Goal: Task Accomplishment & Management: Use online tool/utility

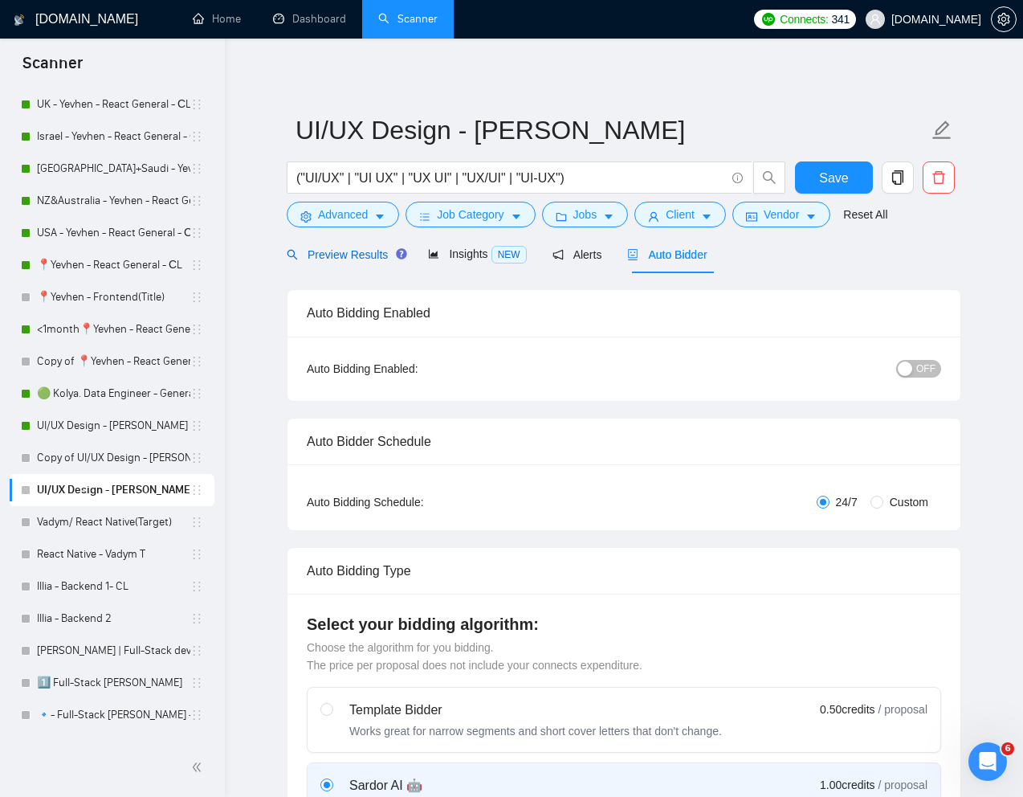
click at [343, 261] on div "Preview Results" at bounding box center [345, 255] width 116 height 18
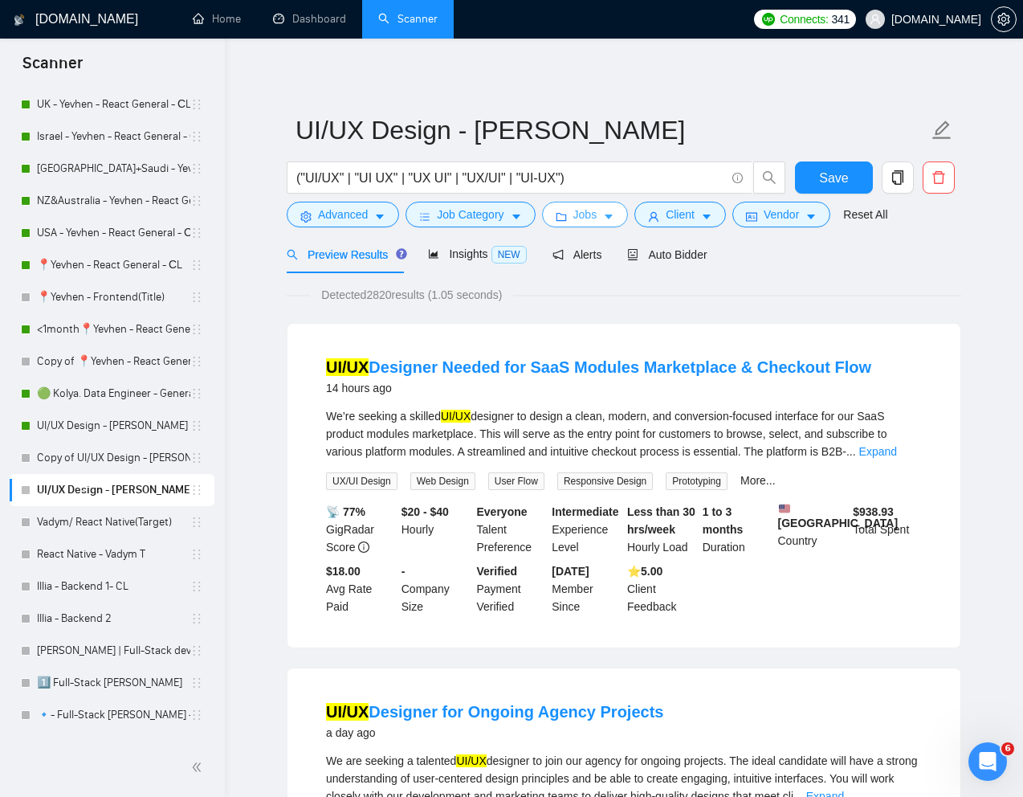
click at [589, 205] on button "Jobs" at bounding box center [585, 215] width 87 height 26
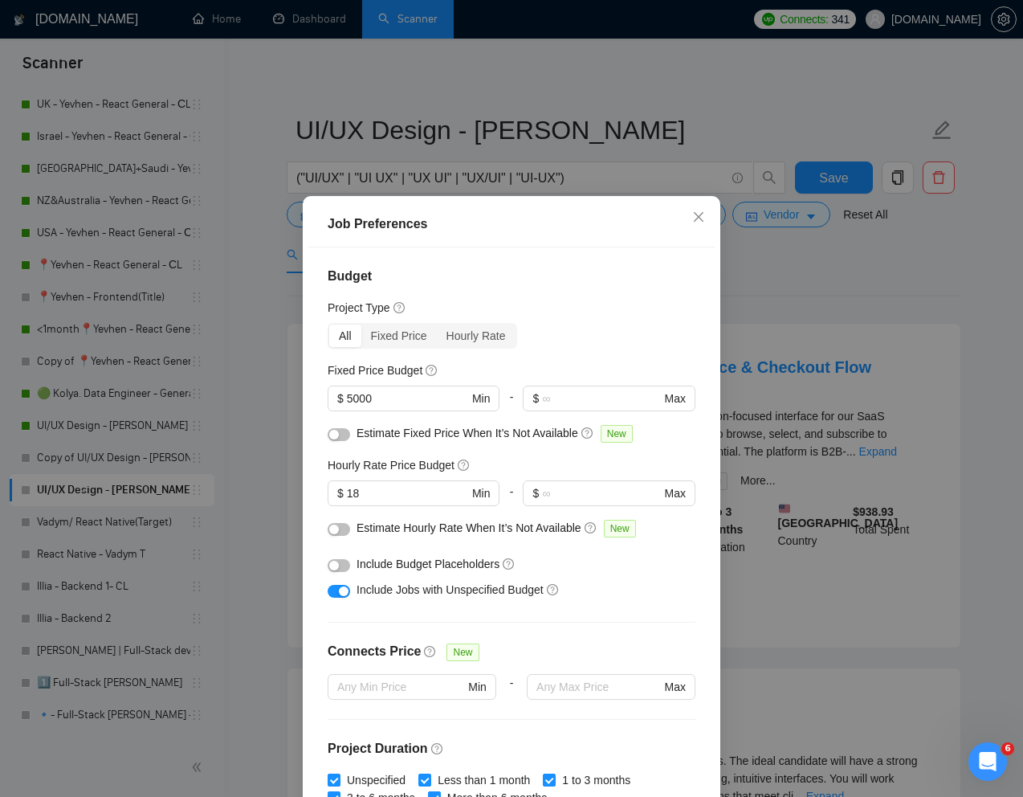
scroll to position [79, 0]
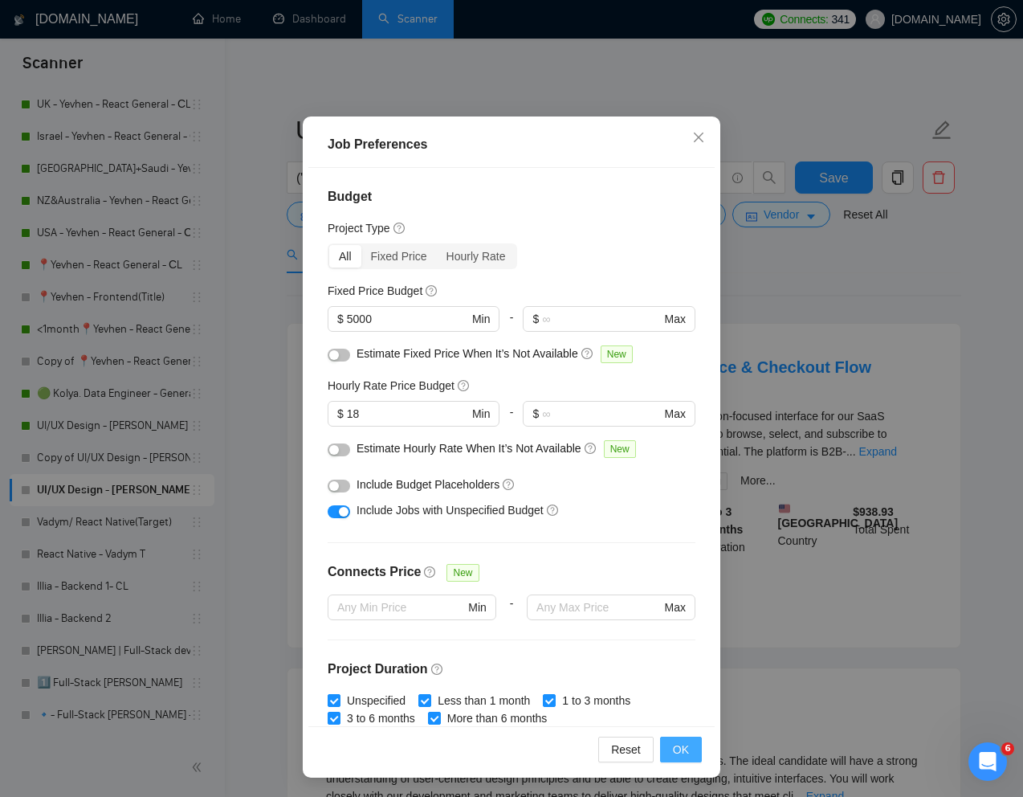
click at [681, 748] on span "OK" at bounding box center [681, 749] width 16 height 18
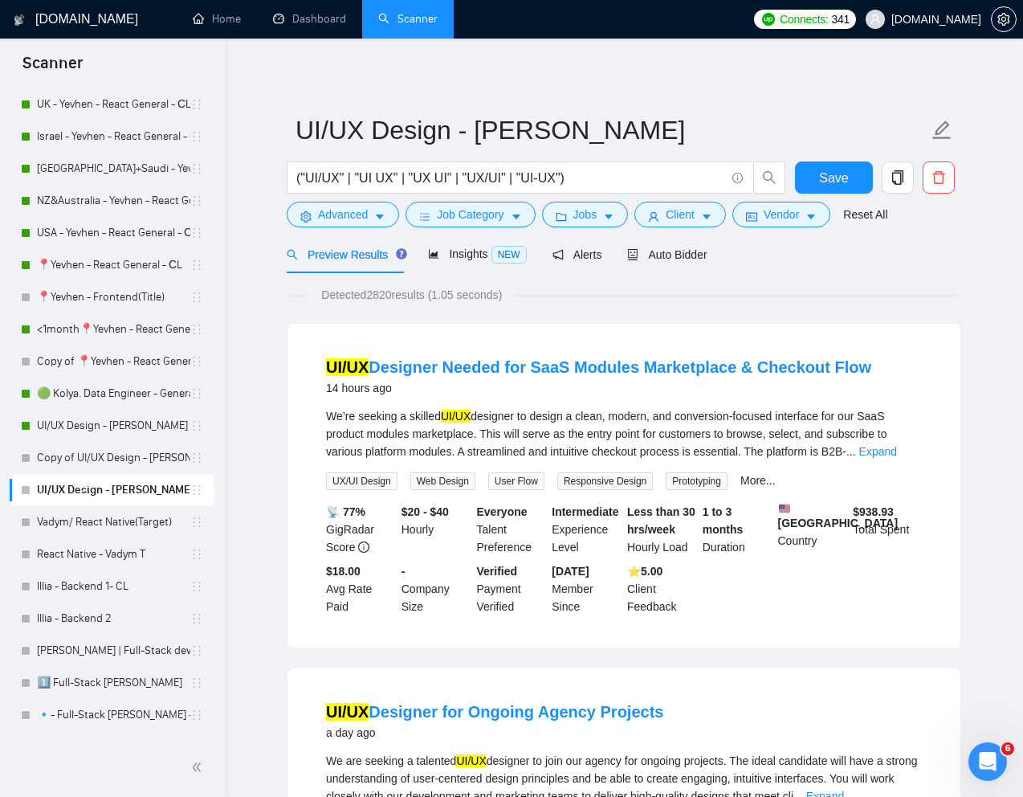
scroll to position [0, 0]
click at [678, 255] on span "Auto Bidder" at bounding box center [666, 254] width 79 height 13
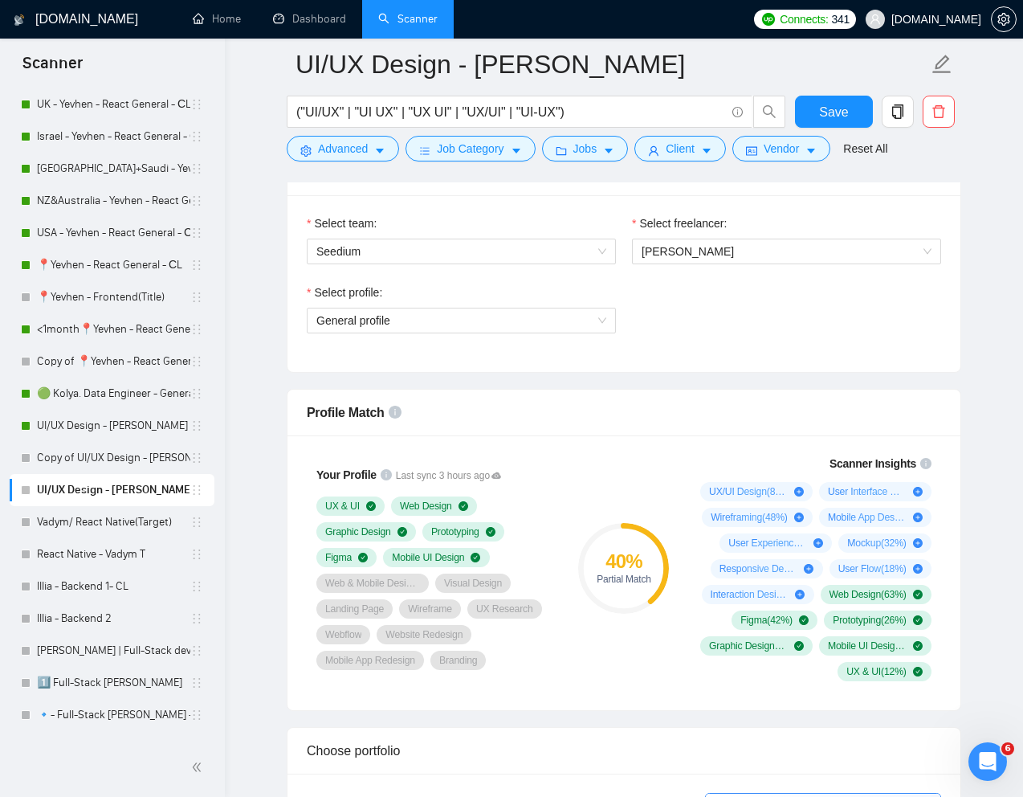
scroll to position [792, 0]
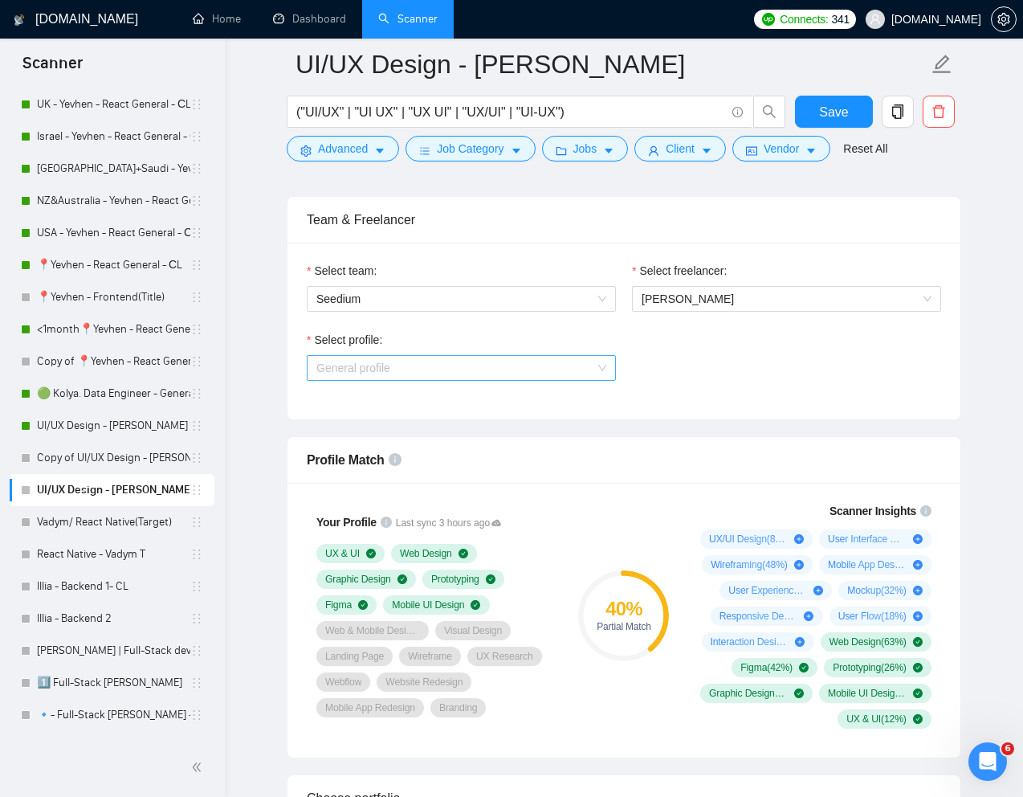
click at [452, 380] on div "General profile" at bounding box center [461, 368] width 309 height 26
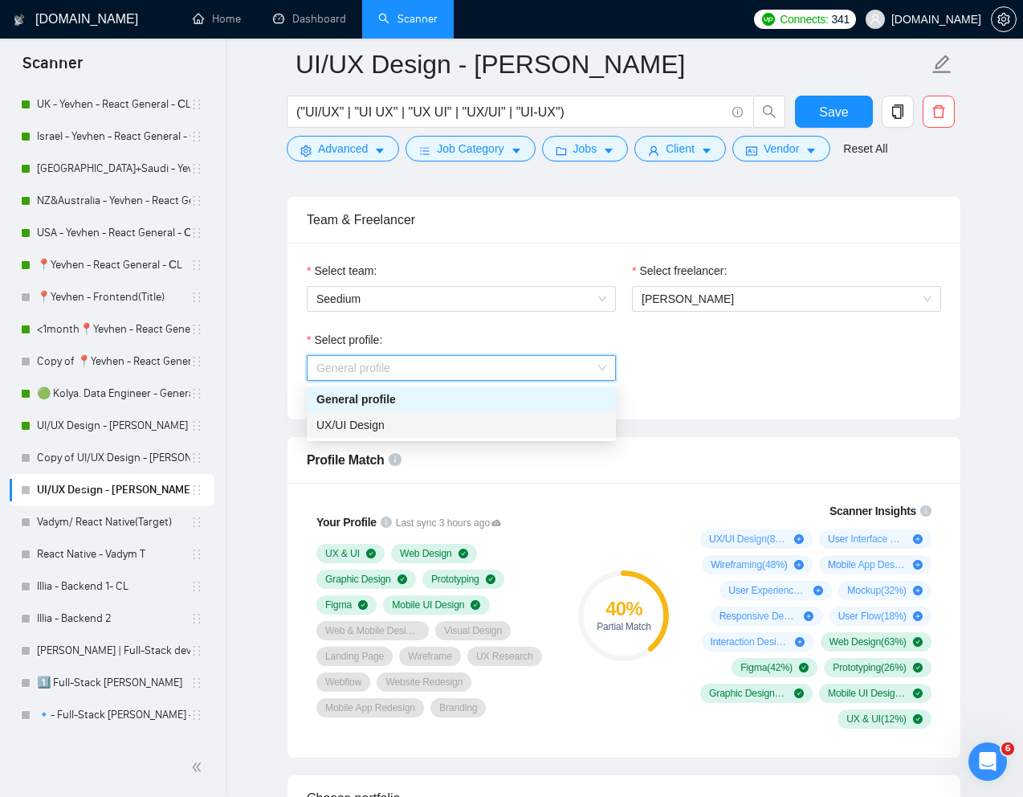
click at [385, 424] on div "UX/UI Design" at bounding box center [461, 425] width 290 height 18
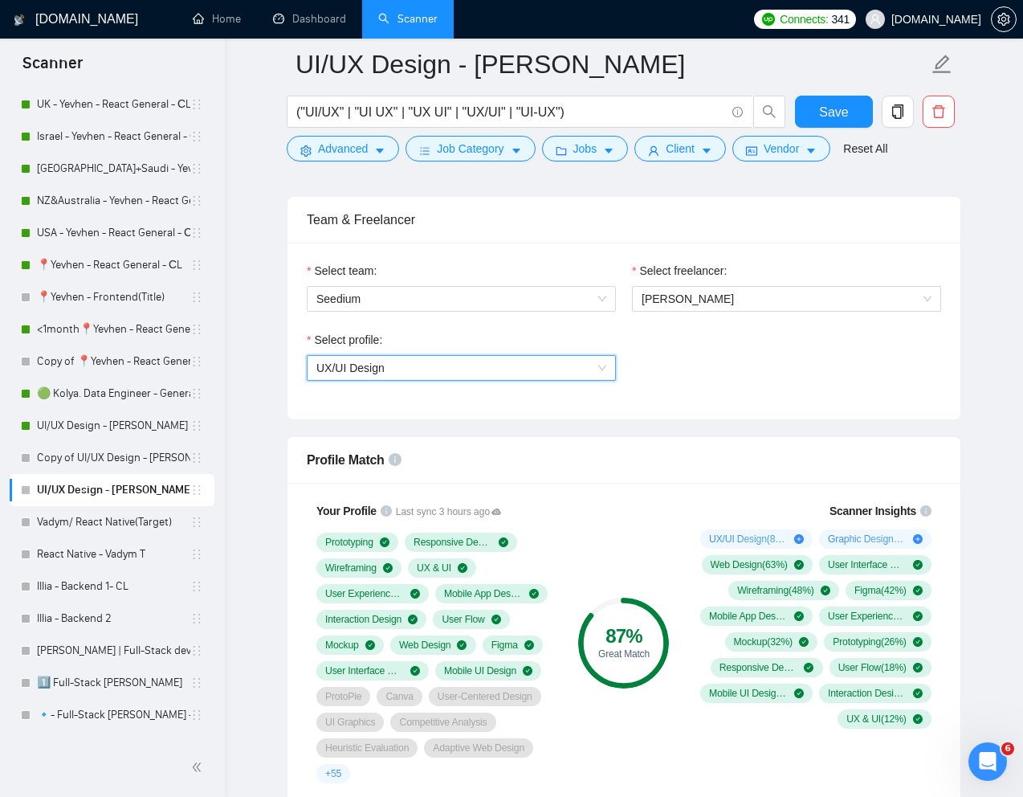
click at [568, 374] on span "UX/UI Design" at bounding box center [461, 368] width 290 height 24
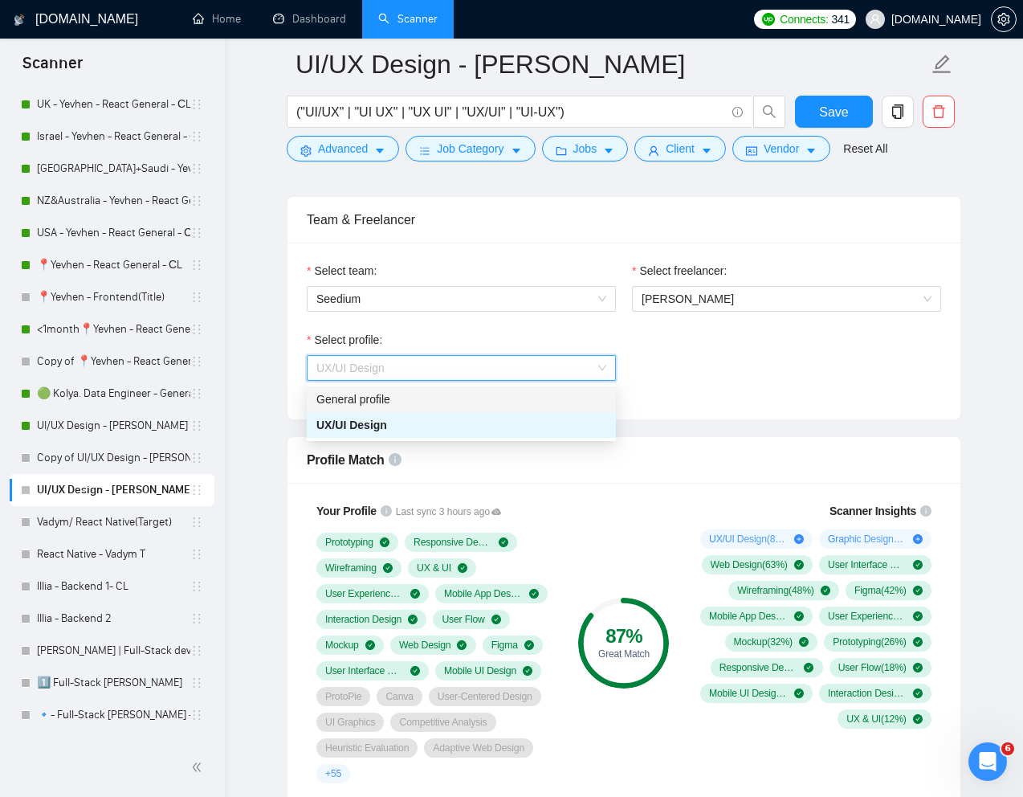
click at [467, 398] on div "General profile" at bounding box center [461, 399] width 290 height 18
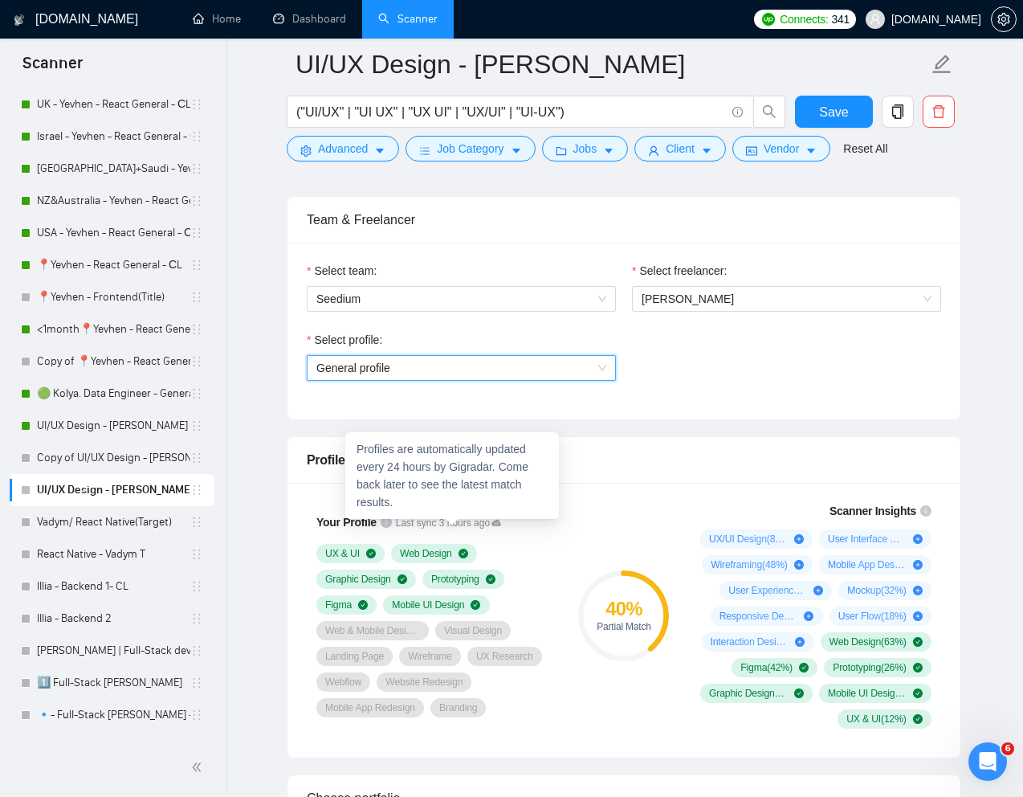
click at [501, 522] on icon at bounding box center [496, 523] width 10 height 6
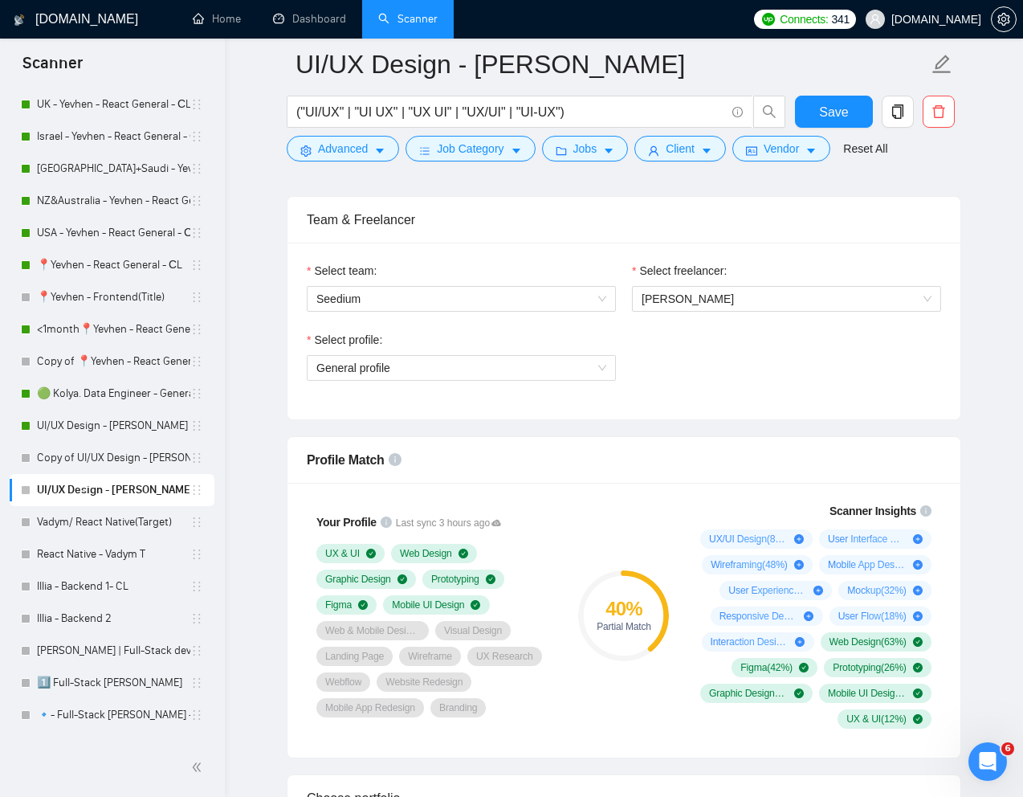
click at [613, 494] on div "40 % Partial Match" at bounding box center [624, 615] width 108 height 246
click at [569, 371] on span "General profile" at bounding box center [461, 368] width 290 height 24
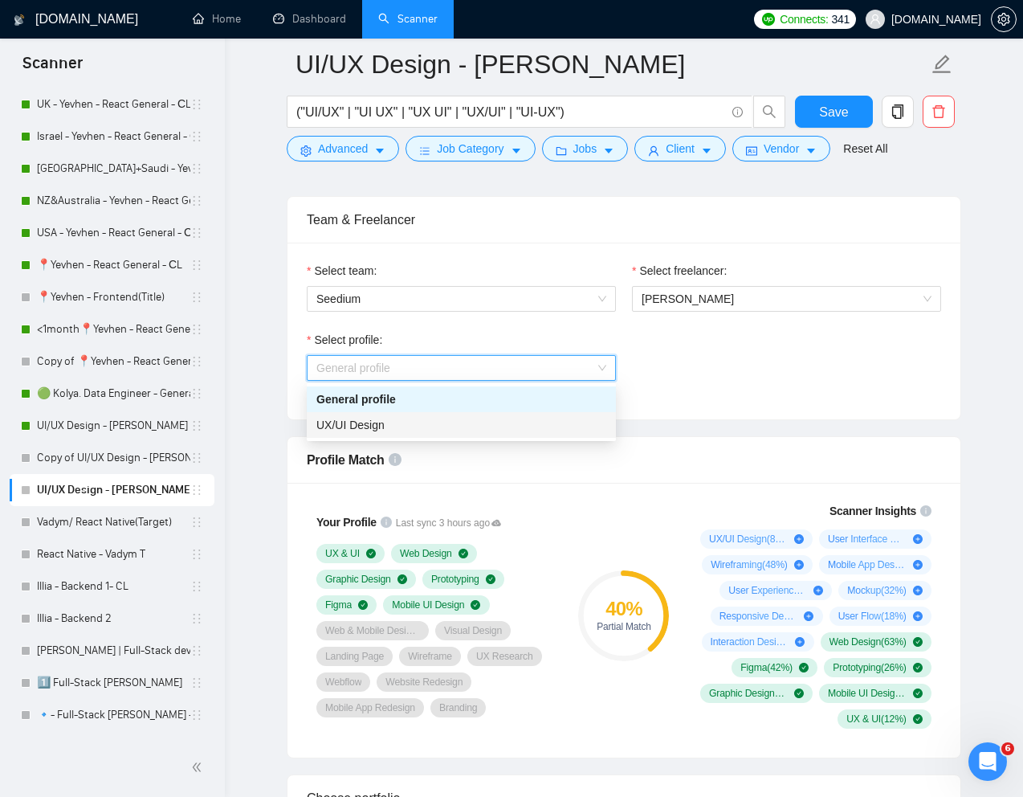
click at [455, 425] on div "UX/UI Design" at bounding box center [461, 425] width 290 height 18
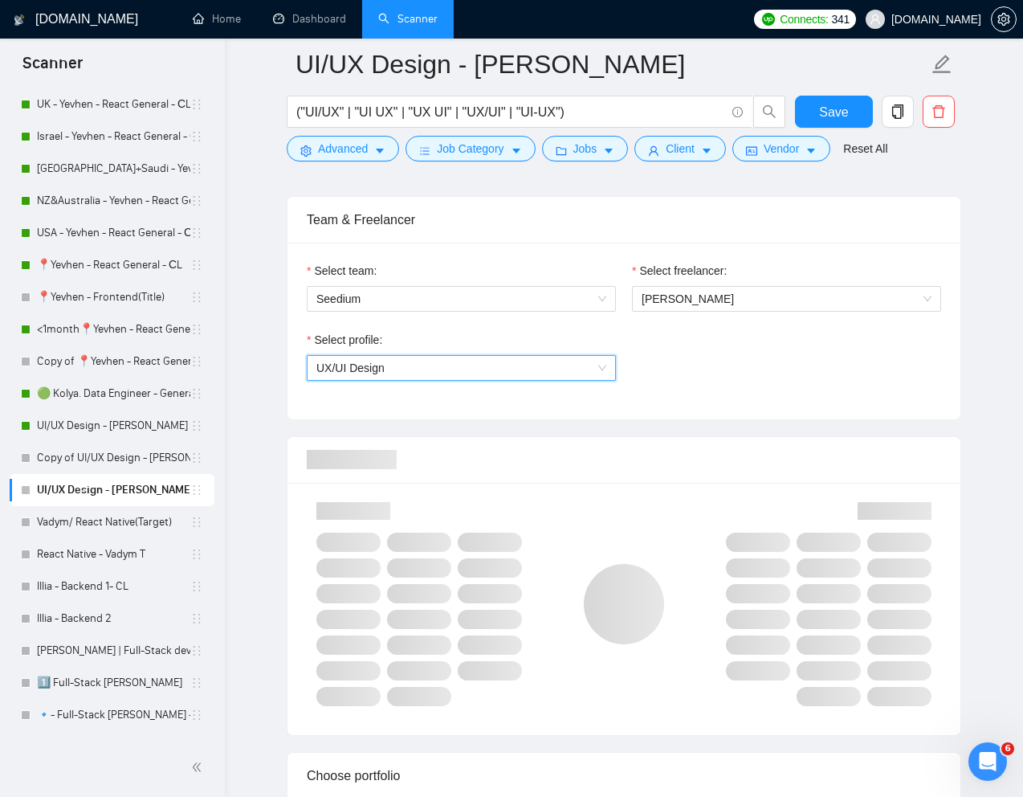
click at [689, 365] on div "Select profile: 1044578476142100545 UX/UI Design" at bounding box center [624, 365] width 650 height 69
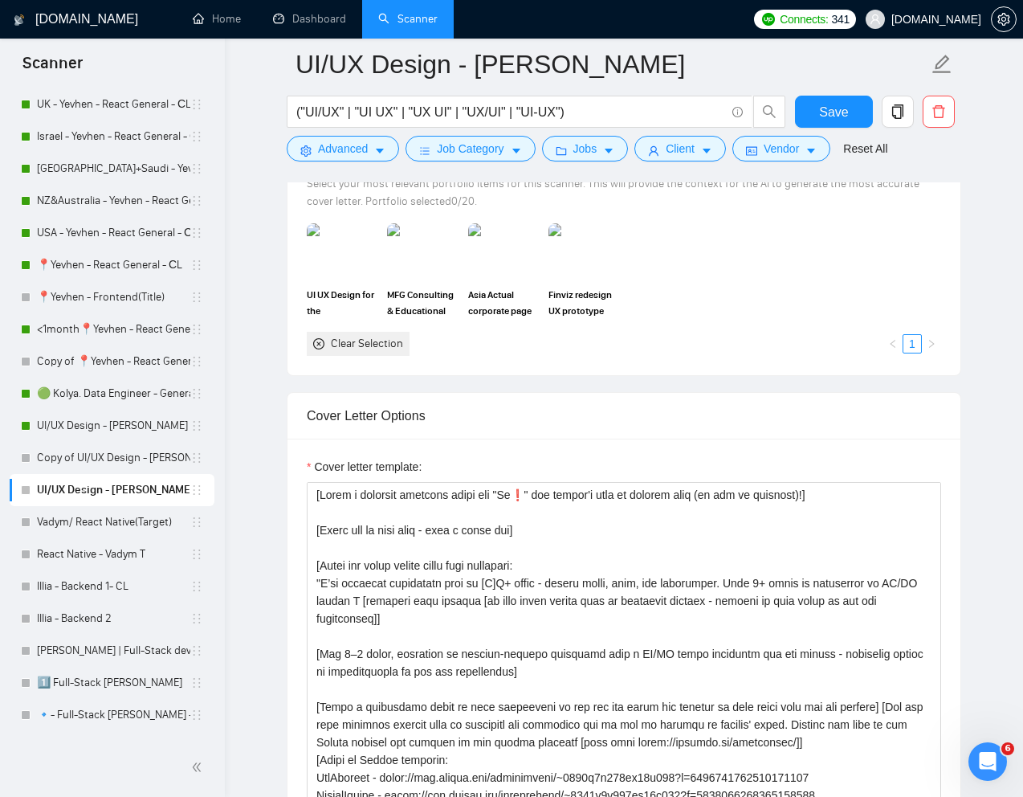
scroll to position [1573, 0]
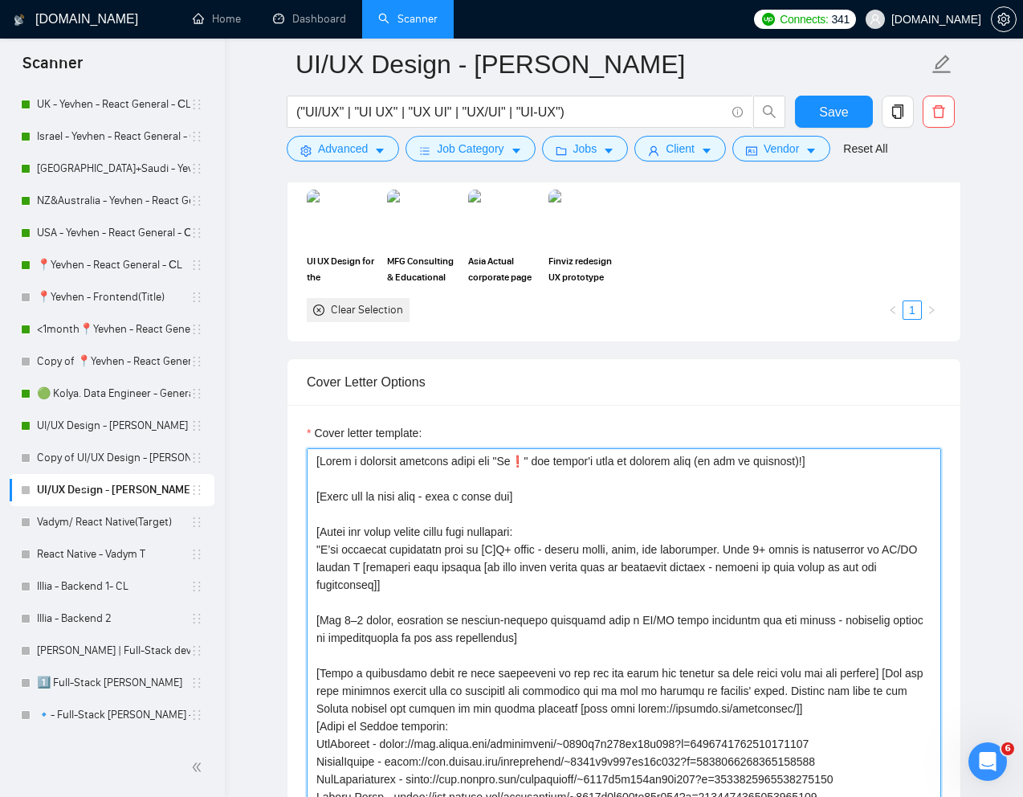
click at [529, 461] on textarea "Cover letter template:" at bounding box center [624, 628] width 634 height 361
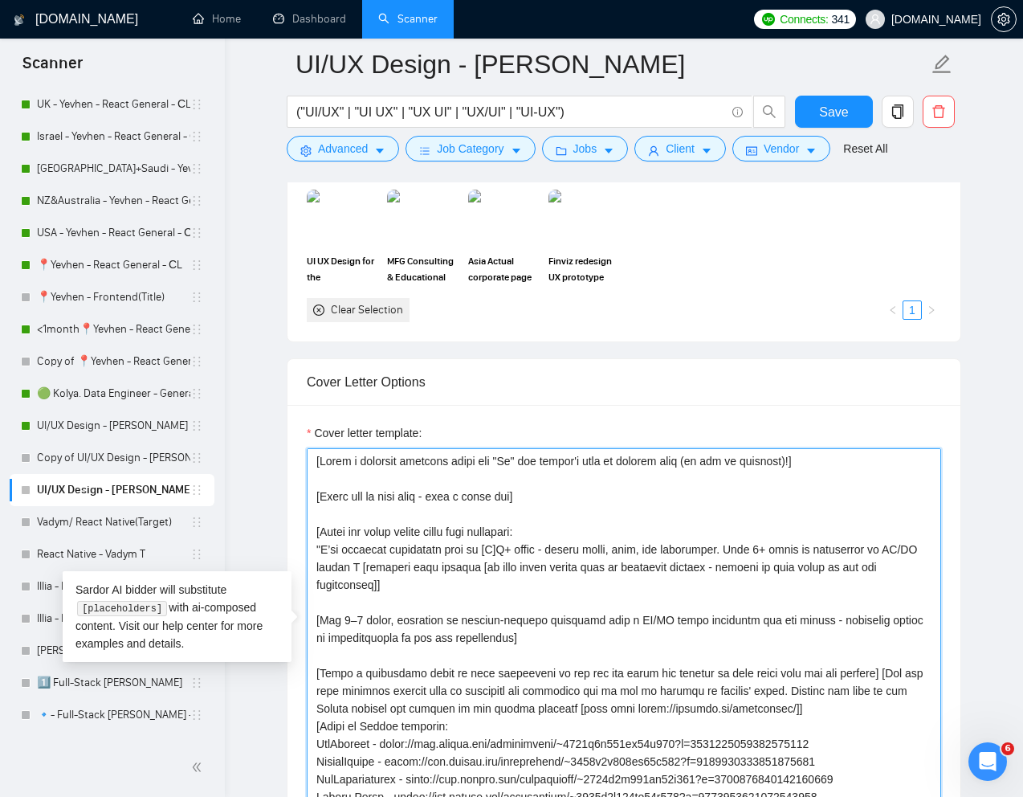
paste textarea "‼️"
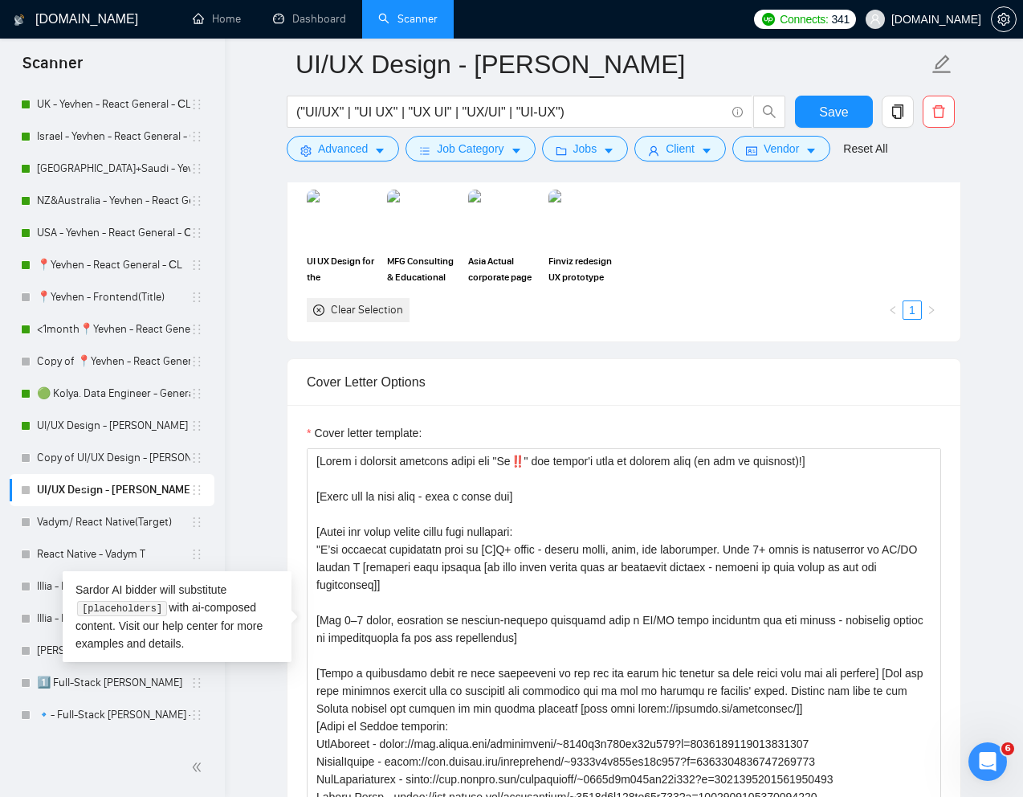
click at [835, 427] on div "Cover letter template:" at bounding box center [624, 436] width 634 height 24
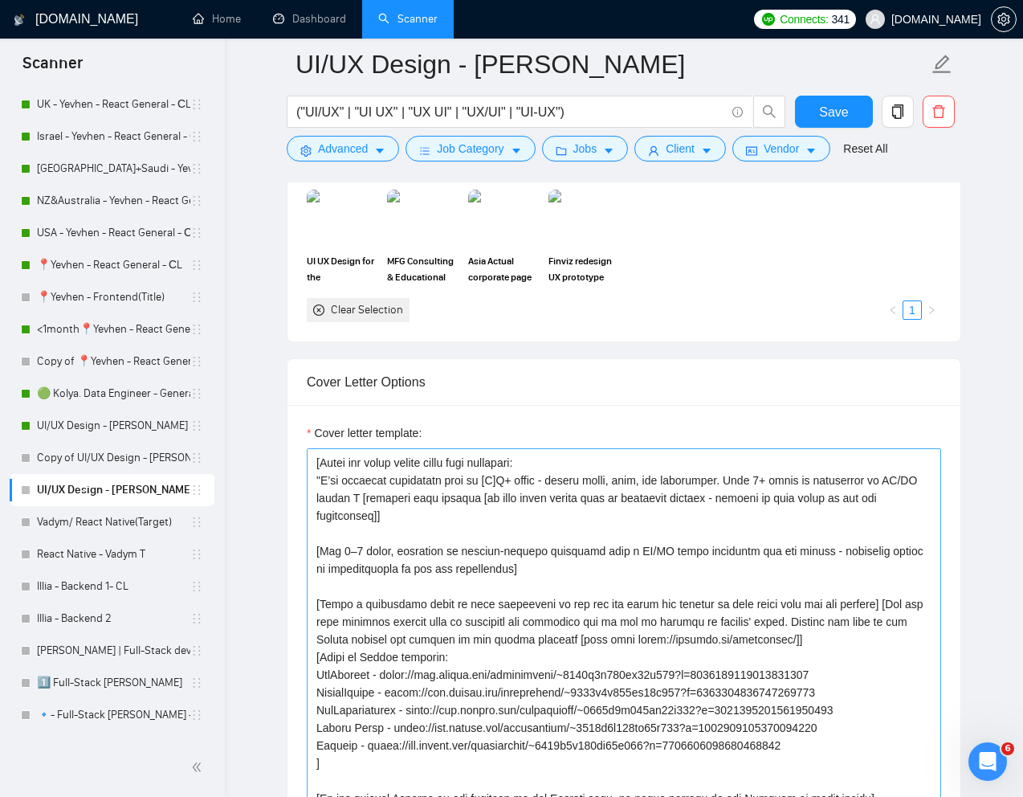
scroll to position [81, 0]
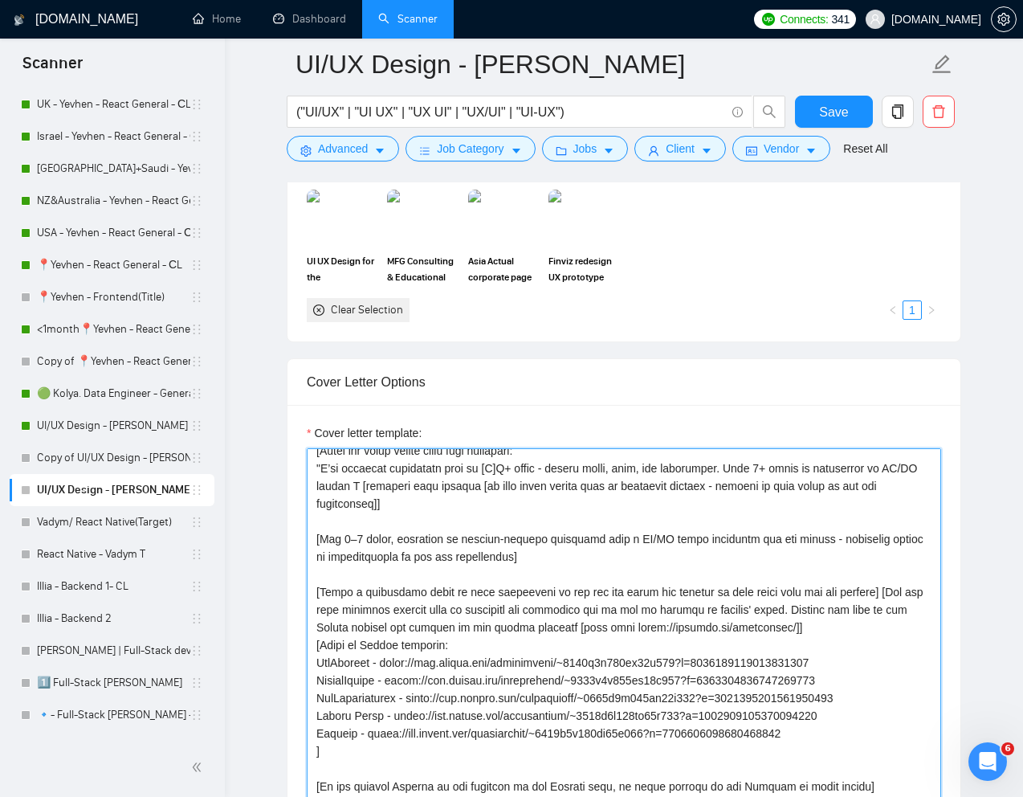
click at [573, 574] on textarea "Cover letter template:" at bounding box center [624, 628] width 634 height 361
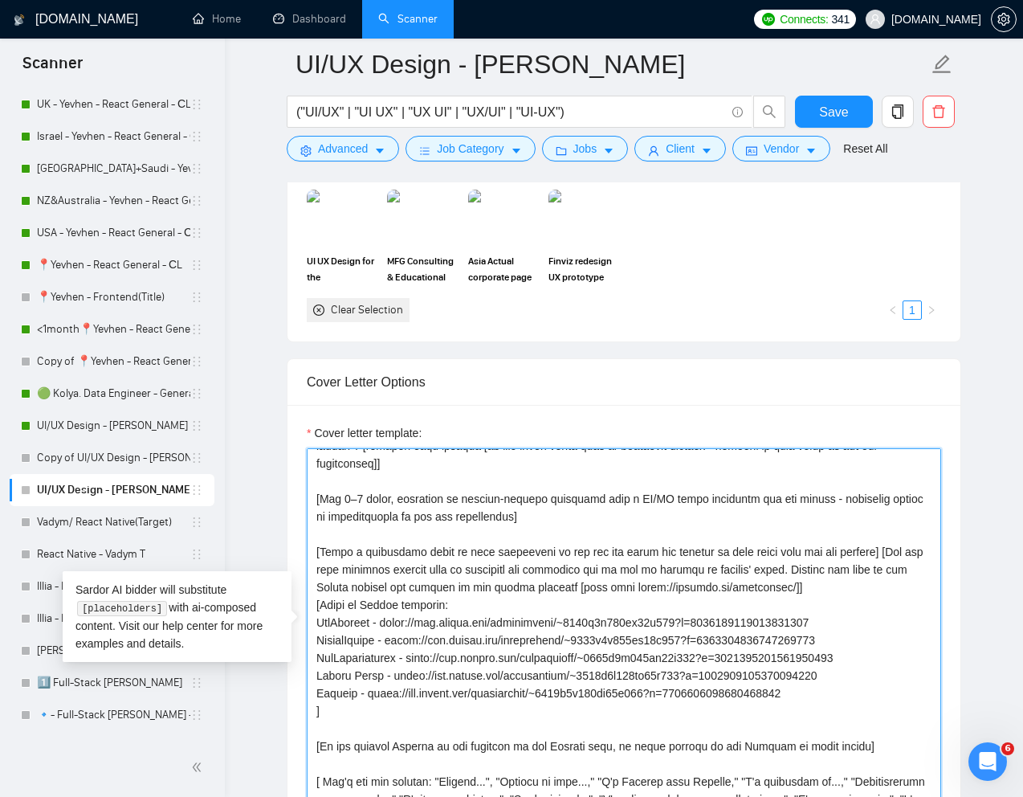
scroll to position [111, 0]
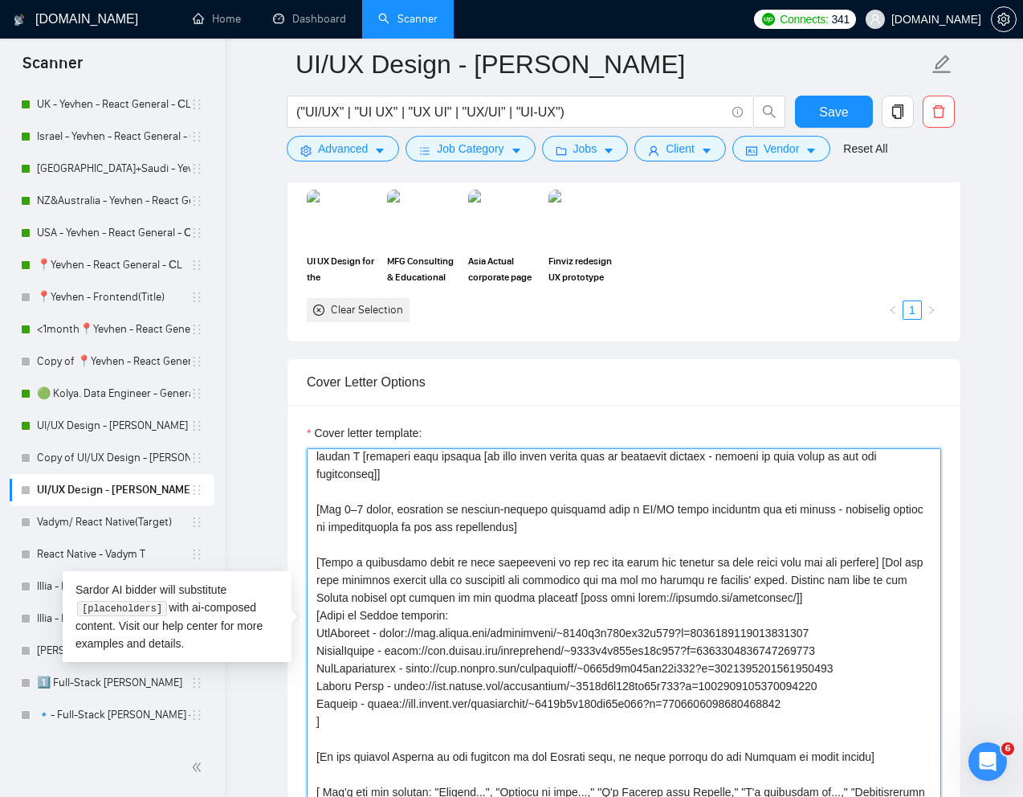
drag, startPoint x: 316, startPoint y: 509, endPoint x: 356, endPoint y: 723, distance: 218.0
click at [356, 723] on textarea "Cover letter template:" at bounding box center [624, 628] width 634 height 361
paste textarea "Craft a creative opening/hook that fits into 240 chars and sparks interest, cre…"
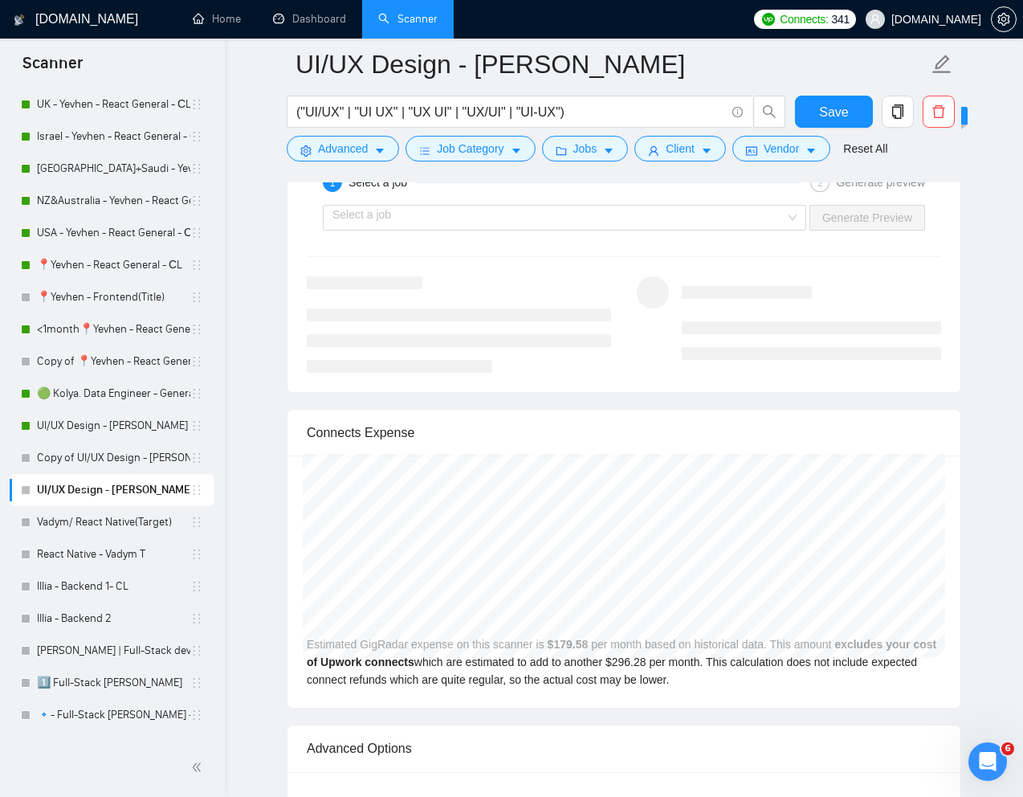
scroll to position [3066, 0]
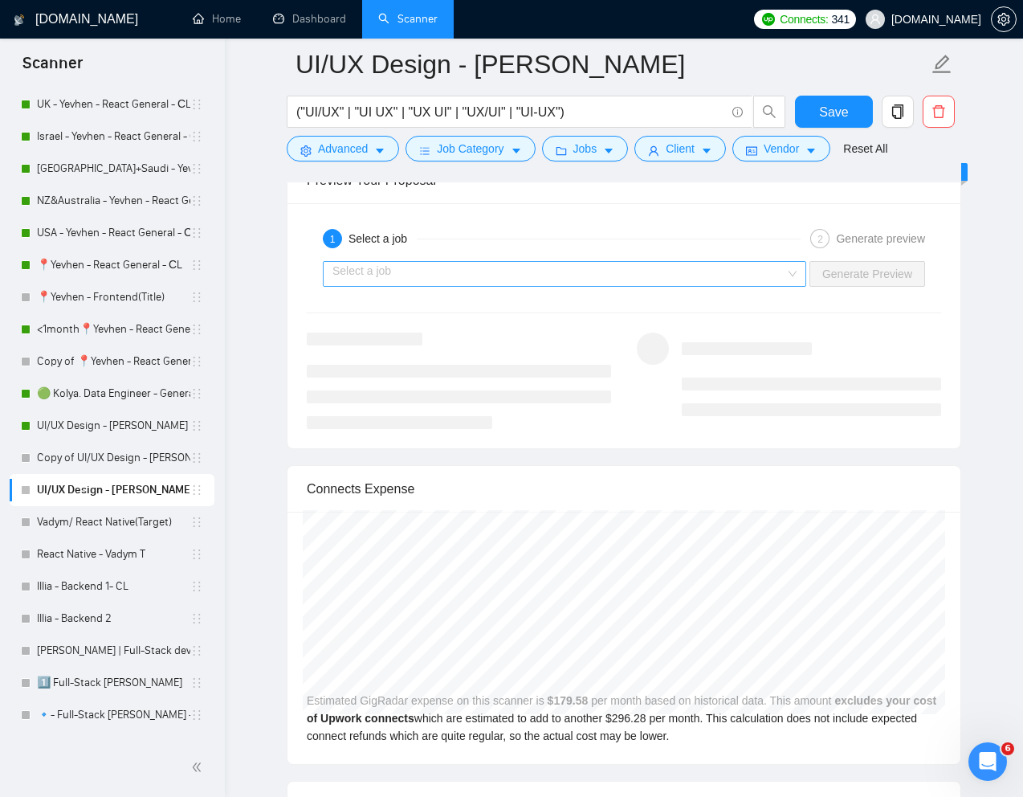
click at [723, 272] on input "search" at bounding box center [558, 274] width 453 height 24
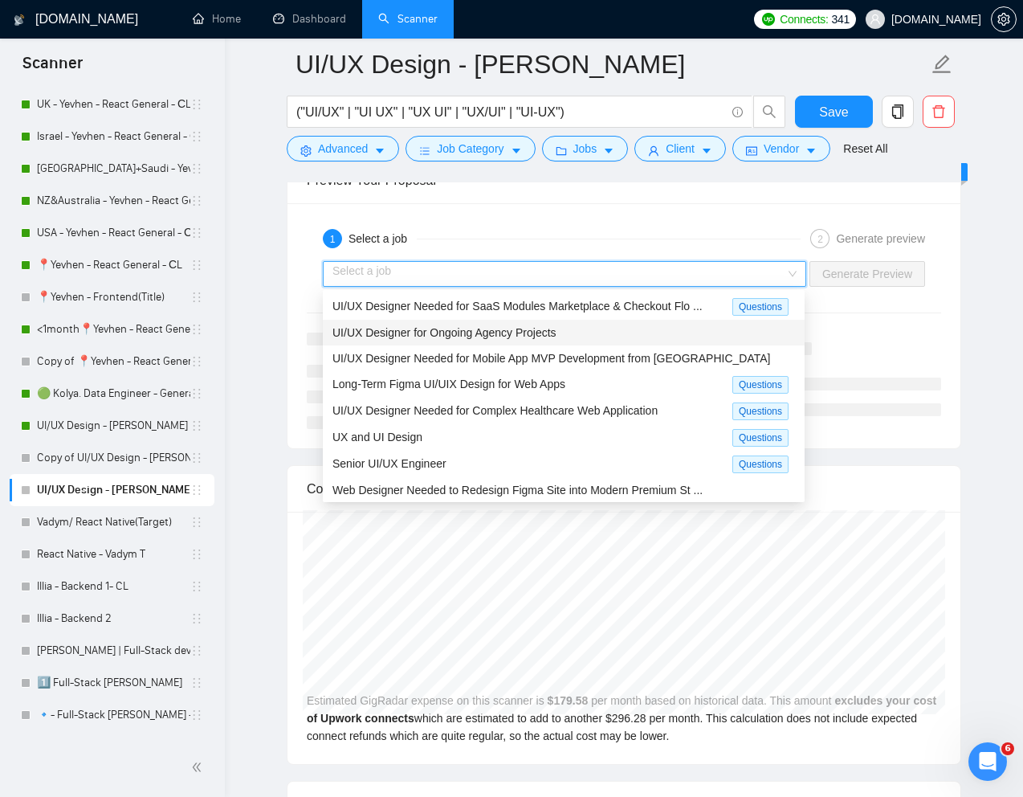
click at [497, 332] on span "UI/UX Designer for Ongoing Agency Projects" at bounding box center [444, 332] width 224 height 13
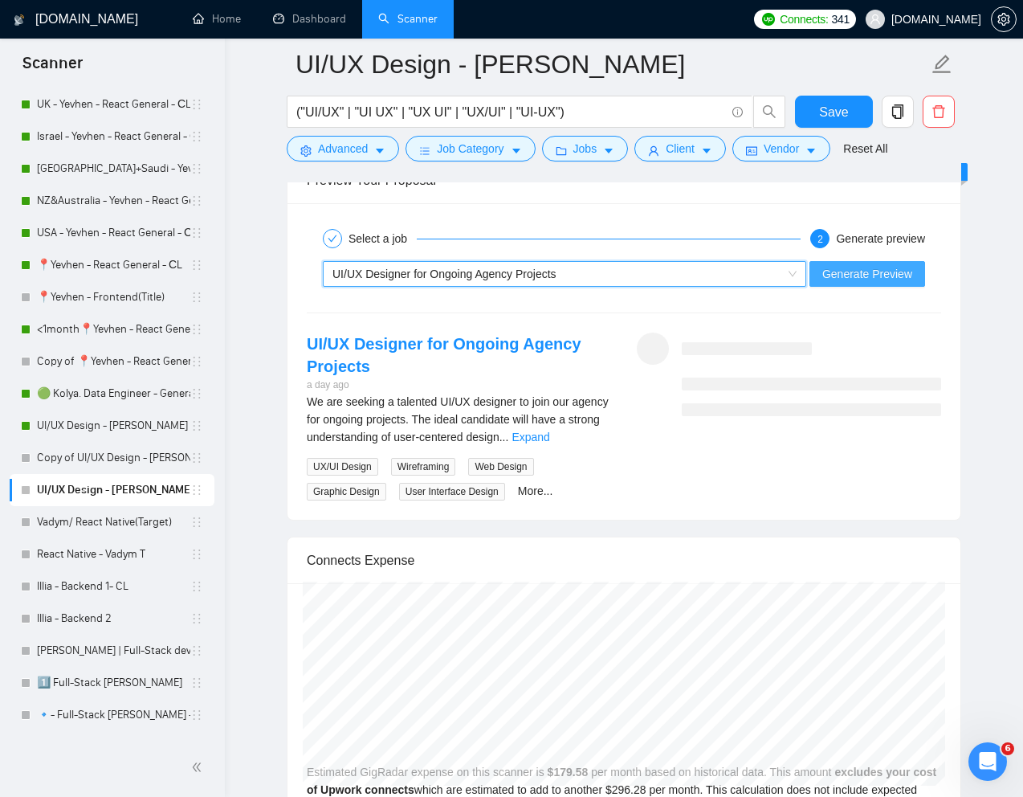
click at [864, 269] on span "Generate Preview" at bounding box center [867, 274] width 90 height 18
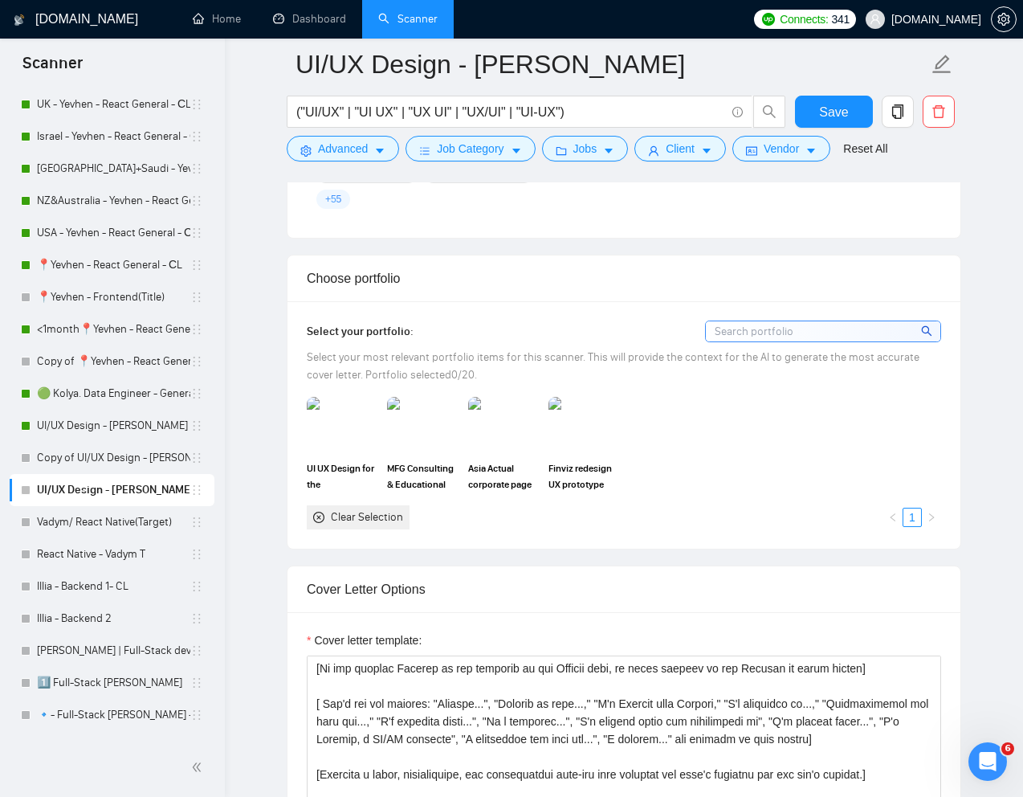
scroll to position [1322, 0]
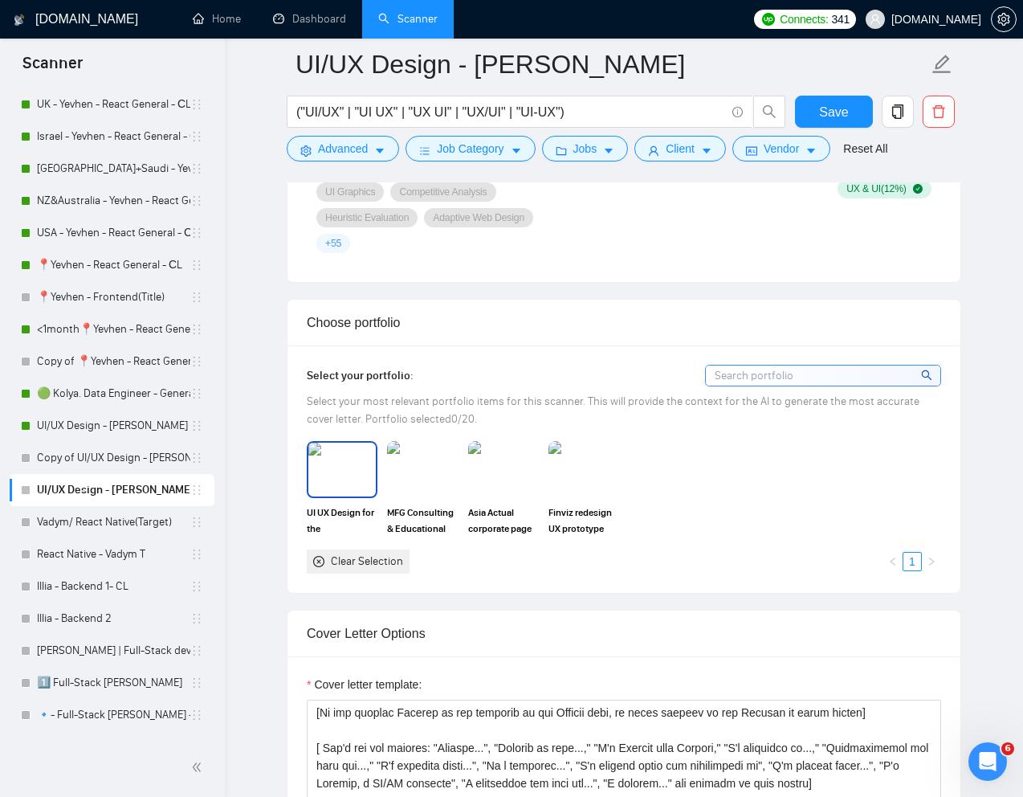
click at [348, 466] on img at bounding box center [341, 468] width 67 height 53
click at [426, 466] on img at bounding box center [422, 468] width 67 height 53
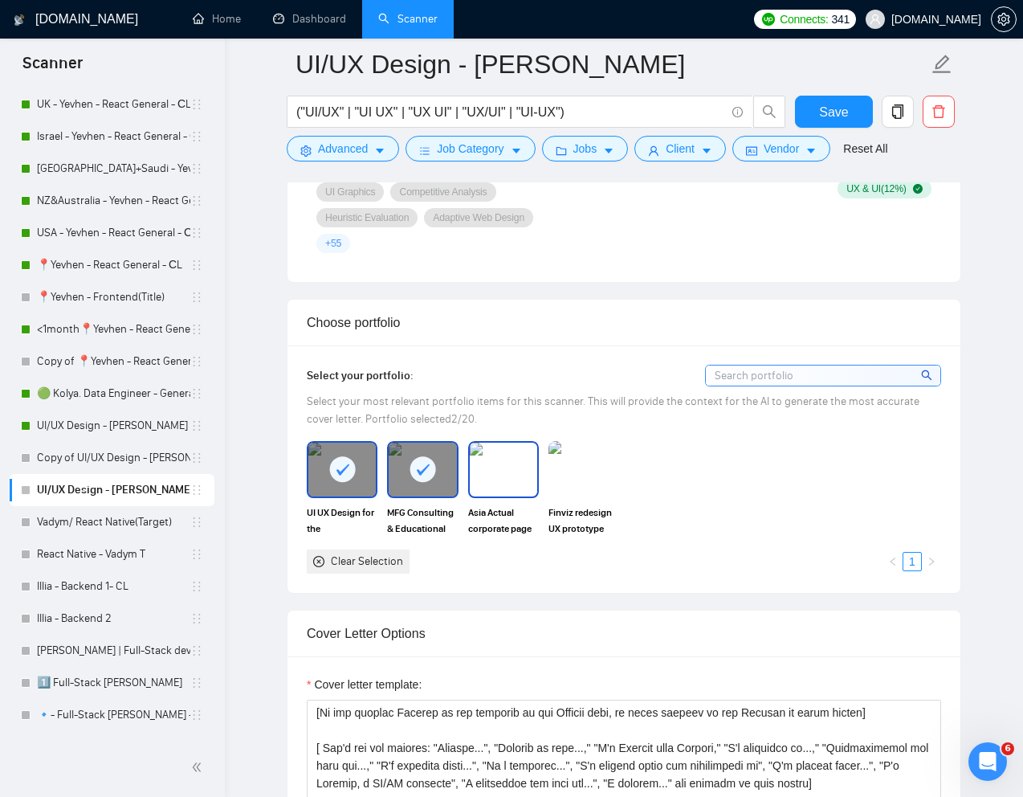
click at [496, 466] on img at bounding box center [503, 468] width 67 height 53
click at [563, 466] on img at bounding box center [583, 469] width 71 height 56
click at [749, 479] on div "UI UX Design for the University of Utah Patient Training Center site MFG Consul…" at bounding box center [624, 507] width 644 height 132
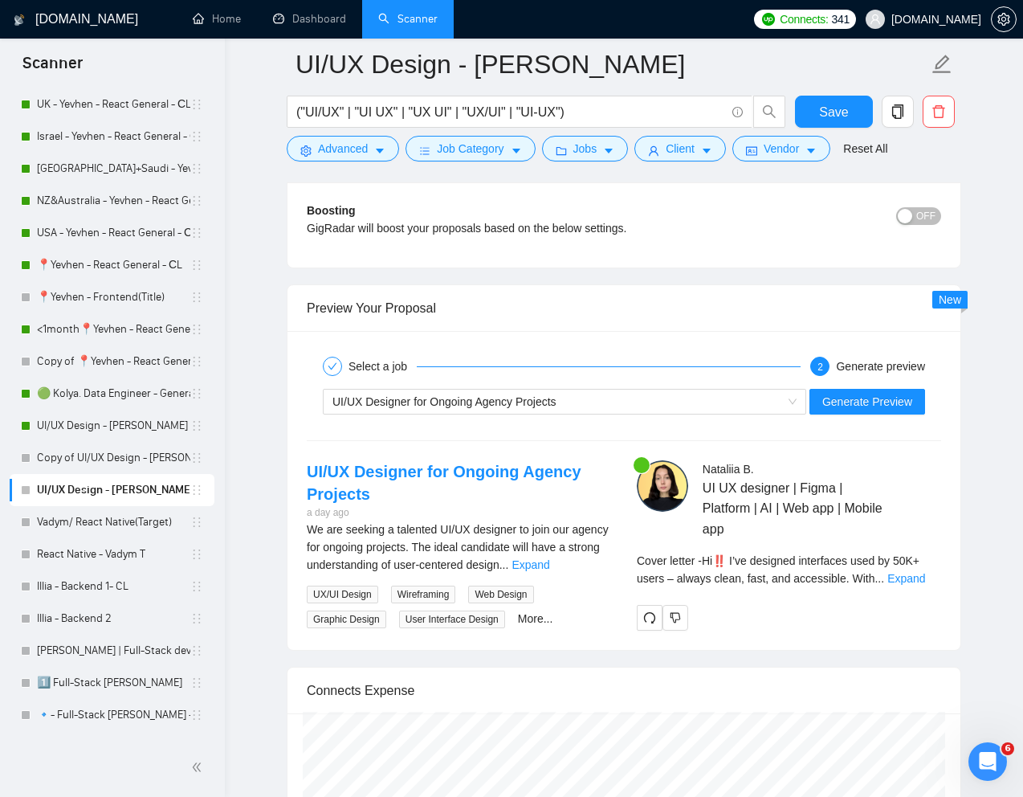
scroll to position [2941, 0]
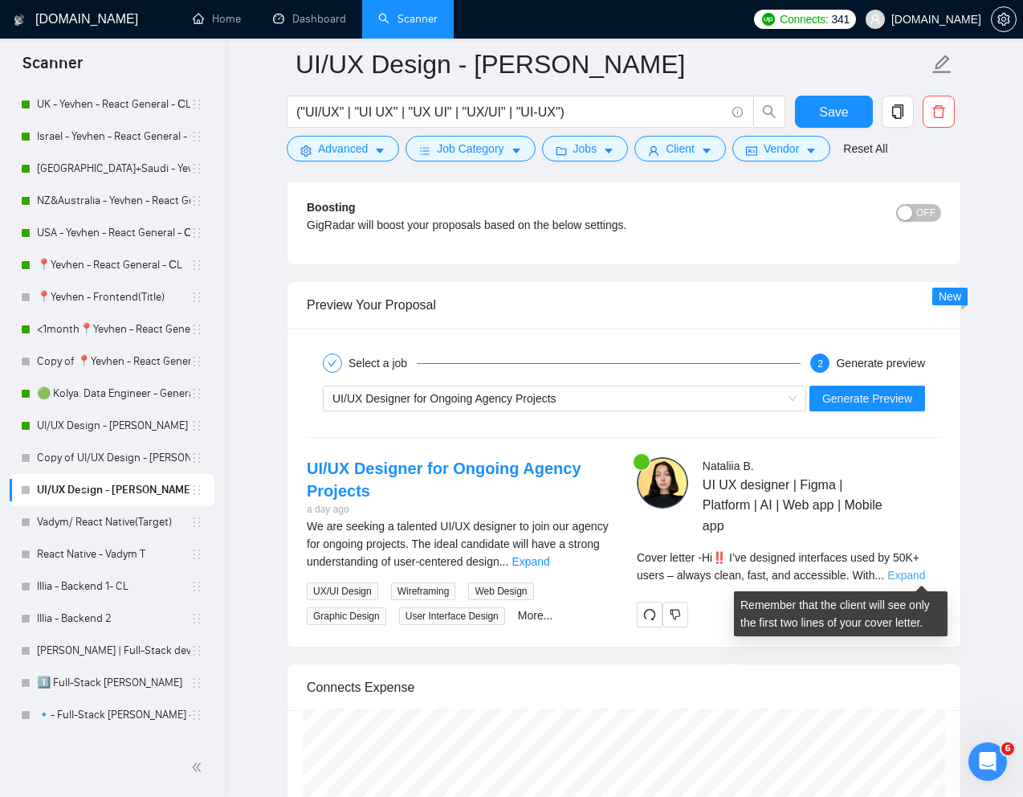
click at [915, 574] on link "Expand" at bounding box center [906, 574] width 38 height 13
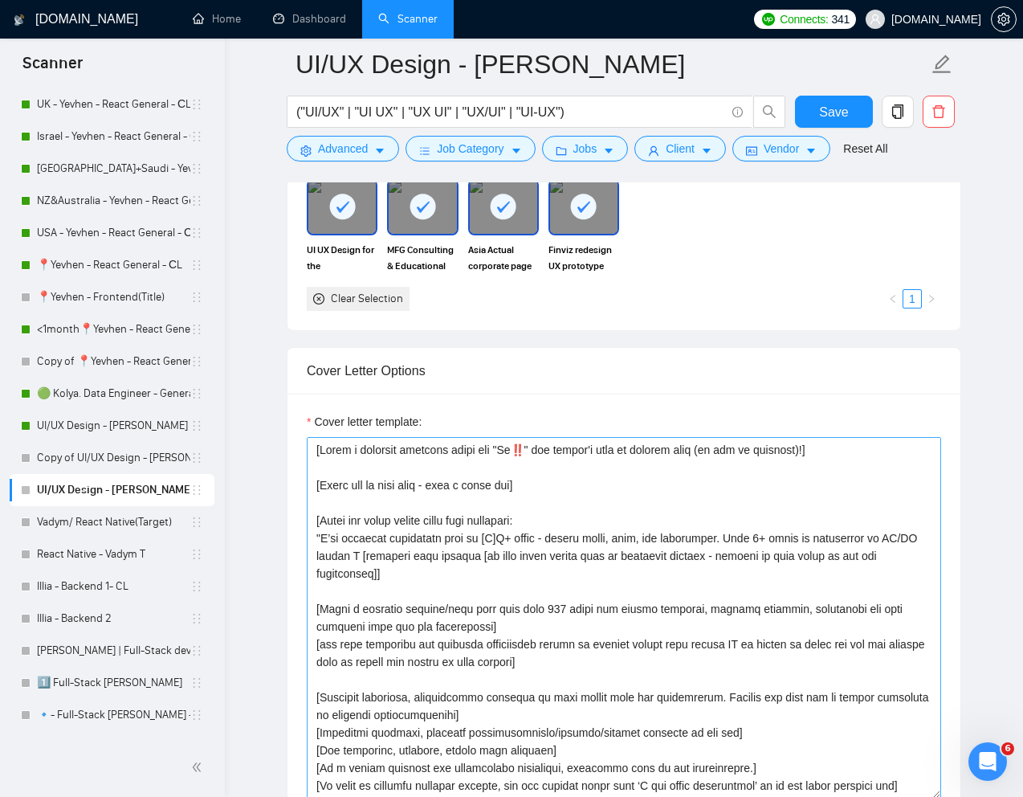
scroll to position [1580, 0]
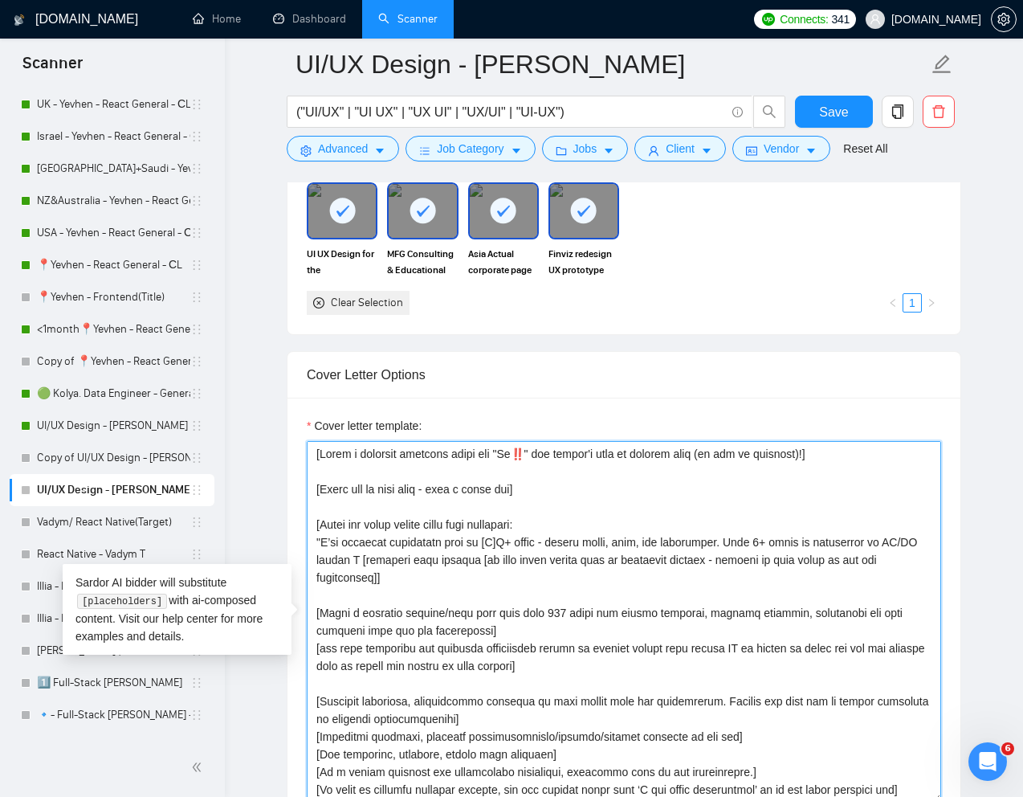
drag, startPoint x: 402, startPoint y: 581, endPoint x: 315, endPoint y: 529, distance: 101.9
click at [315, 528] on textarea "Cover letter template:" at bounding box center [624, 621] width 634 height 361
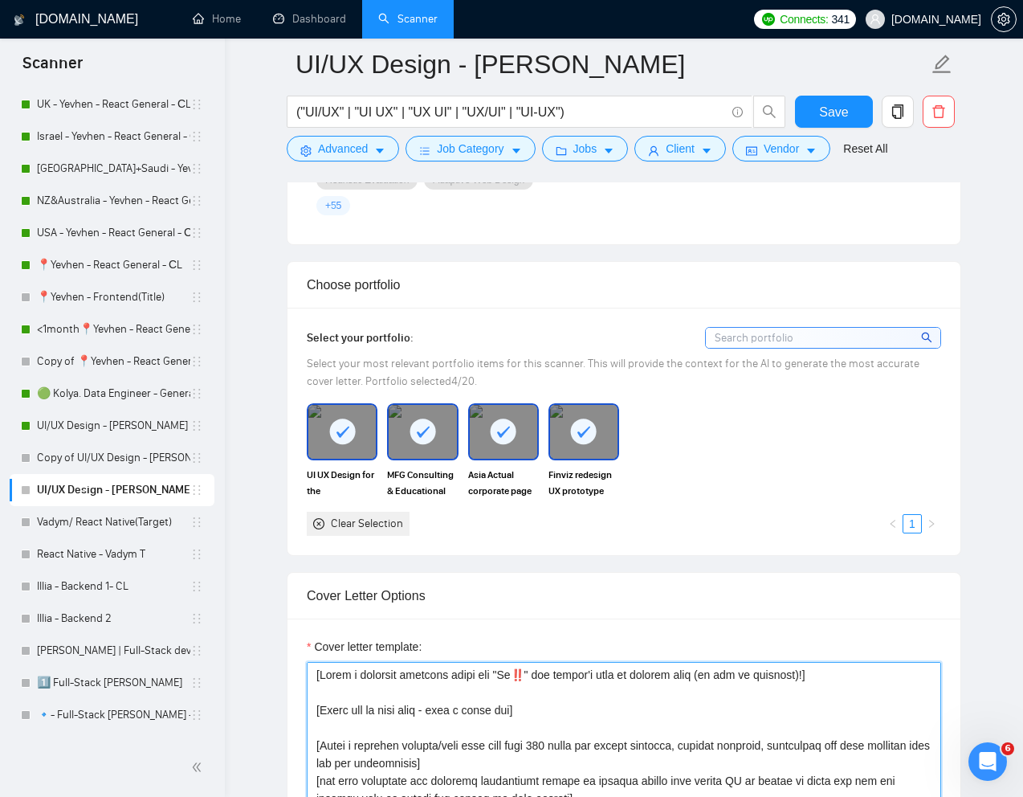
scroll to position [1476, 0]
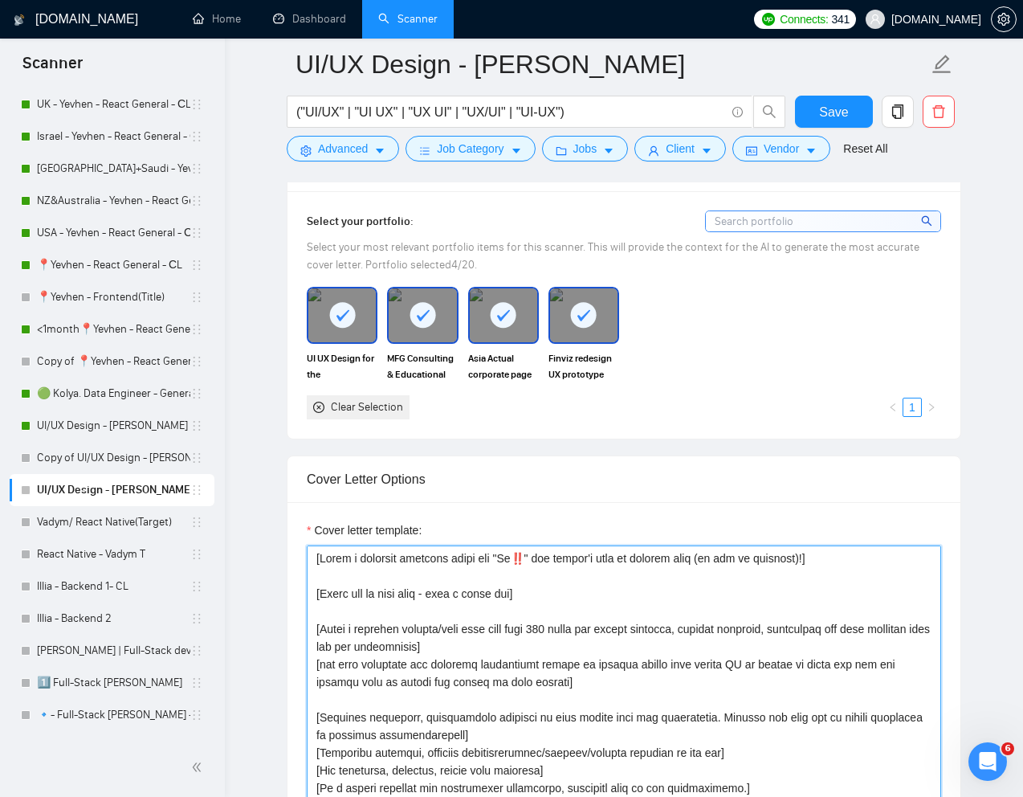
click at [438, 703] on textarea "Cover letter template:" at bounding box center [624, 725] width 634 height 361
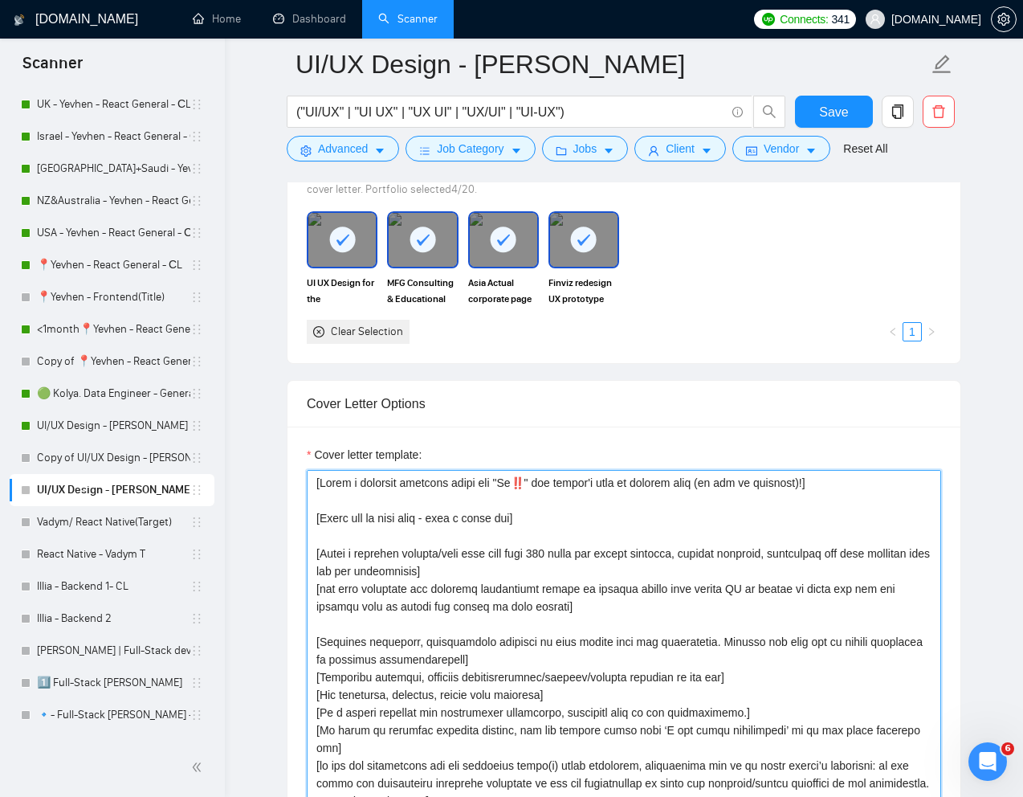
scroll to position [1571, 0]
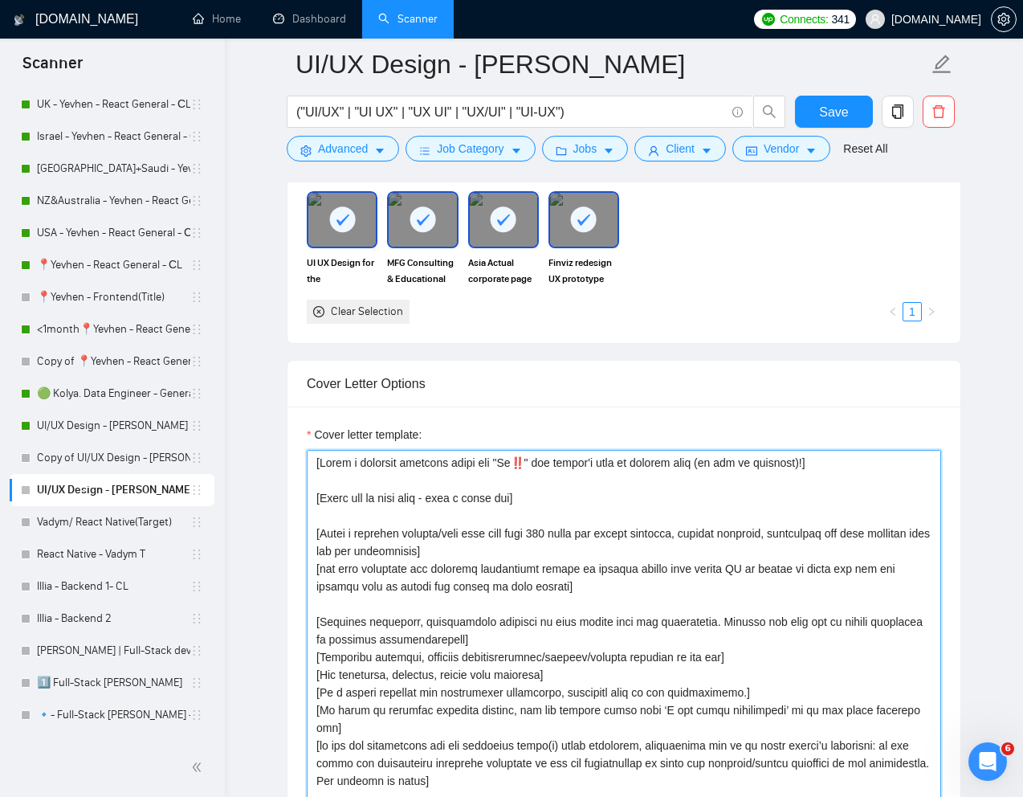
drag, startPoint x: 584, startPoint y: 596, endPoint x: 317, endPoint y: 527, distance: 275.4
click at [316, 527] on textarea "Cover letter template:" at bounding box center [624, 630] width 634 height 361
paste textarea
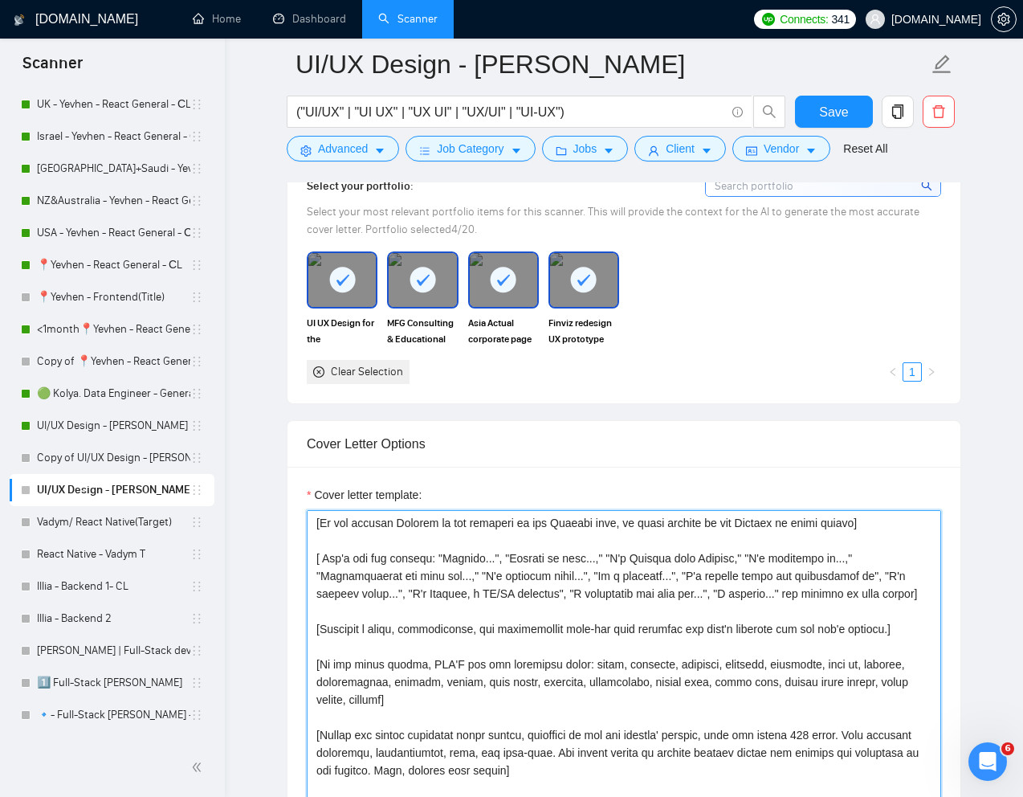
scroll to position [1522, 0]
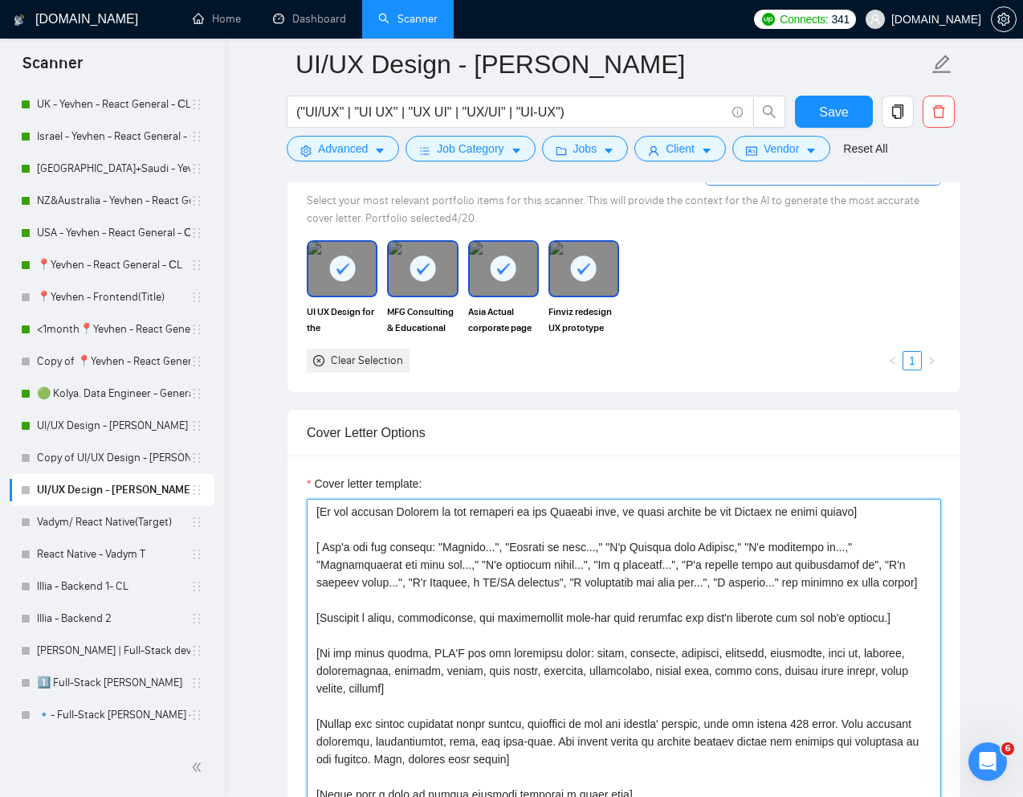
click at [577, 660] on textarea "Cover letter template:" at bounding box center [624, 679] width 634 height 361
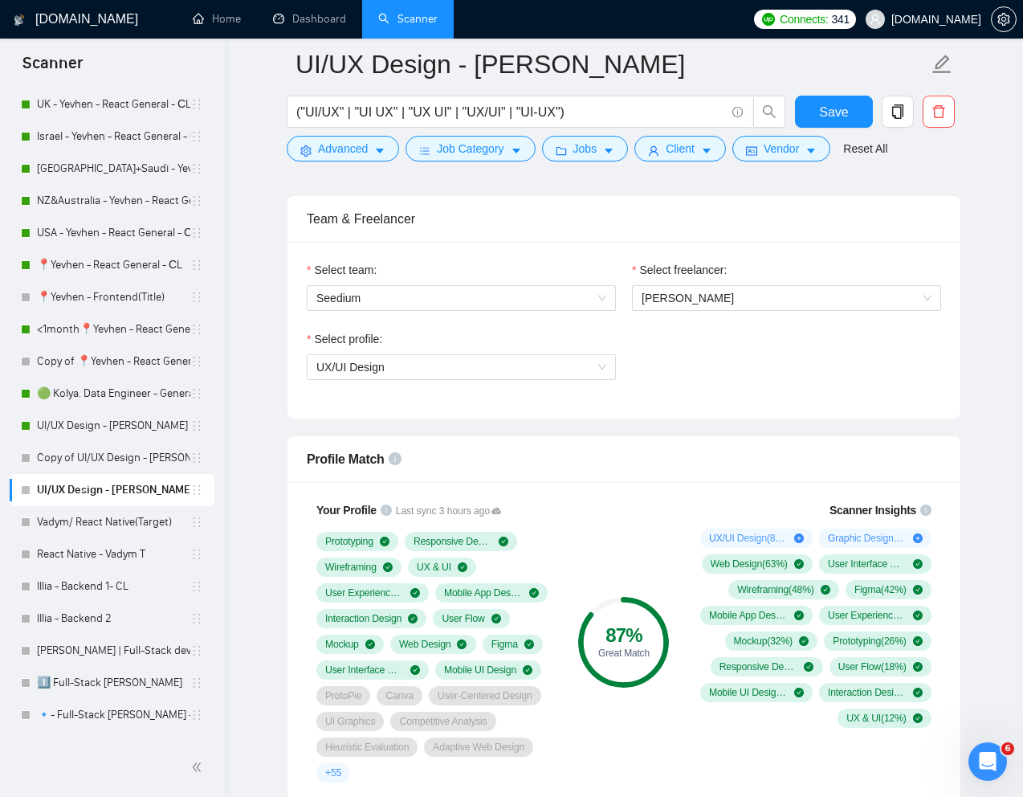
scroll to position [773, 0]
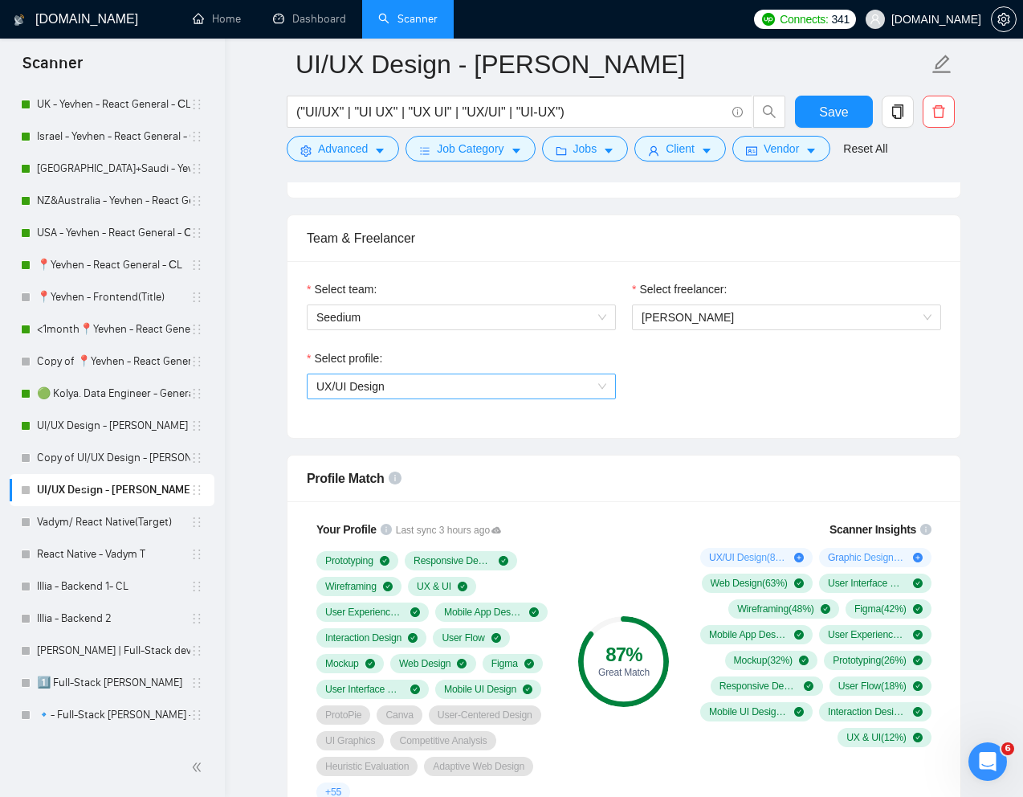
click at [474, 391] on span "UX/UI Design" at bounding box center [461, 386] width 290 height 24
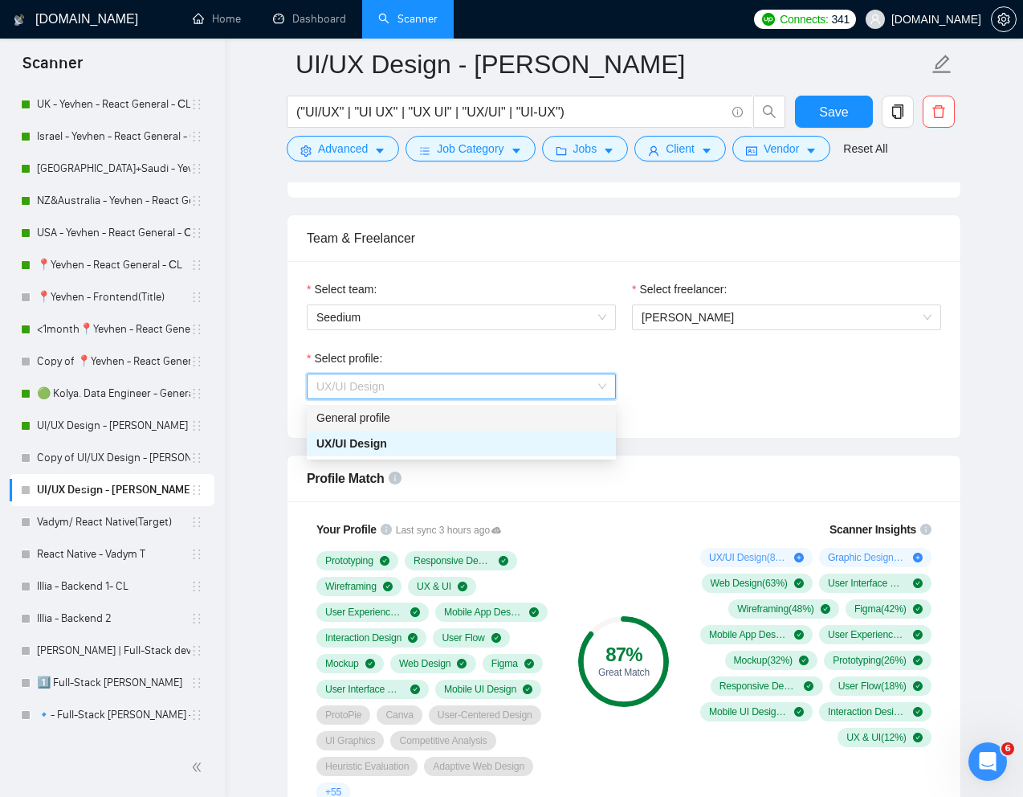
click at [453, 419] on div "General profile" at bounding box center [461, 418] width 290 height 18
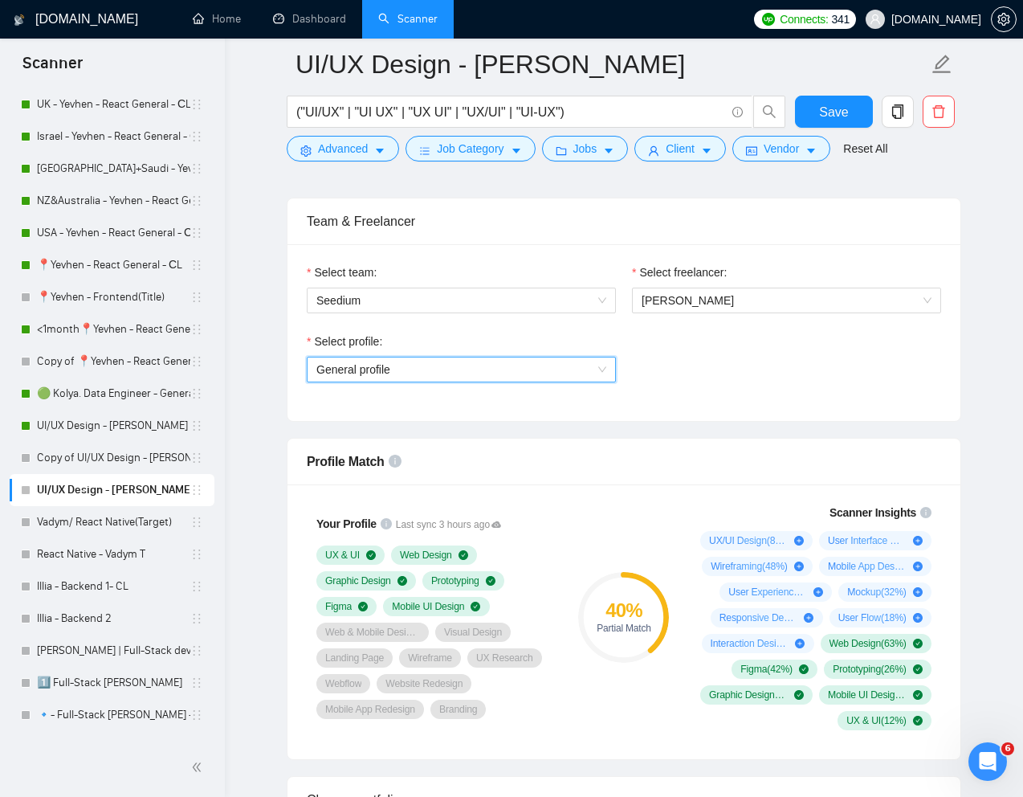
scroll to position [771, 0]
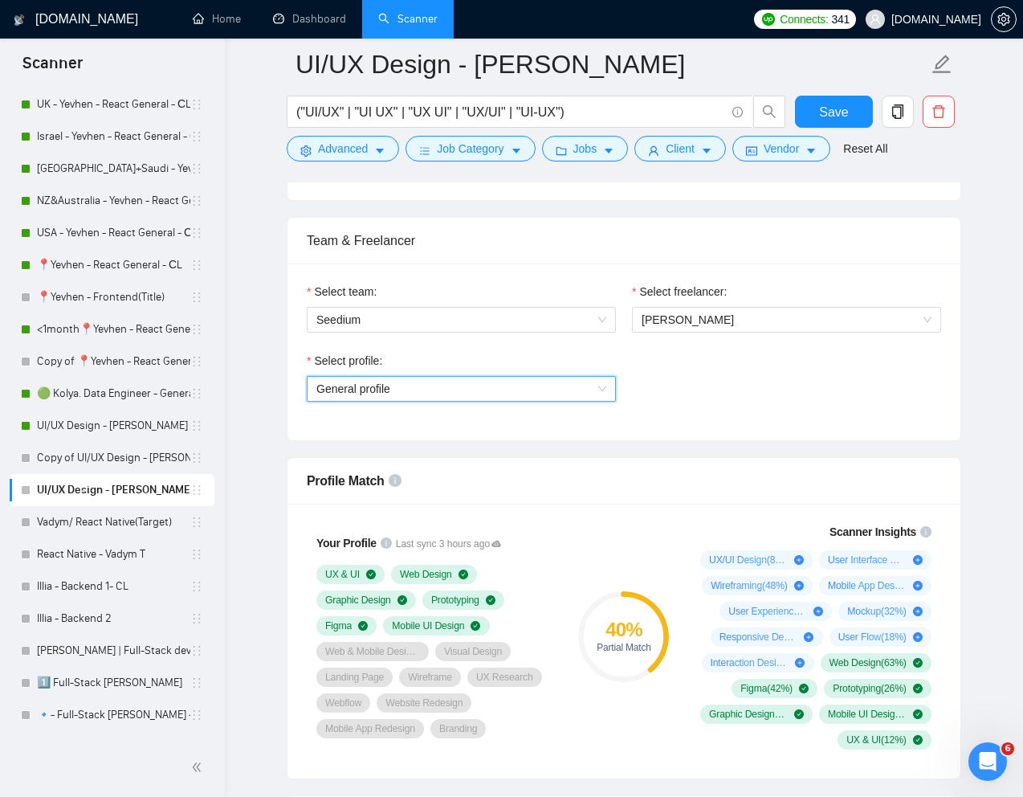
click at [557, 393] on span "General profile" at bounding box center [461, 389] width 290 height 24
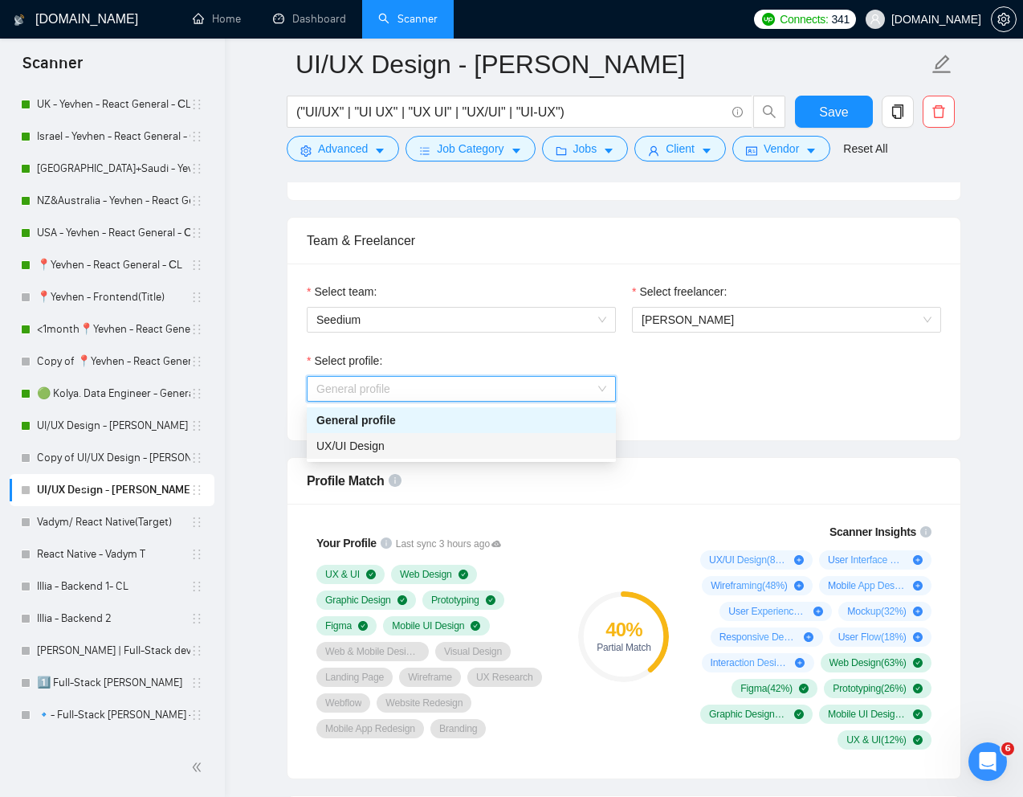
click at [457, 437] on div "UX/UI Design" at bounding box center [461, 446] width 290 height 18
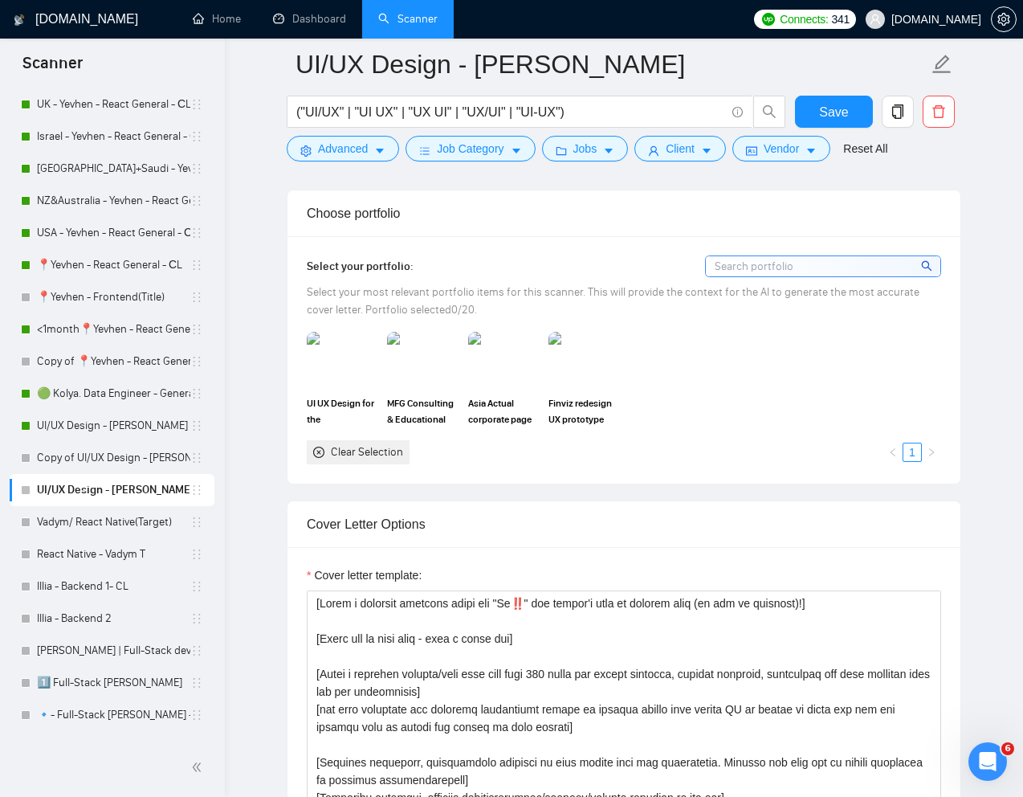
scroll to position [1510, 0]
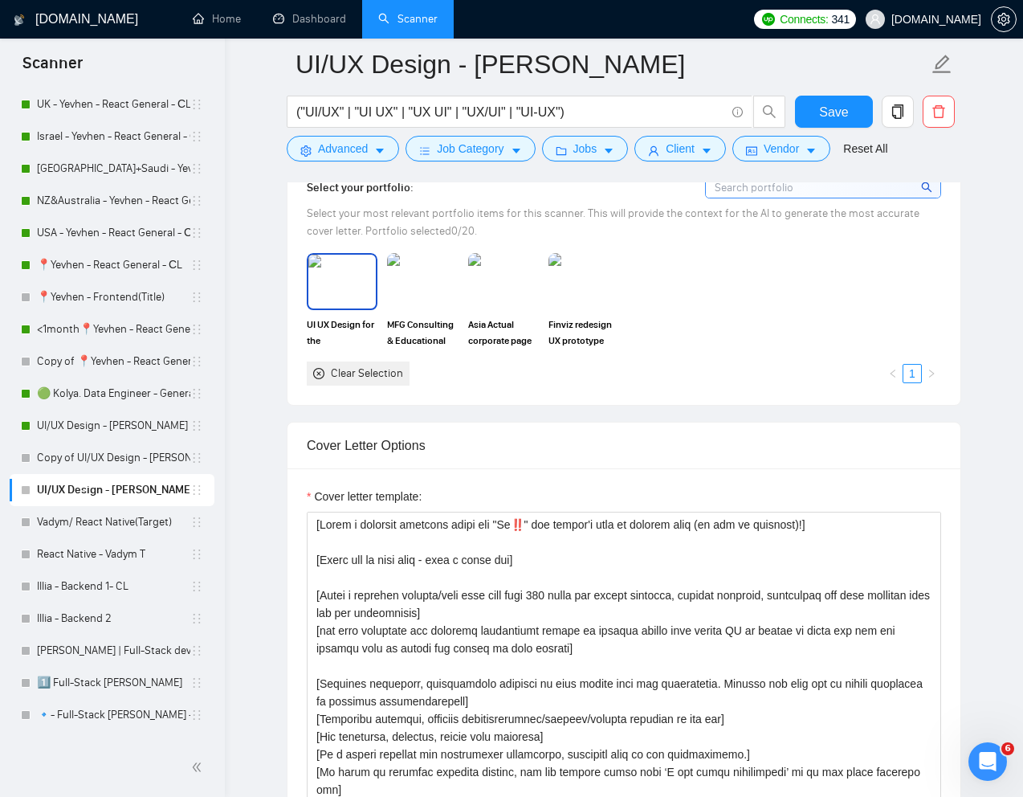
click at [338, 303] on img at bounding box center [341, 281] width 67 height 53
click at [426, 303] on img at bounding box center [422, 281] width 67 height 53
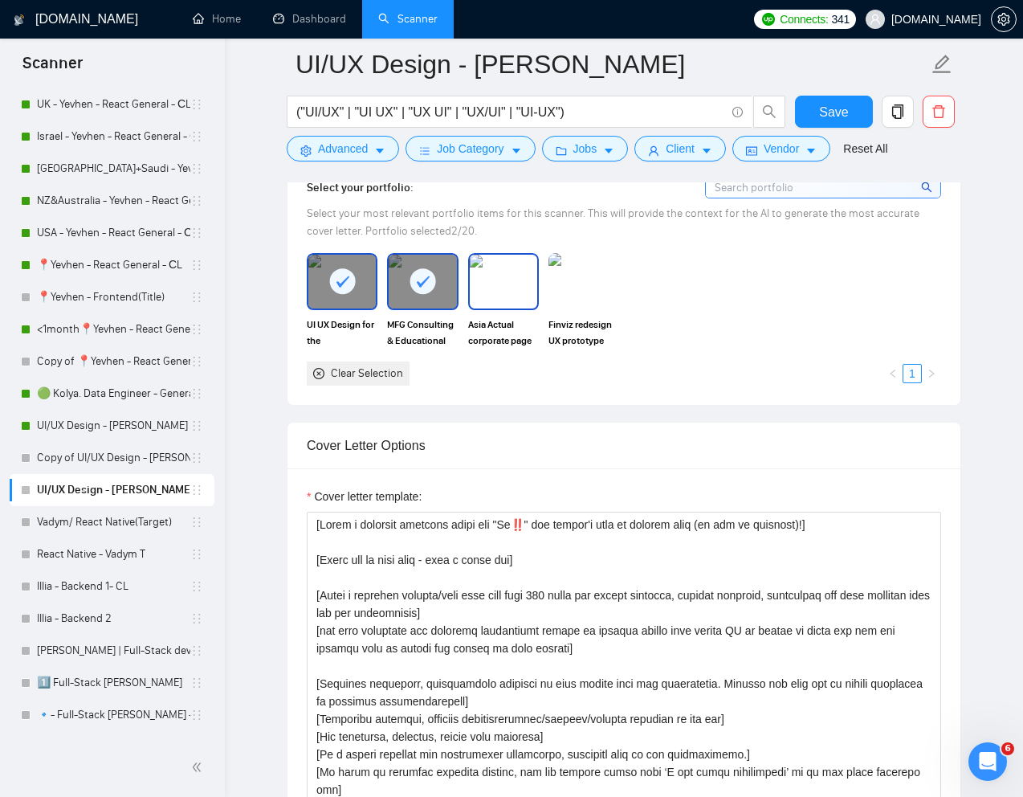
click at [497, 303] on img at bounding box center [503, 281] width 67 height 53
click at [564, 303] on img at bounding box center [583, 281] width 71 height 56
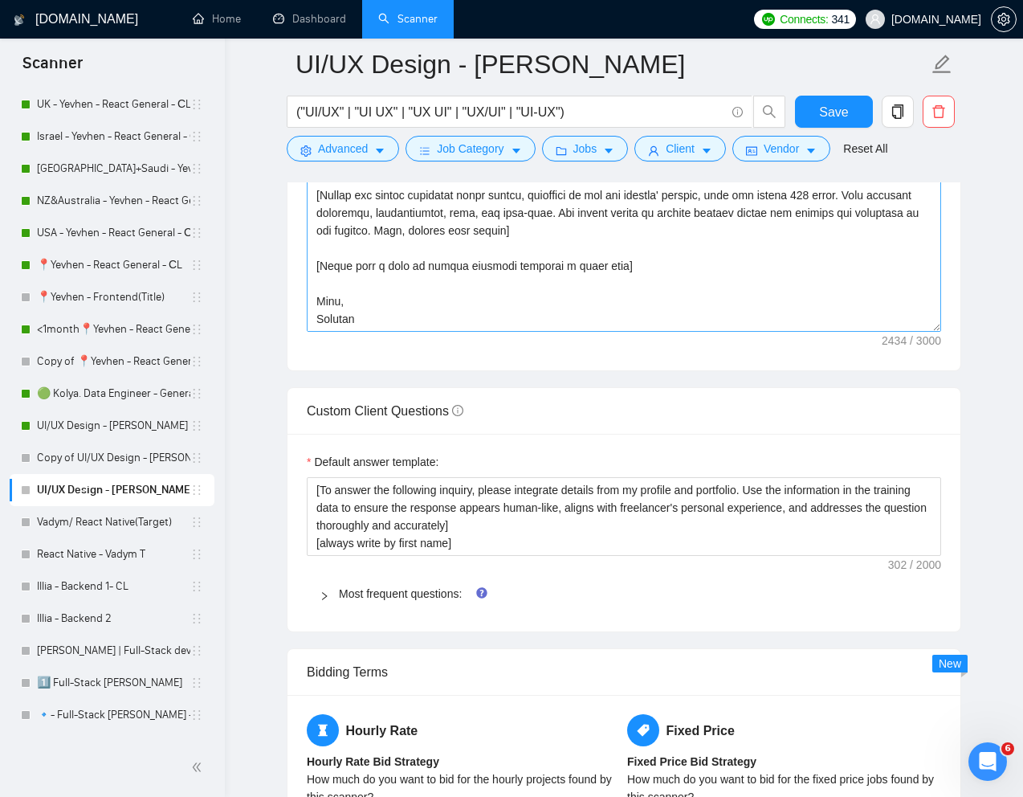
scroll to position [1908, 0]
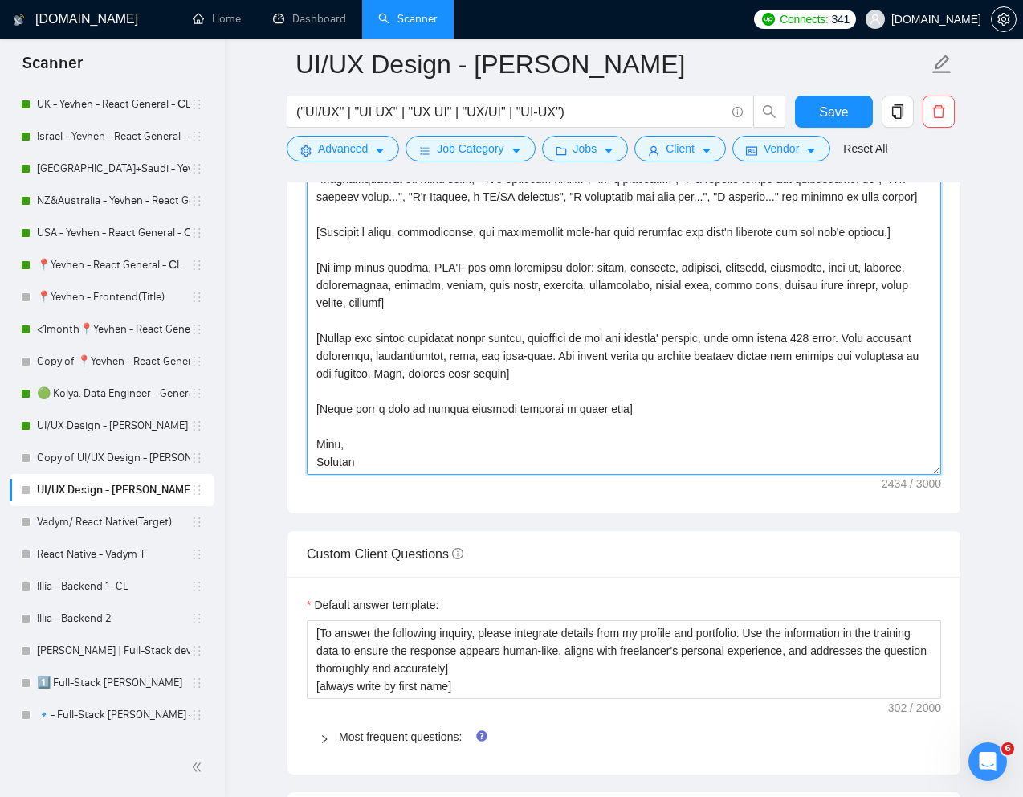
click at [552, 369] on textarea "Cover letter template:" at bounding box center [624, 293] width 634 height 361
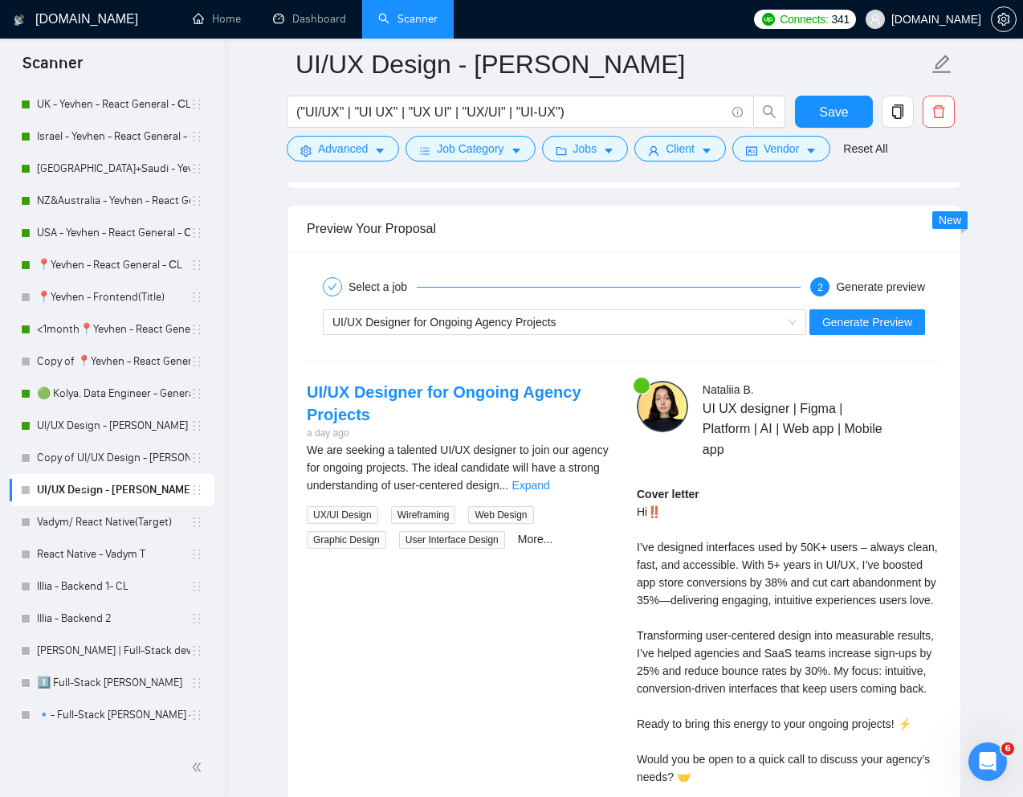
scroll to position [2960, 0]
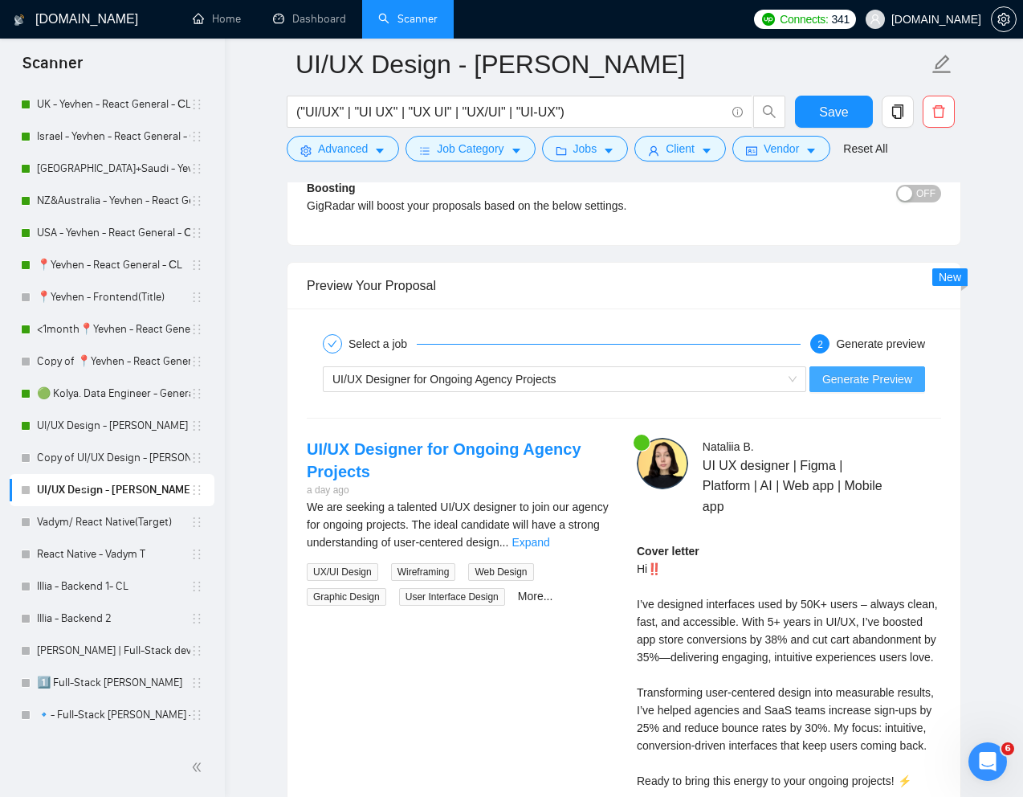
click at [832, 389] on button "Generate Preview" at bounding box center [867, 379] width 116 height 26
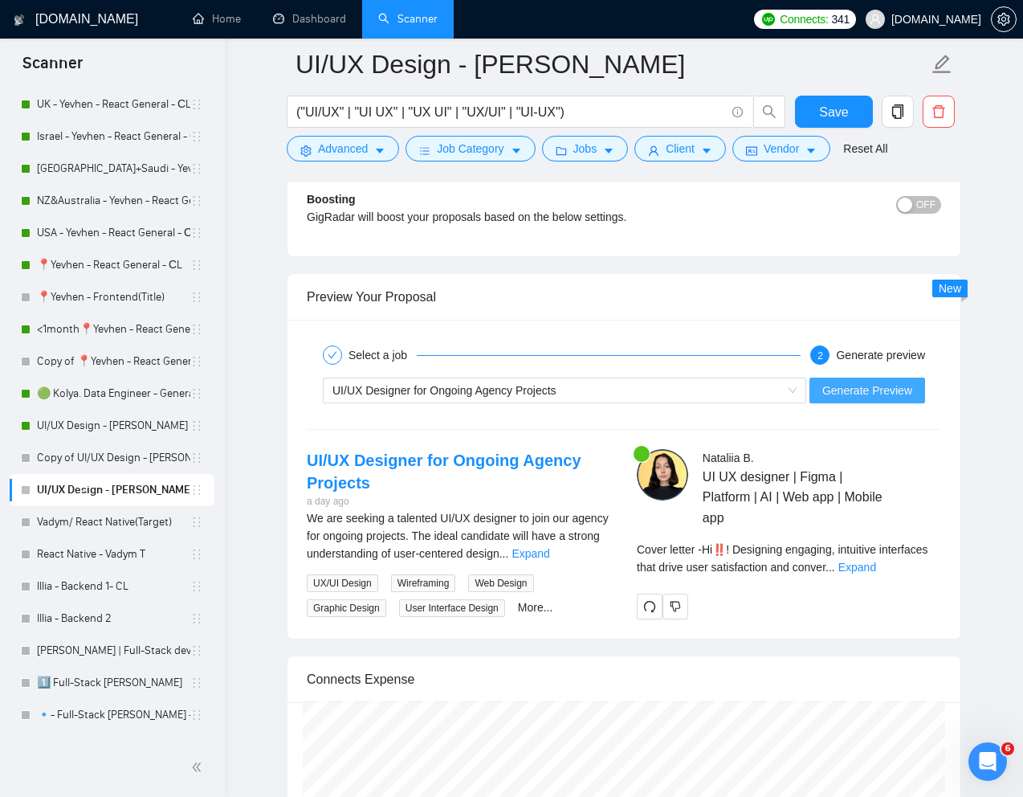
scroll to position [2945, 0]
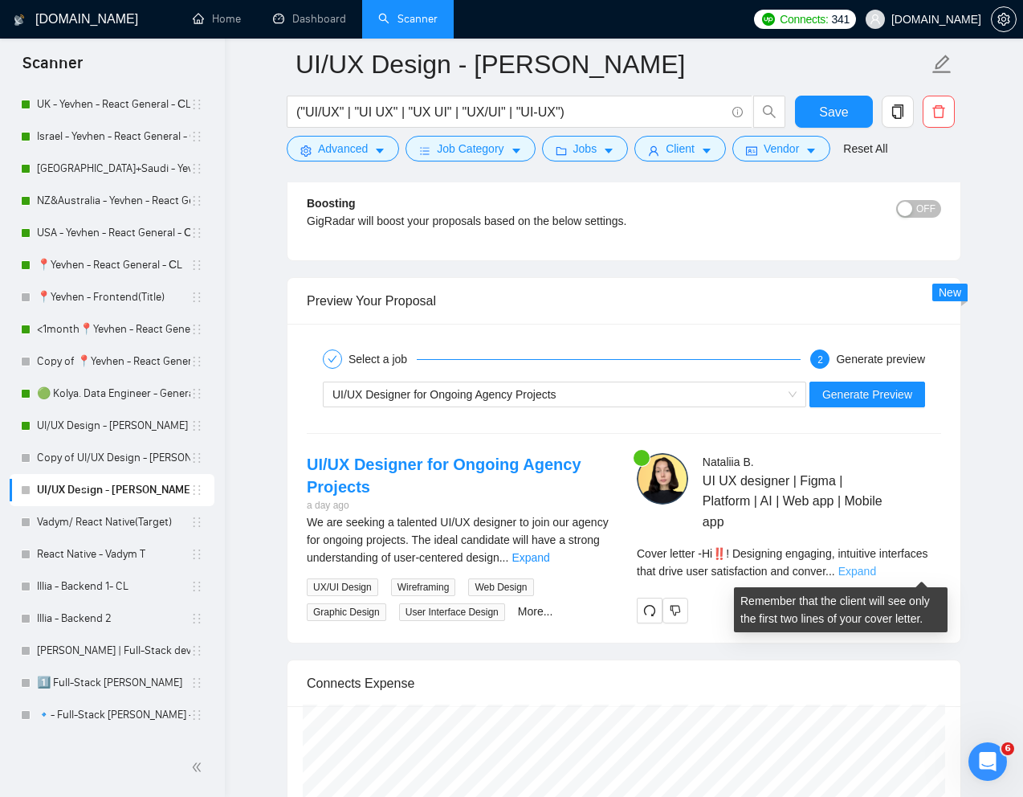
click at [876, 568] on link "Expand" at bounding box center [857, 570] width 38 height 13
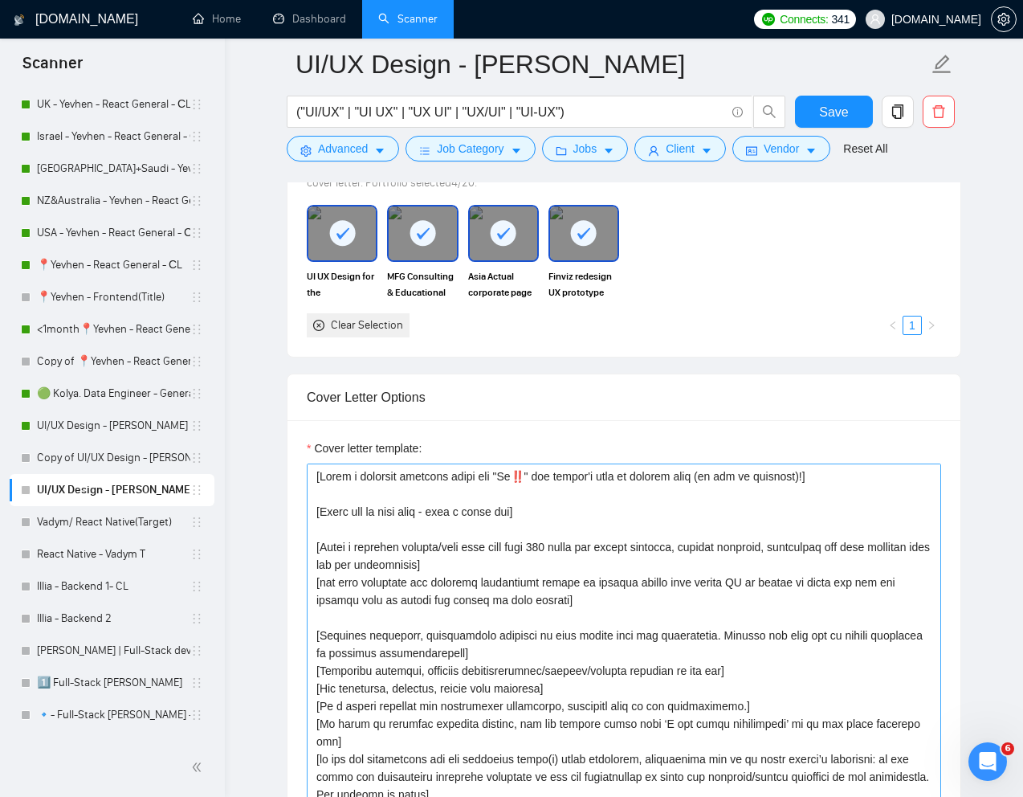
scroll to position [1538, 0]
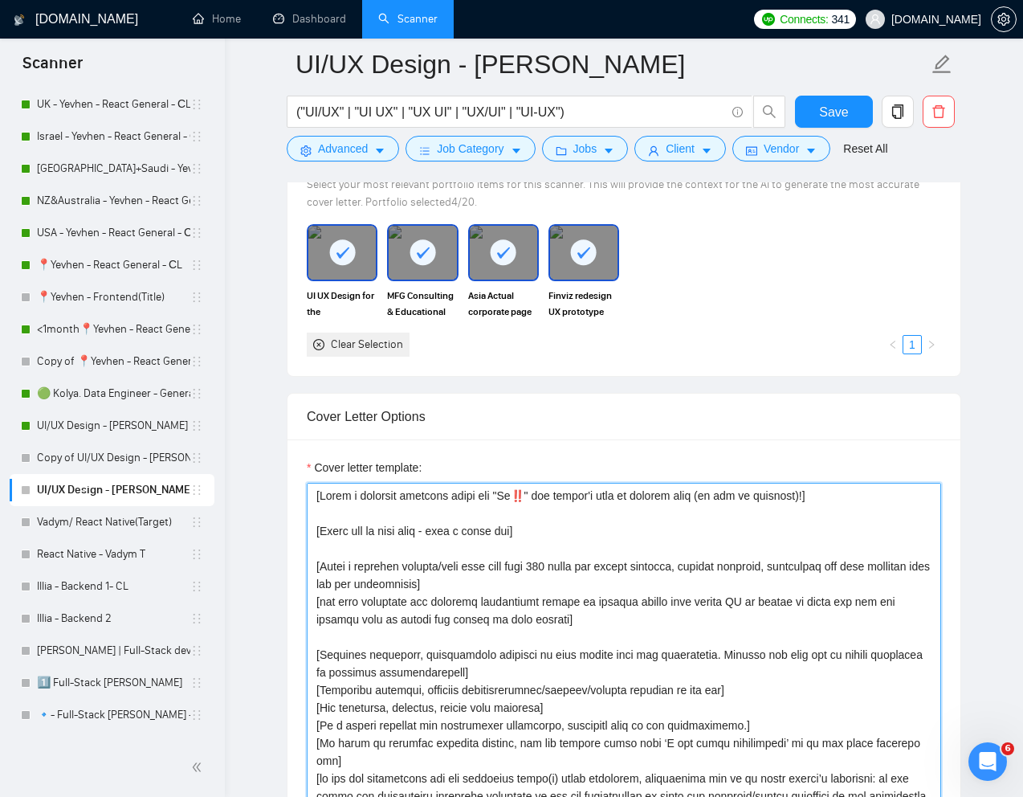
click at [534, 498] on textarea "Cover letter template:" at bounding box center [624, 663] width 634 height 361
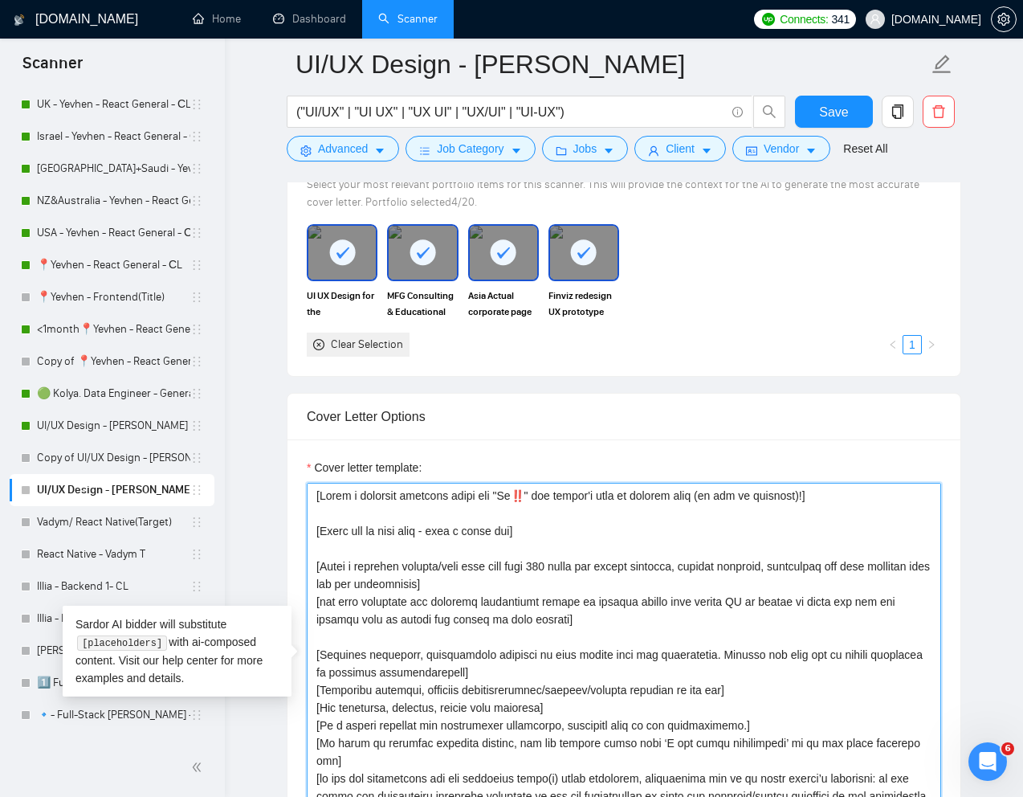
click at [837, 495] on textarea "Cover letter template:" at bounding box center [624, 663] width 634 height 361
paste textarea "‼️"
click at [743, 528] on textarea "Cover letter template:" at bounding box center [624, 663] width 634 height 361
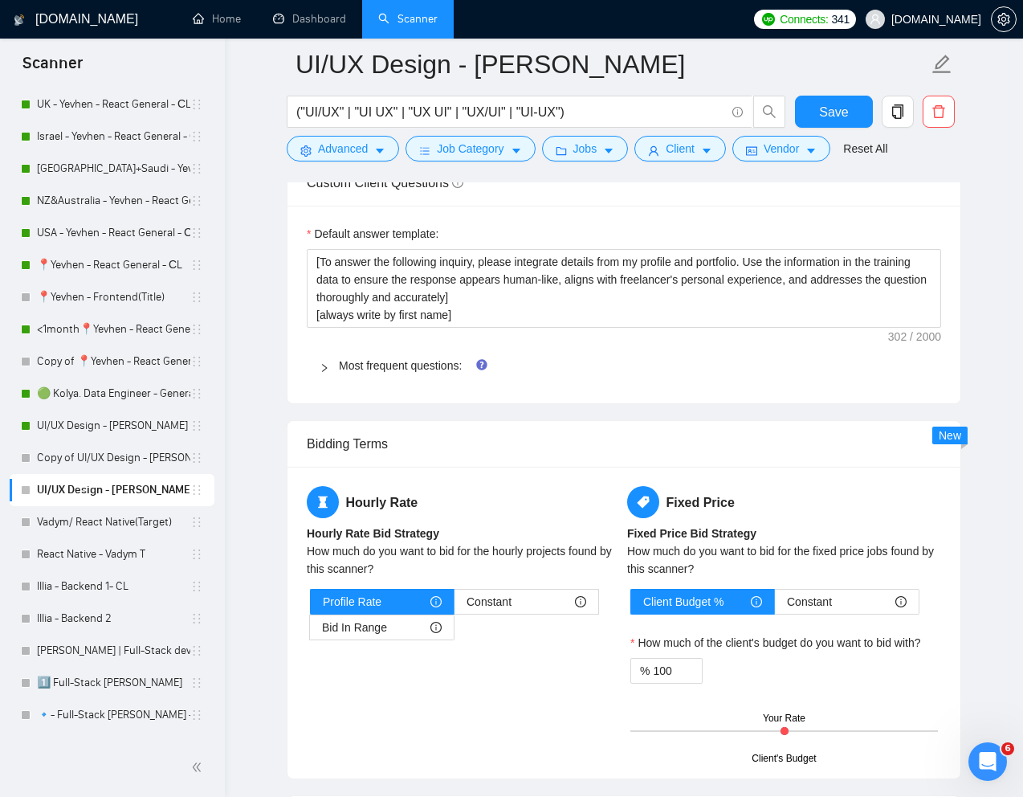
scroll to position [2272, 0]
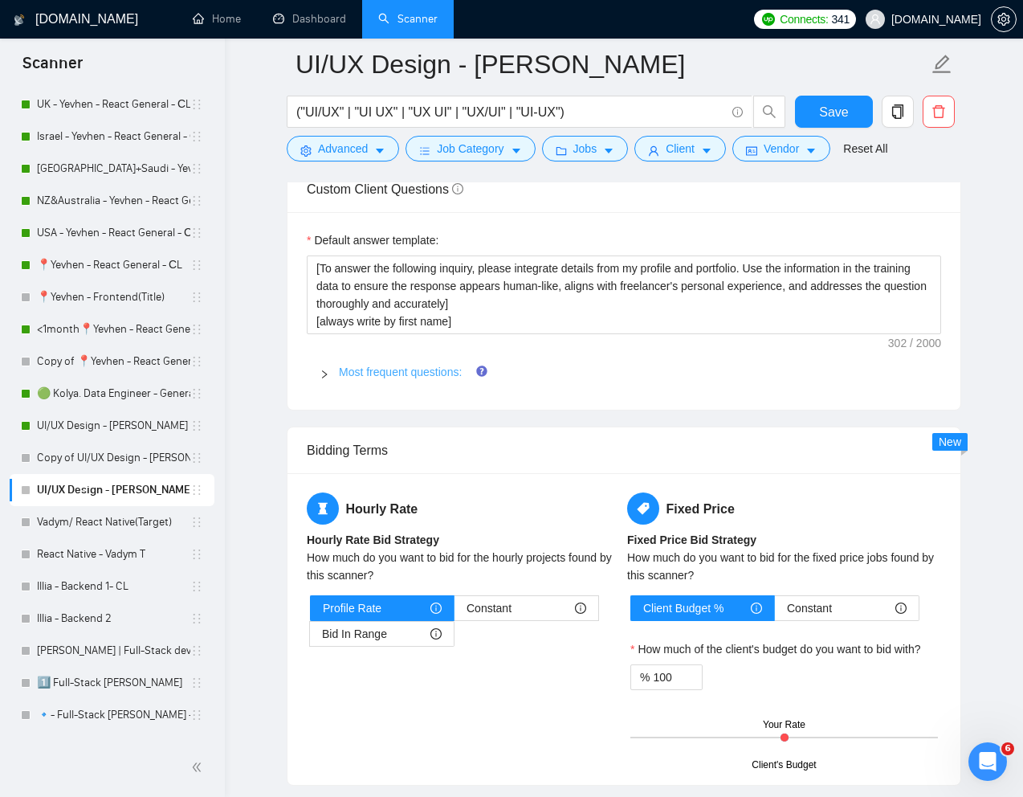
type textarea "[Write a personal greeting using the "Hi‼️" and client's name or company name (…"
click at [414, 373] on link "Most frequent questions:" at bounding box center [400, 371] width 123 height 13
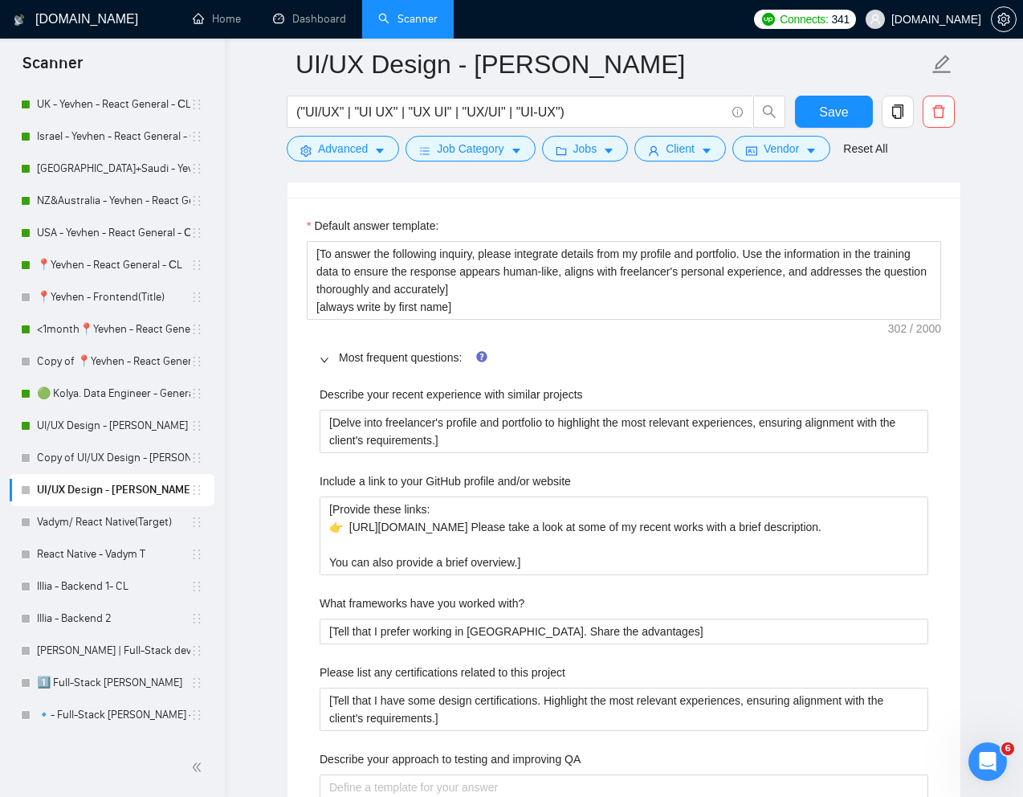
scroll to position [2288, 0]
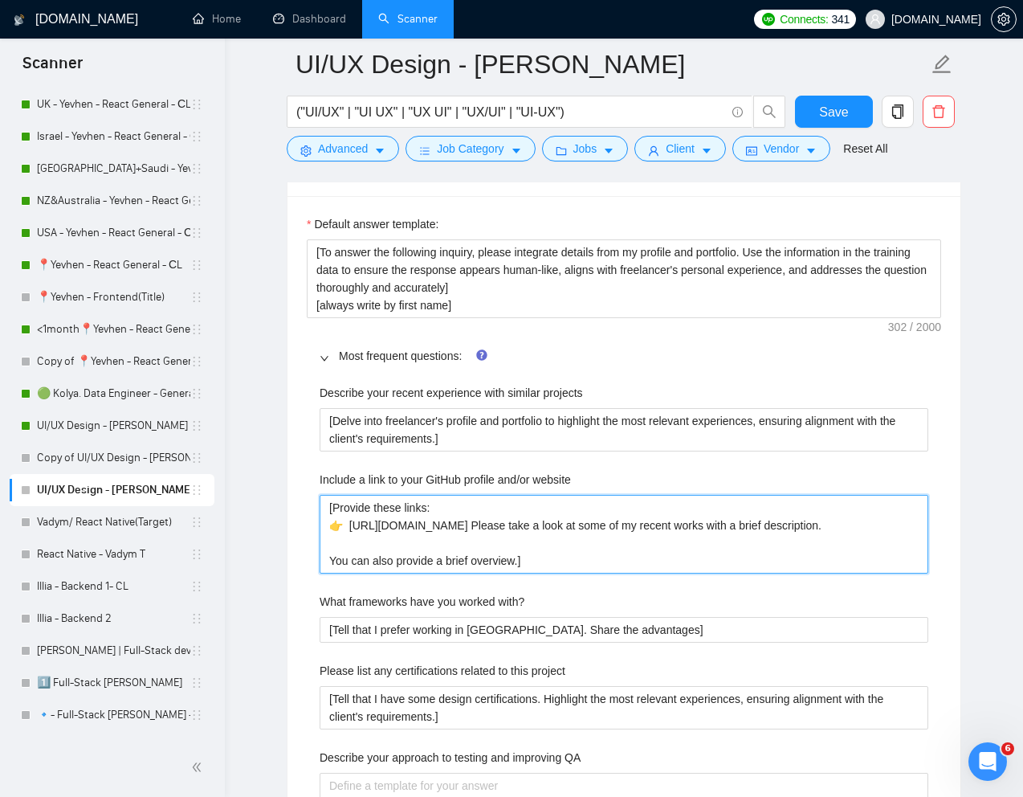
drag, startPoint x: 844, startPoint y: 528, endPoint x: 336, endPoint y: 513, distance: 507.7
click at [336, 513] on website "[Provide these links: 👉 [URL][DOMAIN_NAME] Please take a look at some of my rec…" at bounding box center [624, 534] width 609 height 79
type website "[ You can also provide a brief overview.]"
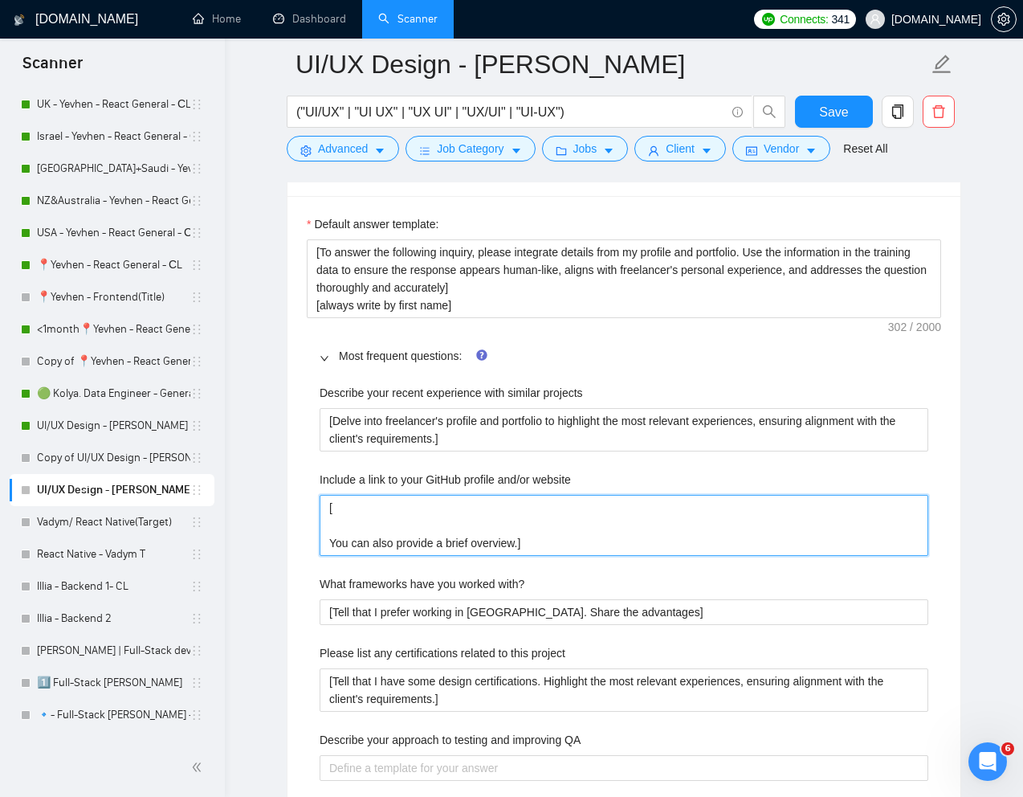
type website "[ You can also provide a brief overview.]"
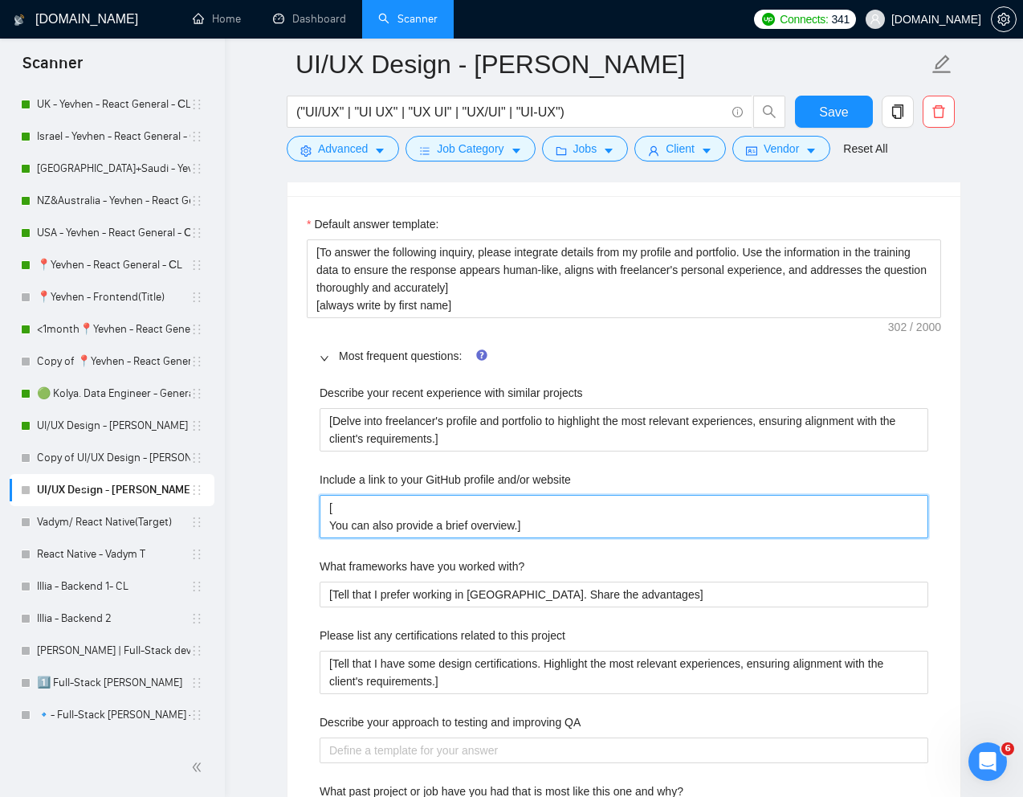
type website "[You can also provide a brief overview.]"
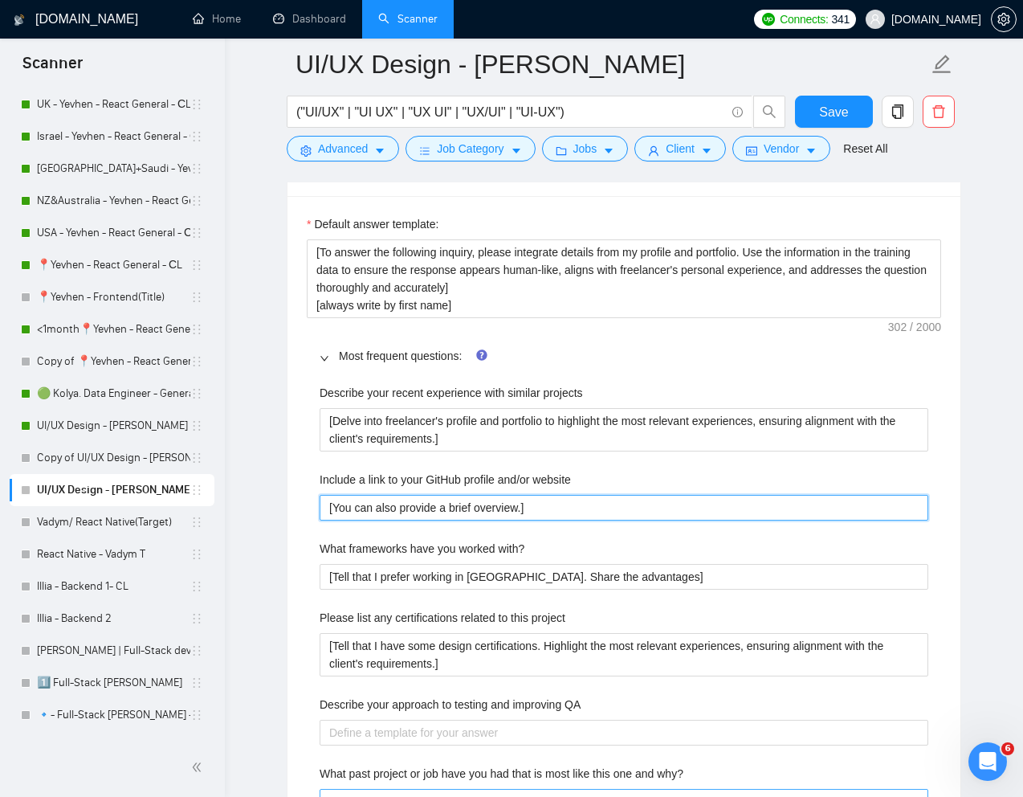
type website "[You can also provide a brief overview.]"
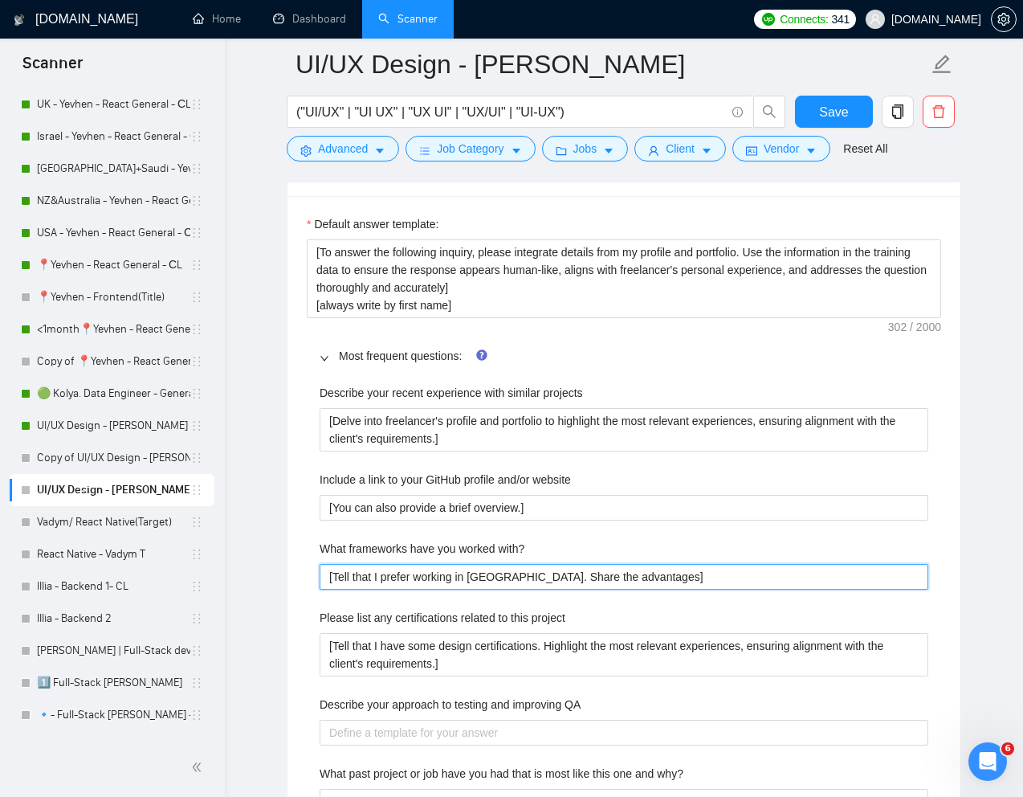
click at [438, 577] on with\? "[Tell that I prefer working in [GEOGRAPHIC_DATA]. Share the advantages]" at bounding box center [624, 577] width 609 height 26
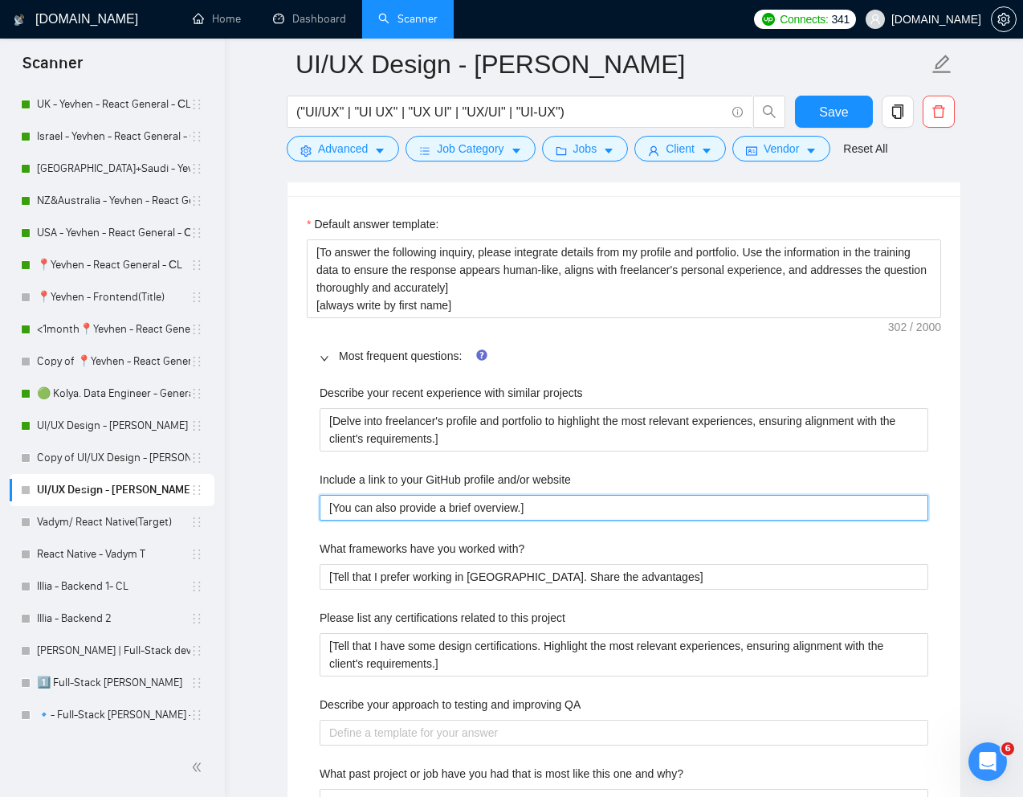
click at [499, 511] on website "[You can also provide a brief overview.]" at bounding box center [624, 508] width 609 height 26
drag, startPoint x: 528, startPoint y: 509, endPoint x: 332, endPoint y: 511, distance: 195.9
click at [332, 511] on website "[You can also provide a brief overview.]" at bounding box center [624, 508] width 609 height 26
paste website "Write that you can see my work on my Upwork profile, or I can show you during t…"
type website "[Write that you can see my work on my Upwork profile, or I can show you during …"
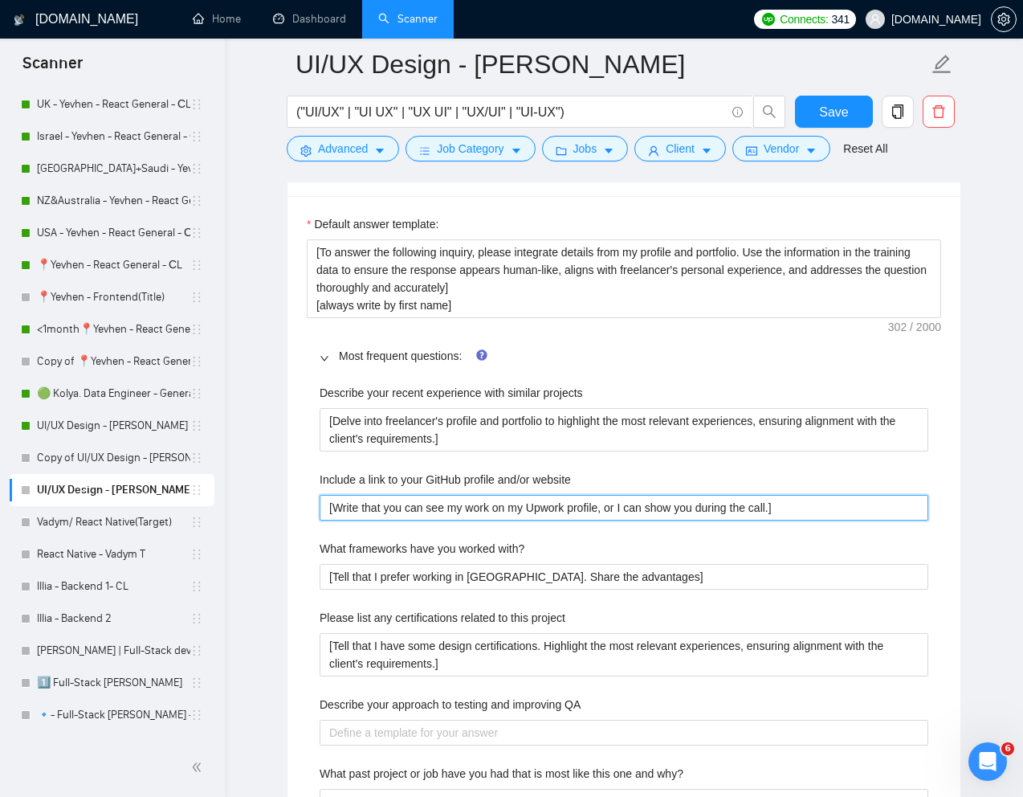
click at [352, 509] on website "[Write that you can see my work on my Upwork profile, or I can show you during …" at bounding box center [624, 508] width 609 height 26
type website "[Е that you can see my work on my Upwork profile, or I can show you during the …"
type website "[Еу that you can see my work on my Upwork profile, or I can show you during the…"
type website "[Е that you can see my work on my Upwork profile, or I can show you during the …"
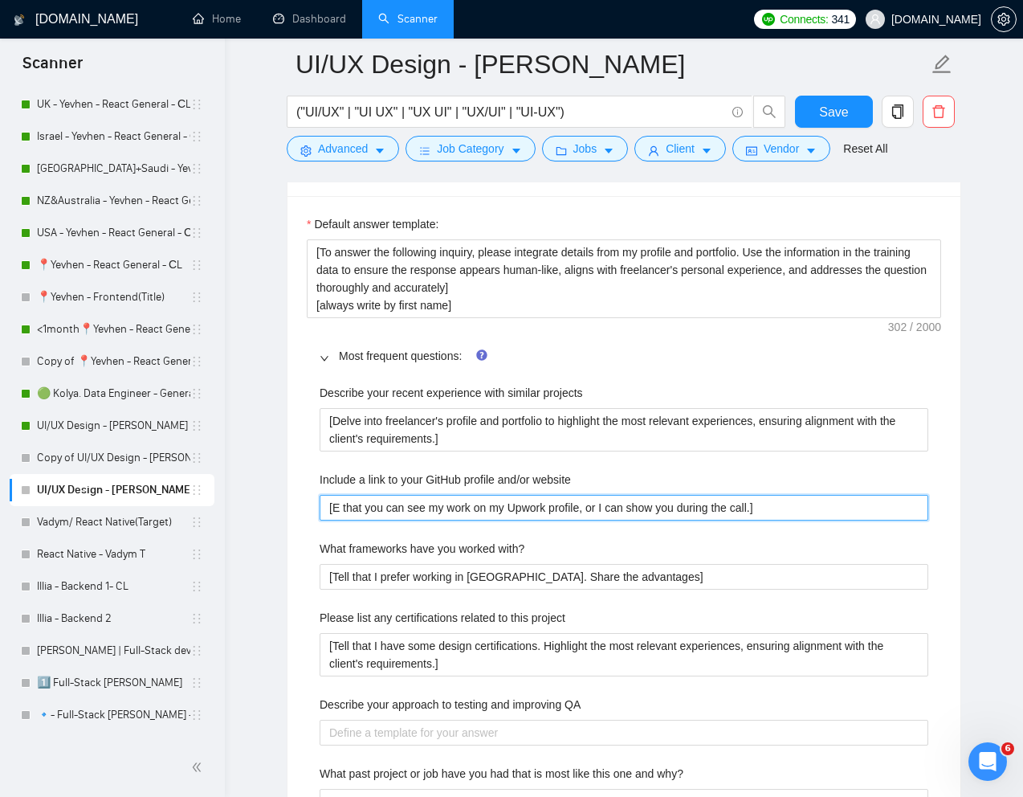
type website "[ that you can see my work on my Upwork profile, or I can show you during the c…"
type website "[T that you can see my work on my Upwork profile, or I can show you during the …"
type website "[Te that you can see my work on my Upwork profile, or I can show you during the…"
type website "[Tel that you can see my work on my Upwork profile, or I can show you during th…"
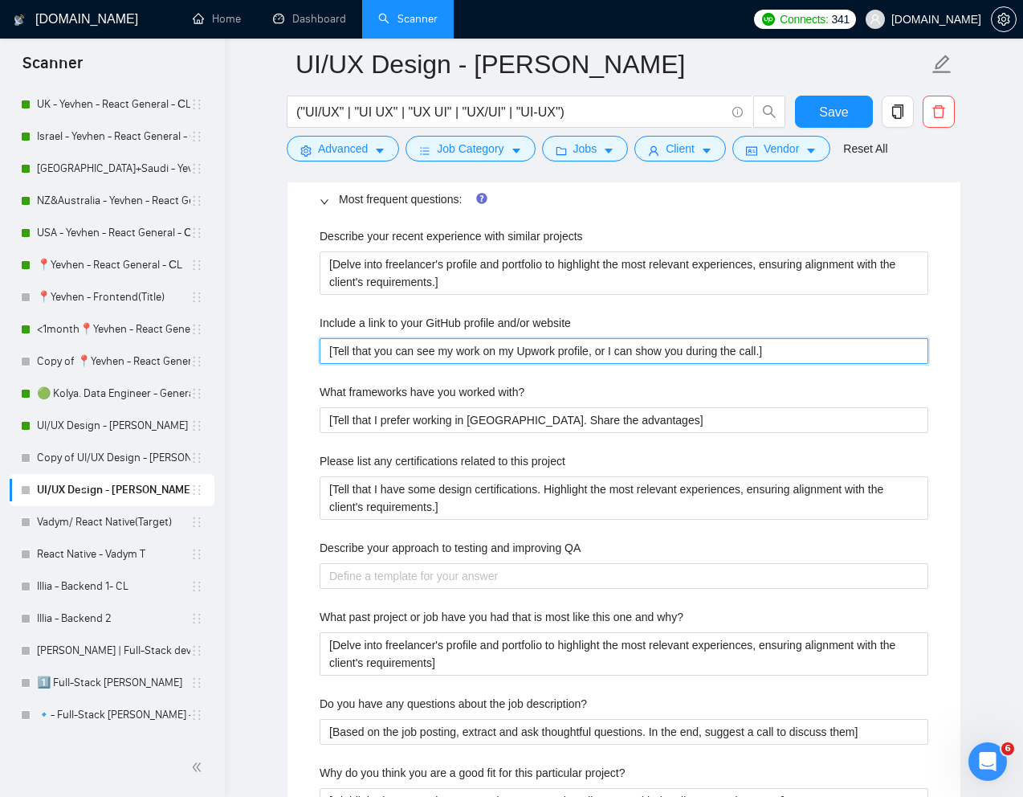
scroll to position [2467, 0]
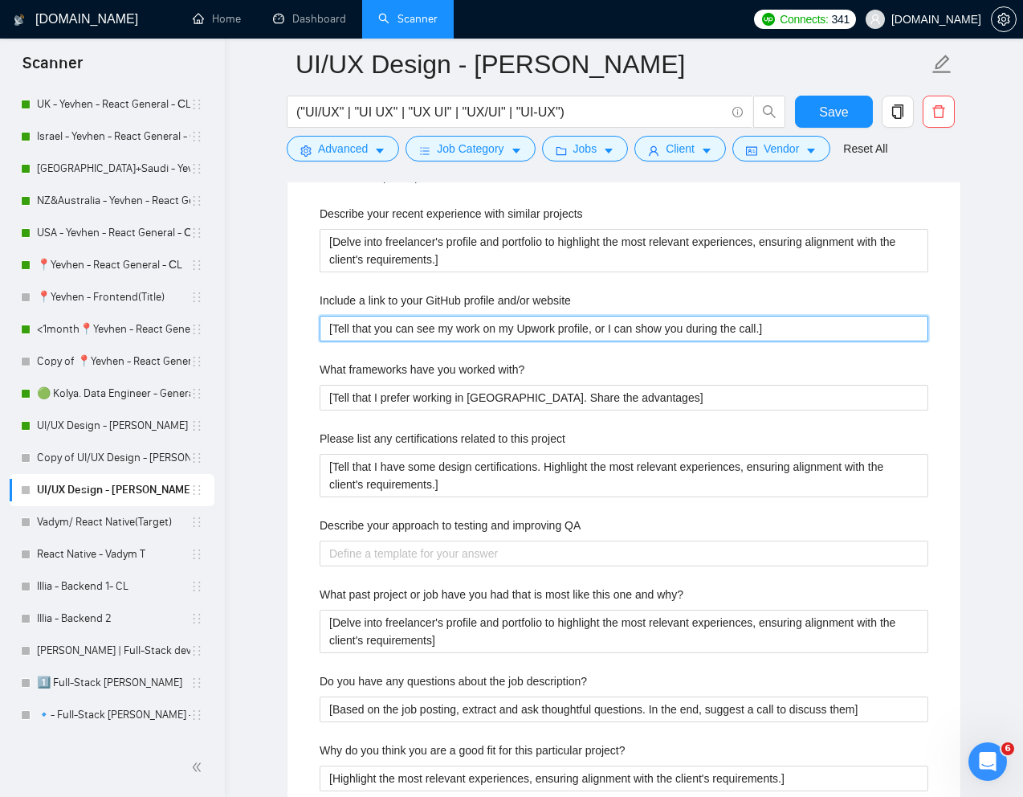
type website "[Tell that you can see my work on my Upwork profile, or I can show you during t…"
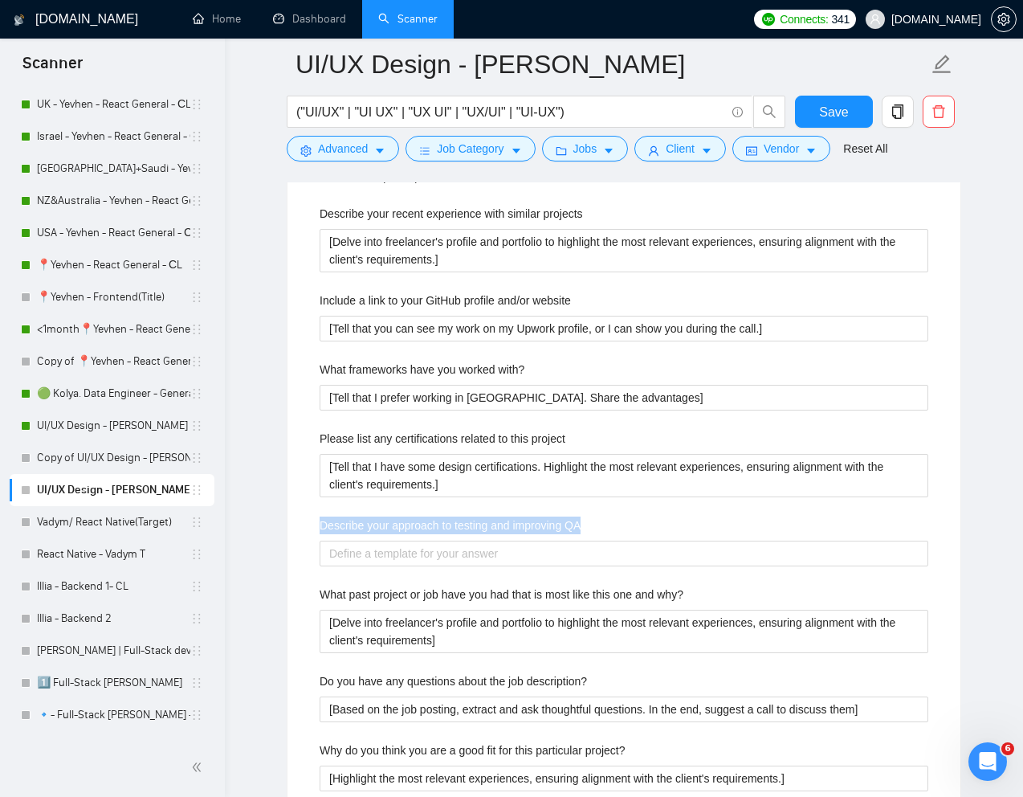
drag, startPoint x: 605, startPoint y: 523, endPoint x: 304, endPoint y: 518, distance: 301.9
click at [304, 518] on div "Default answer template: [To answer the following inquiry, please integrate det…" at bounding box center [623, 627] width 673 height 1220
copy label "Describe your approach to testing and improving QA"
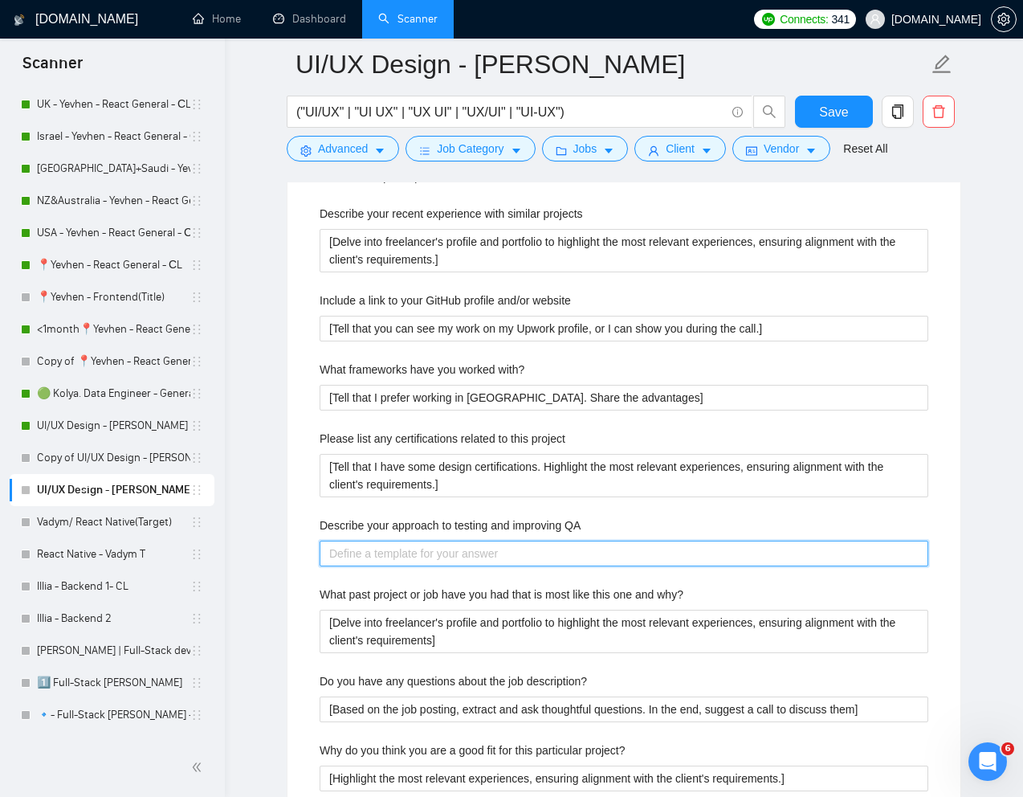
click at [460, 543] on QA "Describe your approach to testing and improving QA" at bounding box center [624, 553] width 609 height 26
paste QA "I combine structured QA testing with iterative improvements: start with clear a…"
type QA "I combine structured QA testing with iterative improvements: start with clear a…"
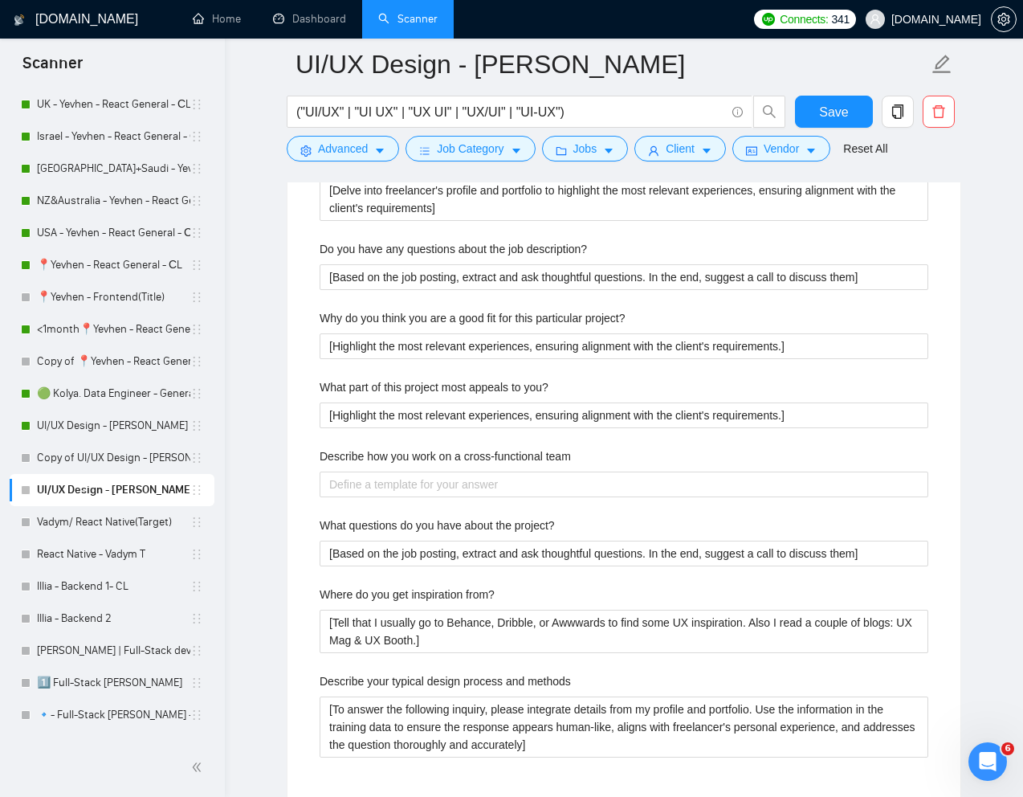
scroll to position [2900, 0]
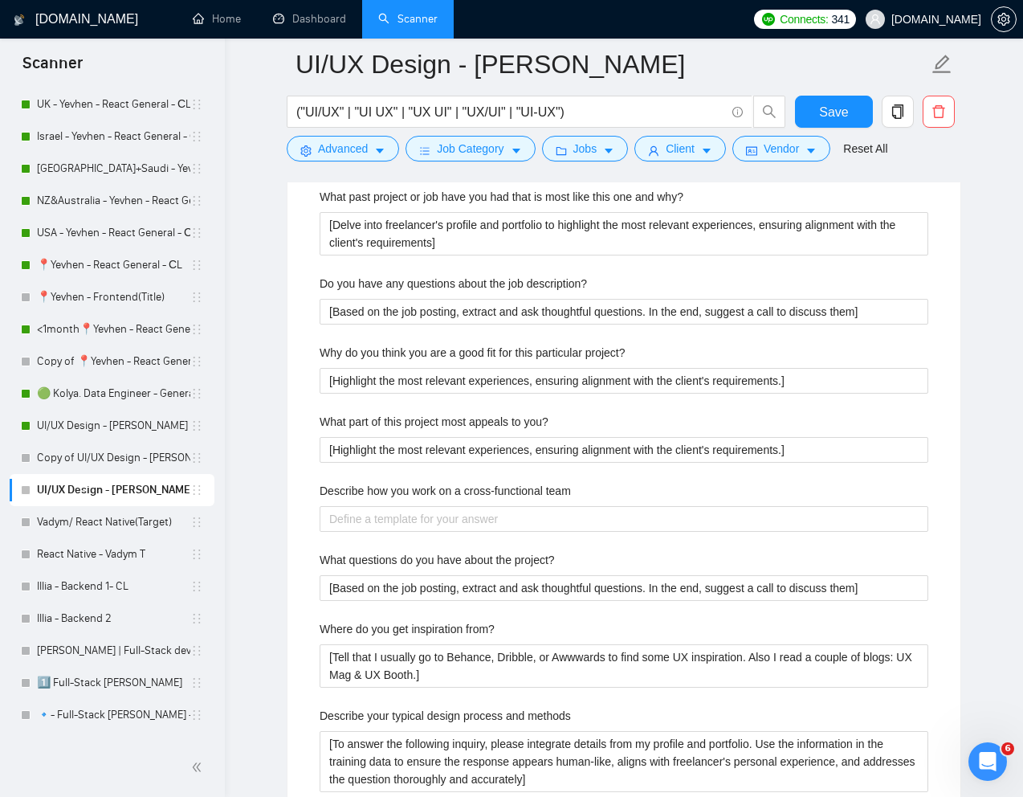
type QA "I combine structured QA testing with iterative improvements: start with clear a…"
drag, startPoint x: 593, startPoint y: 488, endPoint x: 308, endPoint y: 493, distance: 284.3
click at [308, 493] on div "Describe your recent experience with similar projects [Delve into freelancer's …" at bounding box center [624, 291] width 634 height 1058
copy label "Describe how you work on a cross-functional team"
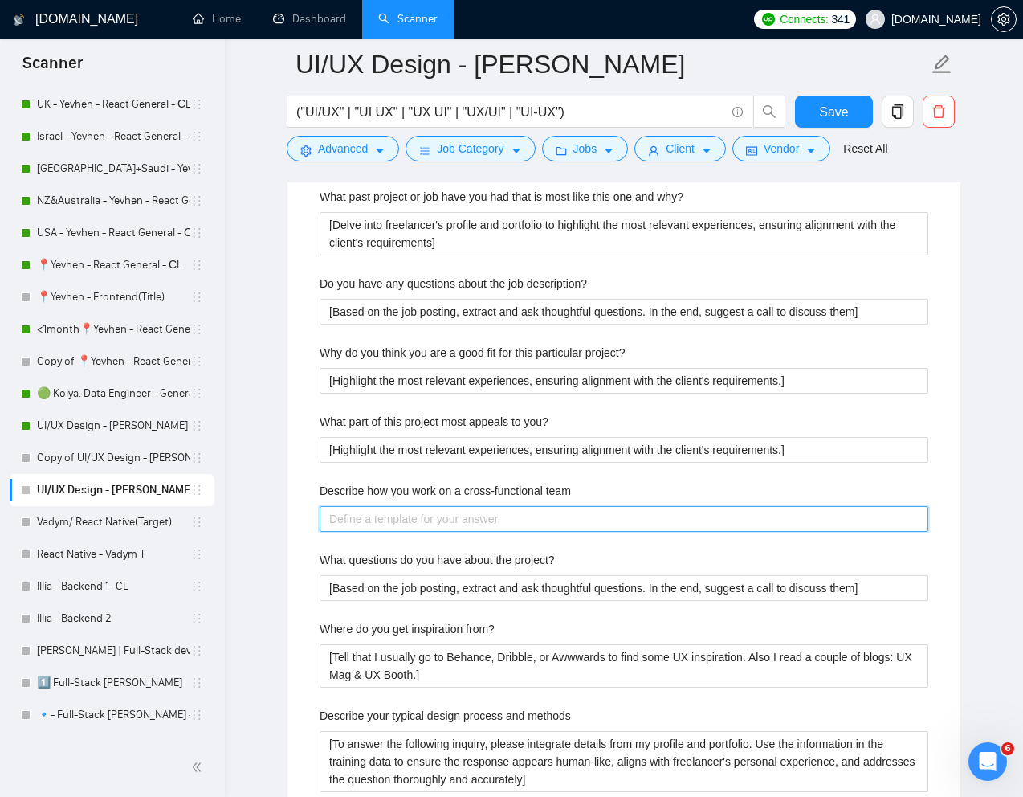
click at [559, 524] on team "Describe how you work on a cross-functional team" at bounding box center [624, 519] width 609 height 26
paste team "I keep communication clear and consistent, align on shared goals early, documen…"
type team "I keep communication clear and consistent, align on shared goals early, documen…"
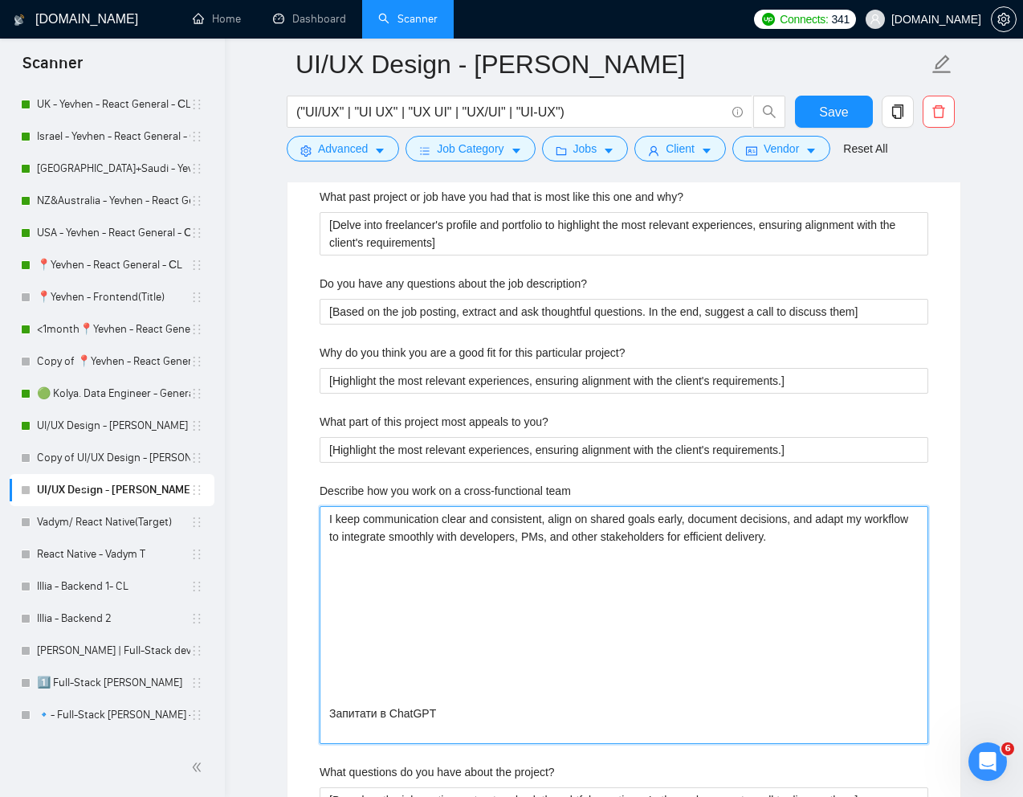
drag, startPoint x: 369, startPoint y: 735, endPoint x: 311, endPoint y: 560, distance: 183.8
click at [311, 560] on div "Describe your recent experience with similar projects [Delve into freelancer's …" at bounding box center [624, 397] width 634 height 1270
type team "I keep communication clear and consistent, align on shared goals early, documen…"
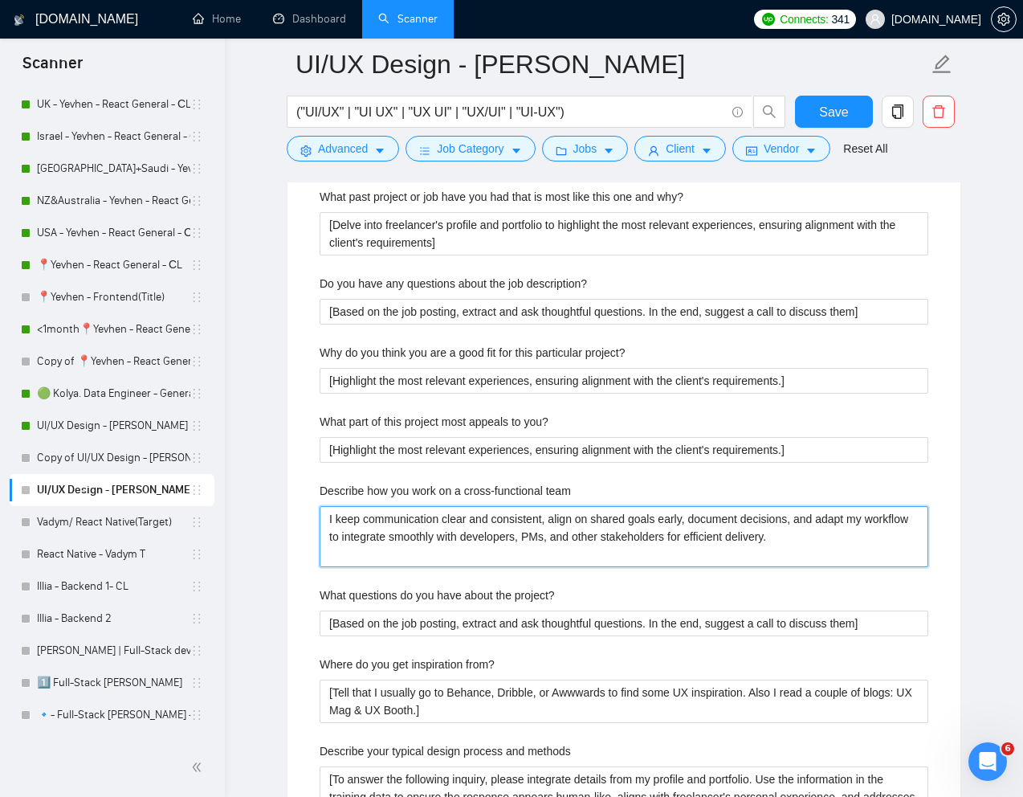
type team "I keep communication clear and consistent, align on shared goals early, documen…"
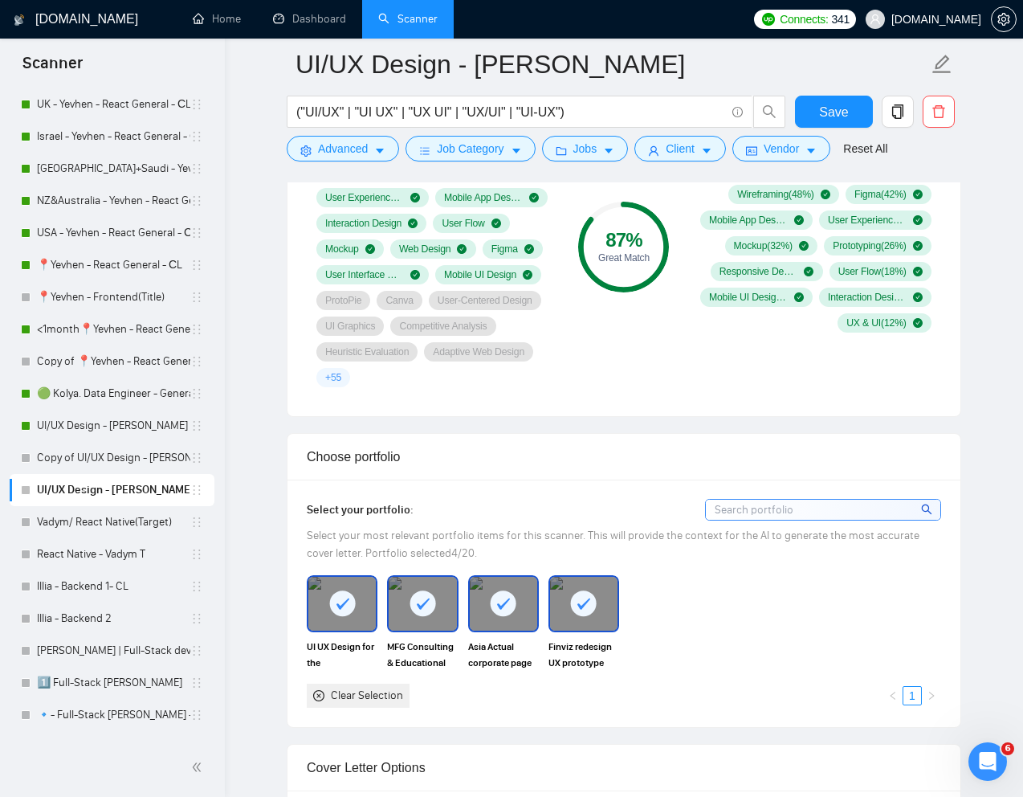
scroll to position [1156, 0]
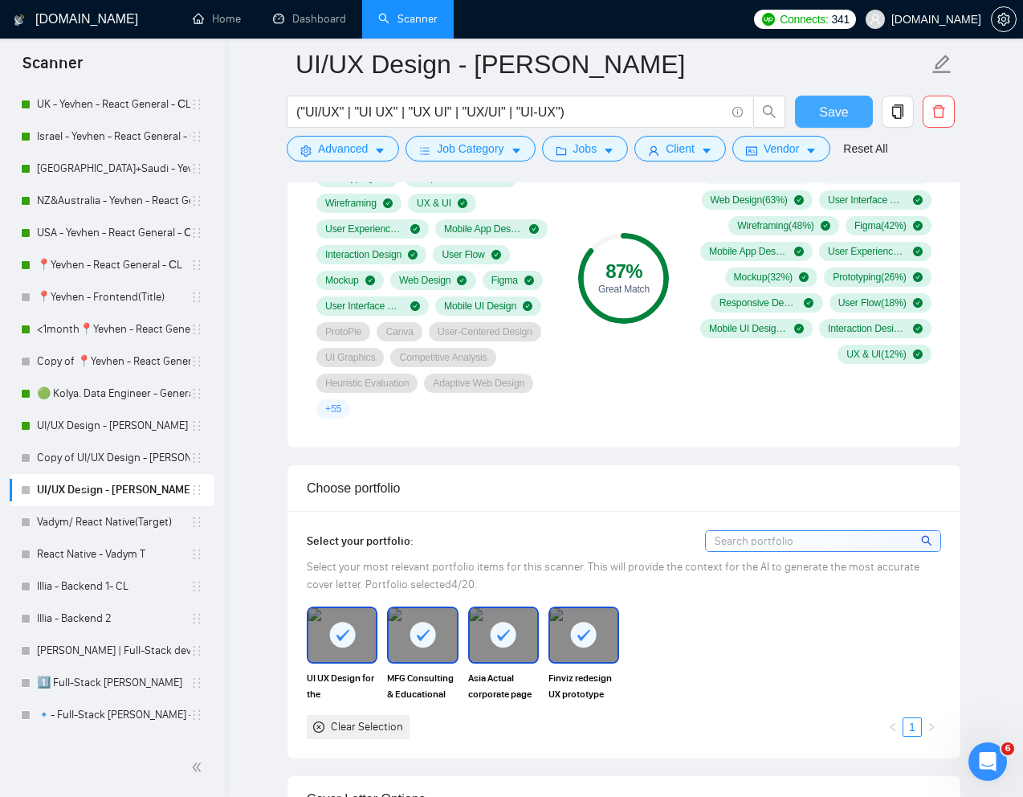
type team "I keep communication clear and consistent, align on shared goals early, documen…"
click at [826, 116] on span "Save" at bounding box center [833, 112] width 29 height 20
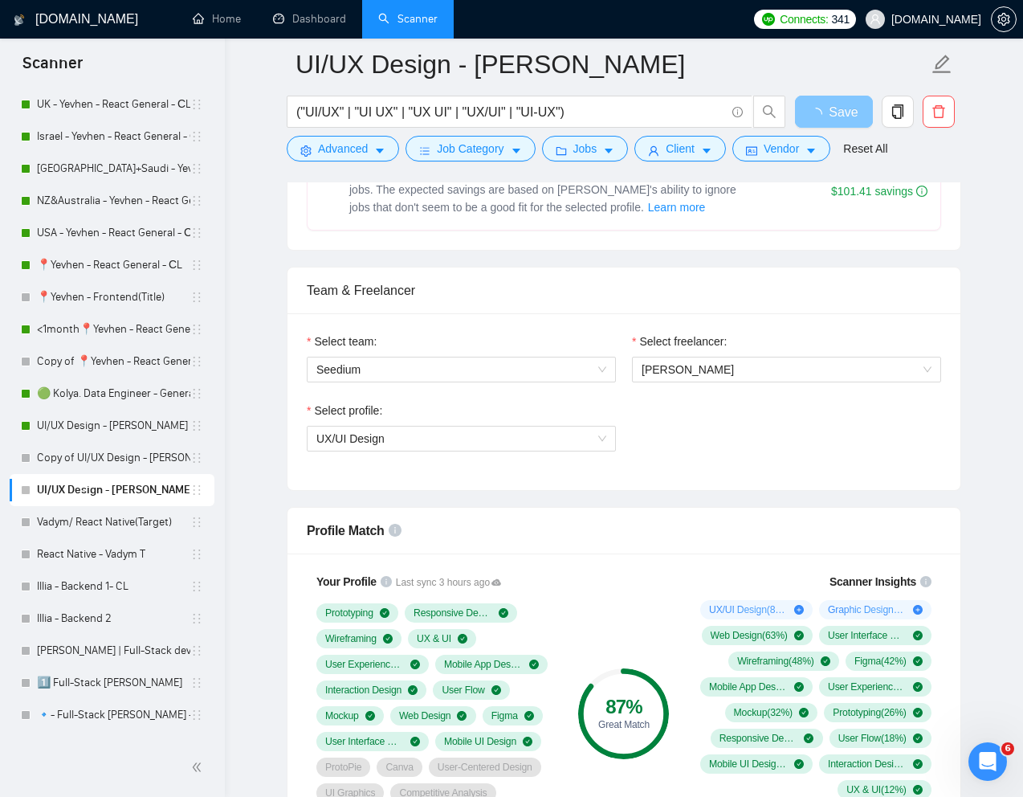
scroll to position [699, 0]
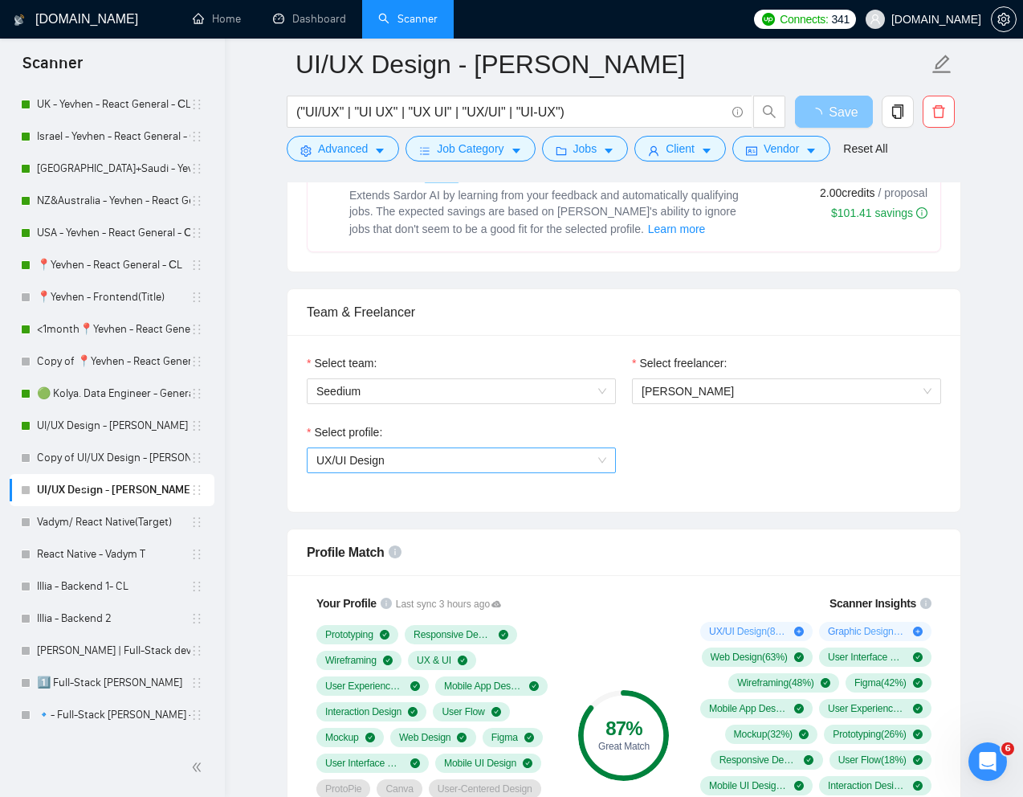
click at [562, 461] on span "UX/UI Design" at bounding box center [461, 460] width 290 height 24
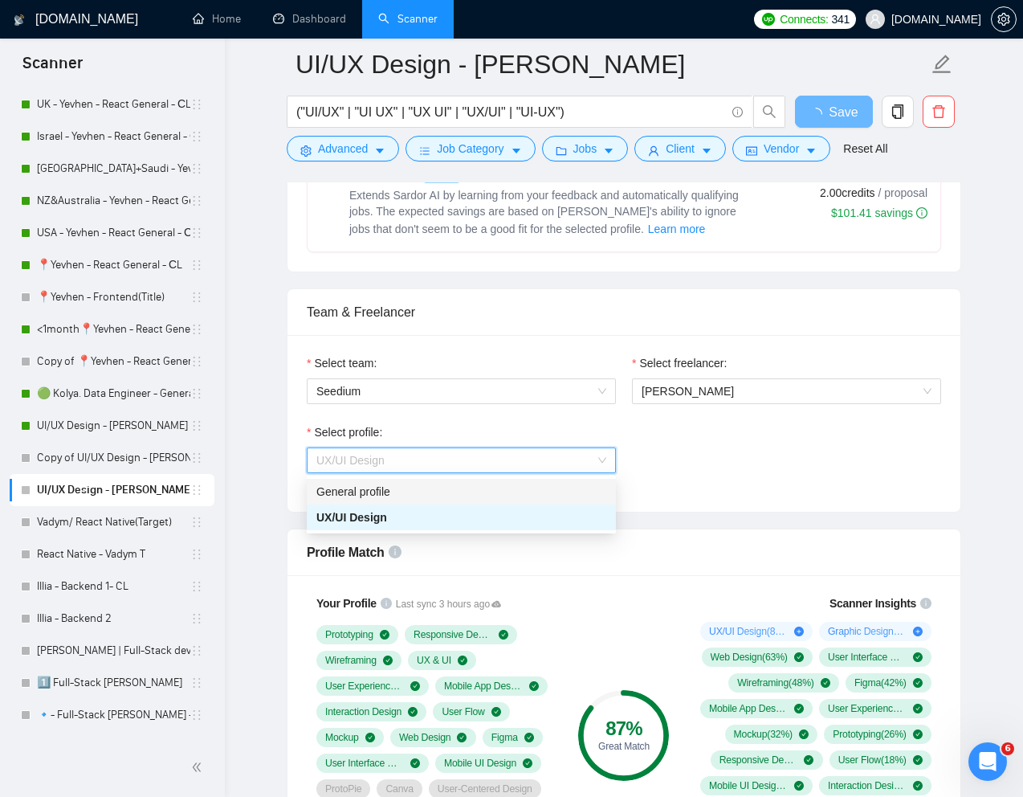
click at [467, 499] on div "General profile" at bounding box center [461, 492] width 290 height 18
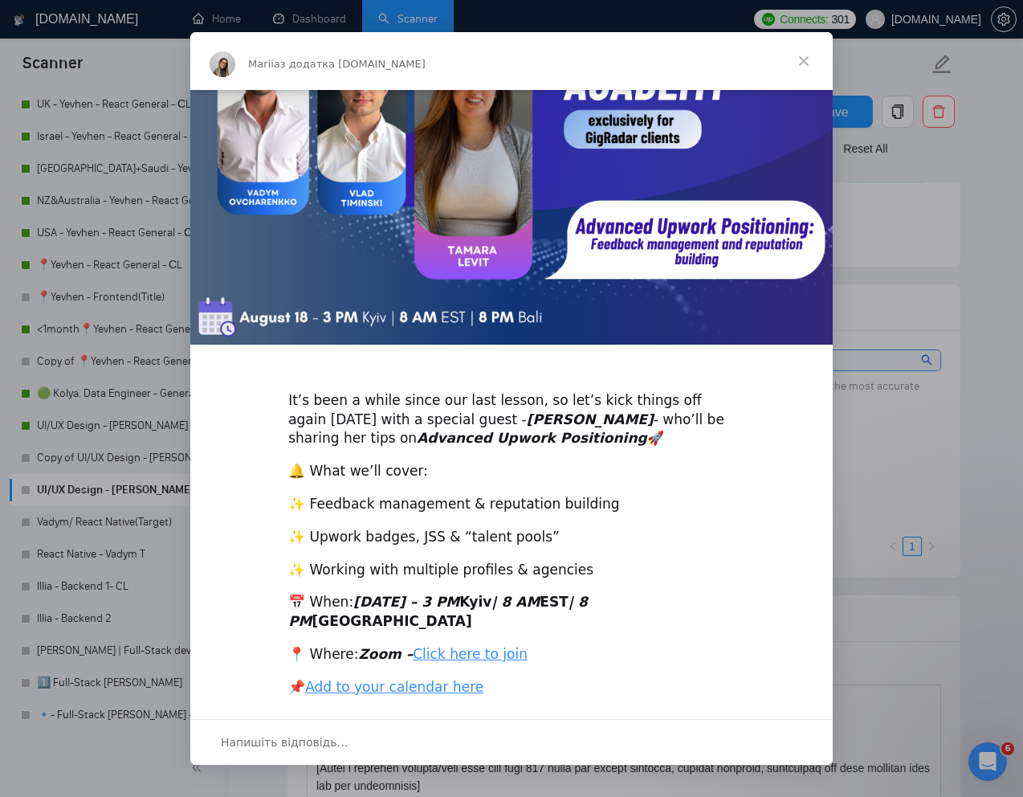
scroll to position [125, 0]
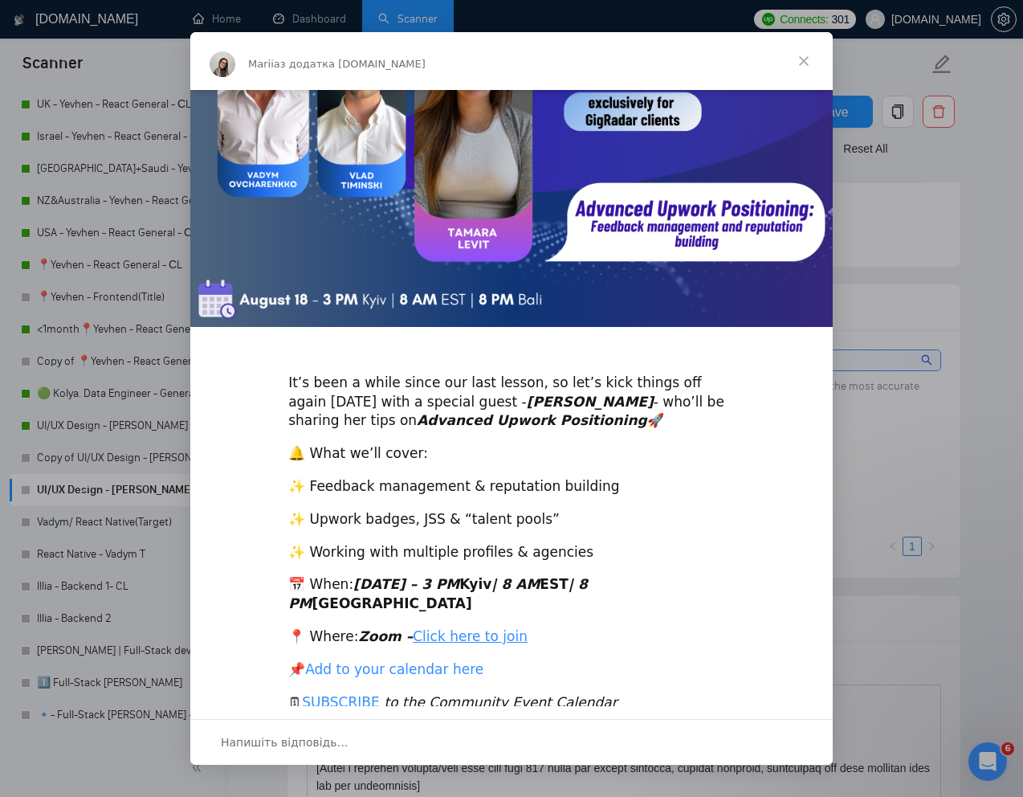
click at [414, 661] on link "Add to your calendar here" at bounding box center [394, 669] width 178 height 16
click at [803, 51] on span "Закрити" at bounding box center [804, 61] width 58 height 58
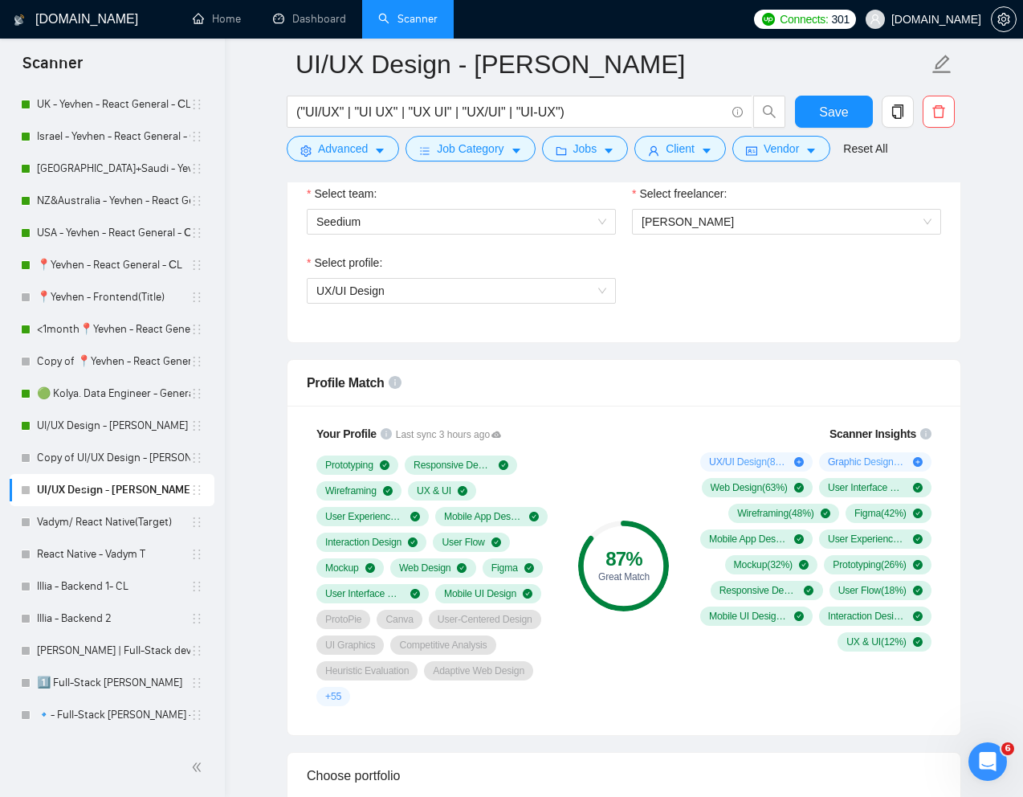
scroll to position [805, 0]
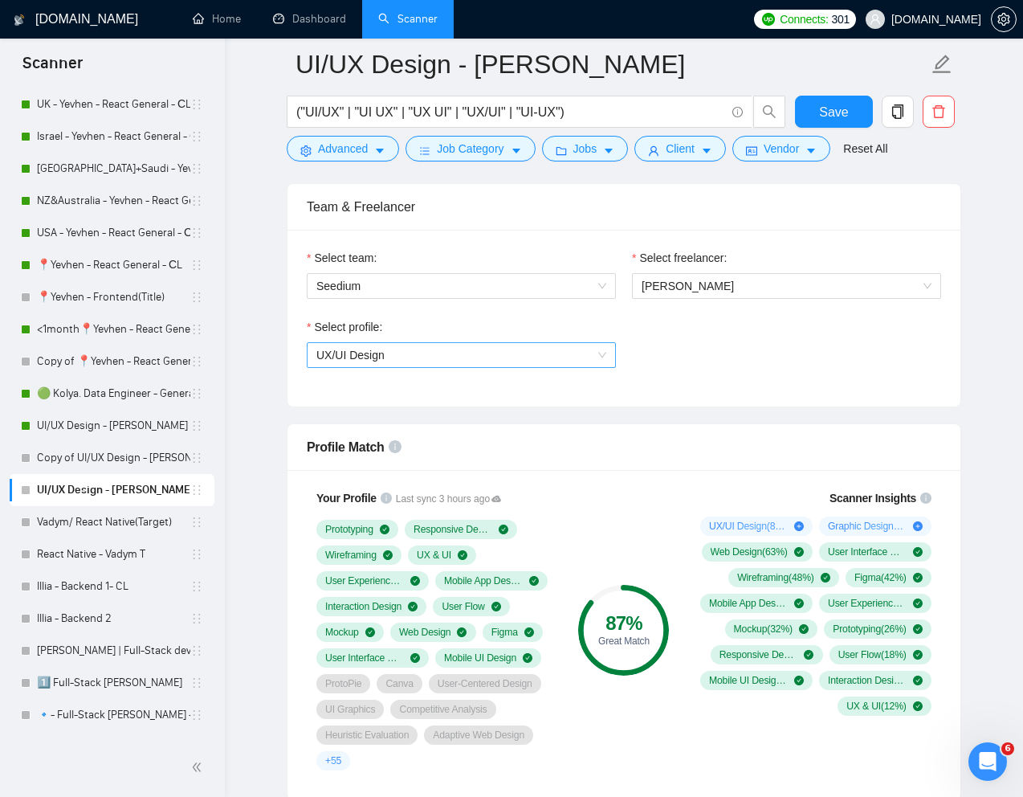
click at [542, 351] on span "UX/UI Design" at bounding box center [461, 355] width 290 height 24
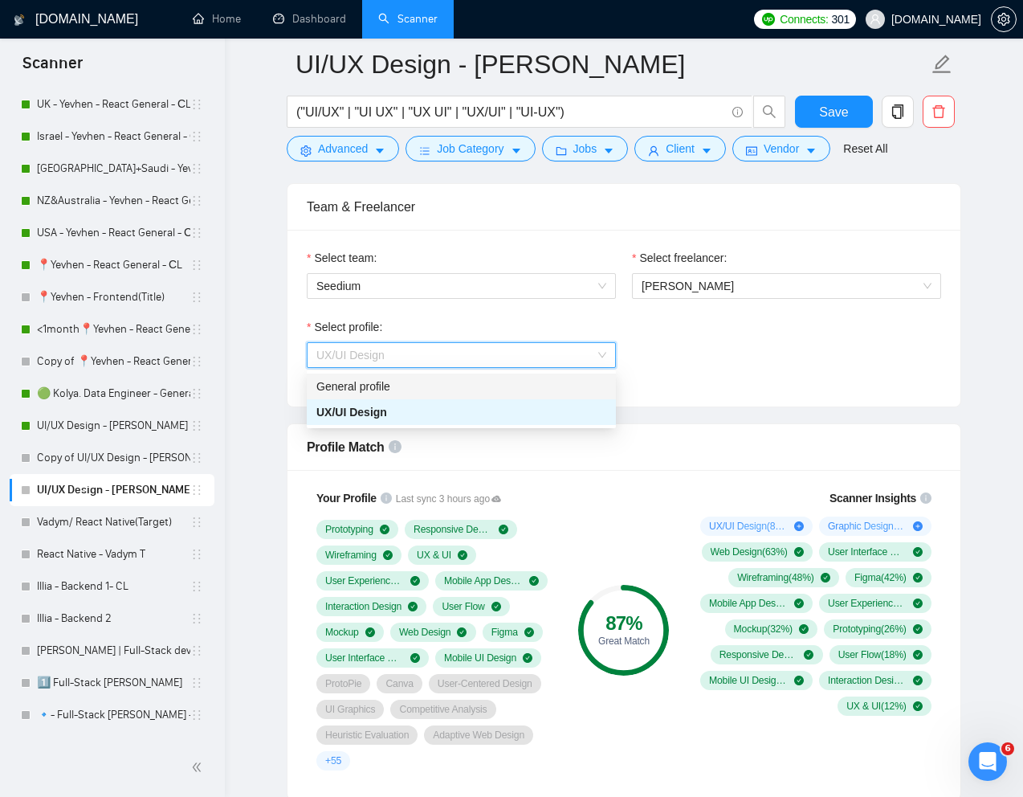
click at [453, 382] on div "General profile" at bounding box center [461, 386] width 290 height 18
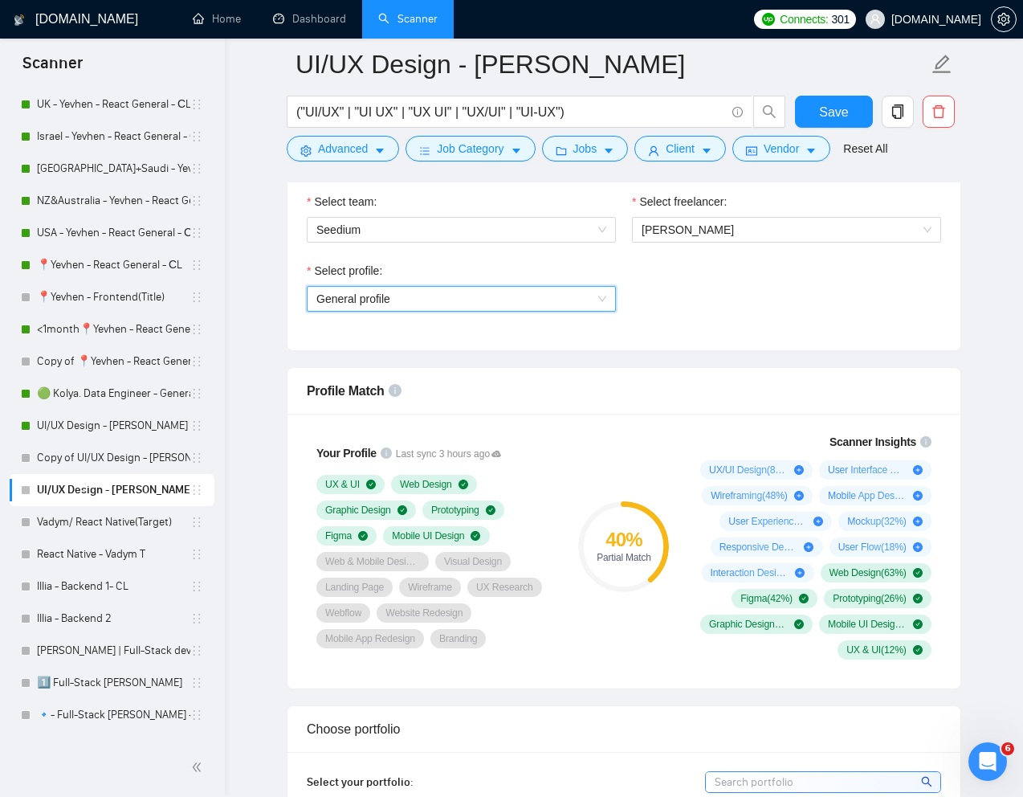
scroll to position [849, 0]
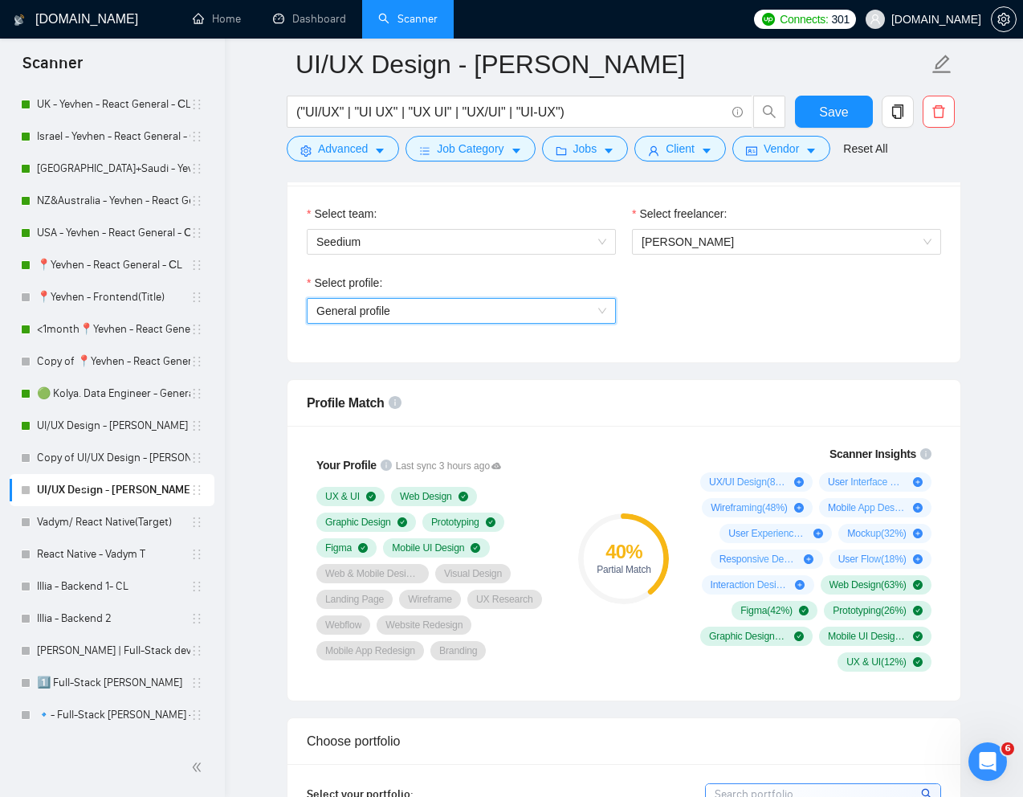
click at [573, 308] on span "General profile" at bounding box center [461, 311] width 290 height 24
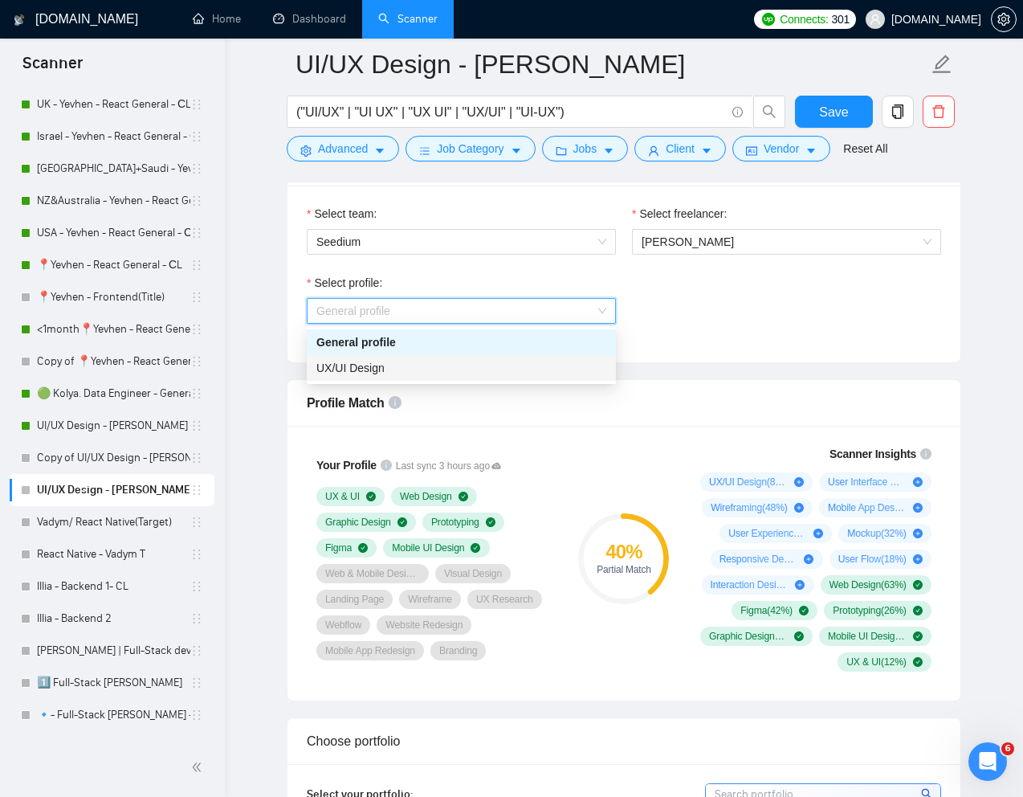
click at [435, 365] on div "UX/UI Design" at bounding box center [461, 368] width 290 height 18
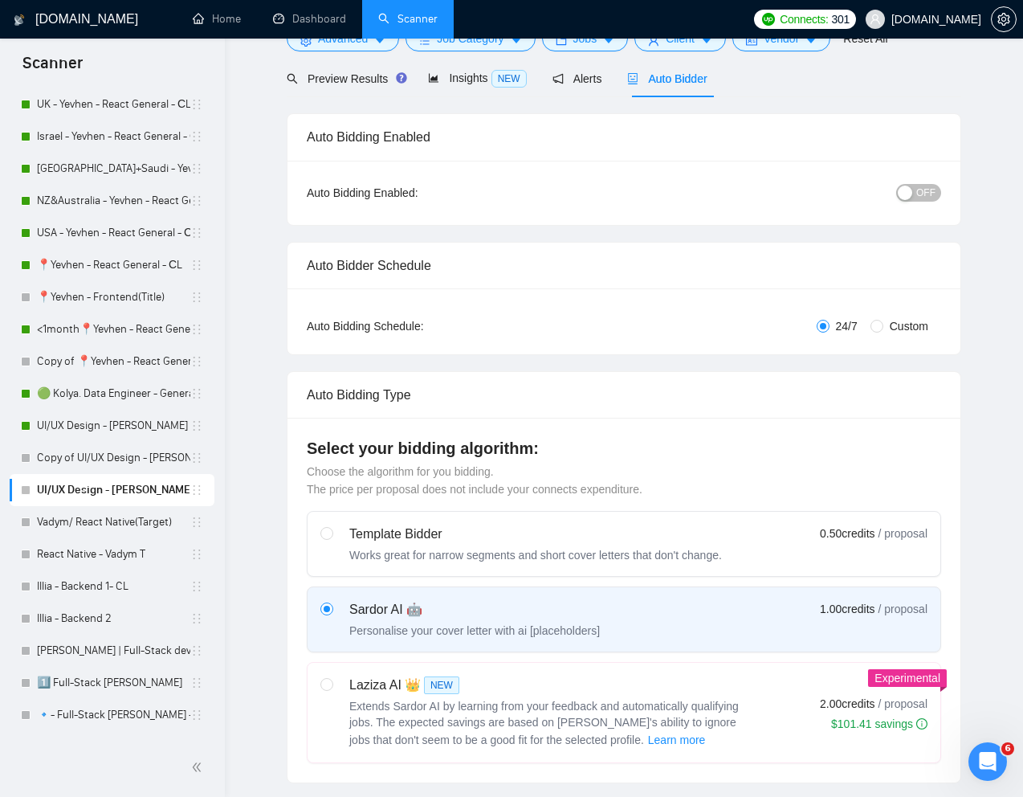
scroll to position [0, 0]
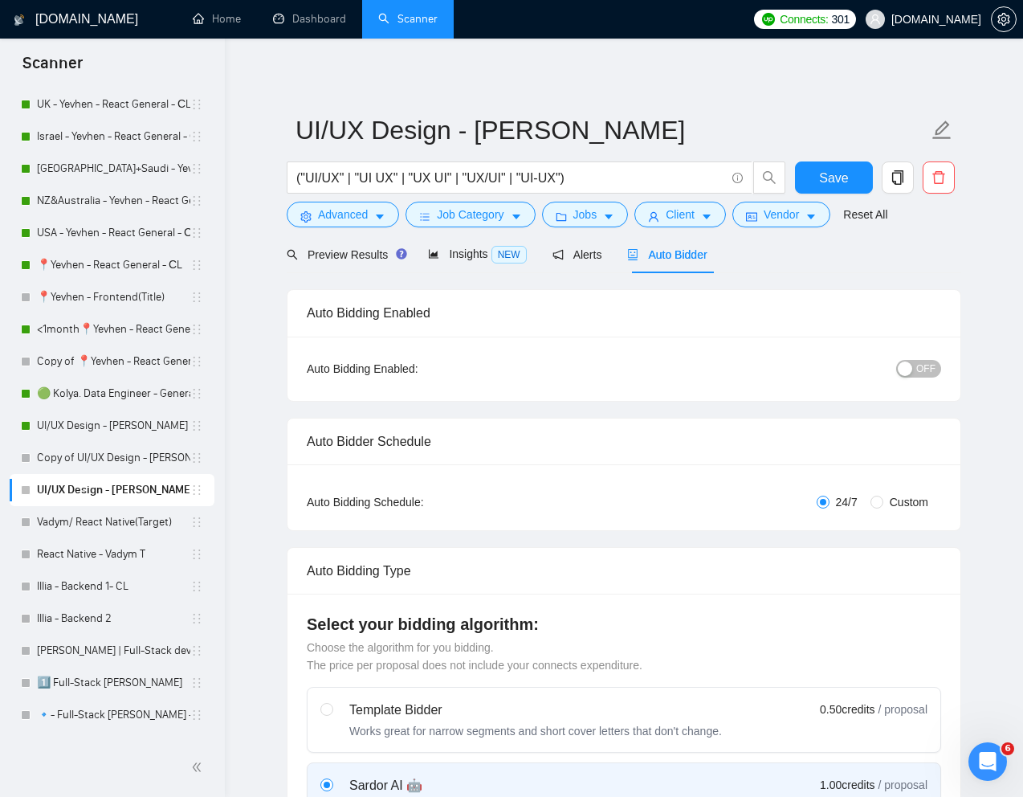
click at [828, 179] on span "Save" at bounding box center [833, 178] width 29 height 20
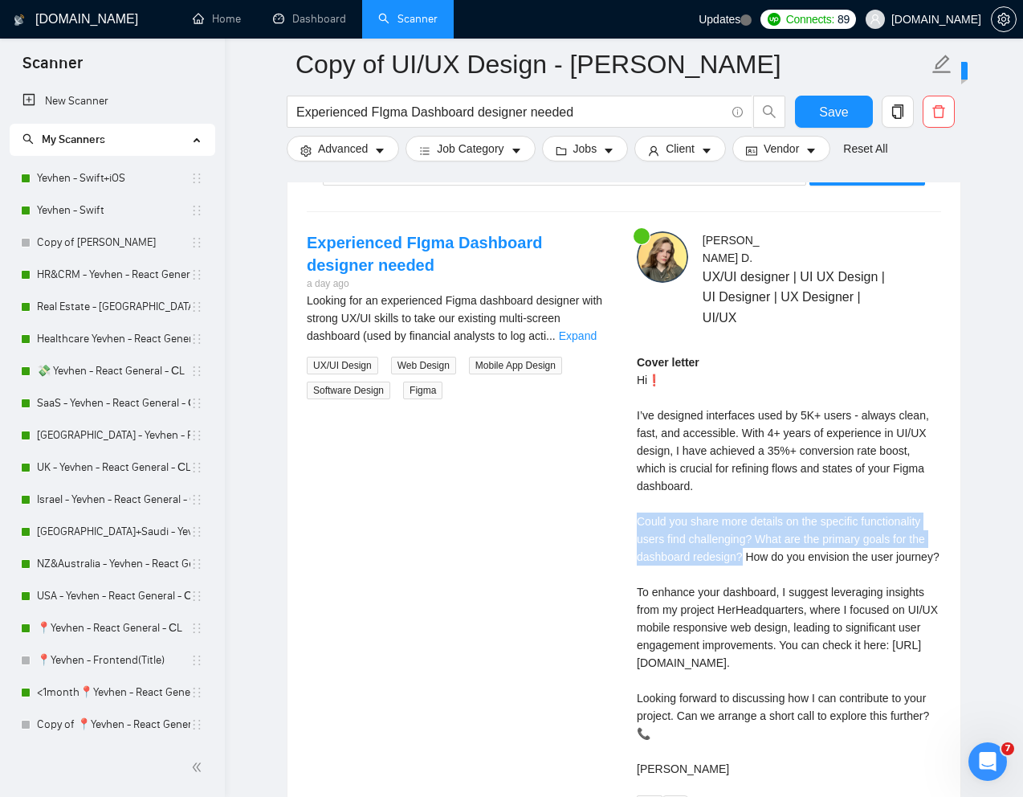
scroll to position [418, 0]
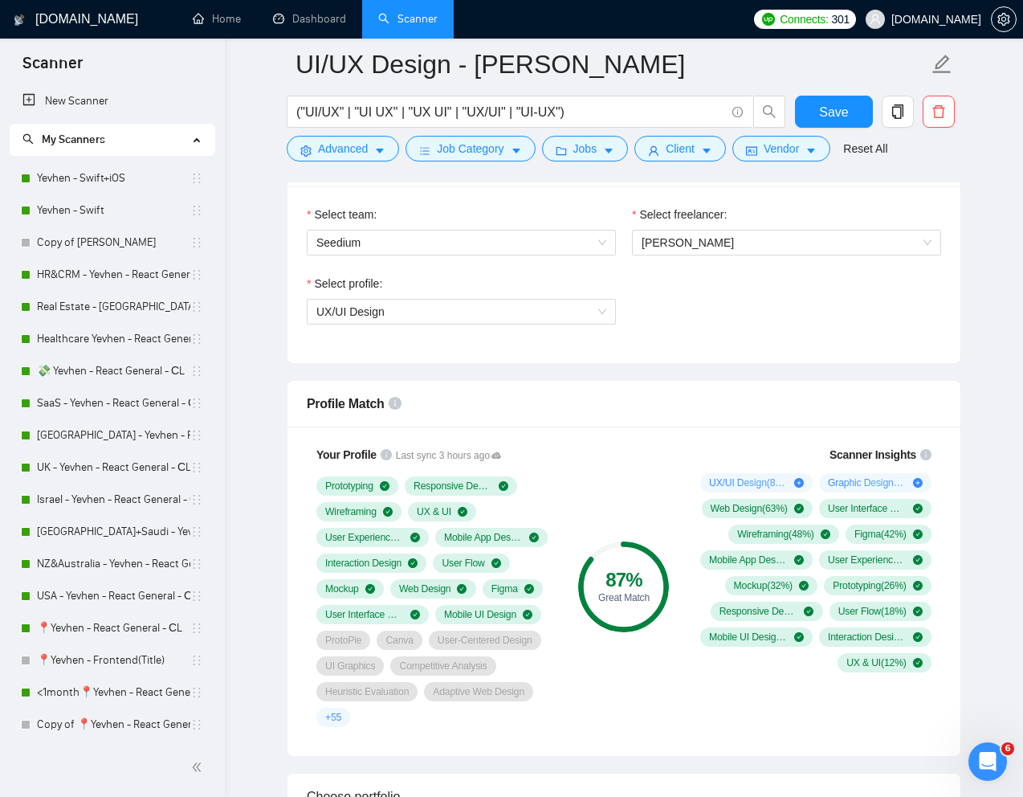
scroll to position [804, 0]
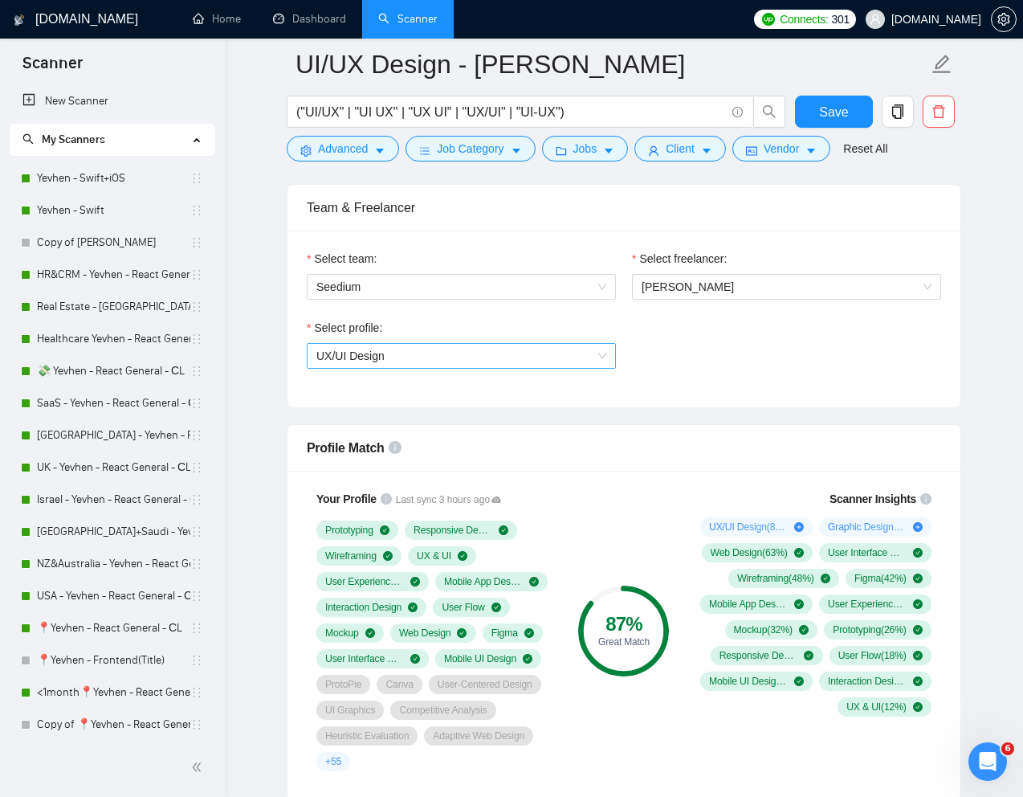
click at [553, 356] on span "UX/UI Design" at bounding box center [461, 356] width 290 height 24
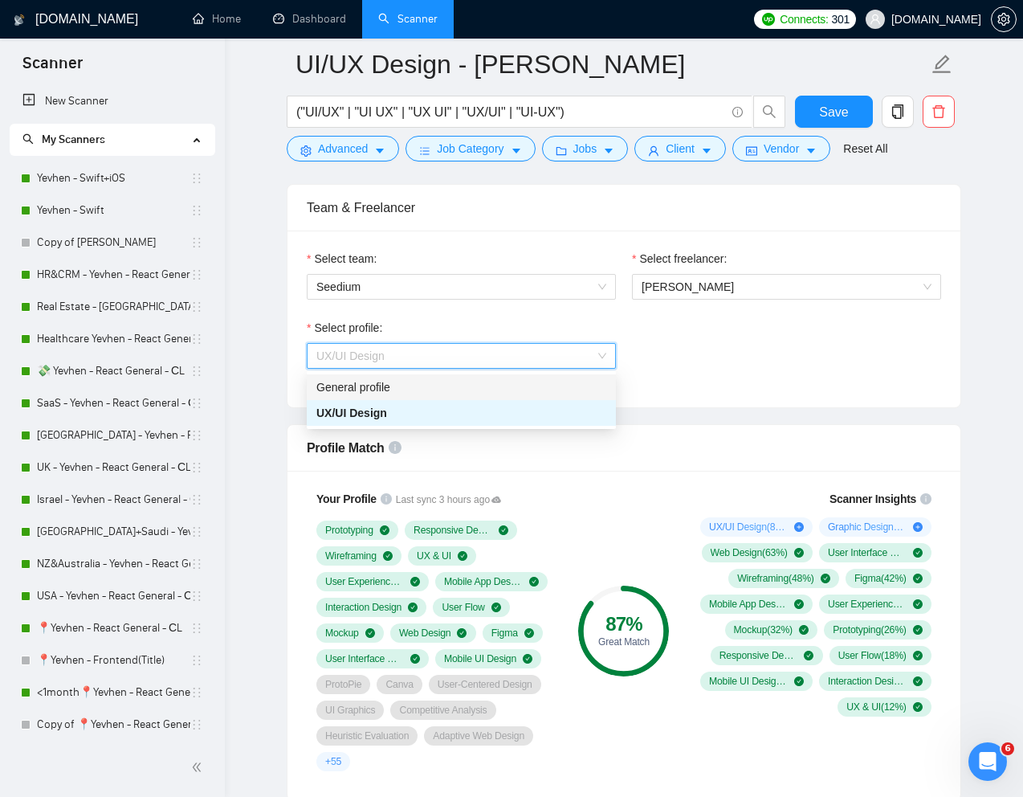
click at [457, 385] on div "General profile" at bounding box center [461, 387] width 290 height 18
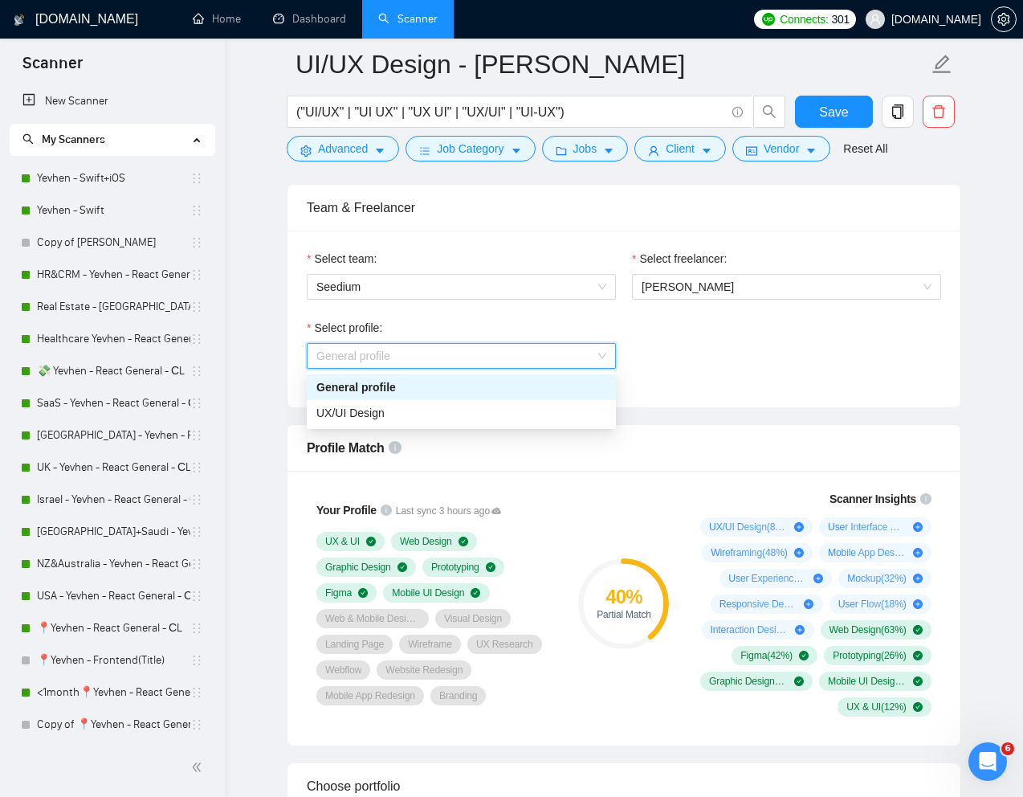
click at [563, 362] on span "General profile" at bounding box center [461, 356] width 290 height 24
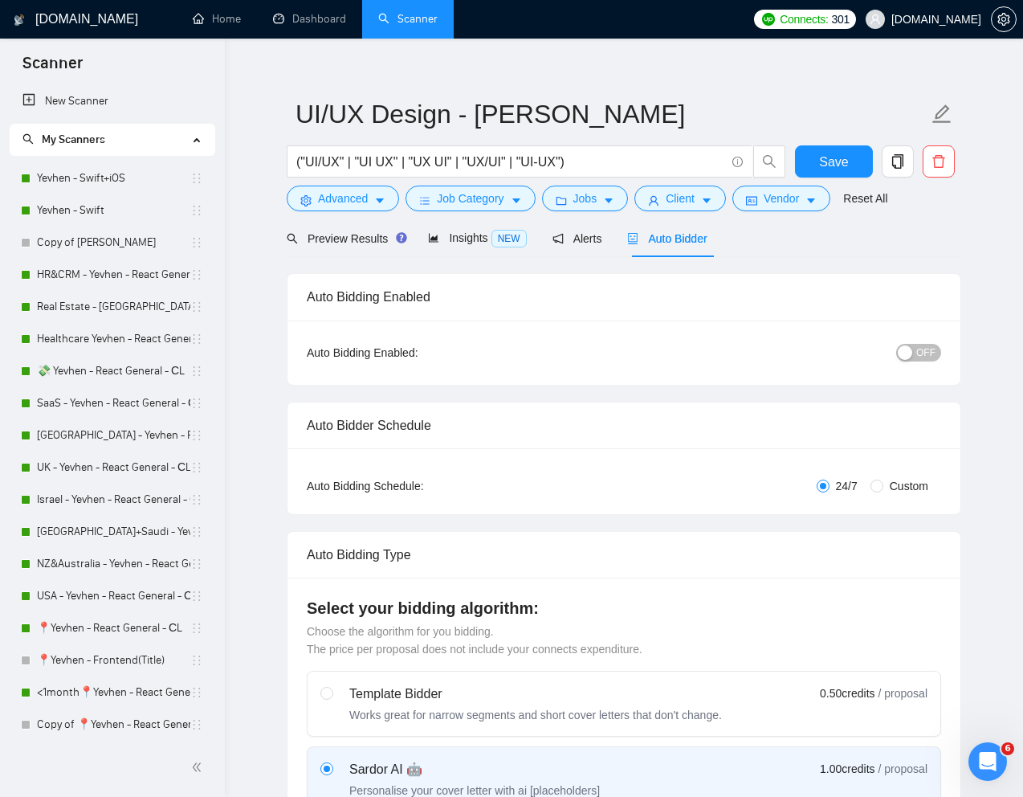
scroll to position [0, 0]
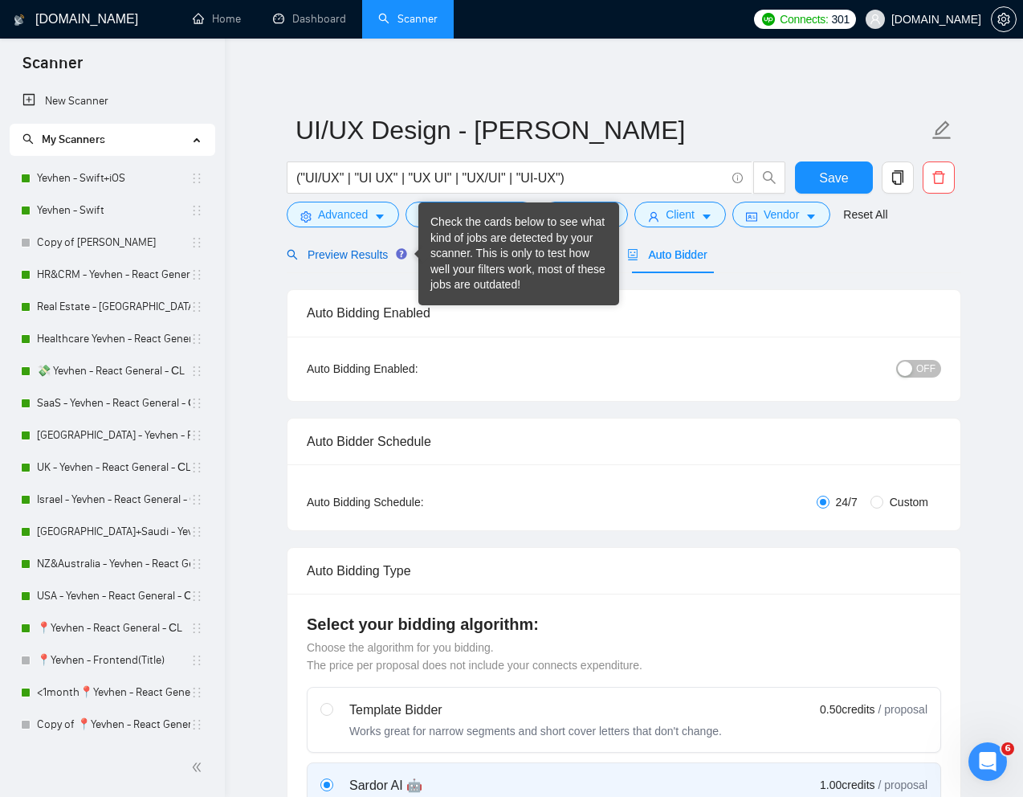
click at [369, 248] on span "Preview Results" at bounding box center [345, 254] width 116 height 13
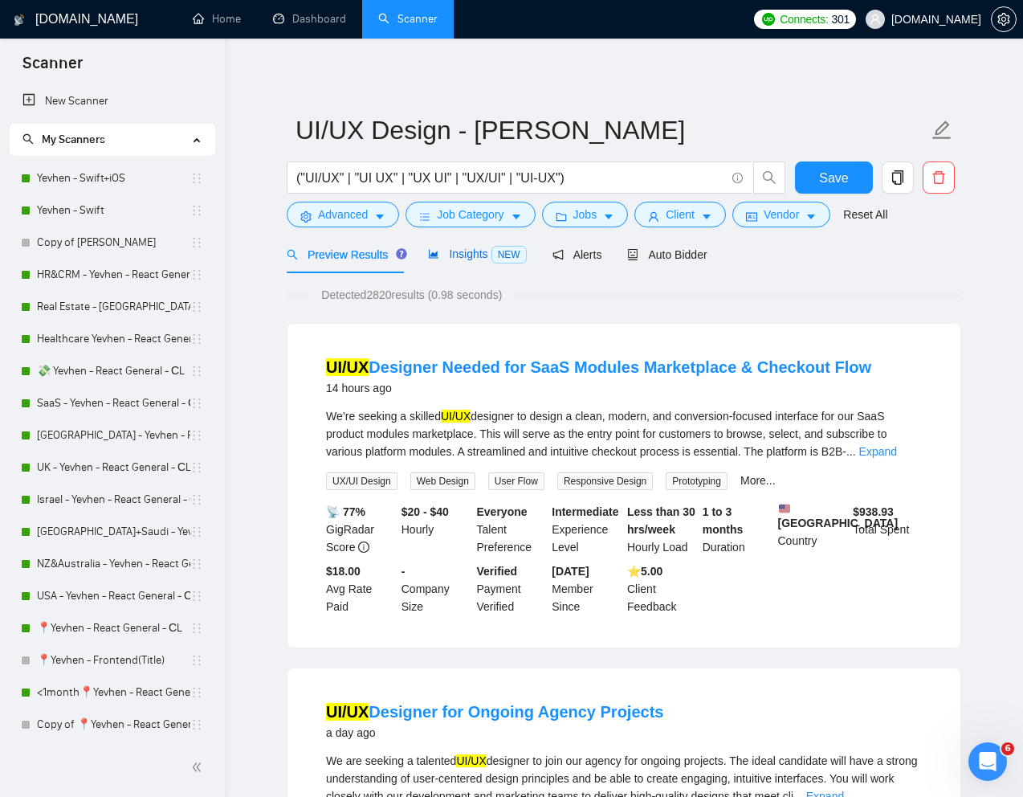
click at [473, 256] on span "Insights NEW" at bounding box center [477, 253] width 98 height 13
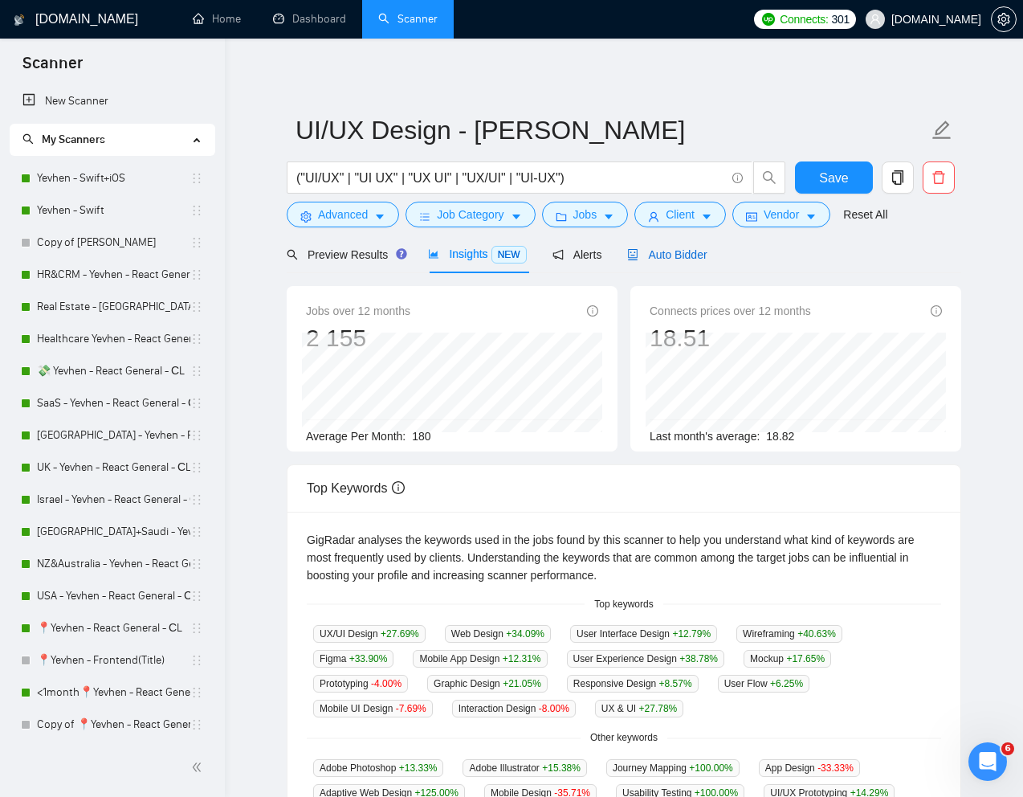
click at [689, 255] on span "Auto Bidder" at bounding box center [666, 254] width 79 height 13
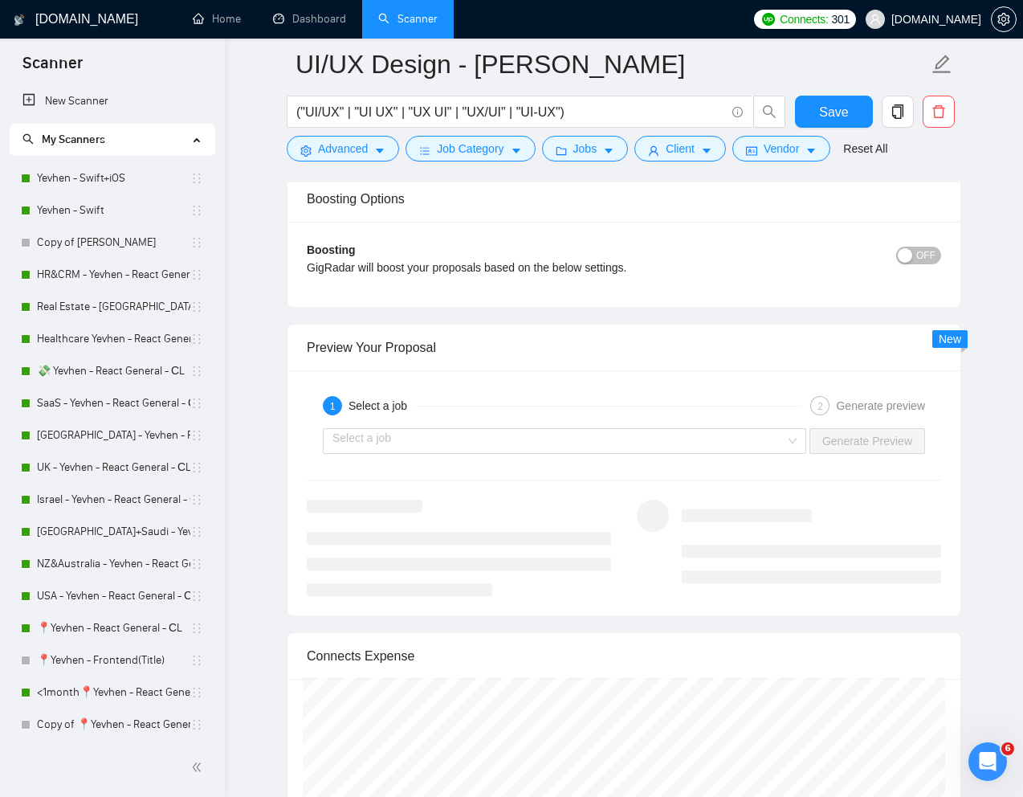
scroll to position [2915, 0]
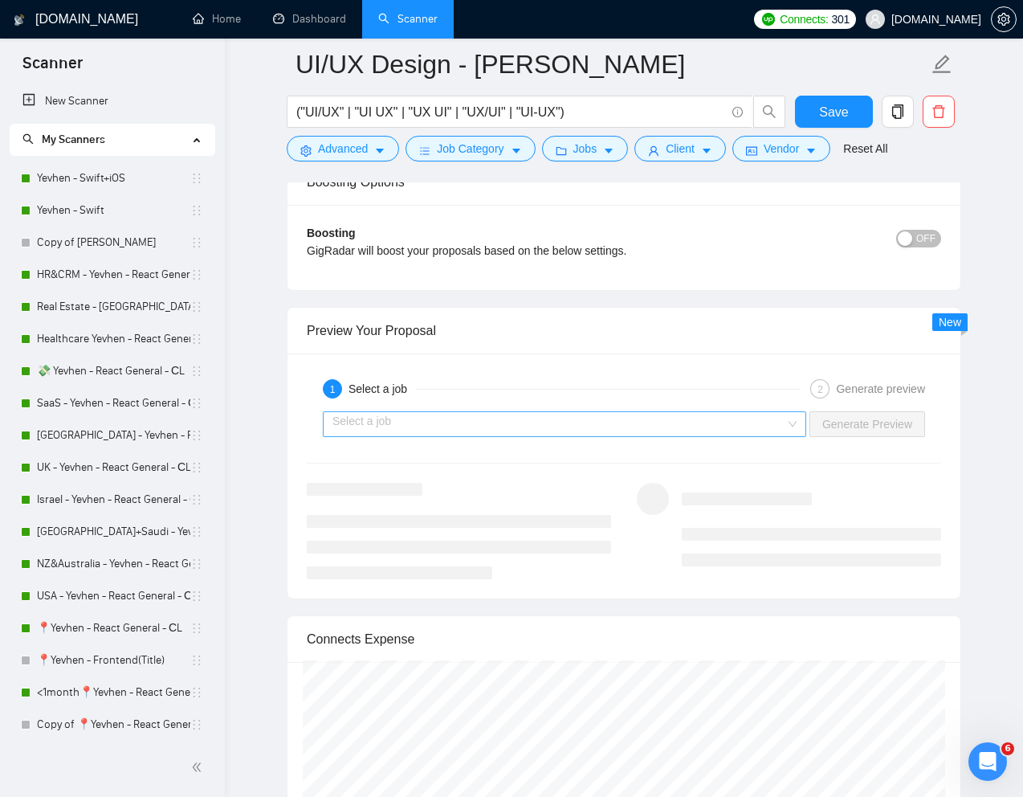
click at [549, 430] on input "search" at bounding box center [558, 424] width 453 height 24
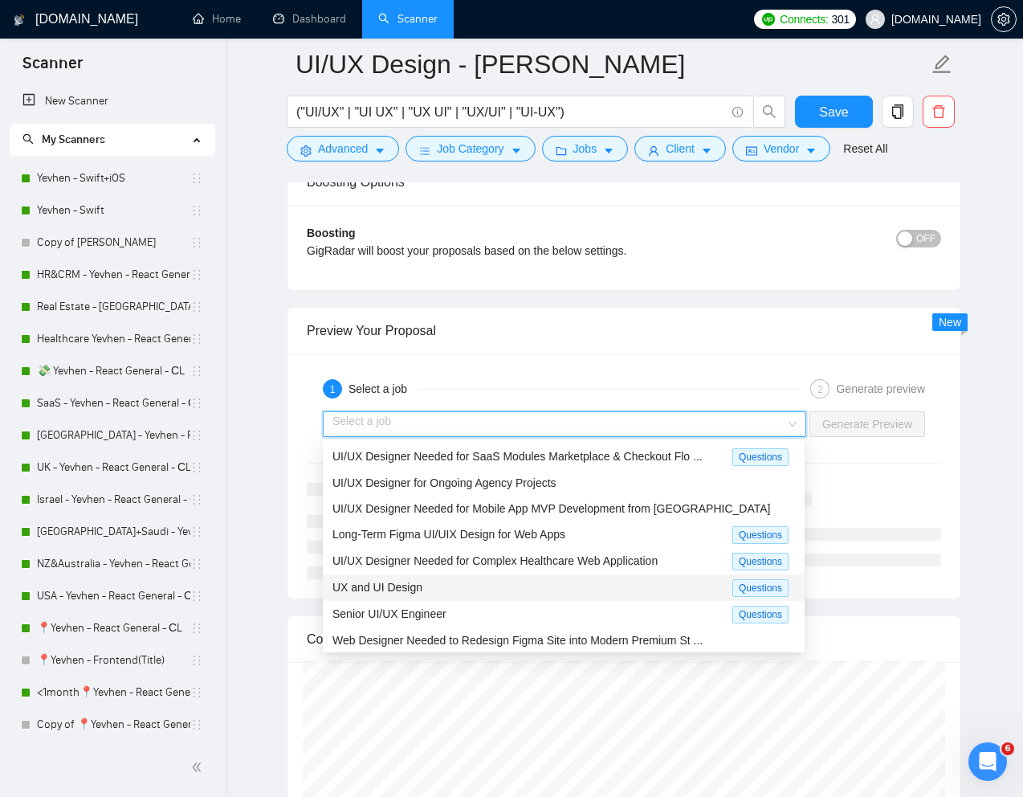
click at [409, 595] on div "UX and UI Design" at bounding box center [532, 587] width 400 height 18
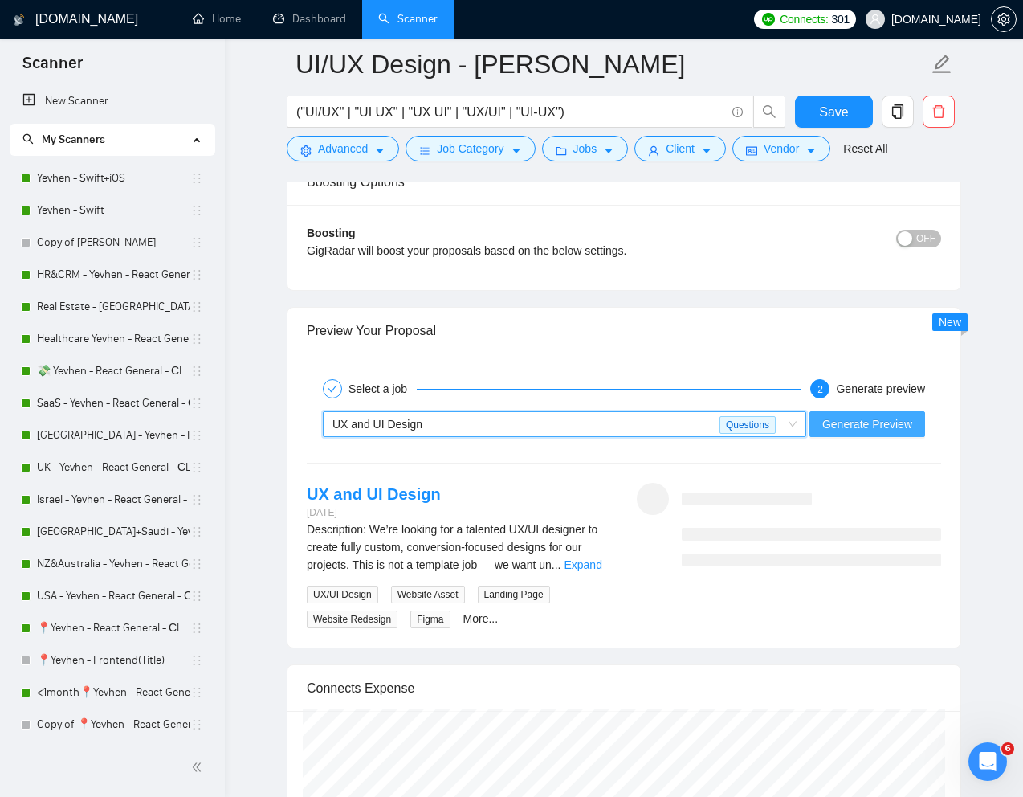
click at [874, 427] on span "Generate Preview" at bounding box center [867, 424] width 90 height 18
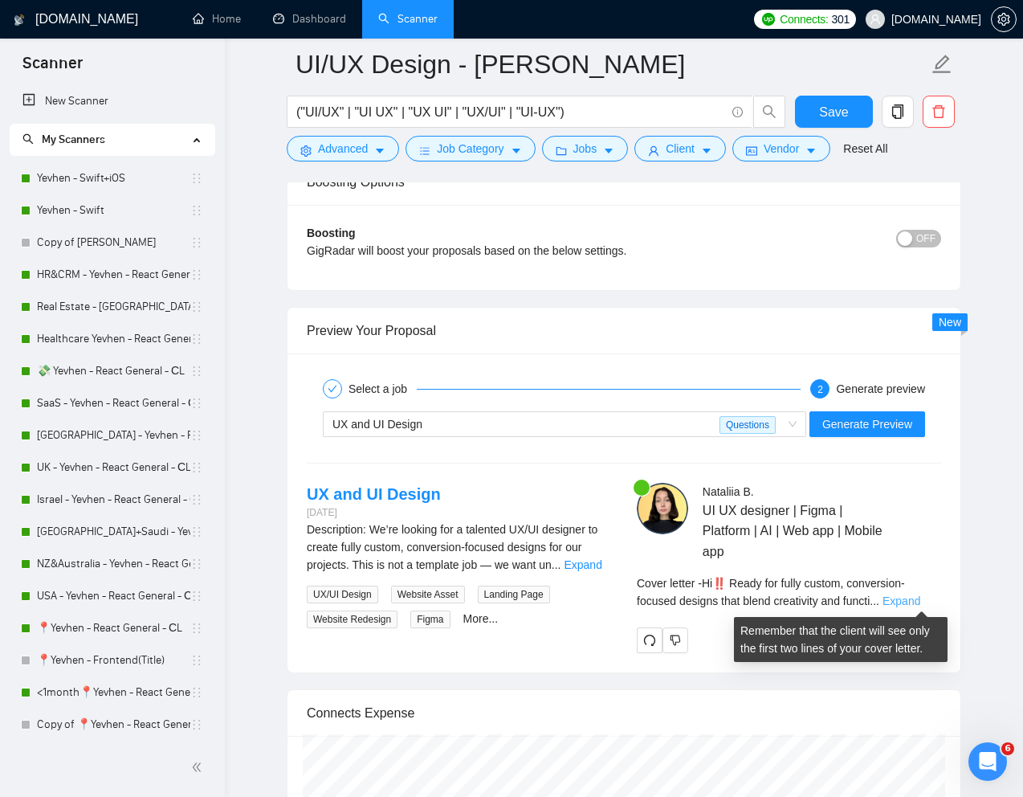
click at [913, 594] on link "Expand" at bounding box center [901, 600] width 38 height 13
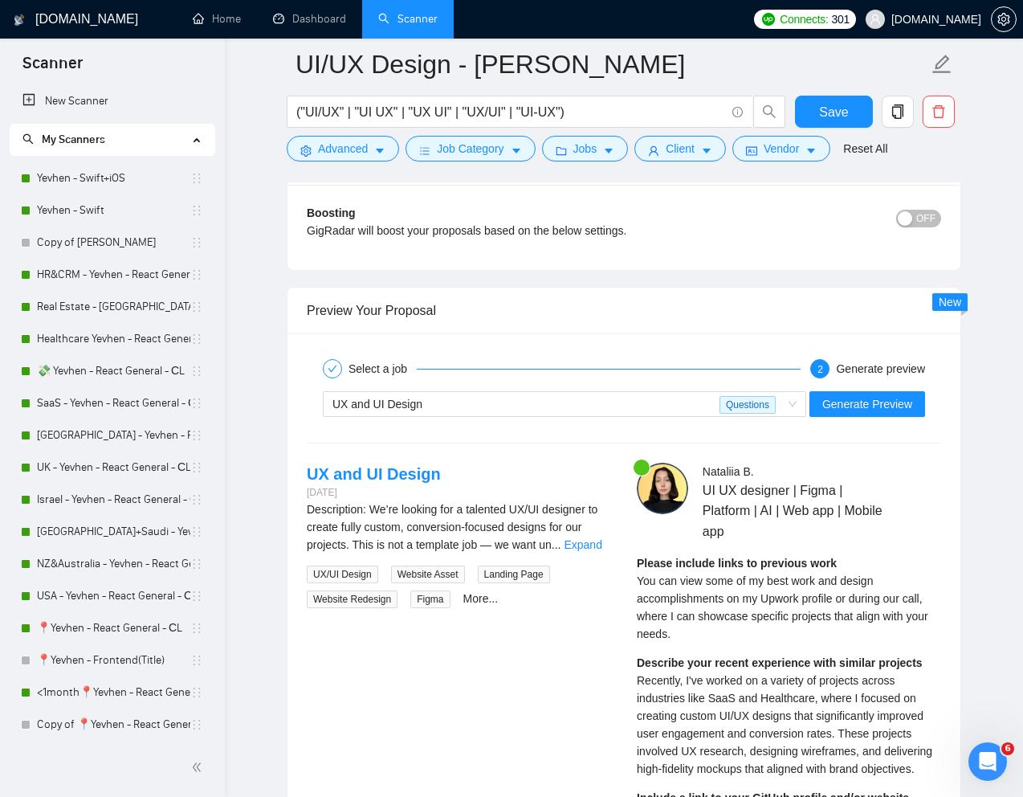
scroll to position [2932, 0]
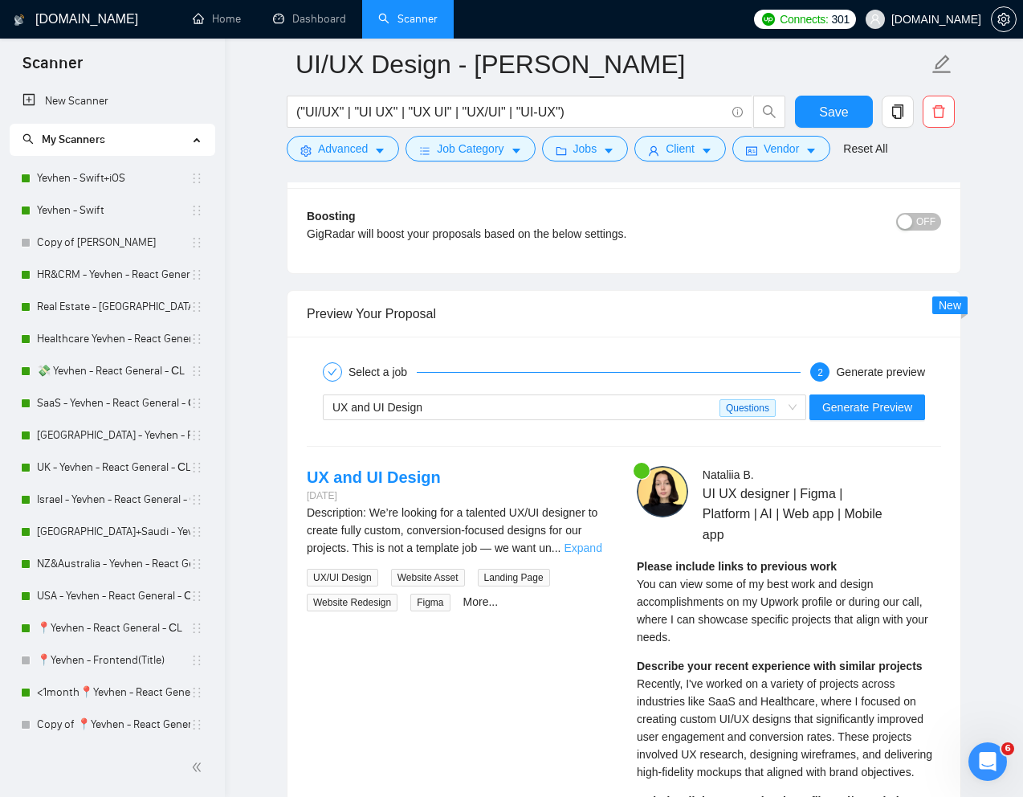
click at [592, 551] on link "Expand" at bounding box center [583, 547] width 38 height 13
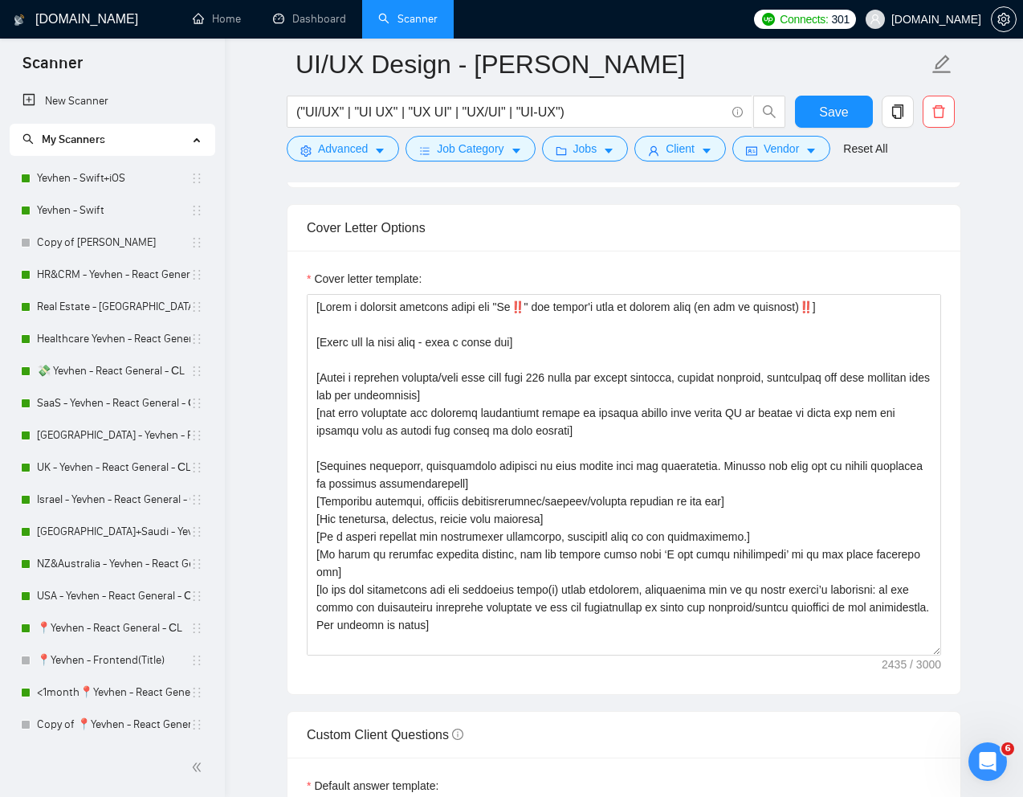
scroll to position [1714, 0]
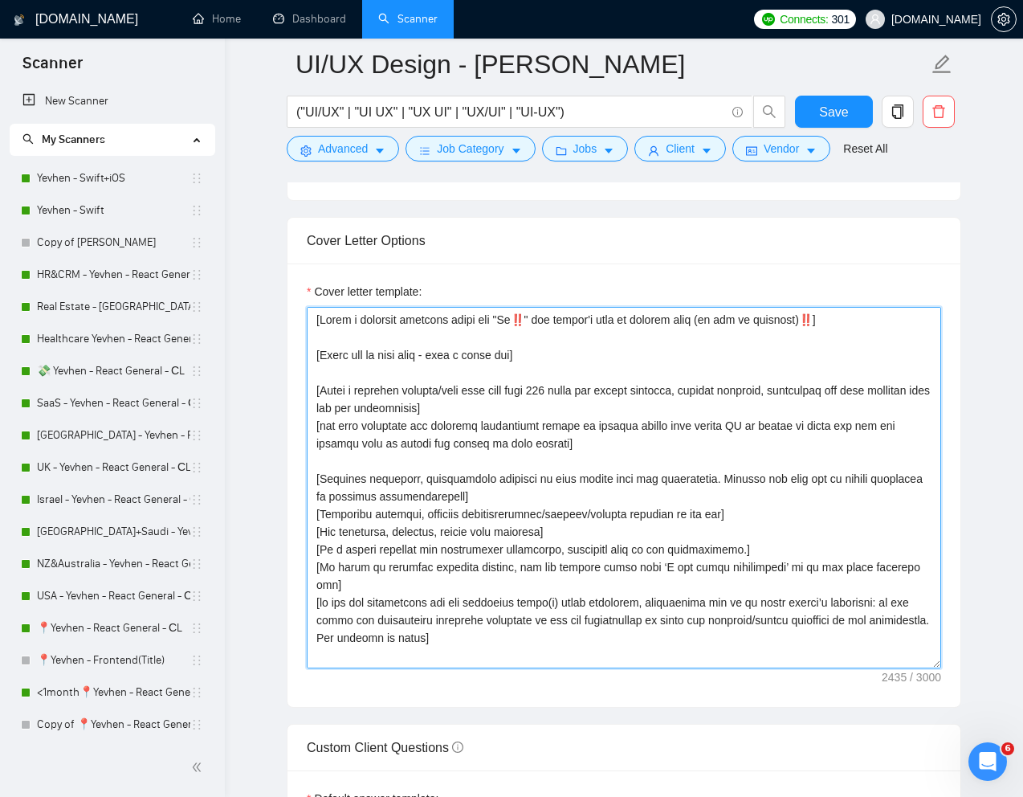
click at [574, 634] on textarea "Cover letter template:" at bounding box center [624, 487] width 634 height 361
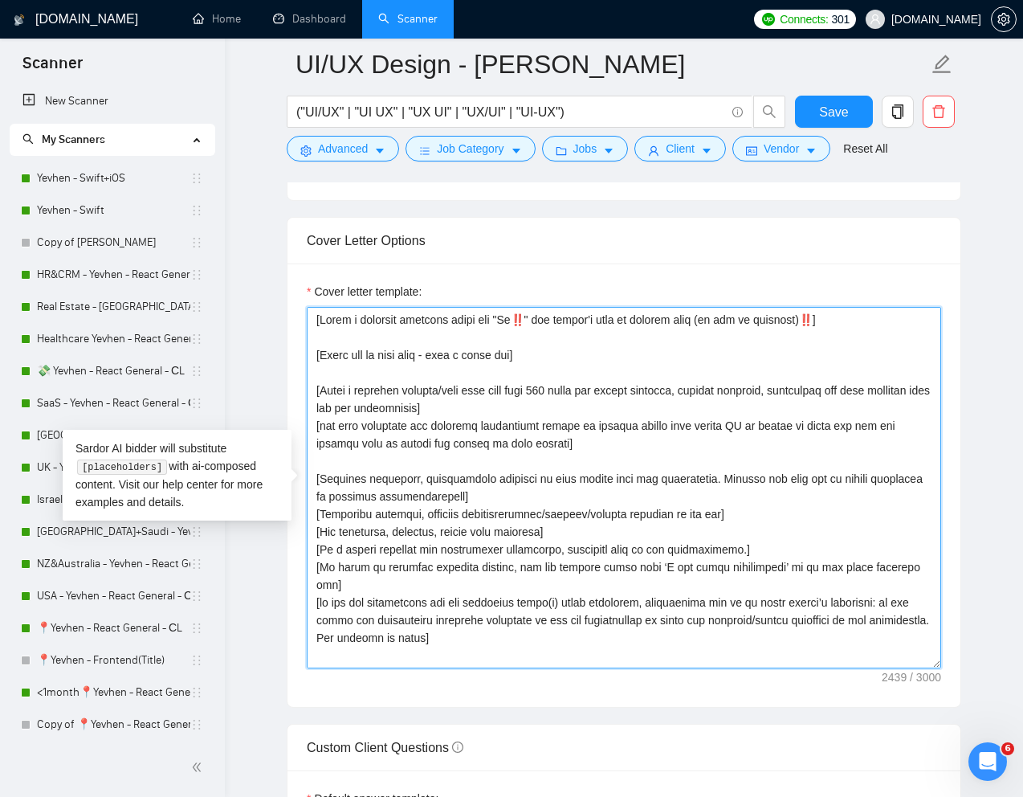
scroll to position [12, 0]
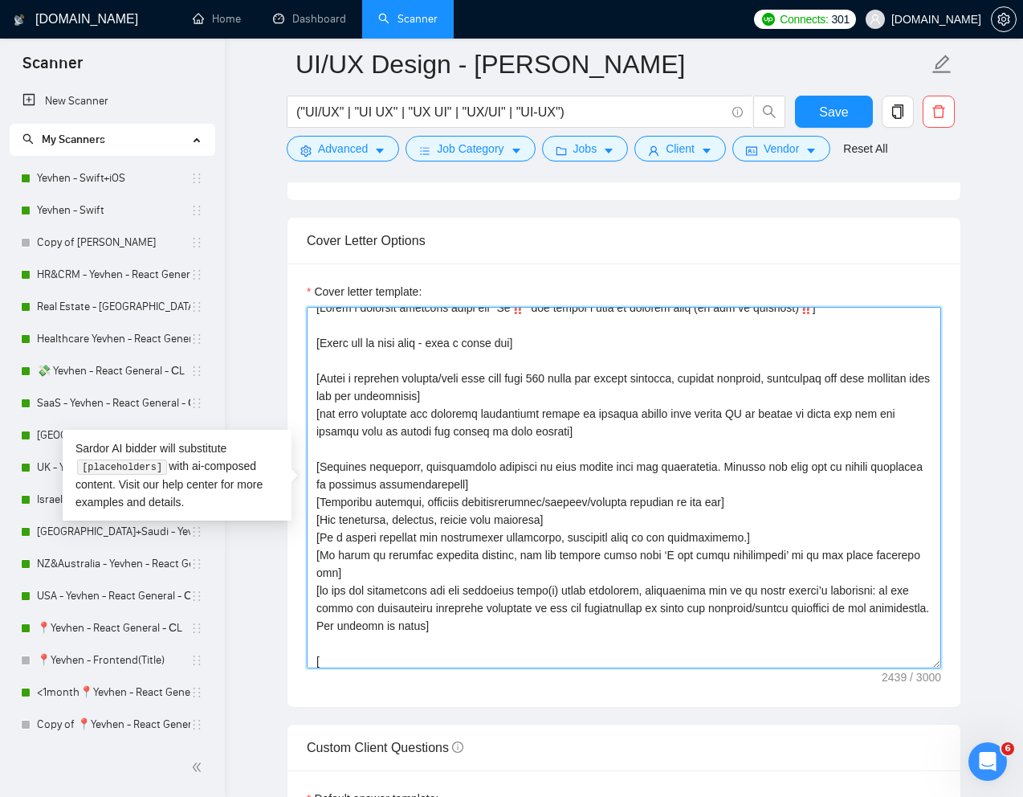
click at [429, 639] on textarea "Cover letter template:" at bounding box center [624, 487] width 634 height 361
paste textarea "SmarterContact"
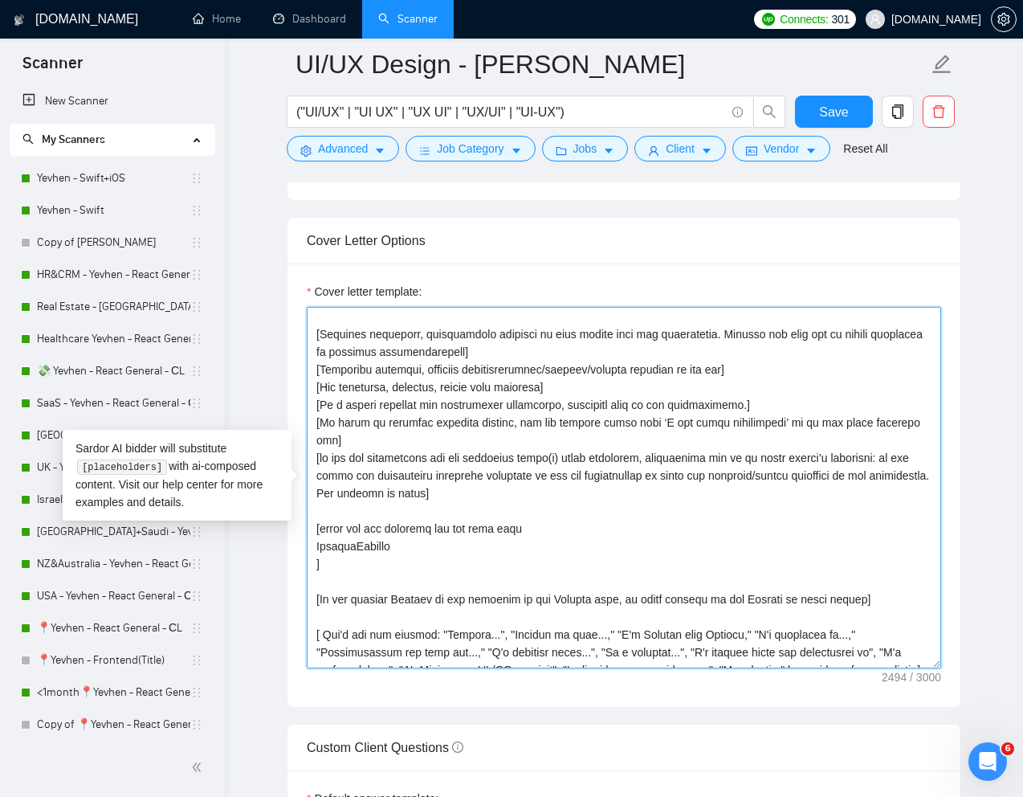
scroll to position [145, 0]
paste textarea "https://www.upwork.com/freelancers/~01e2c1bf762ef9d684?p=1956380993009094656"
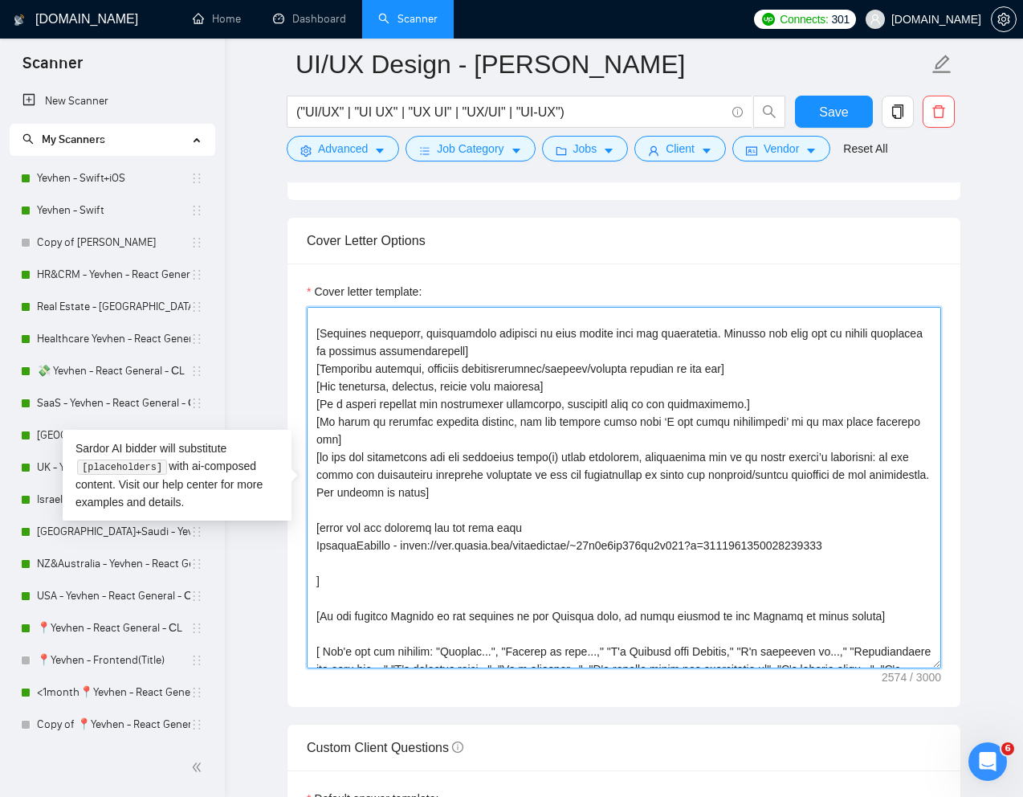
paste textarea "HerHeadquaters"
paste textarea "https://www.upwork.com/freelancers/~01e2c1bf762ef9d684?p=1956377714731982848"
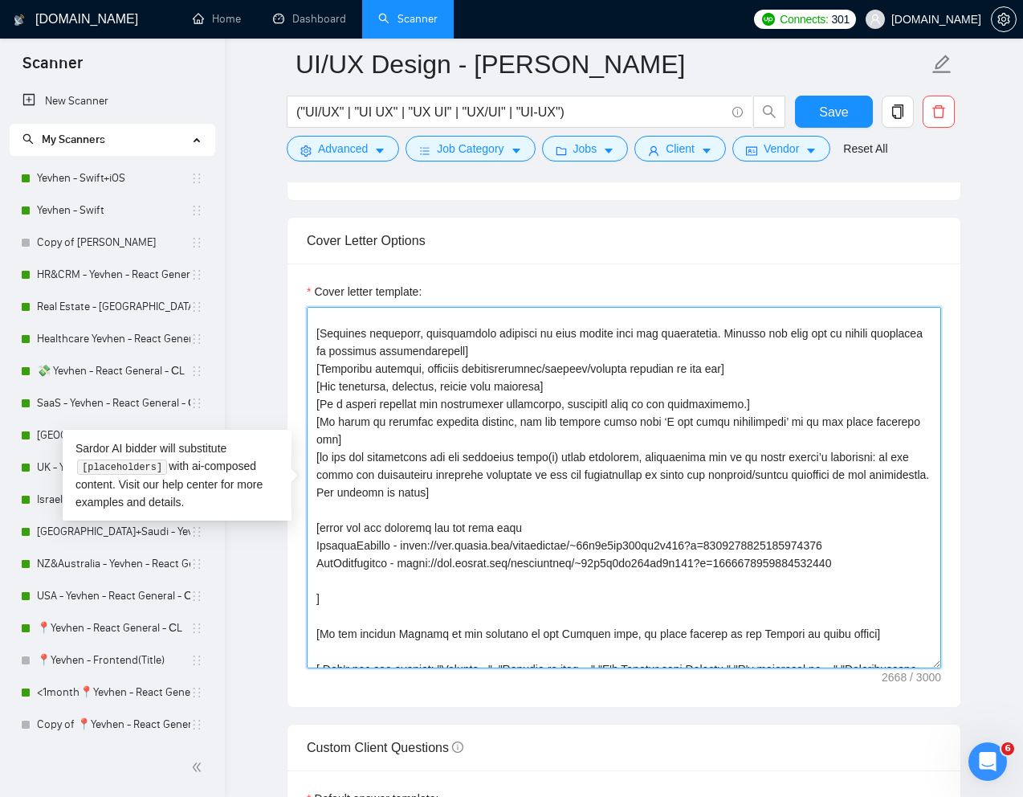
paste textarea "AllClinics"
click at [473, 582] on textarea "Cover letter template:" at bounding box center [624, 487] width 634 height 361
click at [467, 570] on textarea "Cover letter template:" at bounding box center [624, 487] width 634 height 361
paste textarea "https://www.upwork.com/freelancers/~01e2c1bf762ef9d684?p=1956375720721735680"
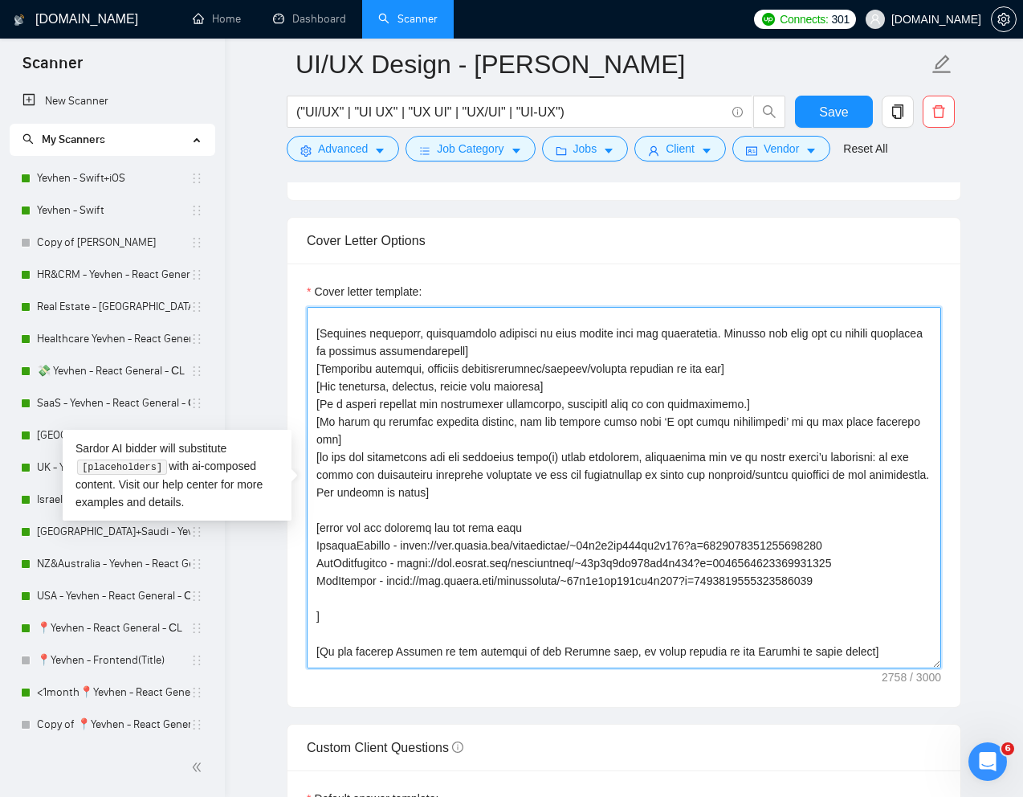
paste textarea "StreamTalent"
paste textarea "https://www.upwork.com/freelancers/~01e2c1bf762ef9d684?p=1956379496975347712"
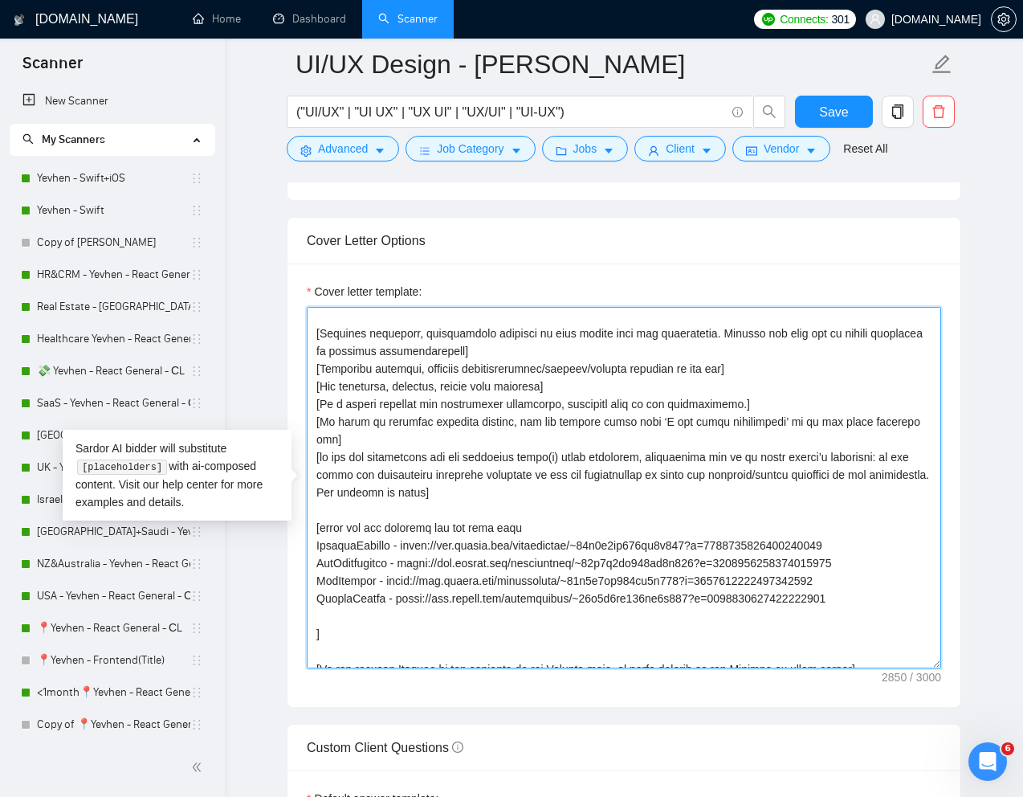
paste textarea "medical app"
paste textarea "https://www.upwork.com/freelancers/~01e2c1bf762ef9d684?p=1896997337975328768"
type textarea "[Write a personal greeting using the "Hi‼️" and client's name or company name (…"
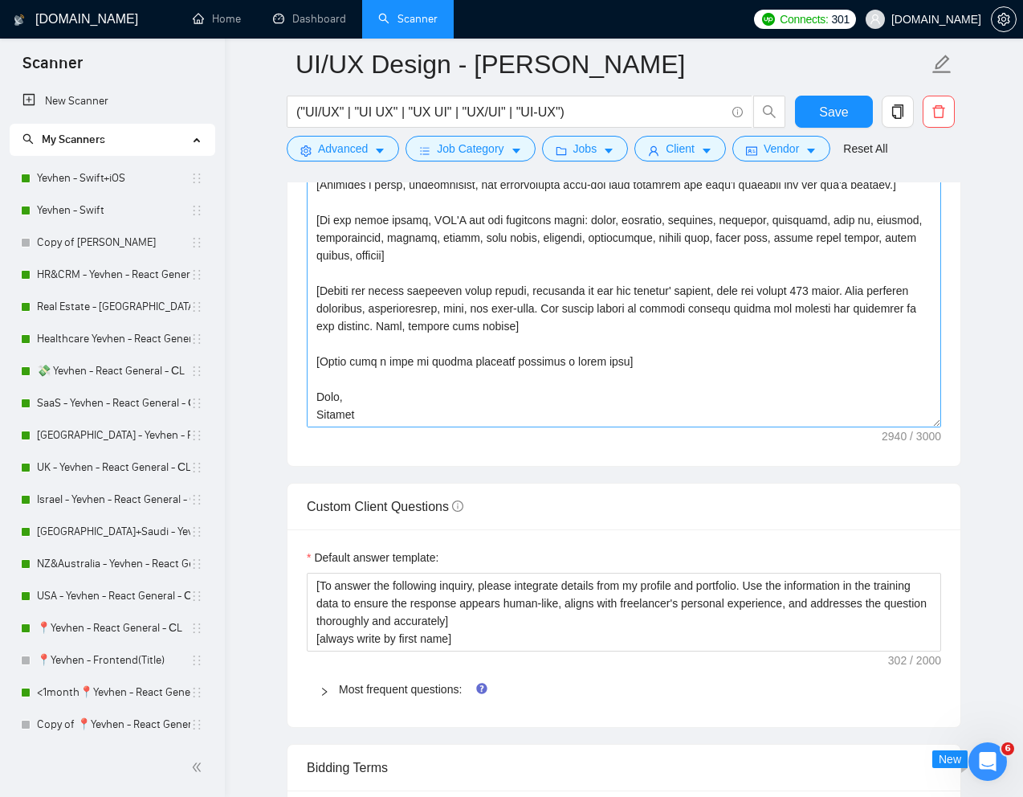
scroll to position [1967, 0]
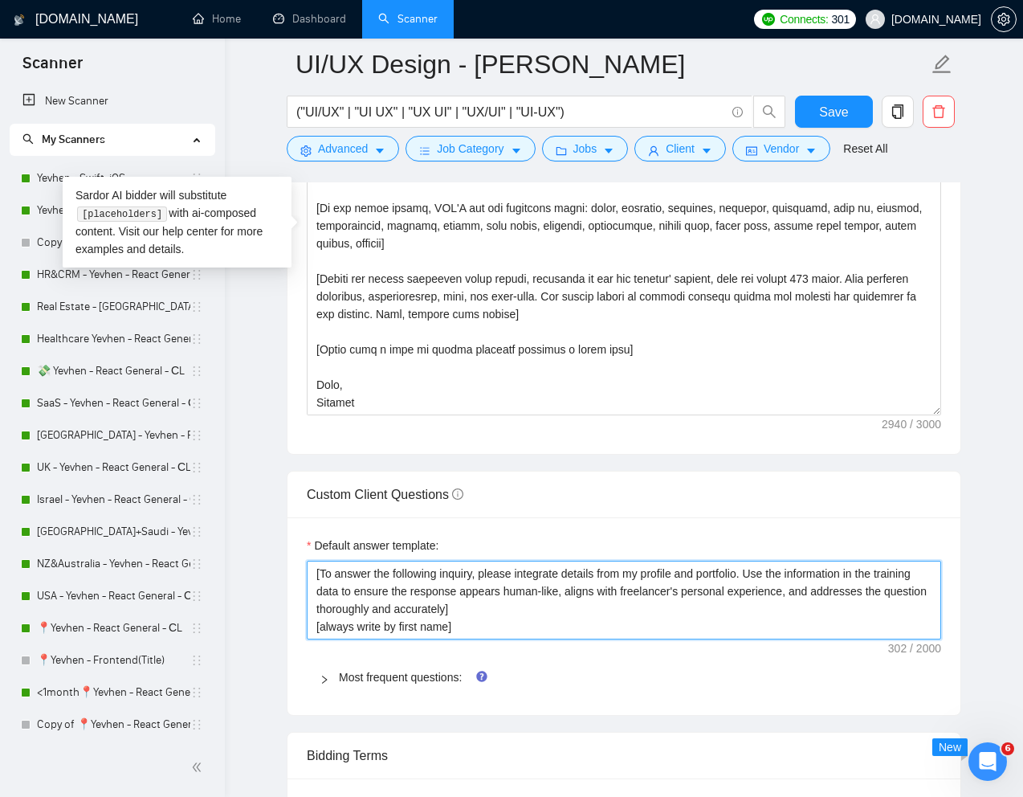
click at [315, 575] on textarea "[To answer the following inquiry, please integrate details from my profile and …" at bounding box center [624, 599] width 634 height 79
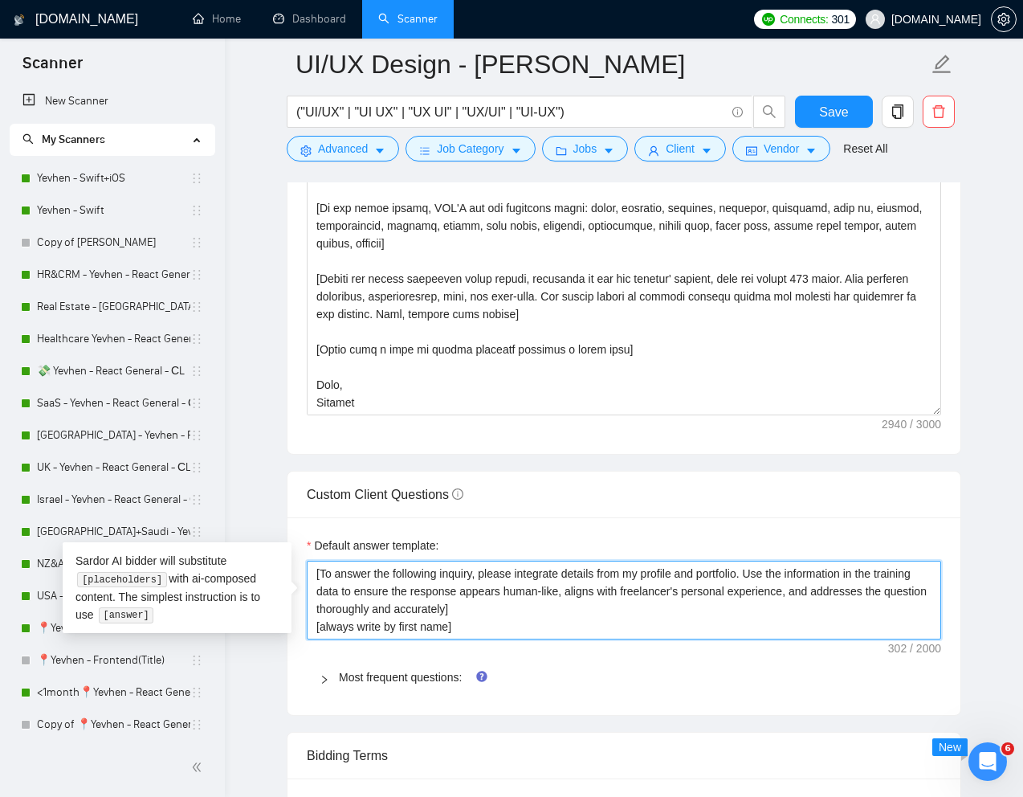
type textarea "[To answer the following inquiry, please integrate details from my profile and …"
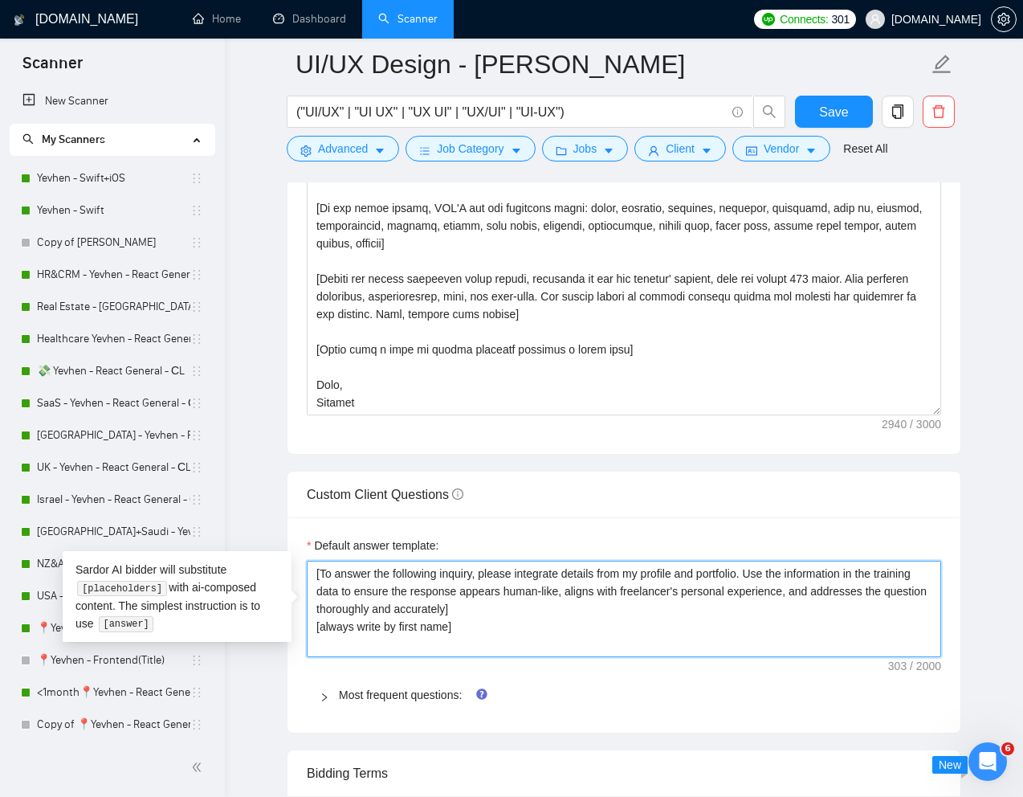
type textarea "[To answer the following inquiry, please integrate details from my profile and …"
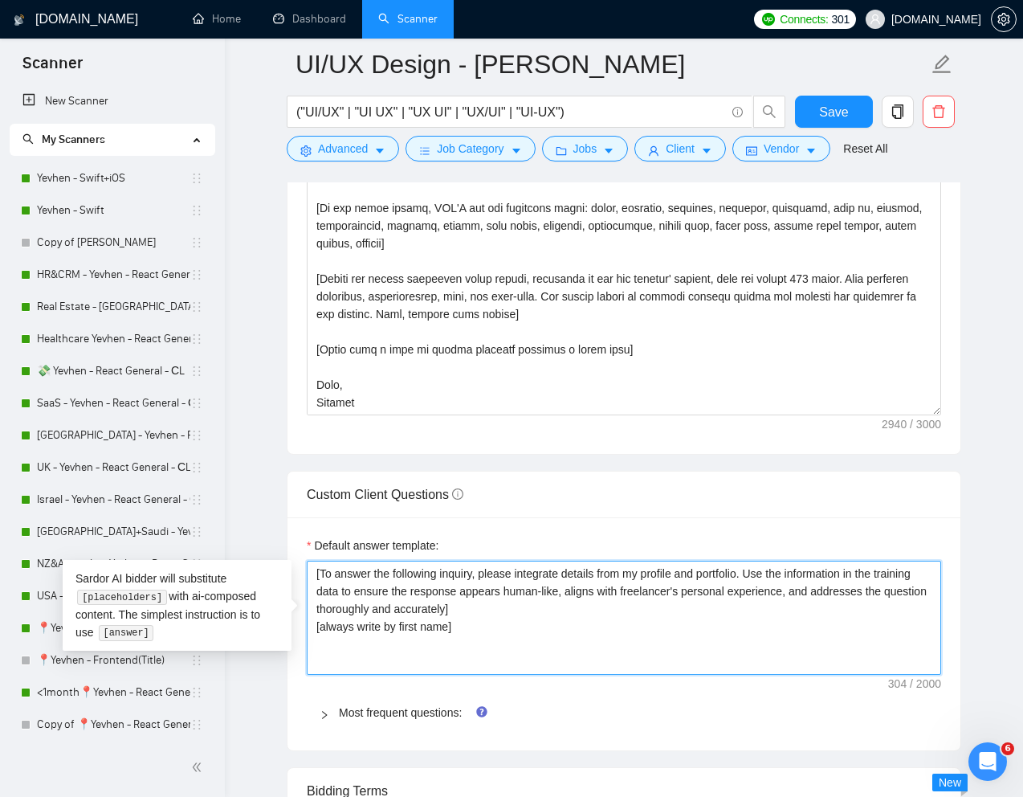
paste textarea "don't write the following, use it as context | is a separator PRLINKS"
type textarea "don't write the following, use it as context | is a separator PRLINKS [To answe…"
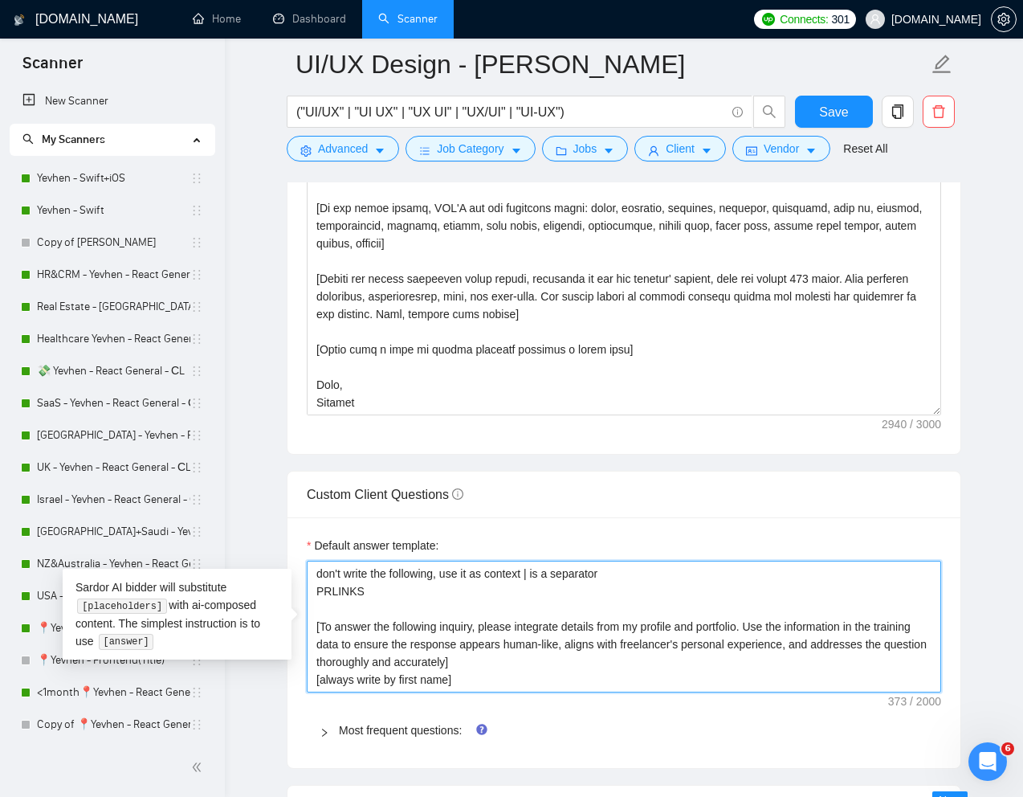
click at [316, 578] on textarea "don't write the following, use it as context | is a separator PRLINKS [To answe…" at bounding box center [624, 626] width 634 height 132
type textarea "{don't write the following, use it as context | is a separator PRLINKS [To answ…"
type textarea "don't write the following, use it as context | is a separator PRLINKS [To answe…"
type textarea "[don't write the following, use it as context | is a separator PRLINKS [To answ…"
click at [414, 588] on textarea "[don't write the following, use it as context | is a separator PRLINKS [To answ…" at bounding box center [624, 626] width 634 height 132
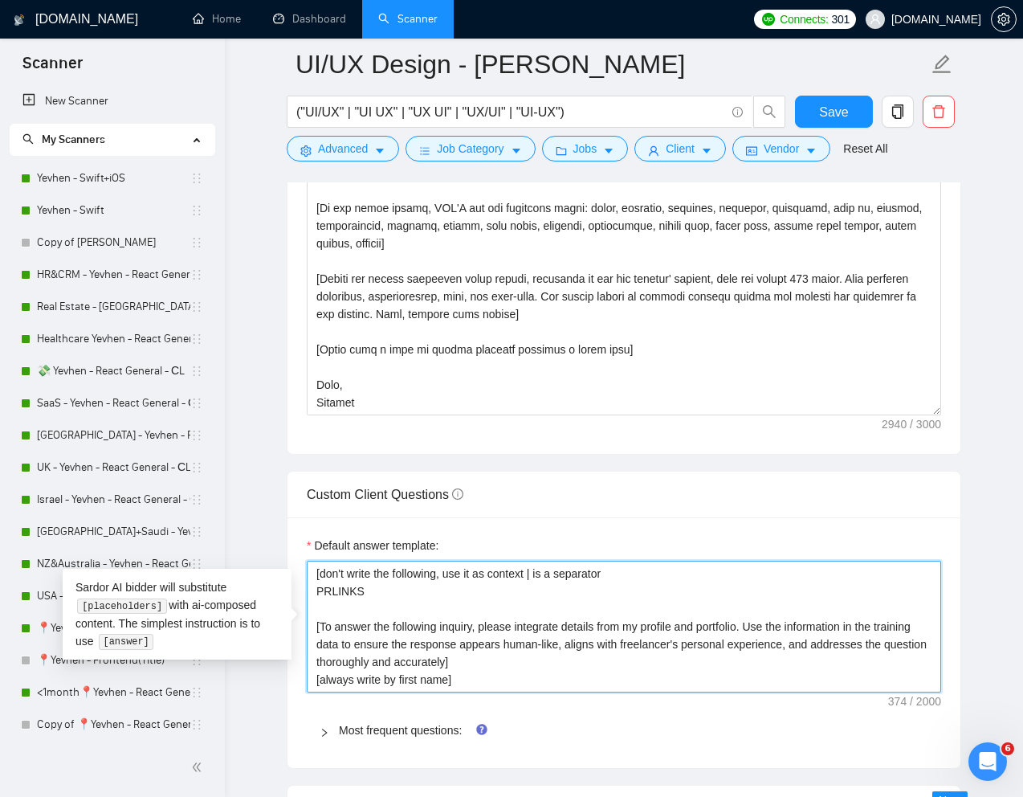
type textarea "[don't write the following, use it as context | is a separator PRLINKS] [To ans…"
type textarea "[don't write the following, use it as context | is a separator PRLINKS ] [To an…"
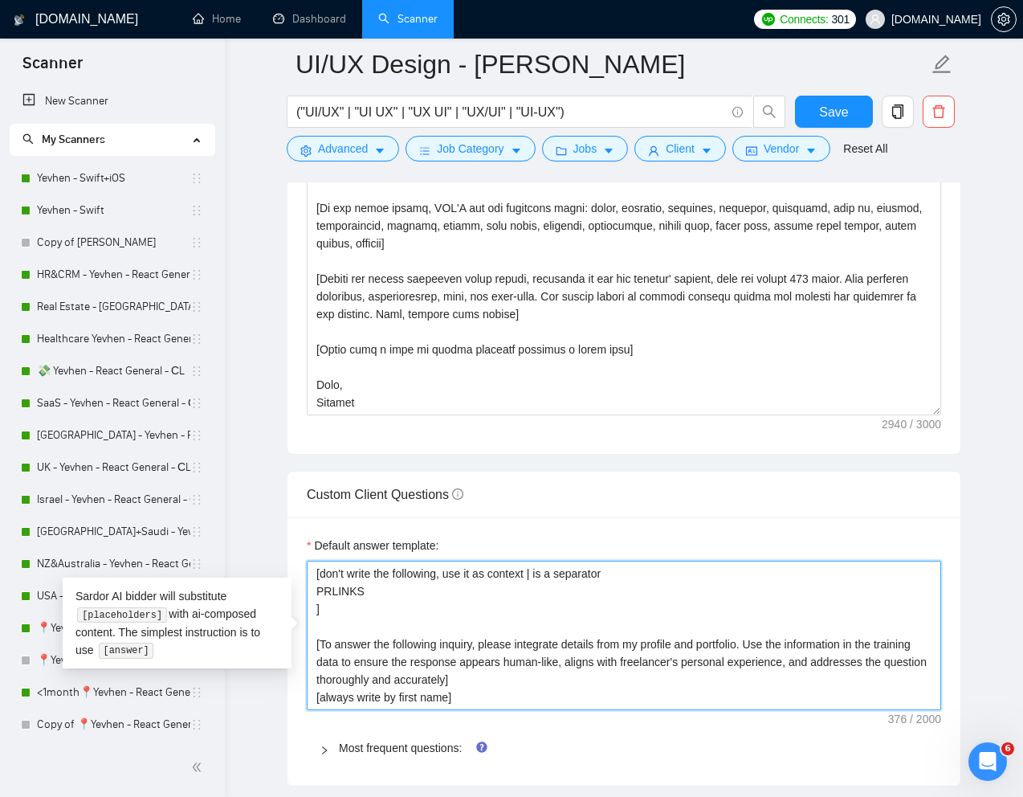
type textarea "[don't write the following, use it as context | is a separator PRLINKS ] [To an…"
click at [373, 595] on textarea "[don't write the following, use it as context | is a separator PRLINKS ] [To an…" at bounding box center [624, 634] width 634 height 149
type textarea "[don't write the following, use it as context | is a separator PRLINKS: ] [To a…"
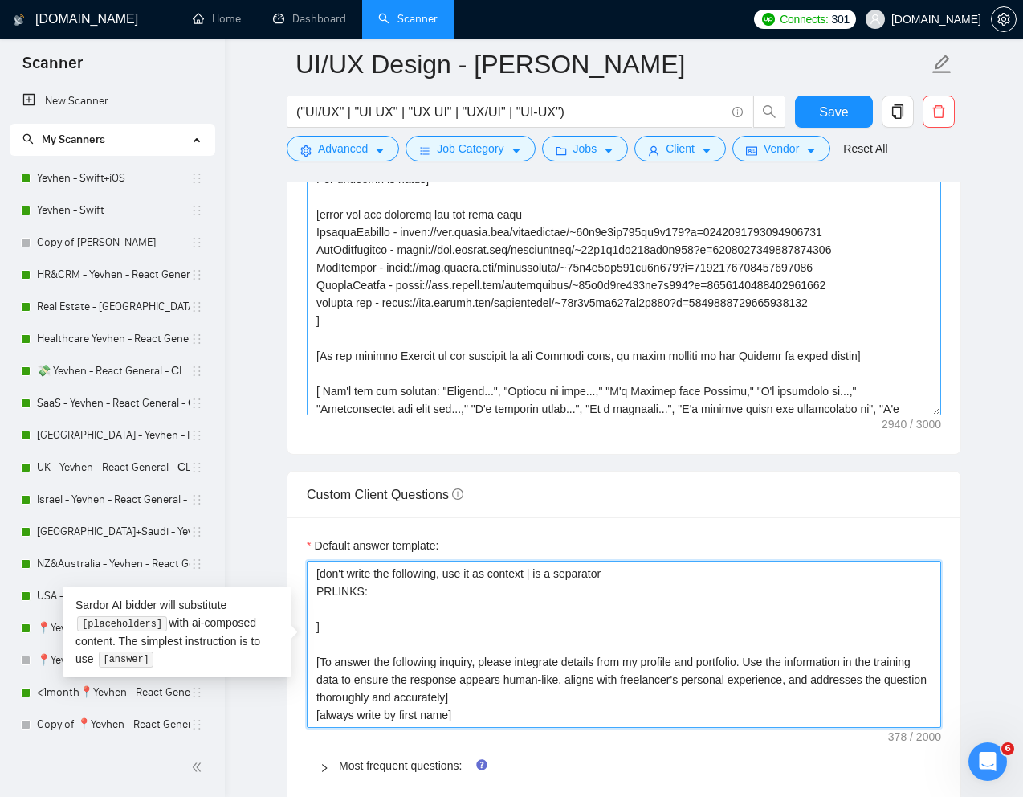
scroll to position [205, 0]
type textarea "[don't write the following, use it as context | is a separator PRLINKS: ] [To a…"
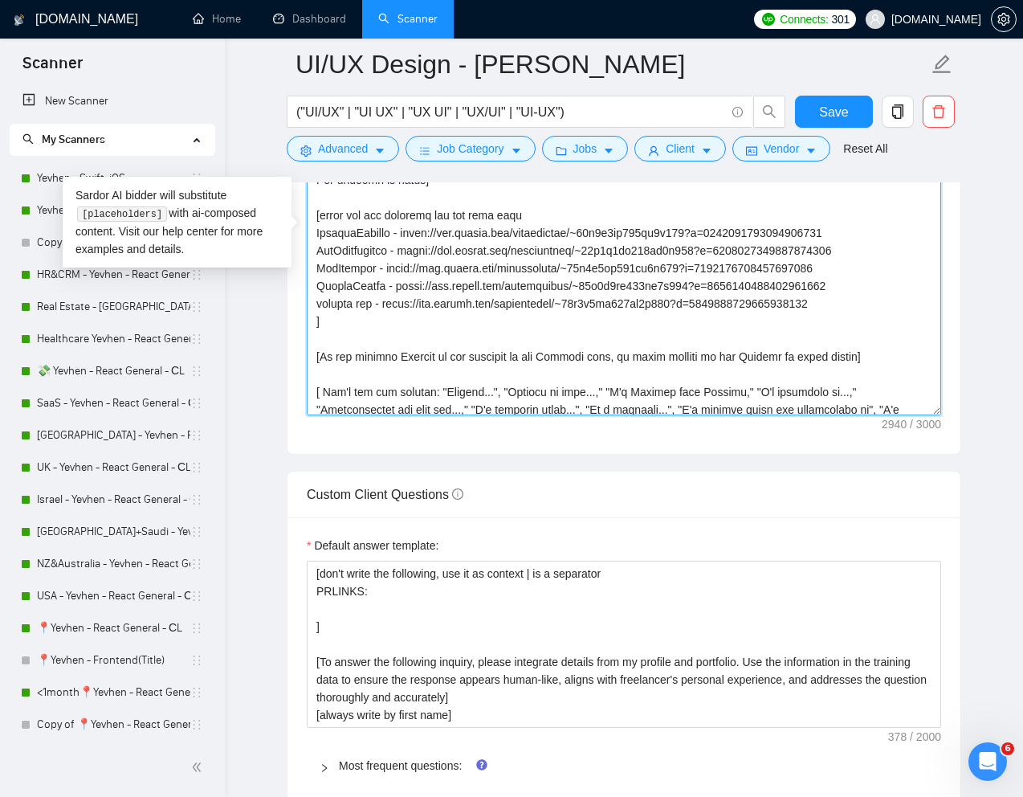
drag, startPoint x: 318, startPoint y: 216, endPoint x: 885, endPoint y: 294, distance: 572.2
click at [885, 294] on textarea "Cover letter template:" at bounding box center [624, 234] width 634 height 361
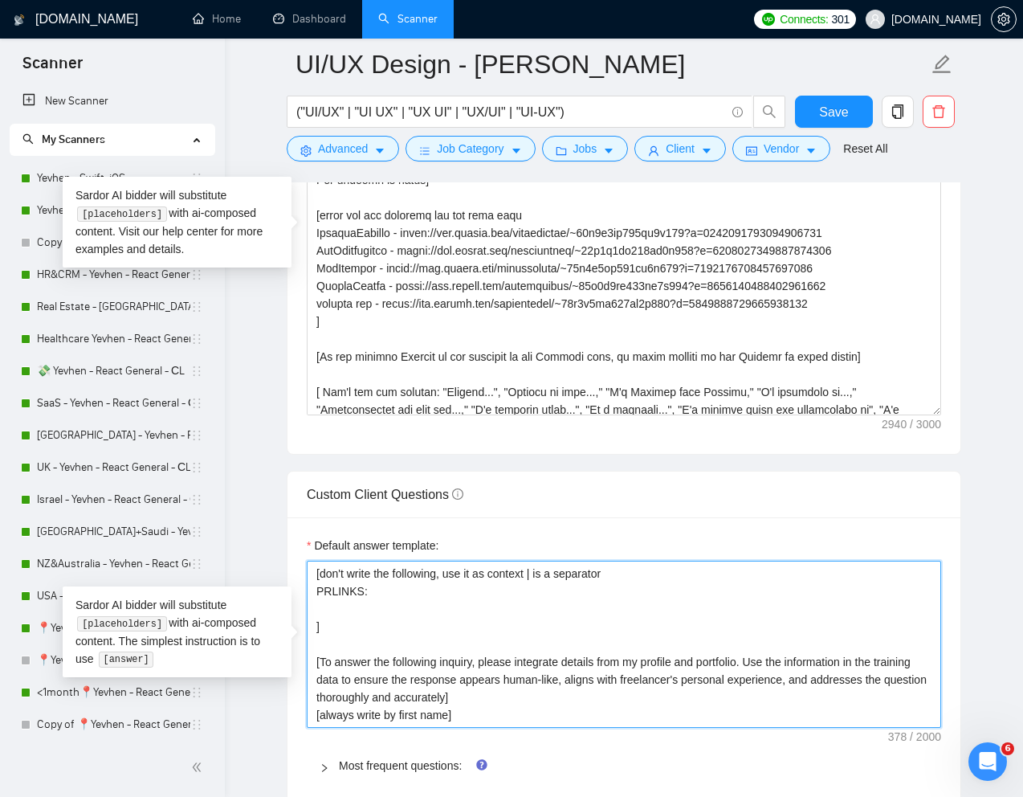
click at [373, 602] on textarea "[don't write the following, use it as context | is a separator PRLINKS: ] [To a…" at bounding box center [624, 643] width 634 height 167
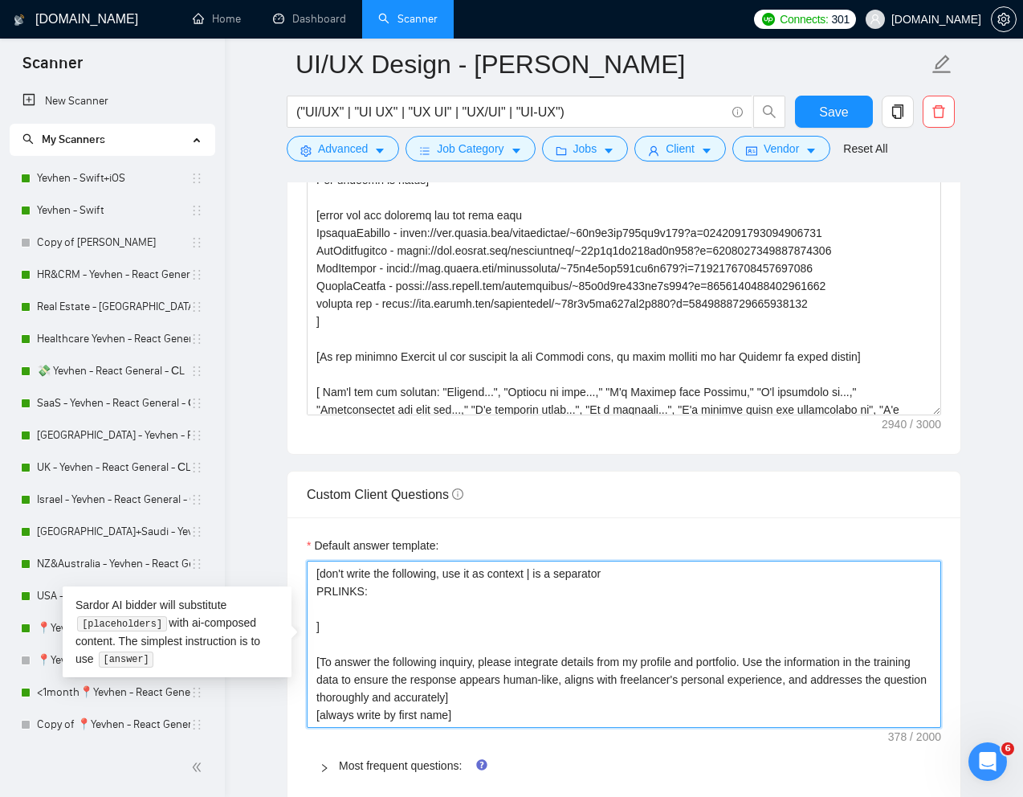
paste textarea "SmarterContact - https://www.upwork.com/freelancers/~01e2c1bf762ef9d684?p=19563…"
type textarea "[don't write the following, use it as context | is a separator PRLINKS: Smarter…"
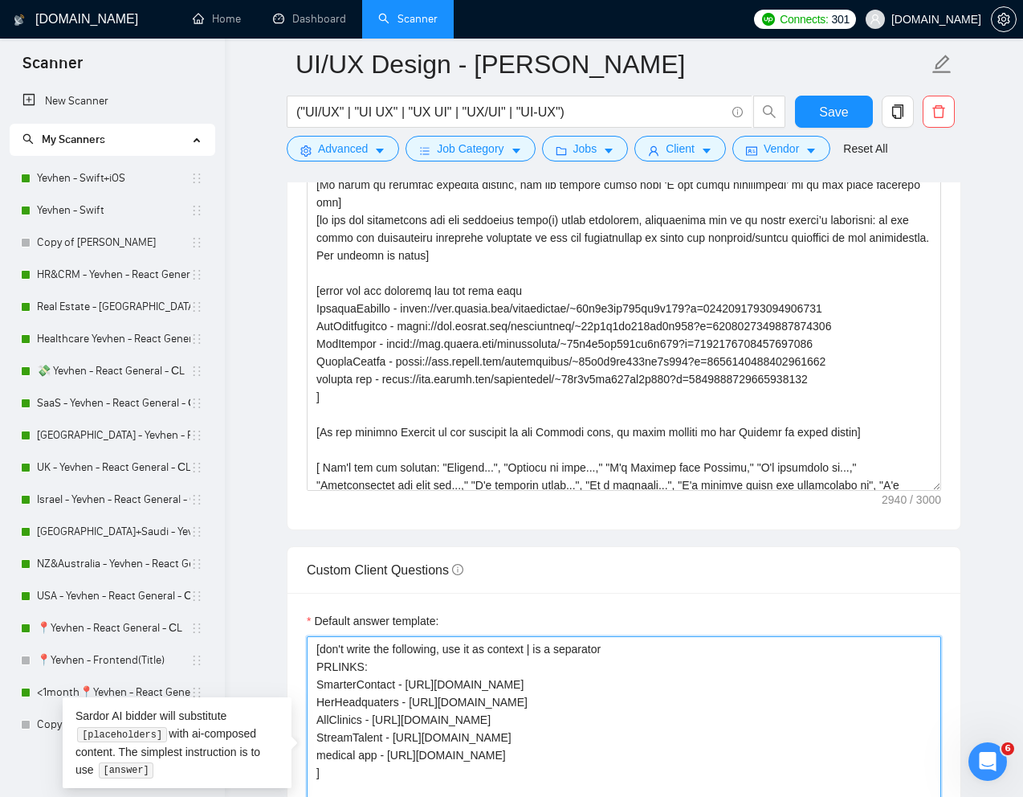
scroll to position [1845, 0]
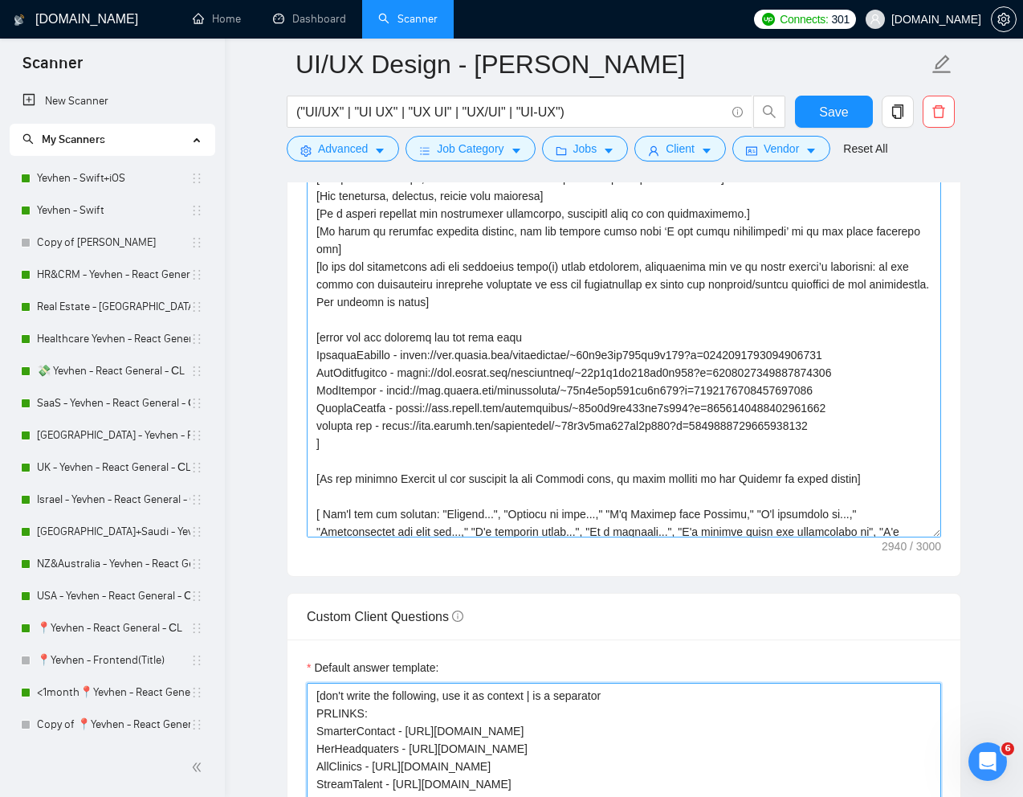
type textarea "[don't write the following, use it as context | is a separator PRLINKS: Smarter…"
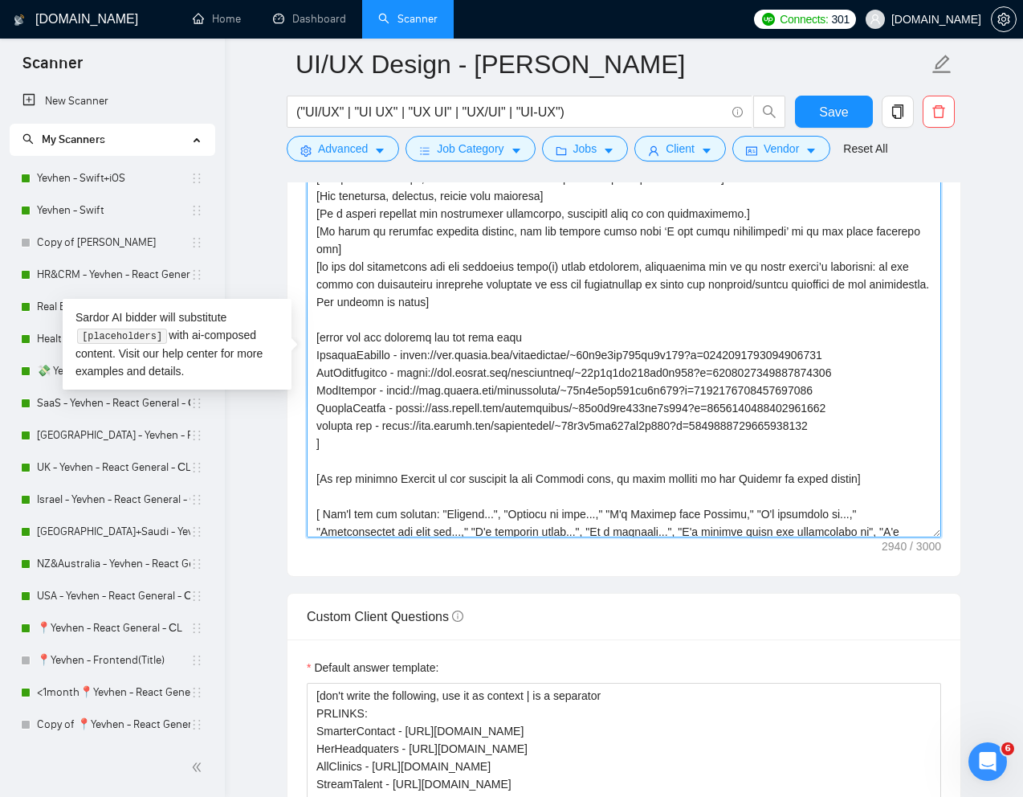
drag, startPoint x: 316, startPoint y: 320, endPoint x: 332, endPoint y: 422, distance: 104.0
click at [332, 422] on textarea "Cover letter template:" at bounding box center [624, 356] width 634 height 361
click at [411, 416] on textarea "Cover letter template:" at bounding box center [624, 356] width 634 height 361
drag, startPoint x: 318, startPoint y: 340, endPoint x: 866, endPoint y: 405, distance: 552.3
click at [866, 405] on textarea "Cover letter template:" at bounding box center [624, 356] width 634 height 361
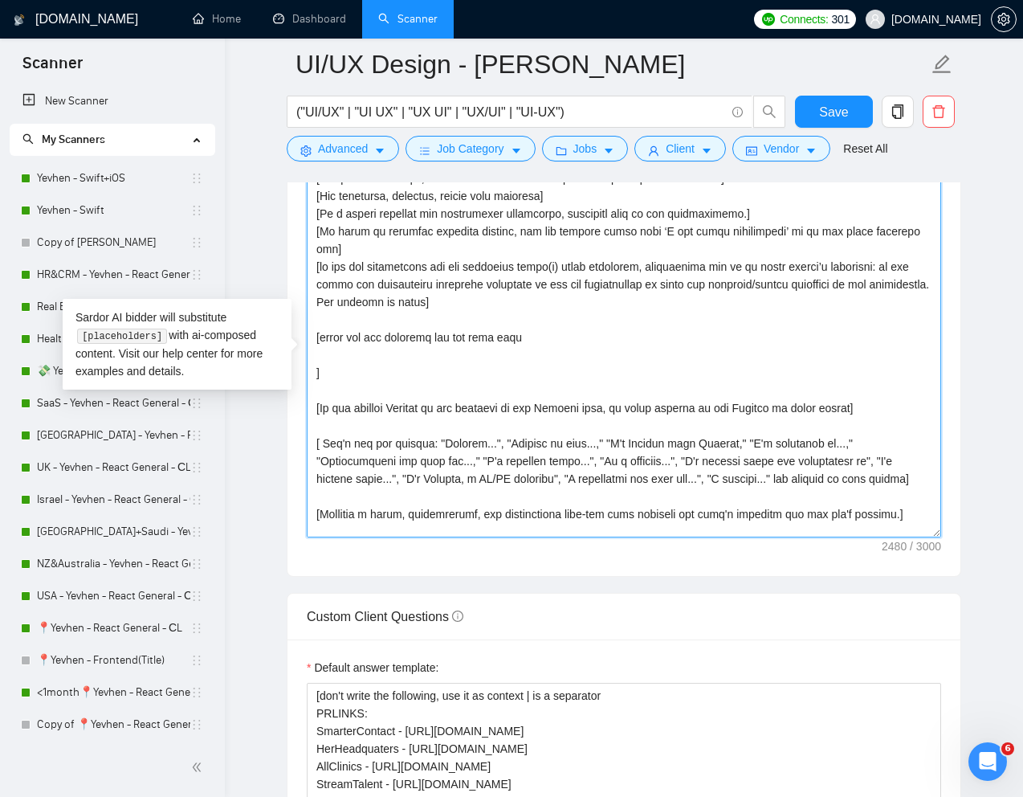
click at [509, 324] on textarea "Cover letter template:" at bounding box center [624, 356] width 634 height 361
click at [313, 360] on textarea "Cover letter template:" at bounding box center [624, 356] width 634 height 361
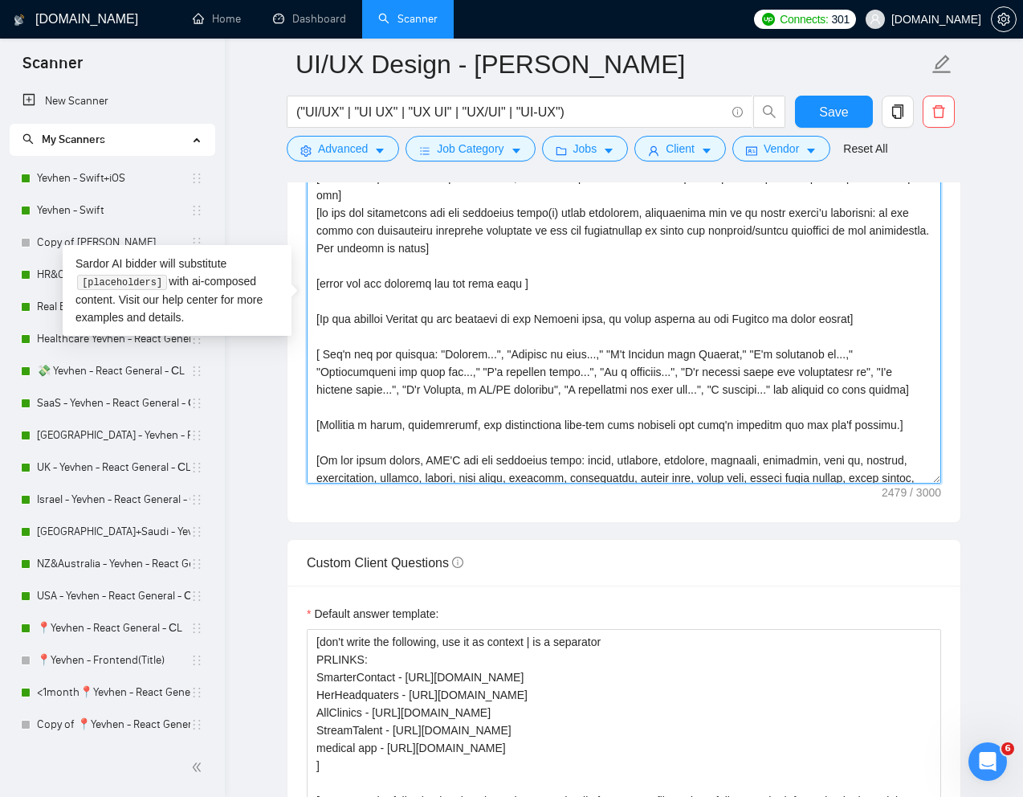
scroll to position [1926, 0]
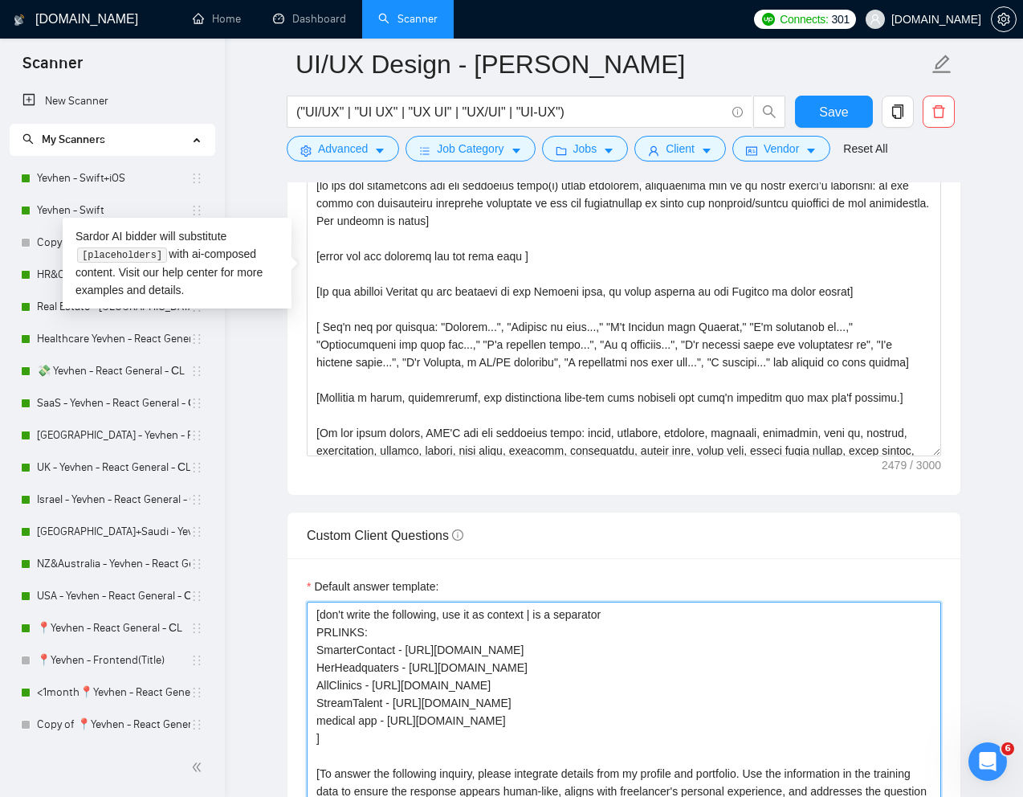
click at [341, 631] on textarea "[don't write the following, use it as context | is a separator PRLINKS: Smarter…" at bounding box center [624, 720] width 634 height 238
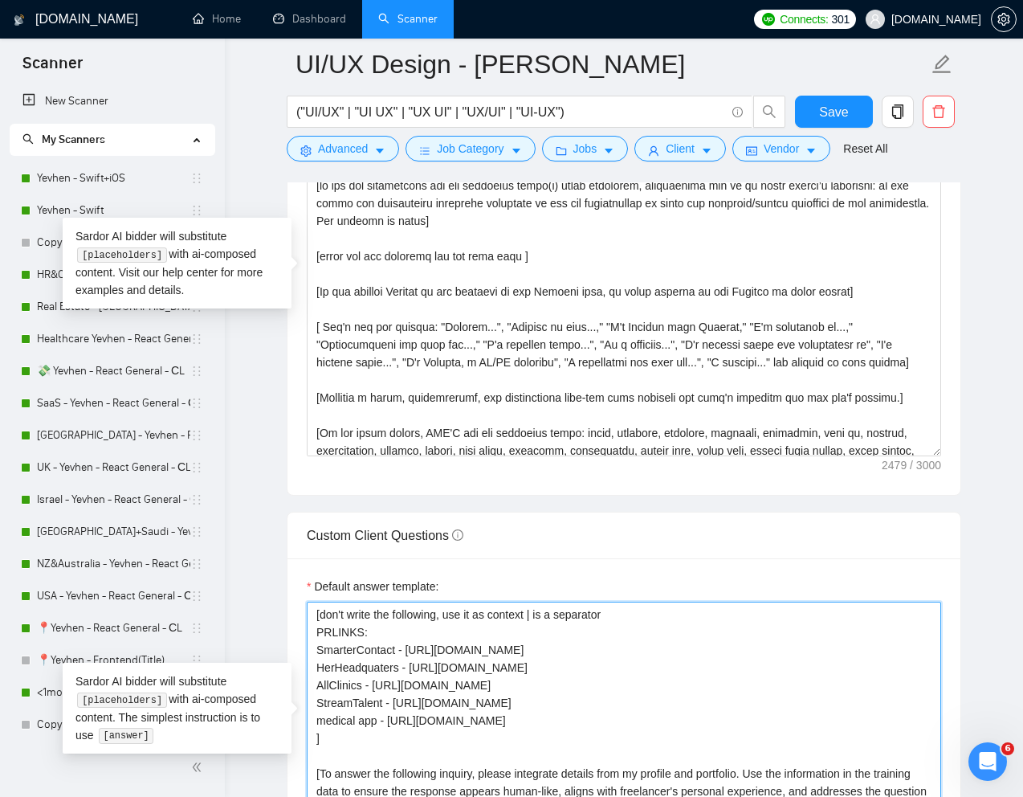
click at [341, 631] on textarea "[don't write the following, use it as context | is a separator PRLINKS: Smarter…" at bounding box center [624, 720] width 634 height 238
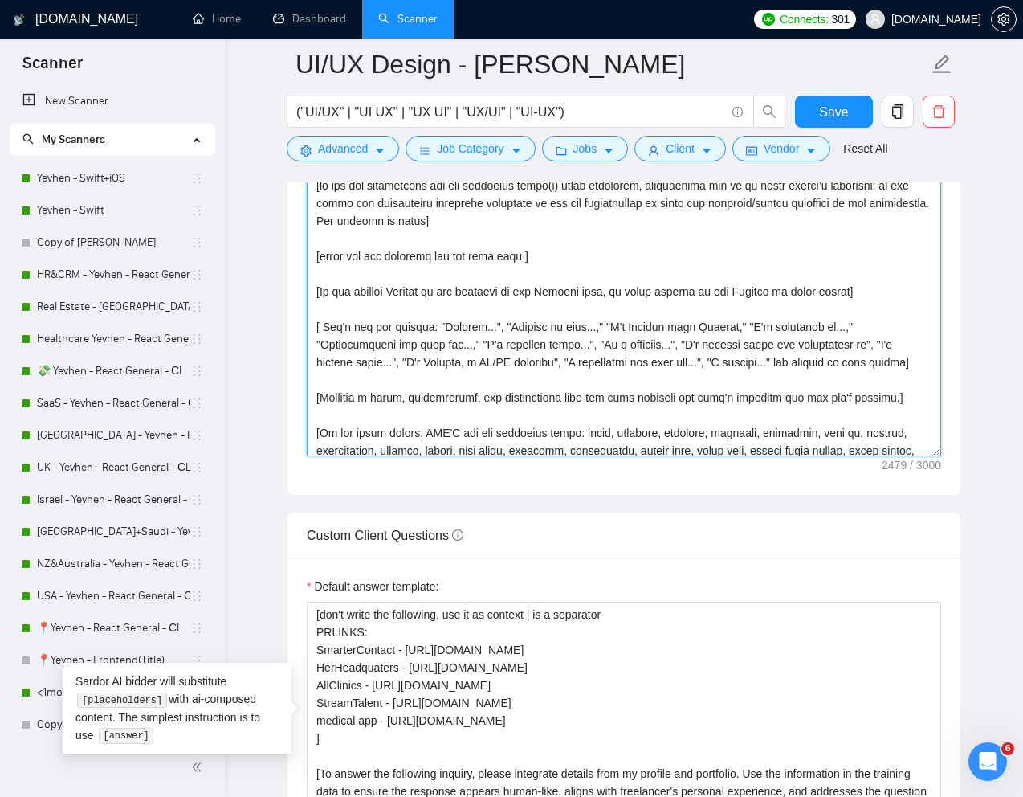
click at [524, 243] on textarea "Cover letter template:" at bounding box center [624, 275] width 634 height 361
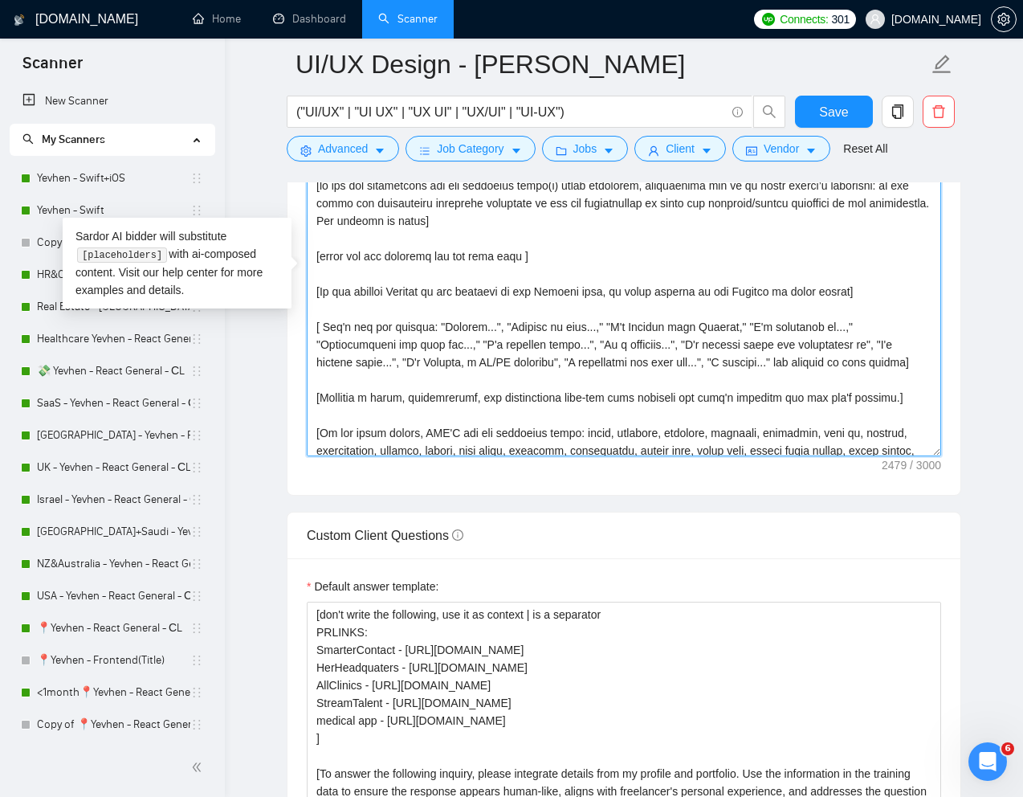
paste textarea "PRLINKS"
type textarea "[Write a personal greeting using the "Hi‼️" and client's name or company name (…"
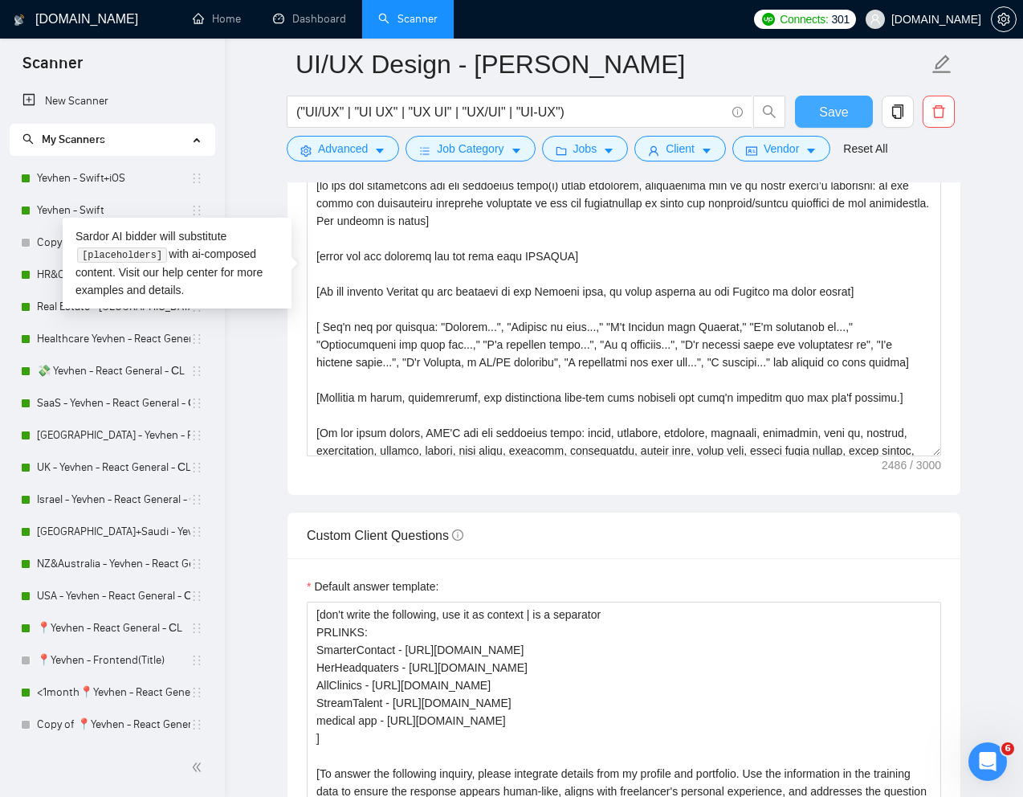
click at [837, 108] on span "Save" at bounding box center [833, 112] width 29 height 20
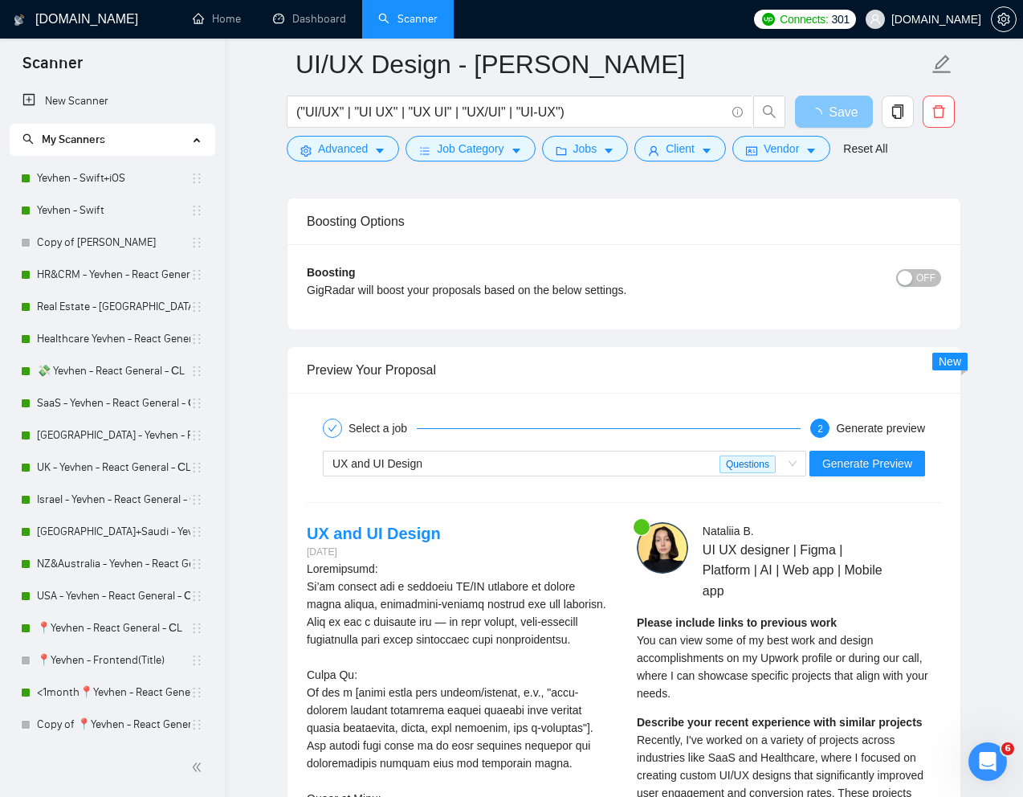
scroll to position [3052, 0]
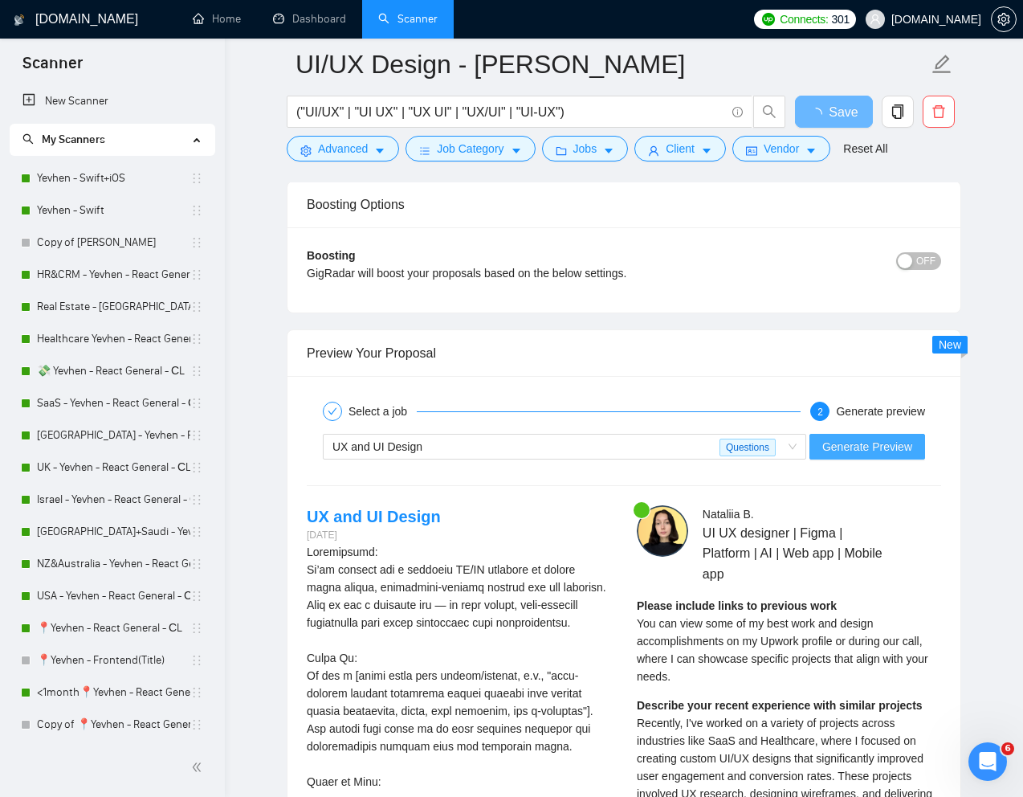
click at [862, 443] on span "Generate Preview" at bounding box center [867, 447] width 90 height 18
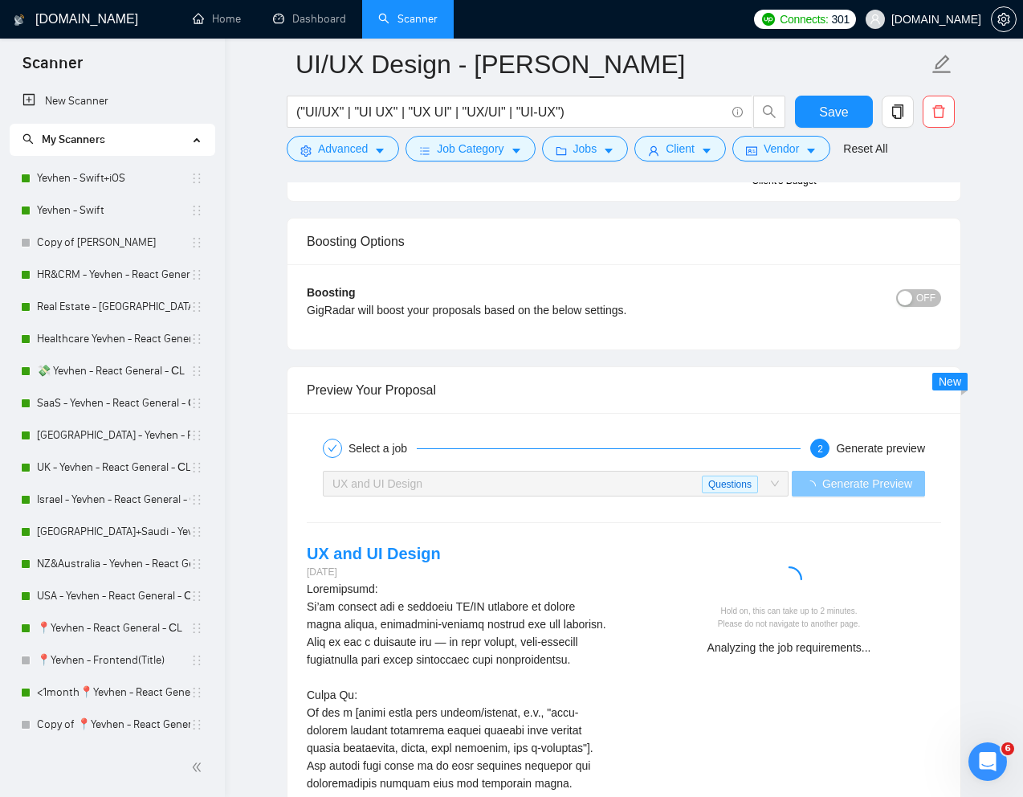
scroll to position [3013, 0]
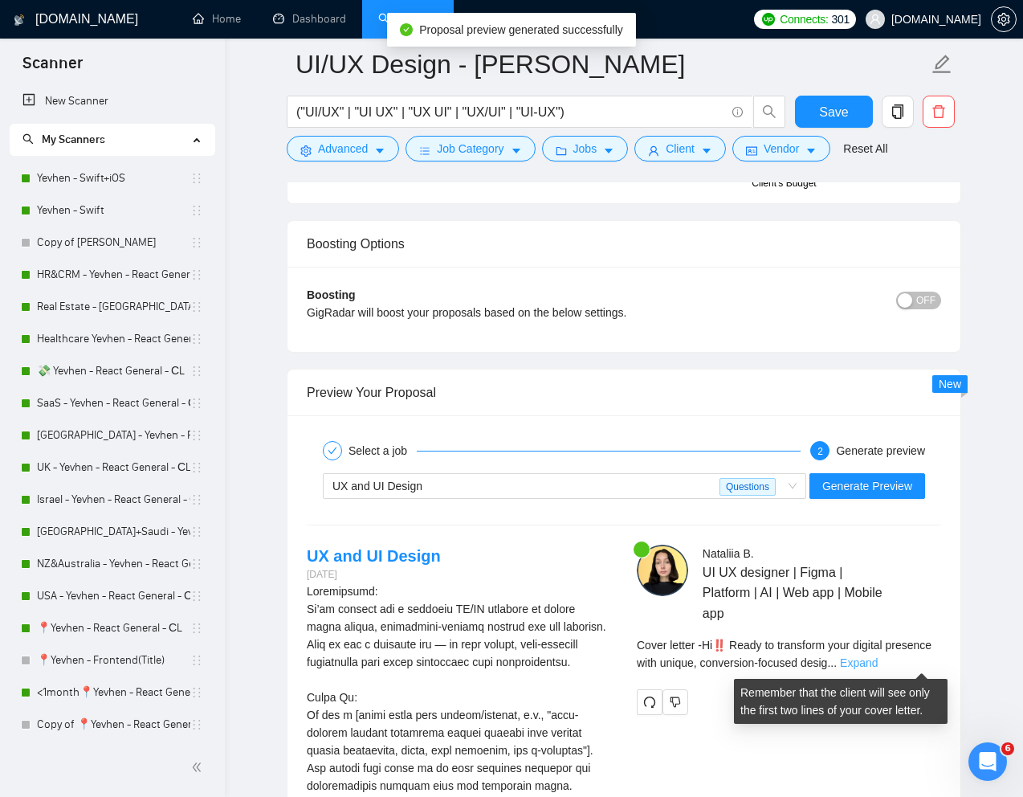
click at [878, 662] on link "Expand" at bounding box center [859, 662] width 38 height 13
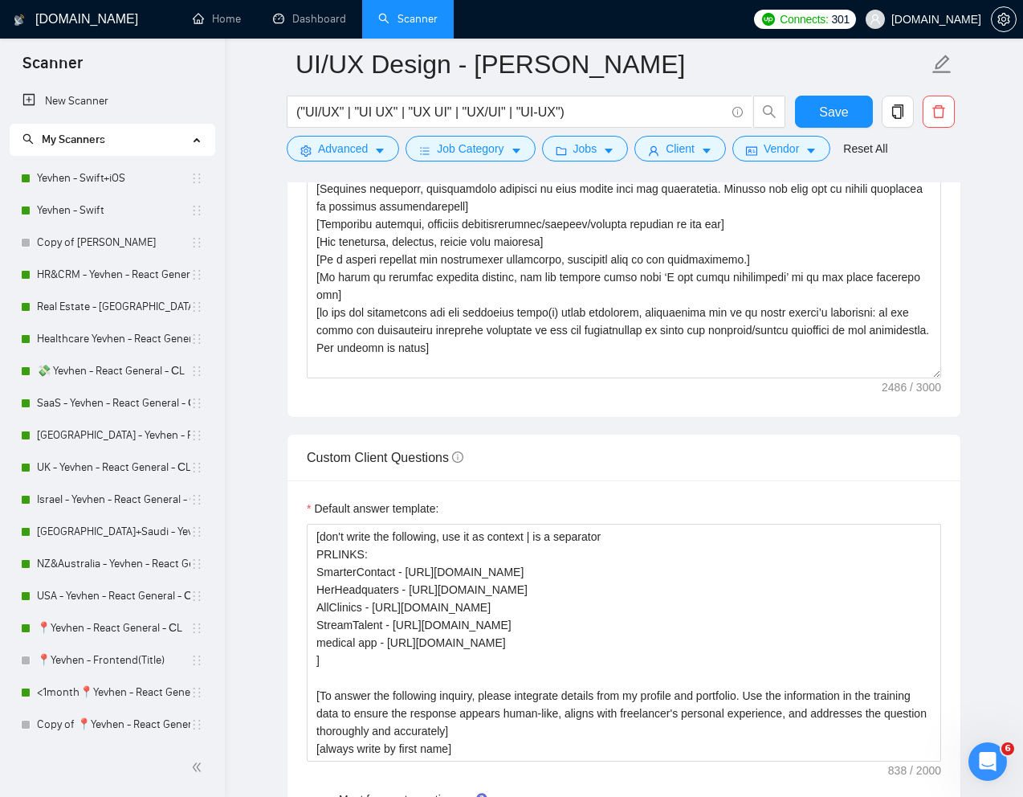
scroll to position [2001, 0]
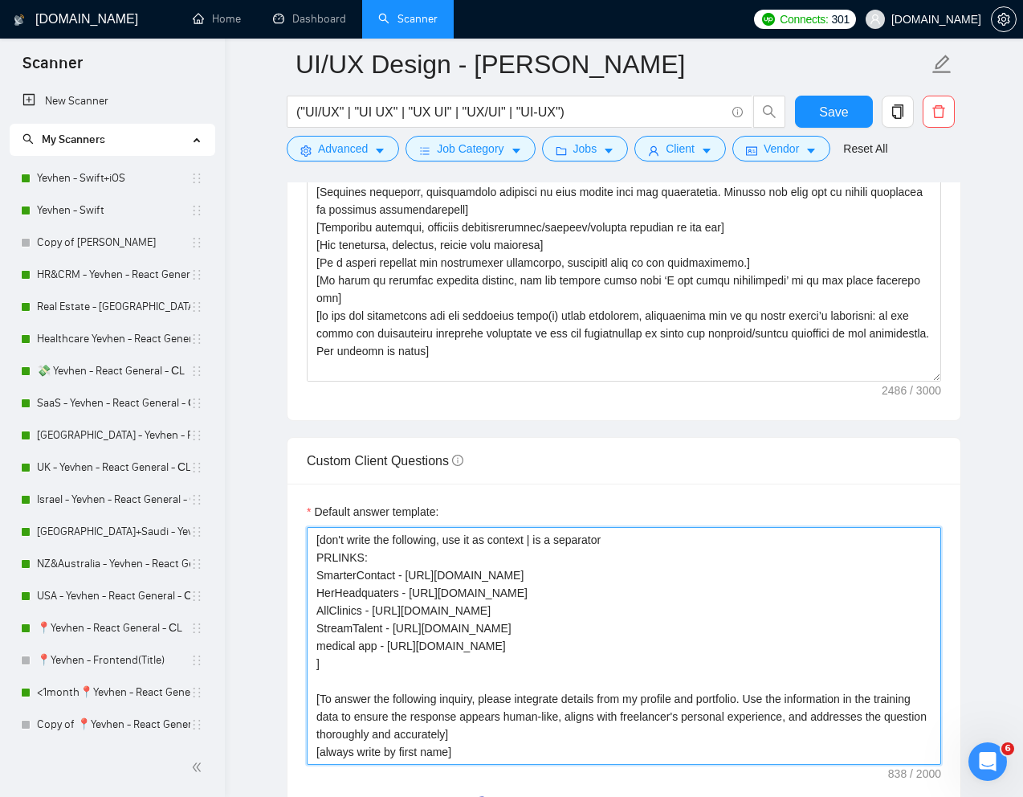
click at [900, 652] on textarea "[don't write the following, use it as context | is a separator PRLINKS: Smarter…" at bounding box center [624, 646] width 634 height 238
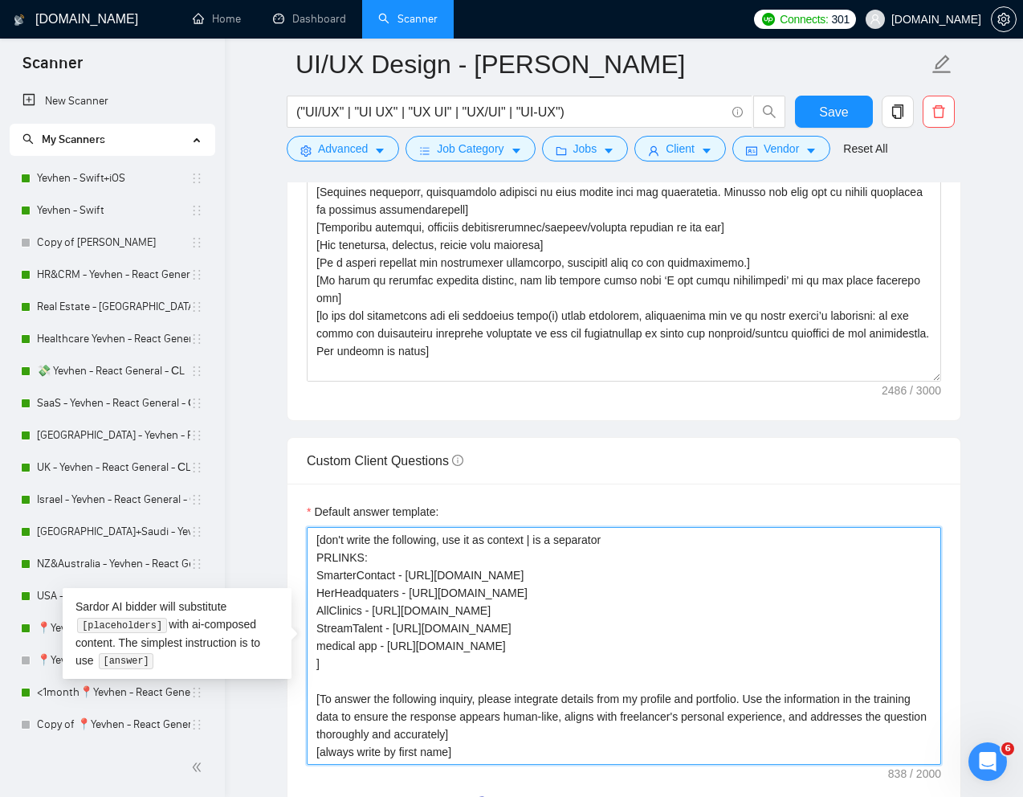
type textarea "[don't write the following, use it as context | is a separator PRLINKS: Smarter…"
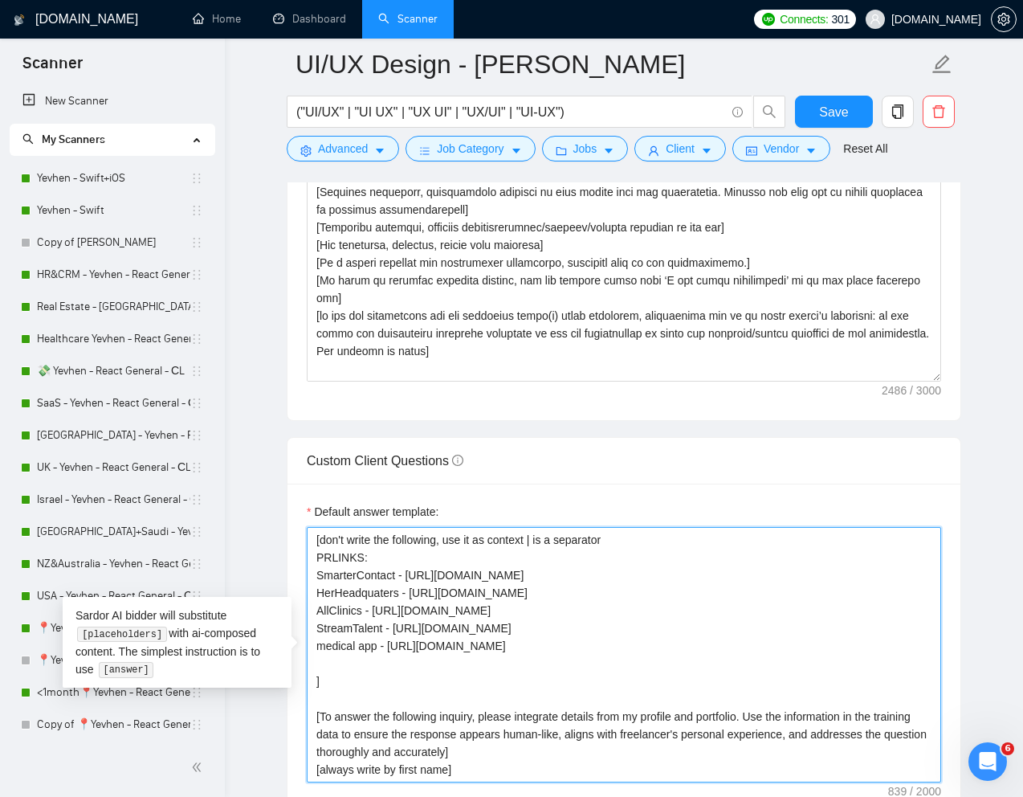
paste textarea "MasterPeace Website"
type textarea "[don't write the following, use it as context | is a separator PRLINKS: Smarter…"
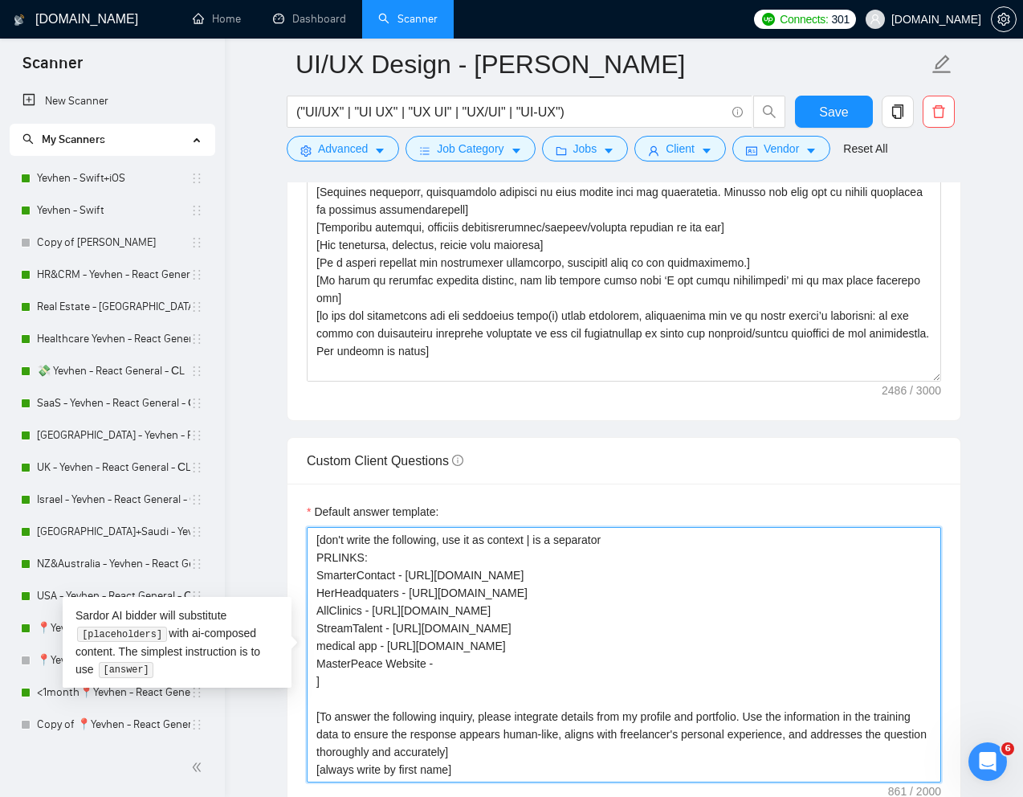
paste textarea "https://www.upwork.com/freelancers/~01e2c1bf762ef9d684?p=1780283496675098624"
type textarea "[don't write the following, use it as context | is a separator PRLINKS: Smarter…"
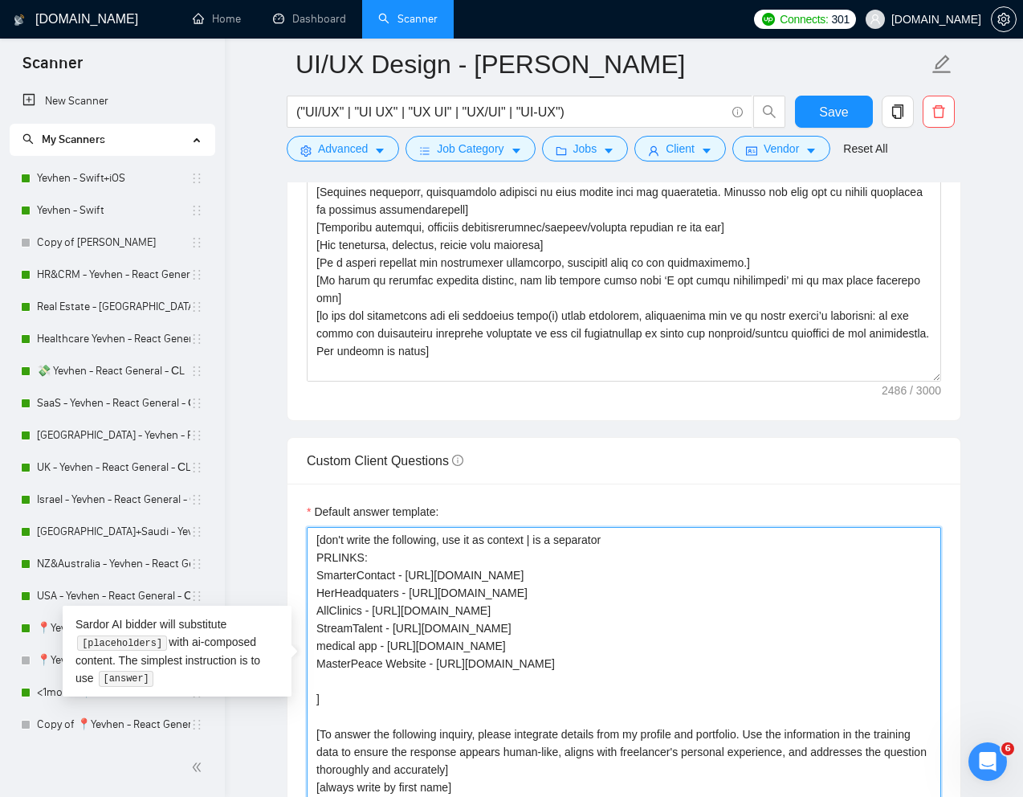
type textarea "[don't write the following, use it as context | is a separator PRLINKS: Smarter…"
paste textarea "Medvis platform"
type textarea "[don't write the following, use it as context | is a separator PRLINKS: Smarter…"
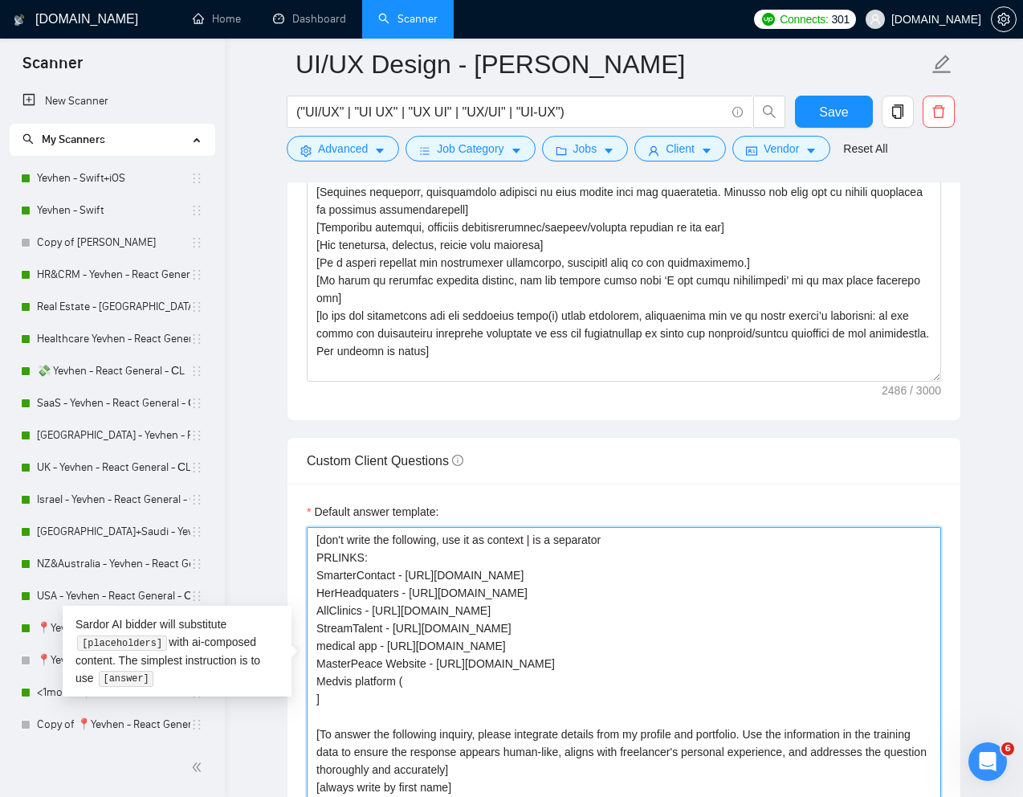
type textarea "[don't write the following, use it as context | is a separator PRLINKS: Smarter…"
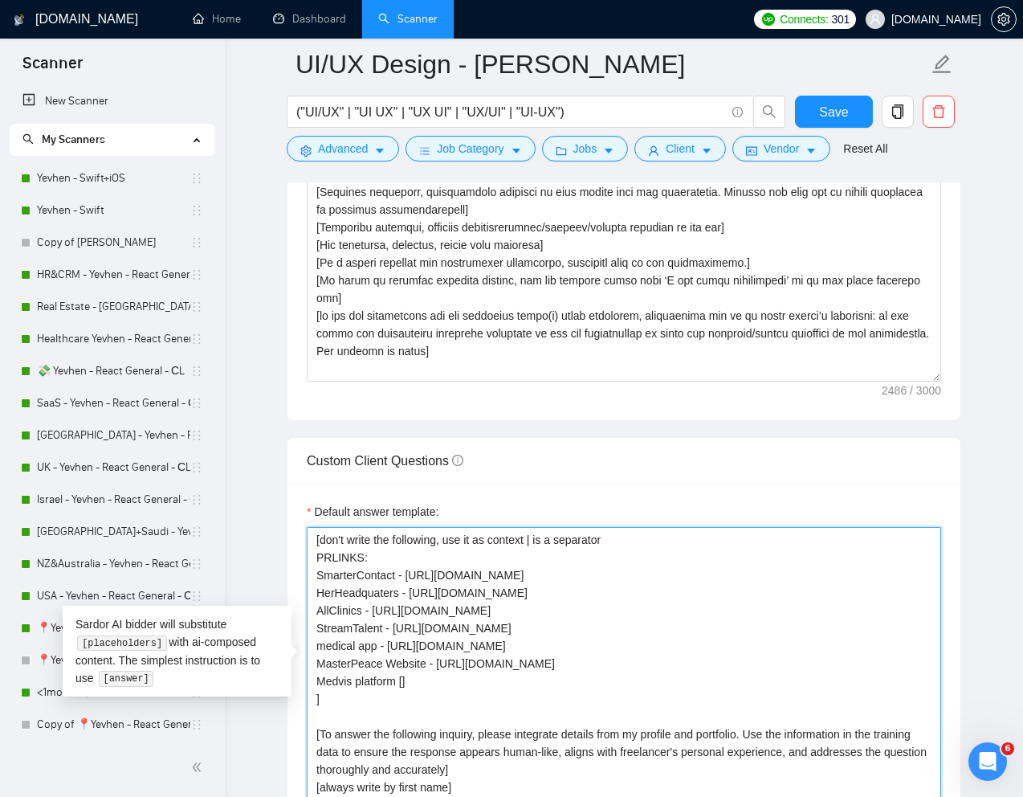
type textarea "[don't write the following, use it as context | is a separator PRLINKS: Smarter…"
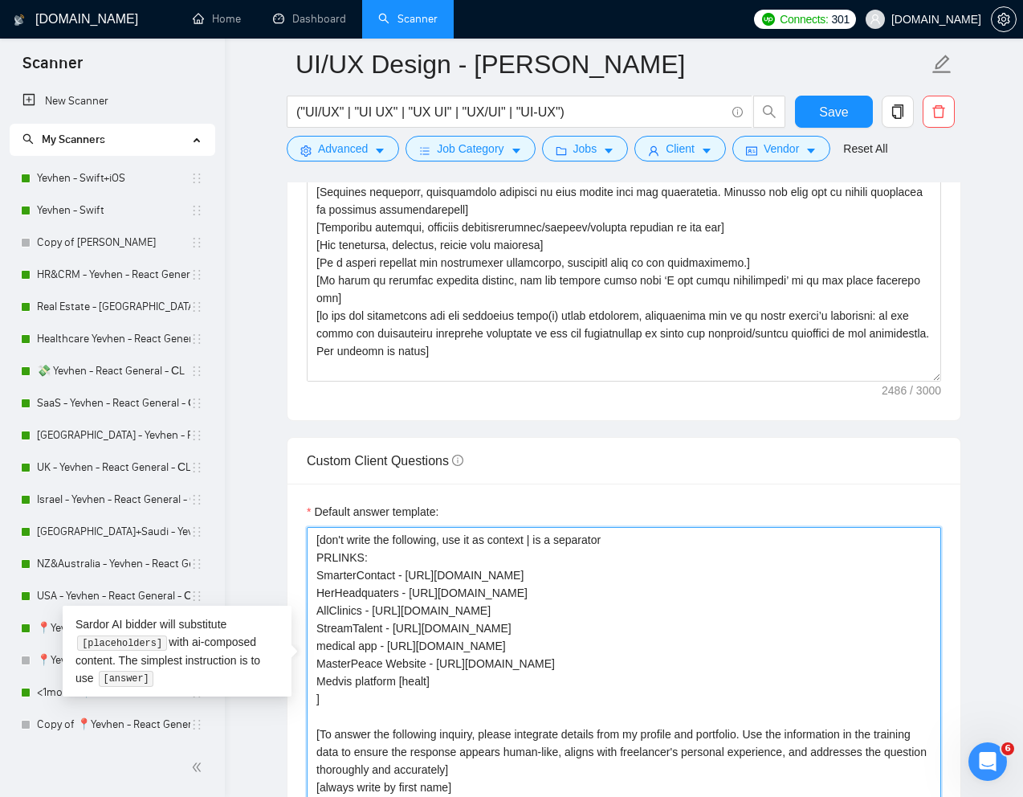
type textarea "[don't write the following, use it as context | is a separator PRLINKS: Smarter…"
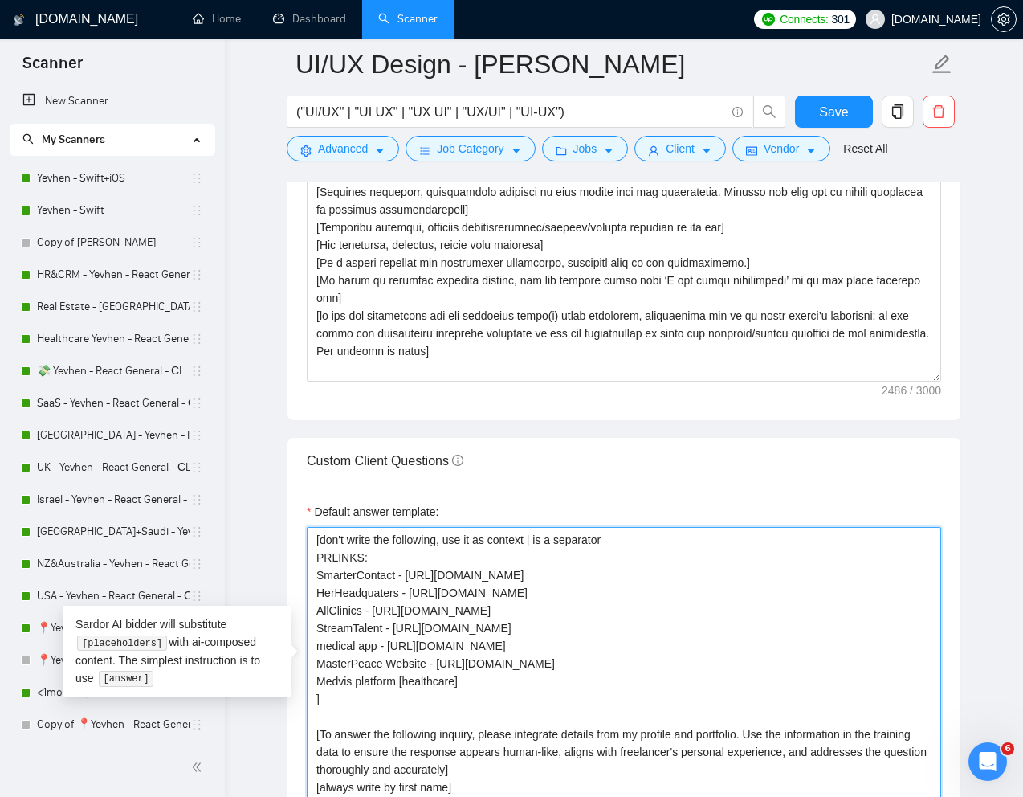
type textarea "[don't write the following, use it as context | is a separator PRLINKS: Smarter…"
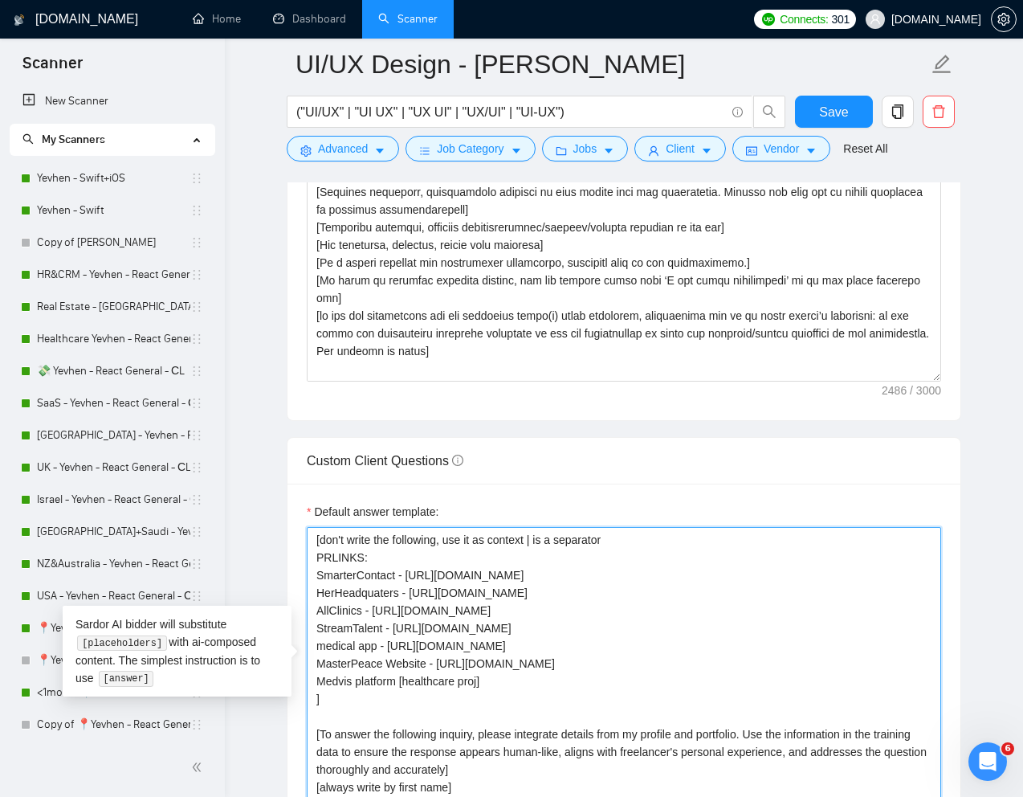
type textarea "[don't write the following, use it as context | is a separator PRLINKS: Smarter…"
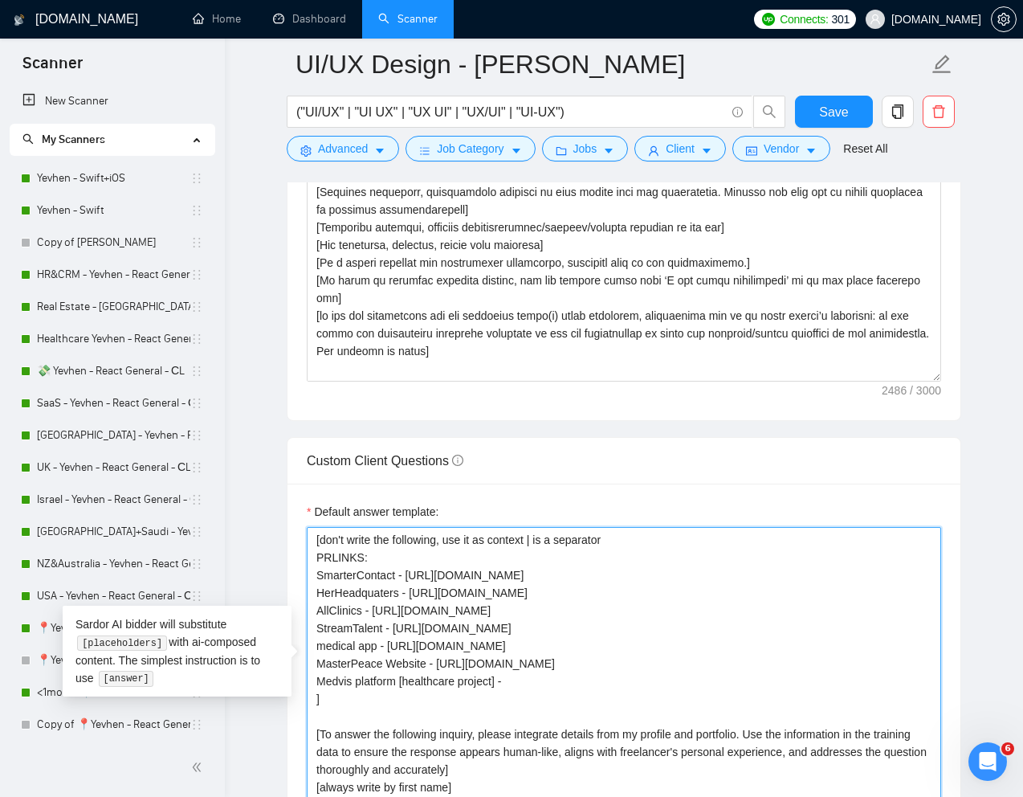
type textarea "[don't write the following, use it as context | is a separator PRLINKS: Smarter…"
paste textarea "https://www.upwork.com/freelancers/~01e2c1bf762ef9d684?p=1780281645909942272"
type textarea "[don't write the following, use it as context | is a separator PRLINKS: Smarter…"
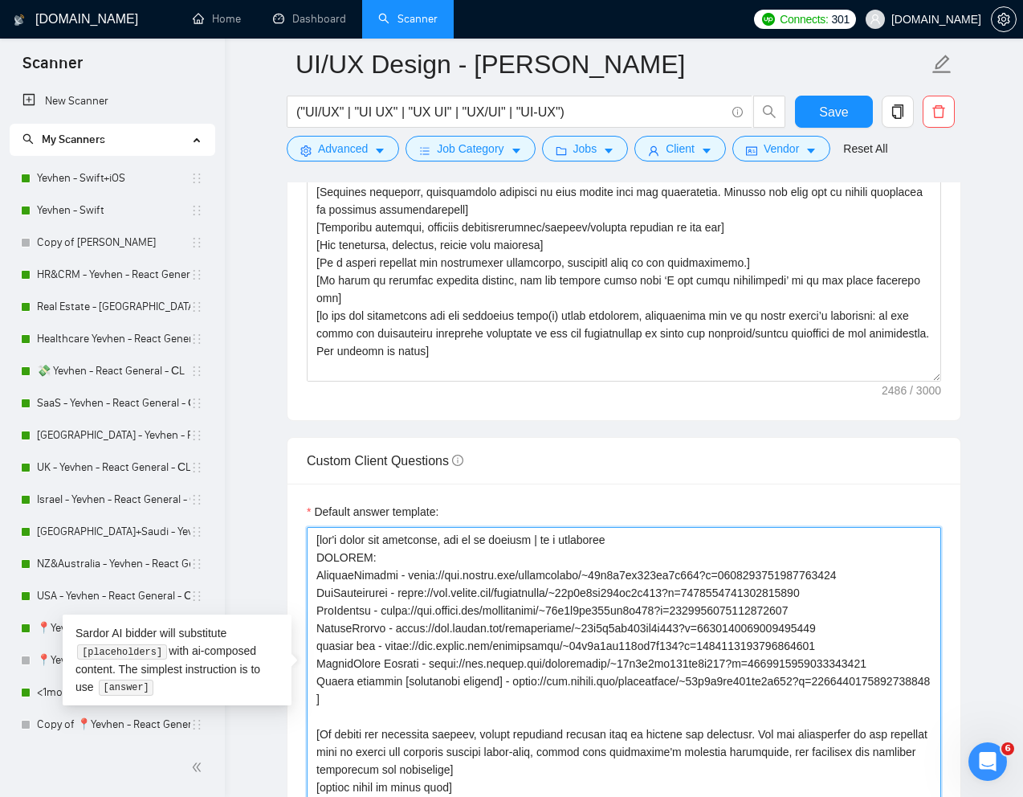
type textarea "[don't write the following, use it as context | is a separator PRLINKS: Smarter…"
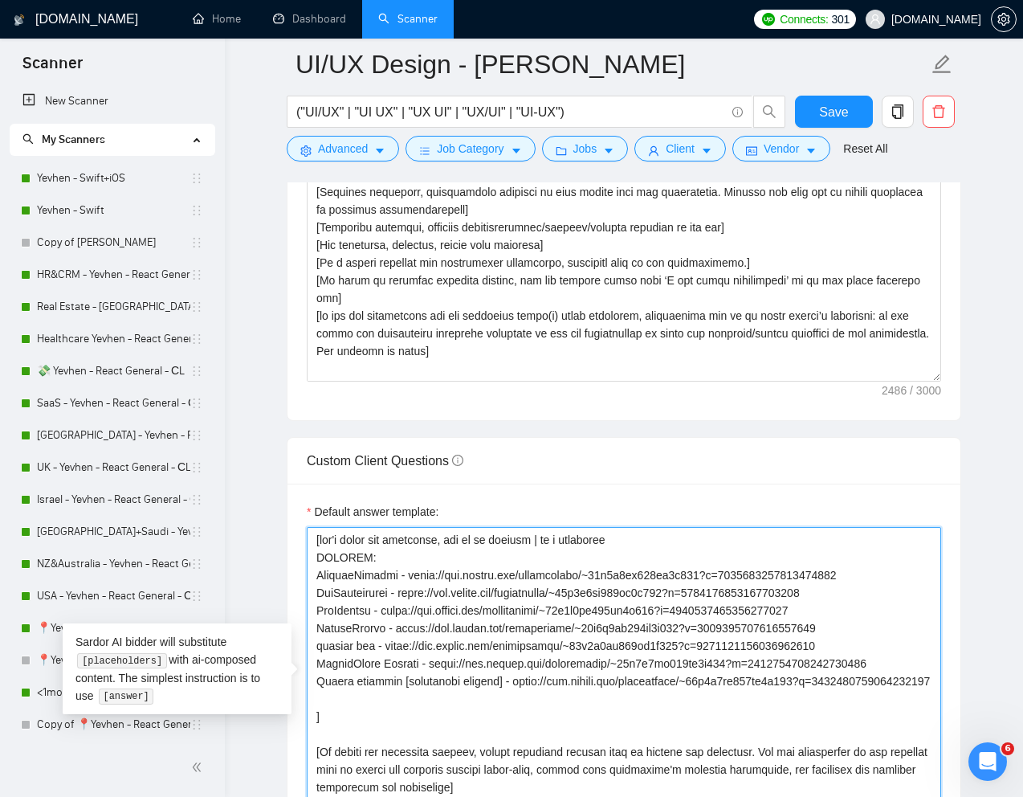
type textarea "[don't write the following, use it as context | is a separator PRLINKS: Smarter…"
paste textarea "Medical E-Learning Platform"
type textarea "[don't write the following, use it as context | is a separator PRLINKS: Smarter…"
click at [551, 715] on textarea "Default answer template:" at bounding box center [624, 681] width 634 height 308
type textarea "[don't write the following, use it as context | is a separator PRLINKS: Smarter…"
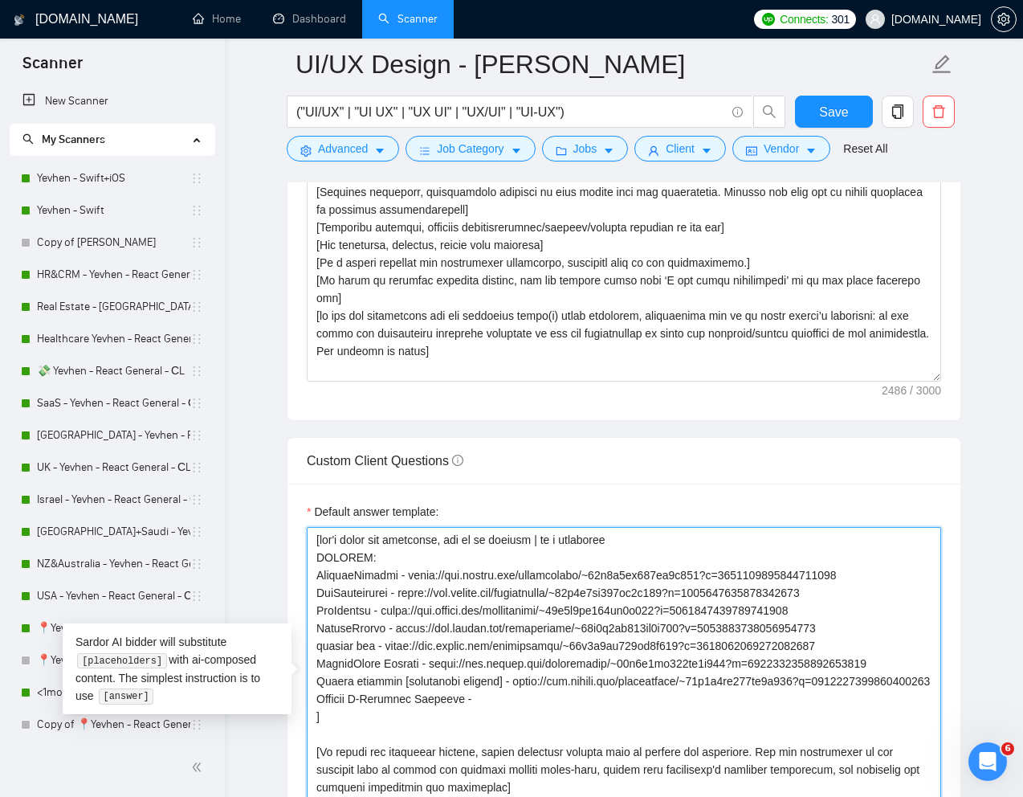
type textarea "[don't write the following, use it as context | is a separator PRLINKS: Smarter…"
paste textarea "https://www.upwork.com/freelancers/~01e2c1bf762ef9d684?p=1780277543001513984"
type textarea "[don't write the following, use it as context | is a separator PRLINKS: Smarter…"
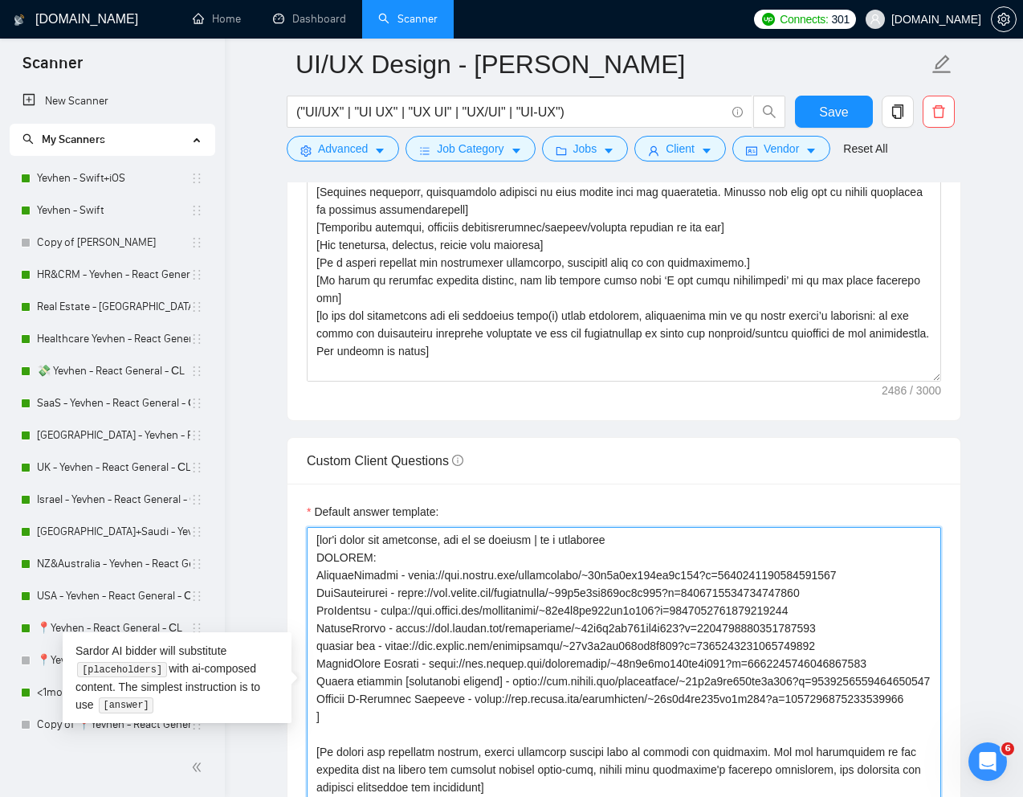
type textarea "[don't write the following, use it as context | is a separator PRLINKS: Smarter…"
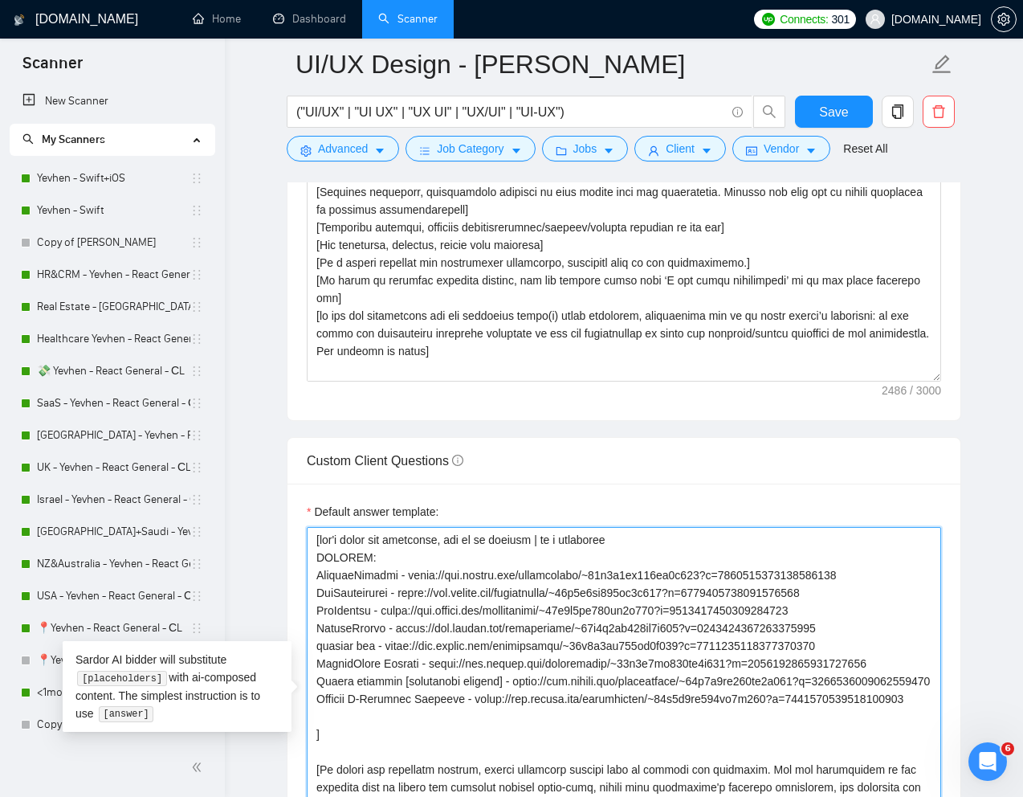
paste textarea "Luca educational platform"
type textarea "[don't write the following, use it as context | is a separator PRLINKS: Smarter…"
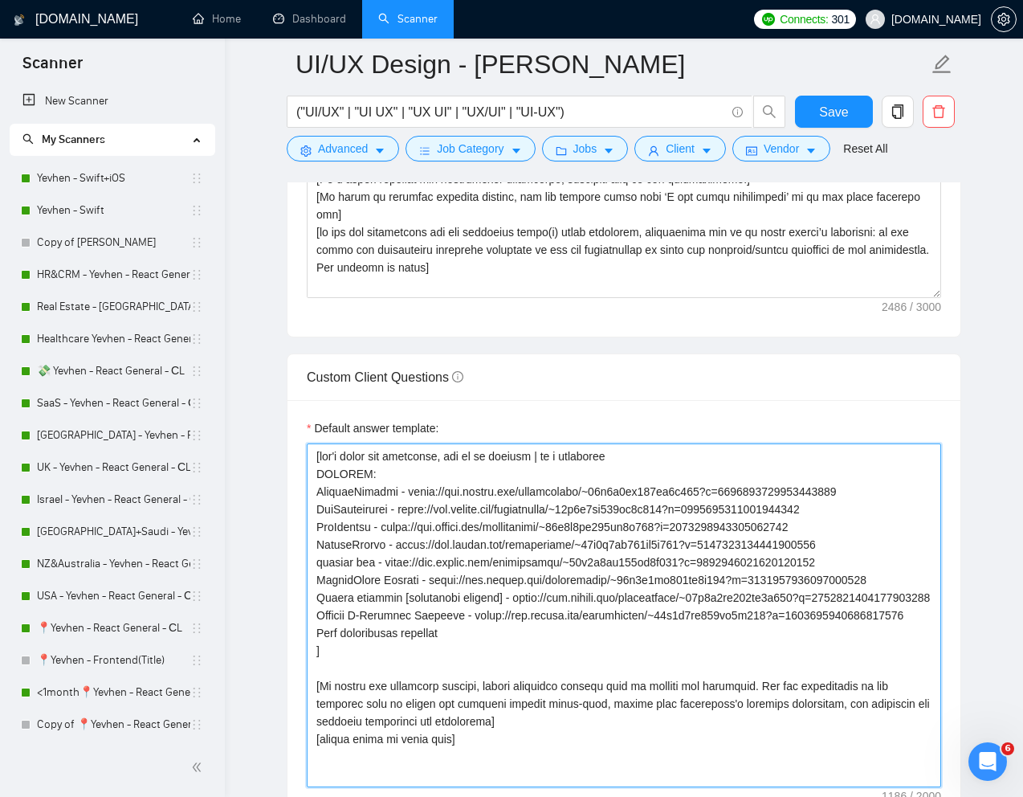
scroll to position [2108, 0]
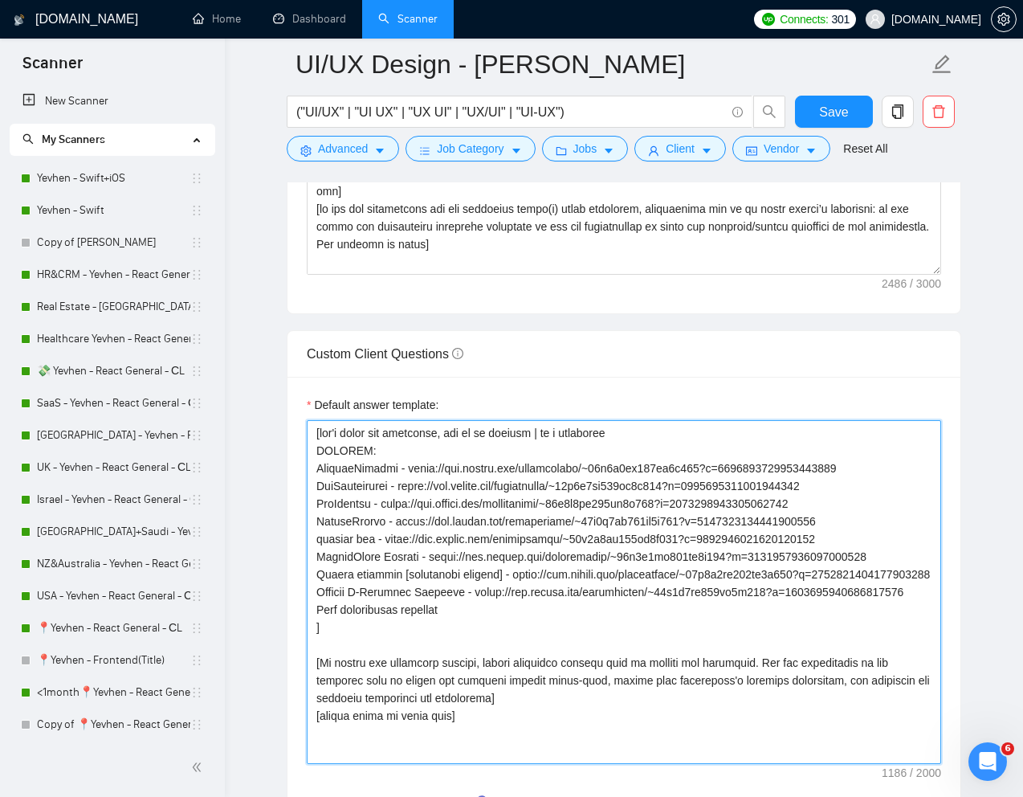
click at [329, 646] on textarea "Default answer template:" at bounding box center [624, 592] width 634 height 344
type textarea "[don't write the following, use it as context | is a separator PRLINKS: Smarter…"
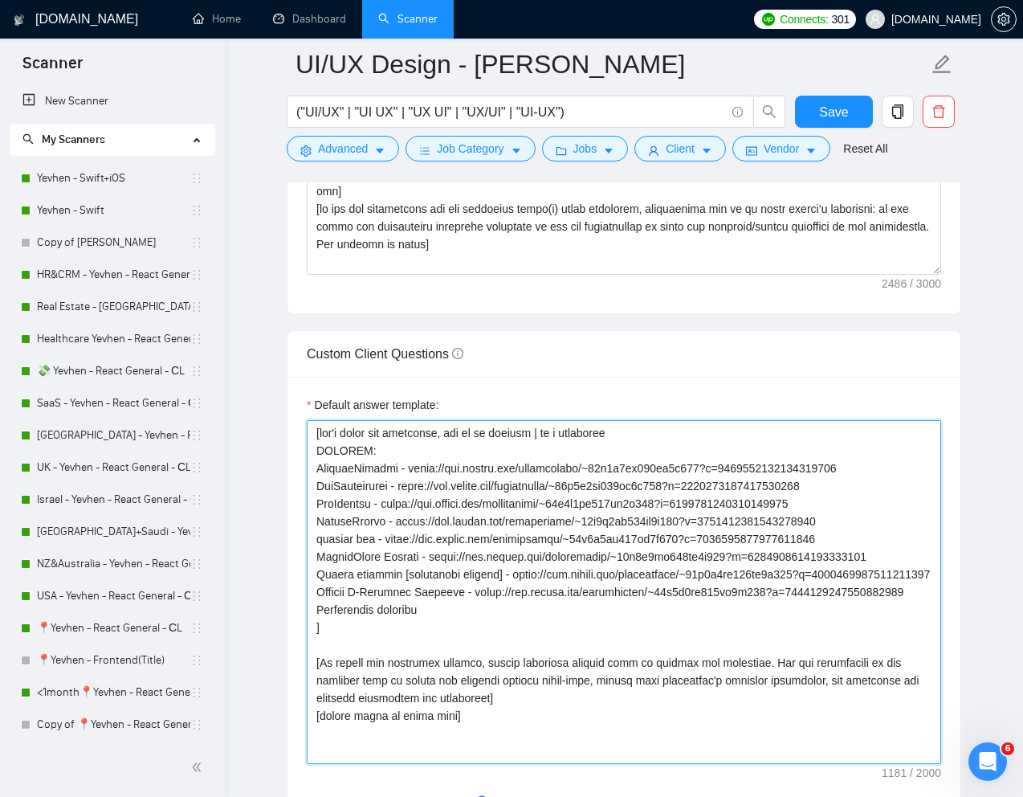
click at [478, 642] on textarea "Default answer template:" at bounding box center [624, 592] width 634 height 344
type textarea "[don't write the following, use it as context | is a separator PRLINKS: Smarter…"
paste textarea "Luca"
type textarea "[don't write the following, use it as context | is a separator PRLINKS: Smarter…"
click at [506, 644] on textarea "Default answer template:" at bounding box center [624, 592] width 634 height 344
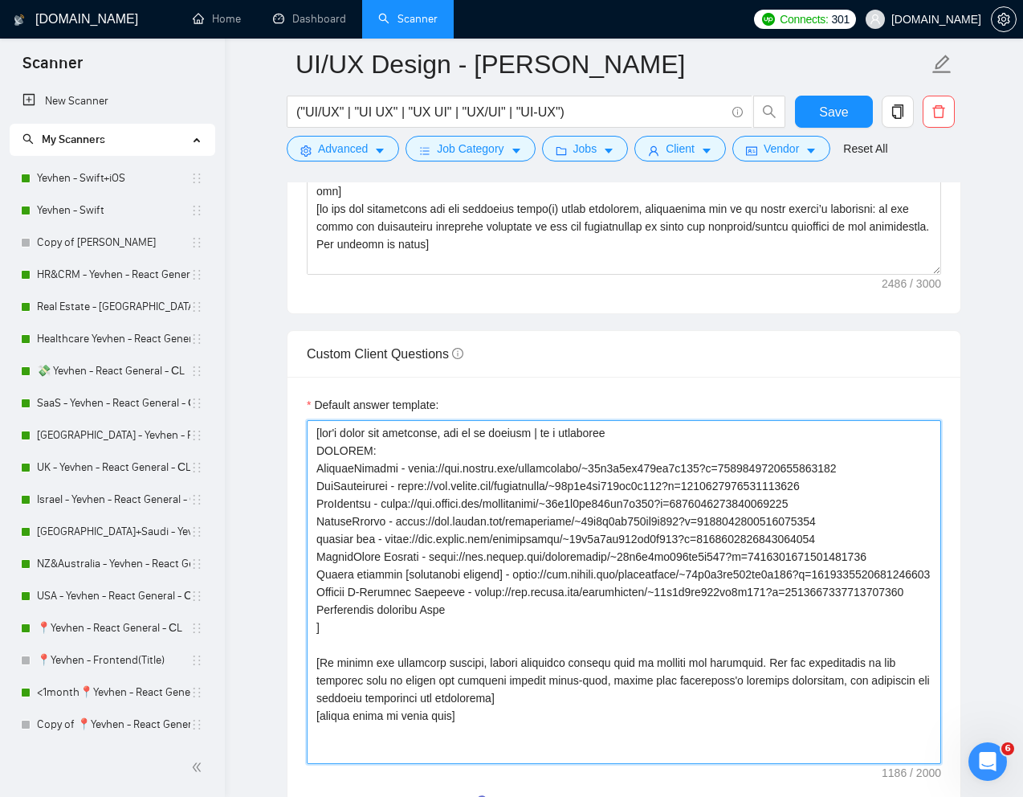
type textarea "[don't write the following, use it as context | is a separator PRLINKS: Smarter…"
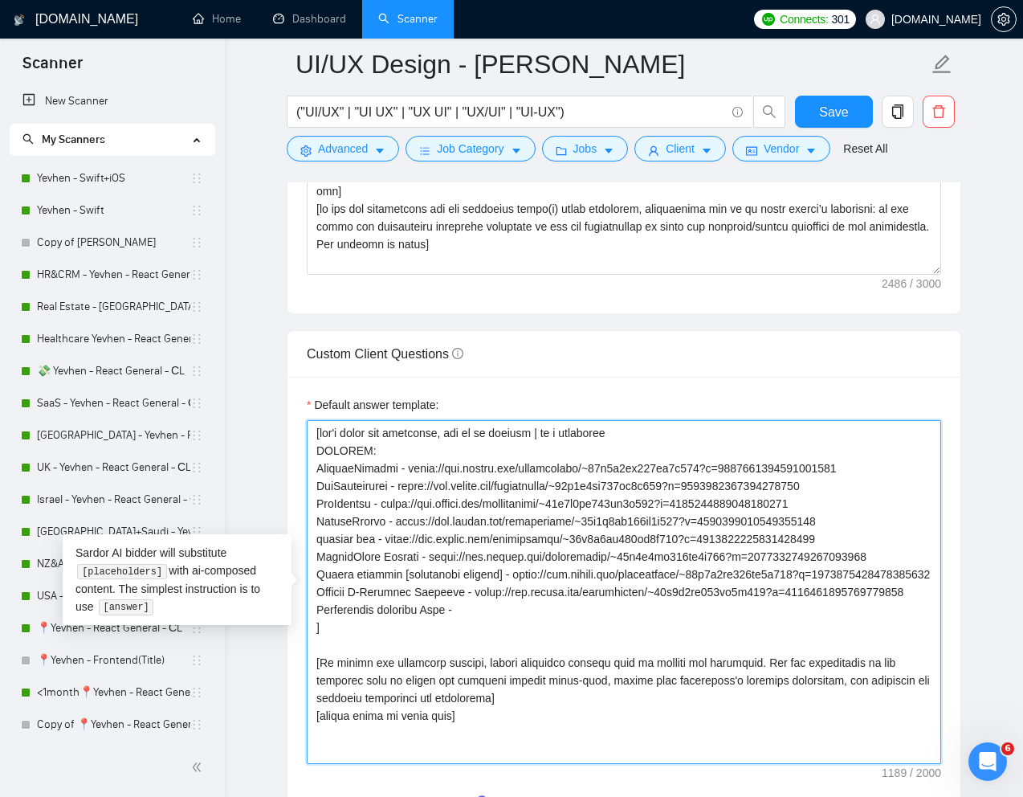
paste textarea "https://www.upwork.com/freelancers/~01e2c1bf762ef9d684?p=1709864727854002176"
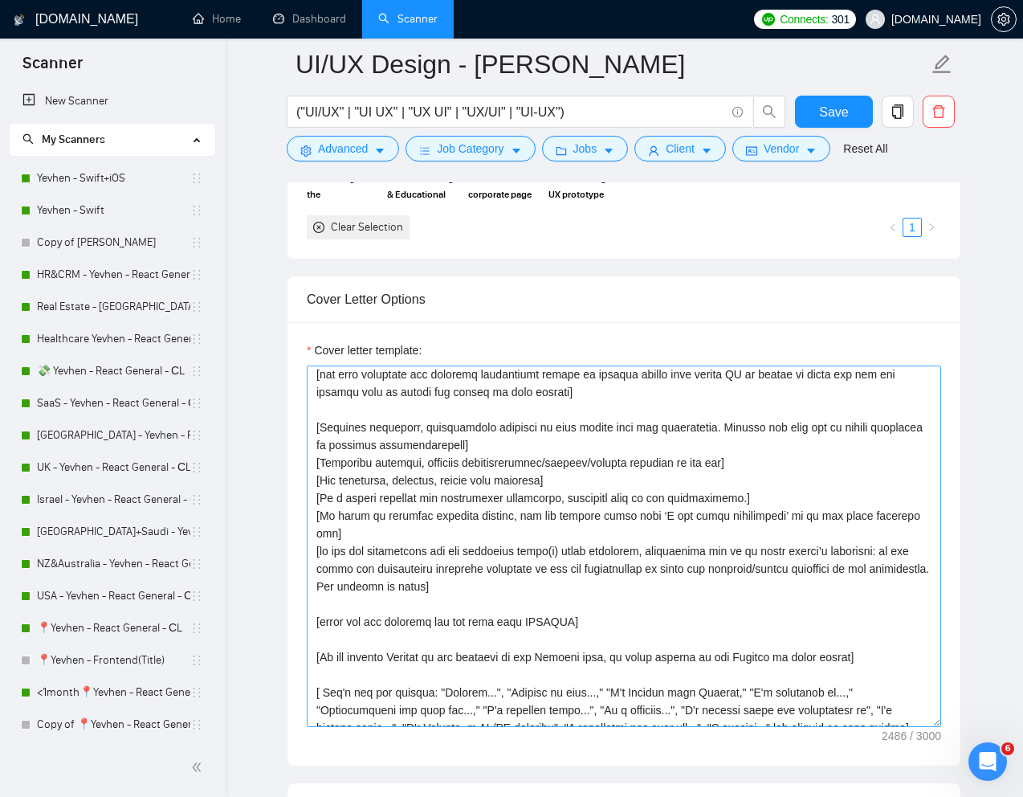
scroll to position [113, 0]
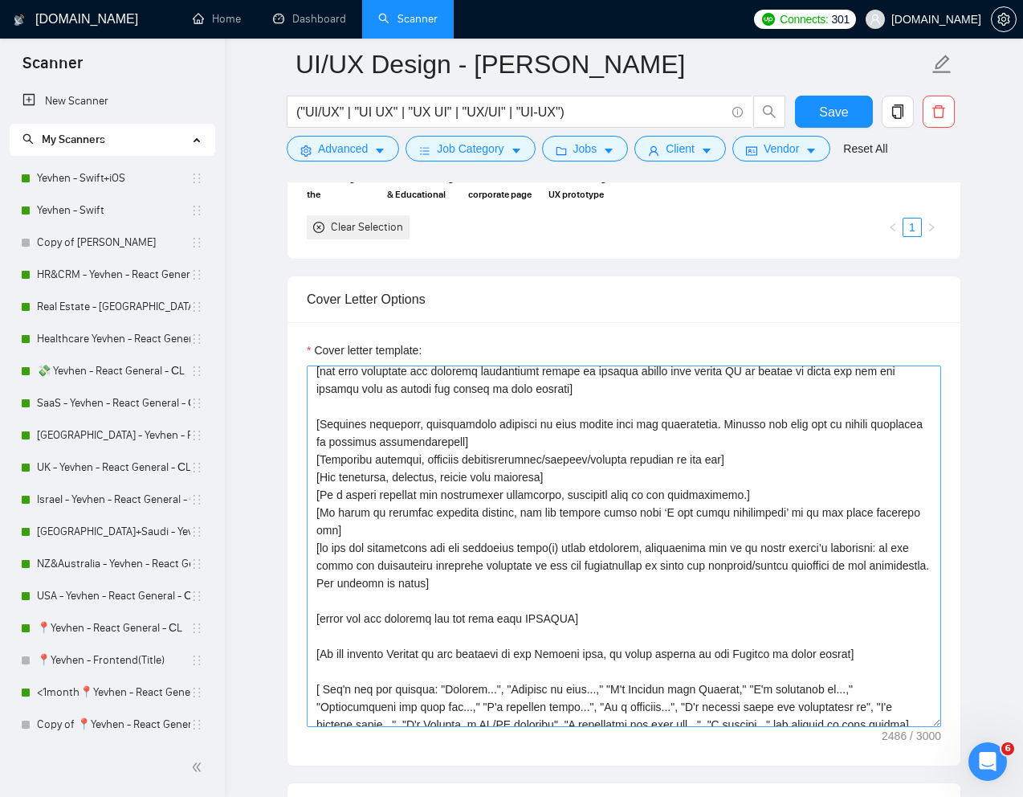
type textarea "[don't write the following, use it as context | is a separator PRLINKS: Smarter…"
click at [568, 601] on textarea "Cover letter template:" at bounding box center [624, 545] width 634 height 361
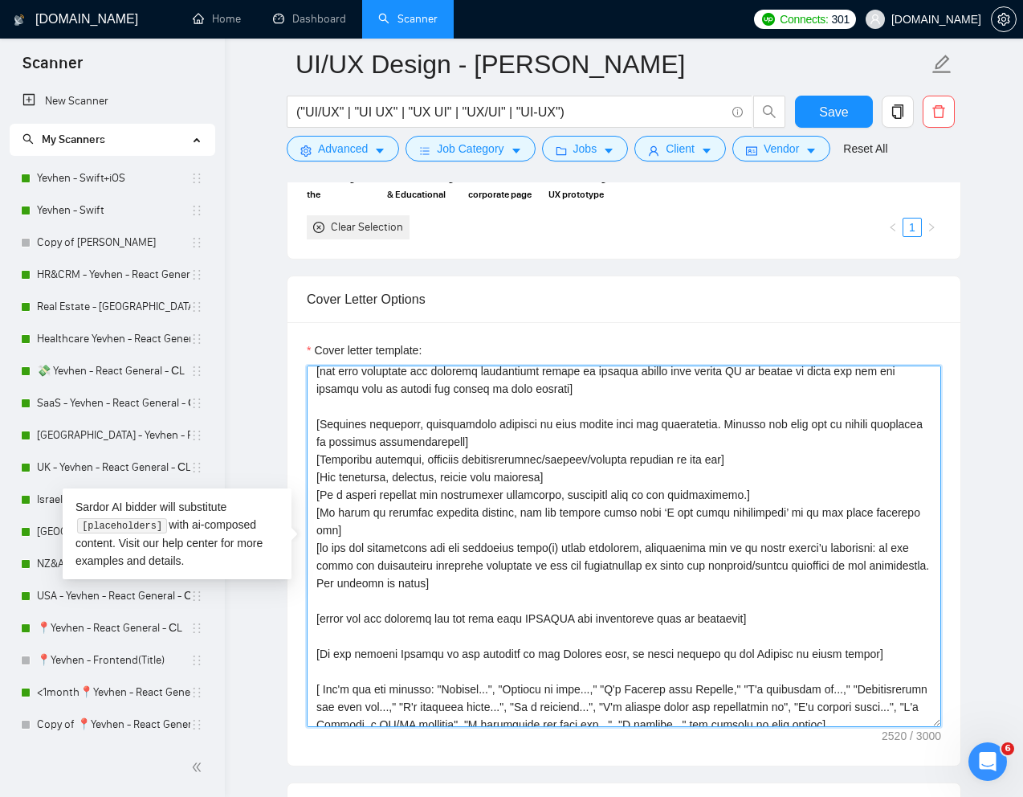
click at [798, 597] on textarea "Cover letter template:" at bounding box center [624, 545] width 634 height 361
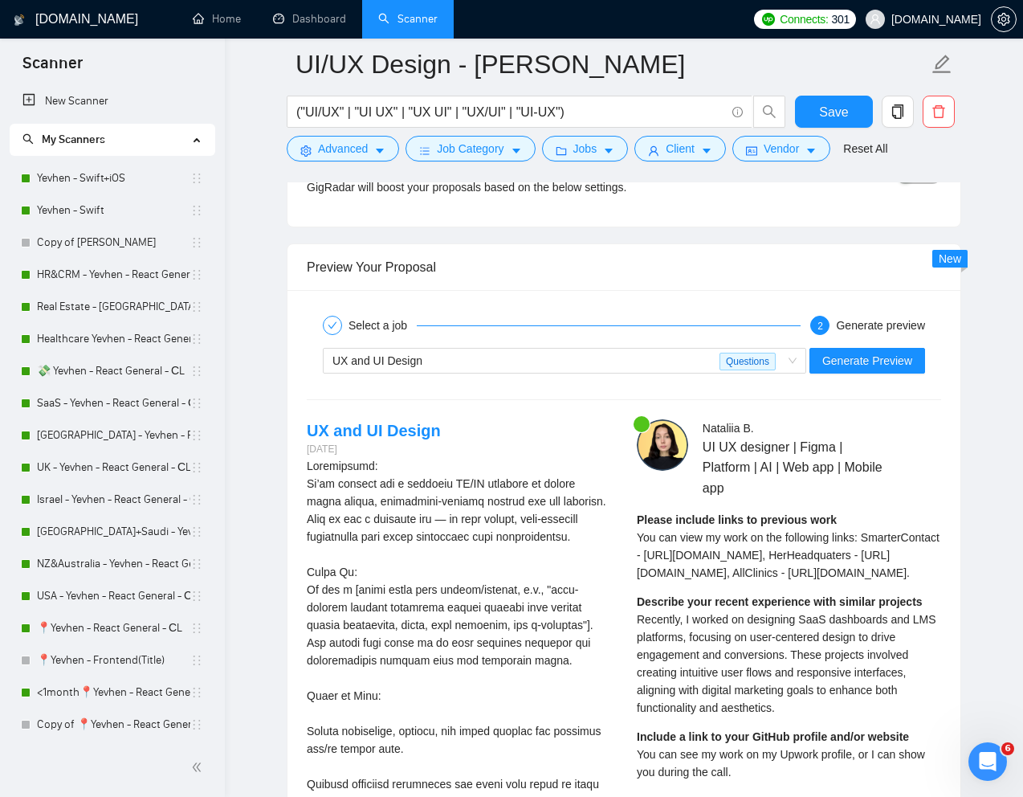
scroll to position [3258, 0]
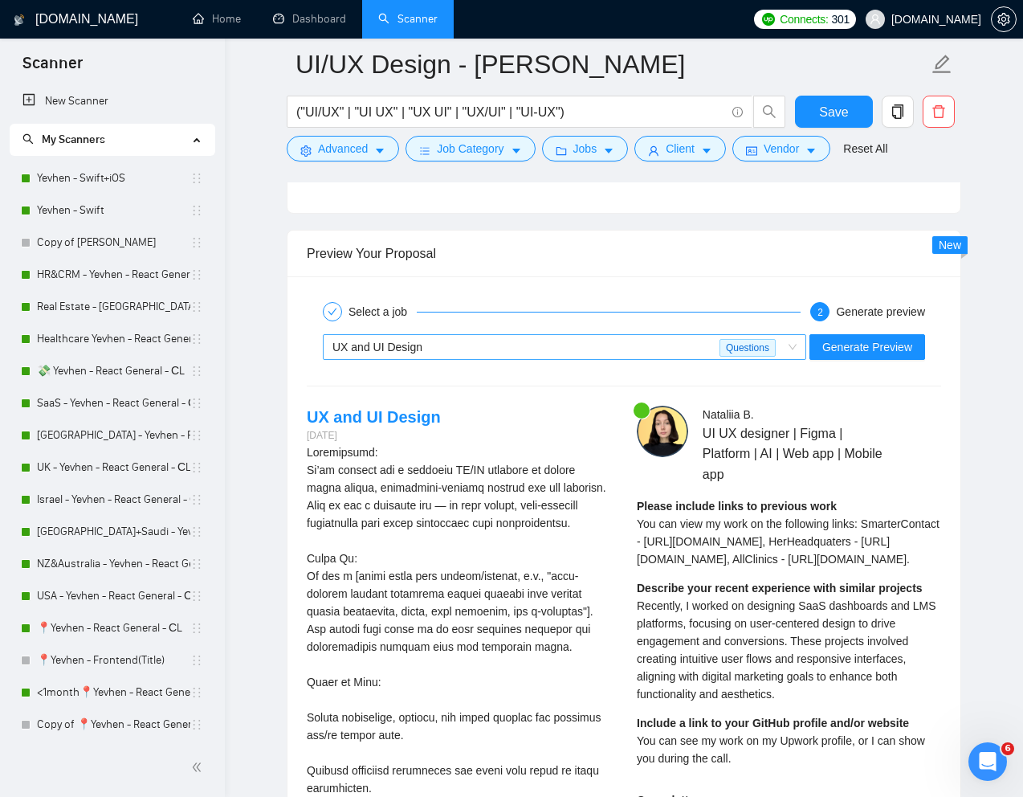
click at [644, 353] on div "UX and UI Design" at bounding box center [525, 347] width 387 height 24
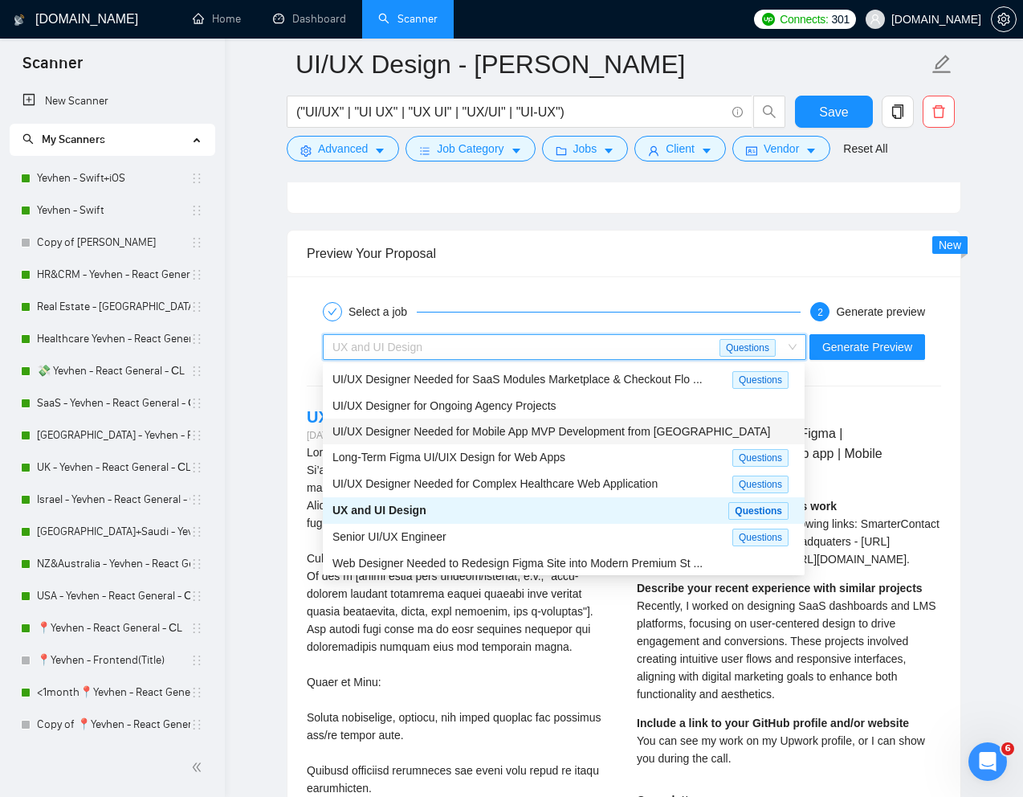
scroll to position [55, 0]
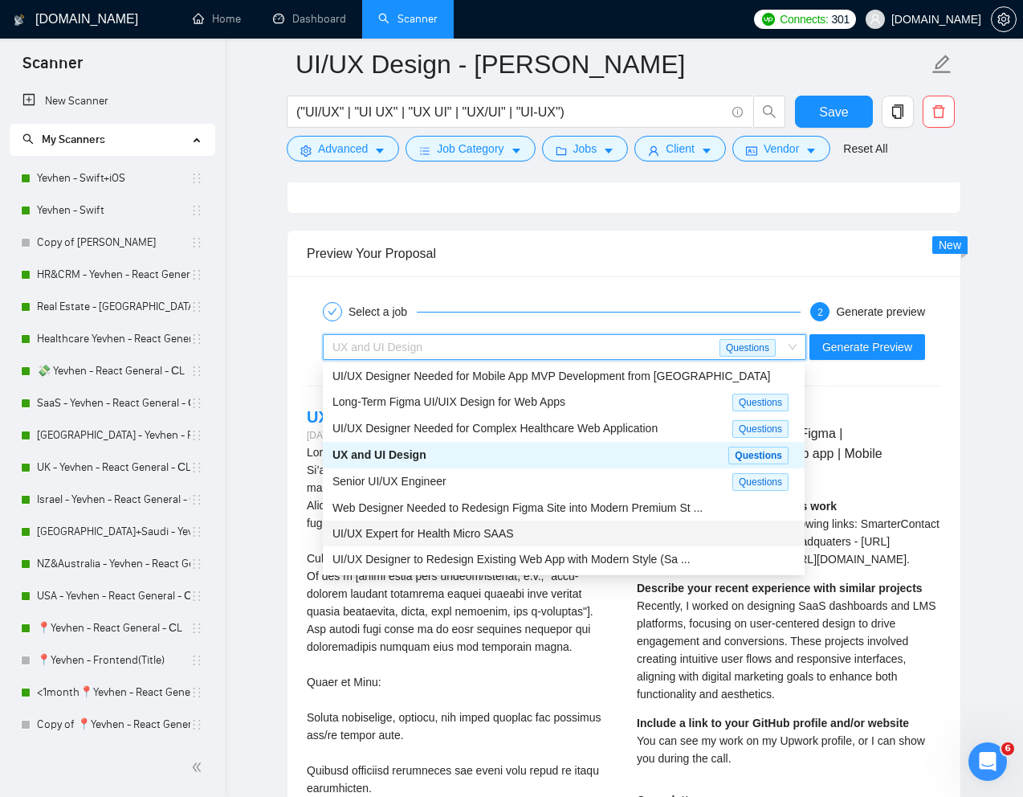
click at [475, 532] on span "UI/UX Expert for Health Micro SAAS" at bounding box center [422, 533] width 181 height 13
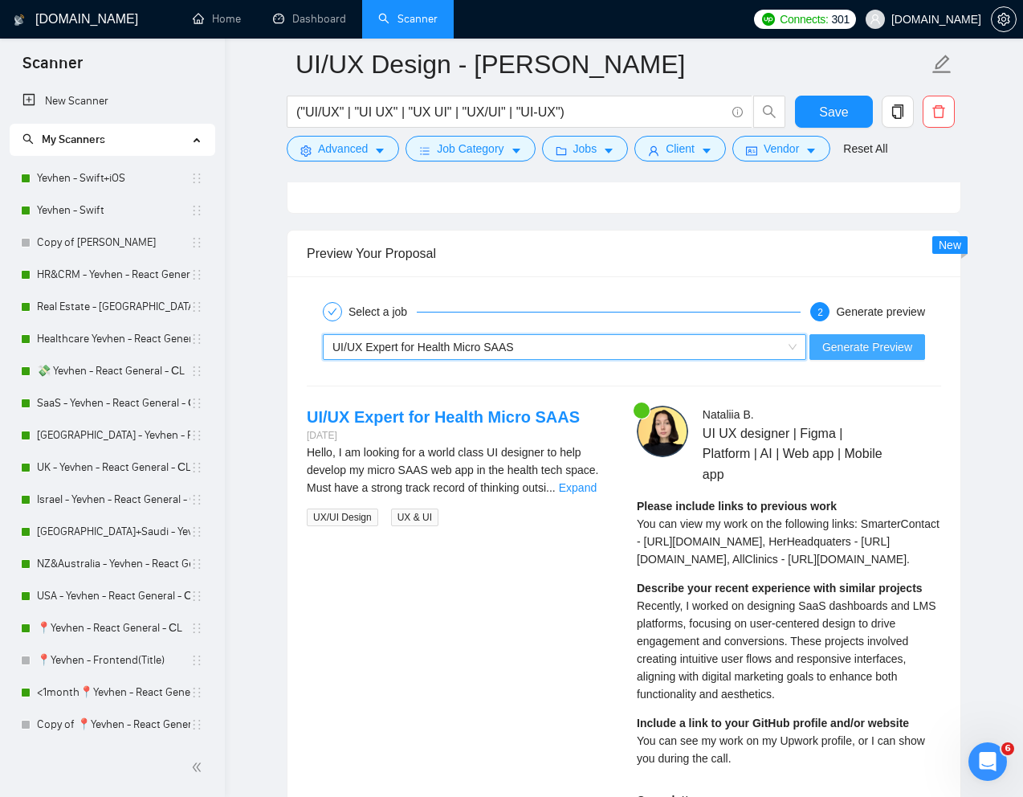
click at [874, 339] on span "Generate Preview" at bounding box center [867, 347] width 90 height 18
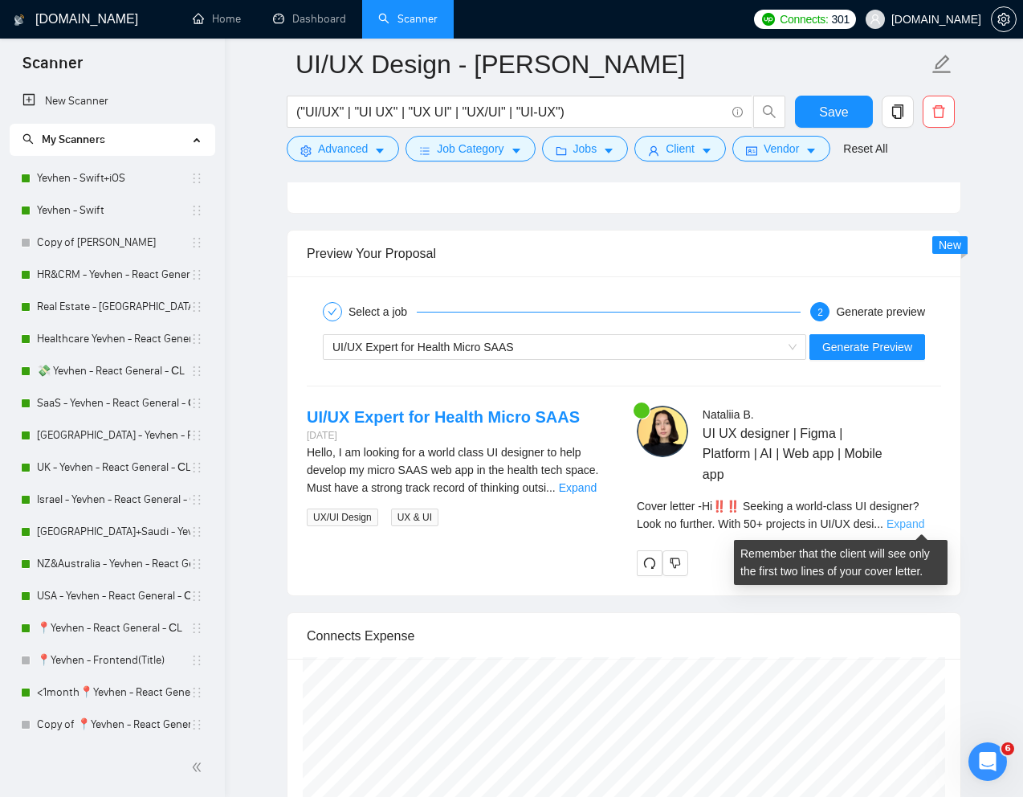
click at [924, 524] on link "Expand" at bounding box center [905, 523] width 38 height 13
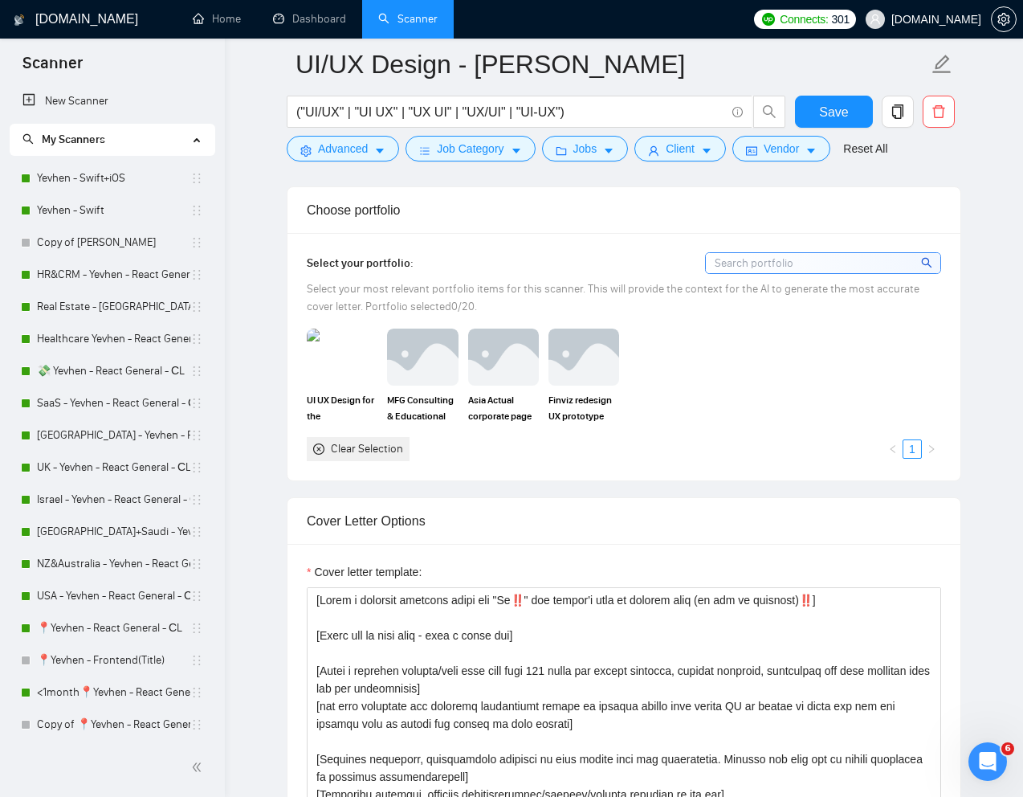
scroll to position [1400, 0]
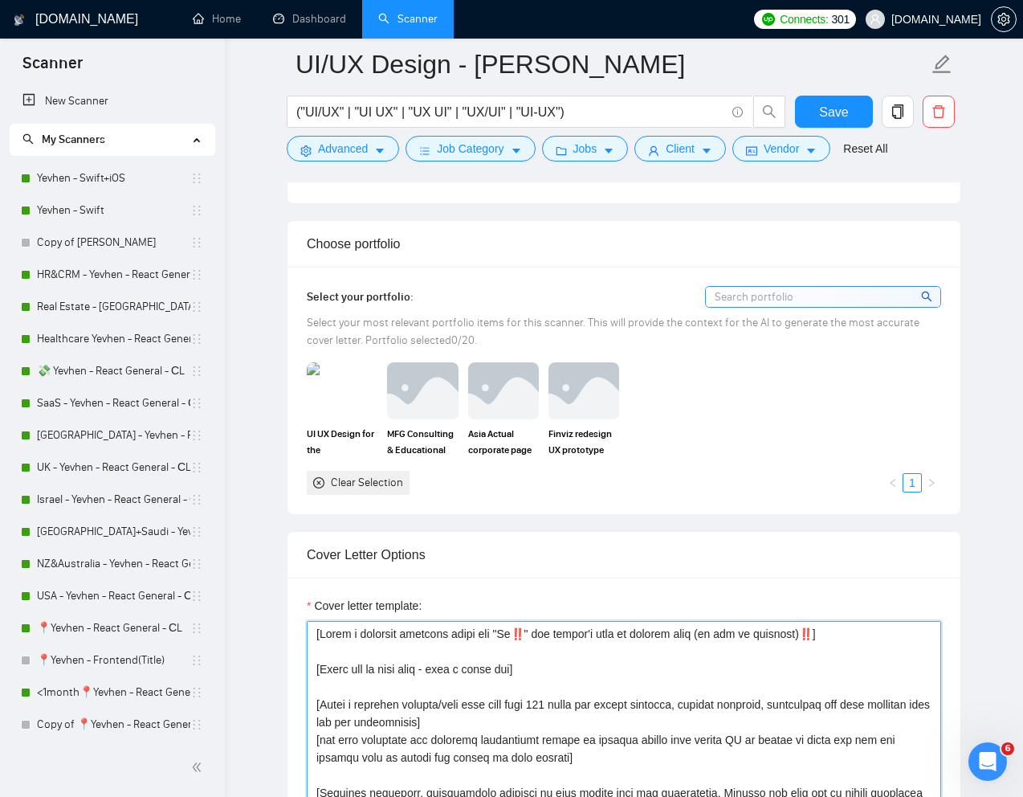
click at [536, 637] on textarea "Cover letter template:" at bounding box center [624, 801] width 634 height 361
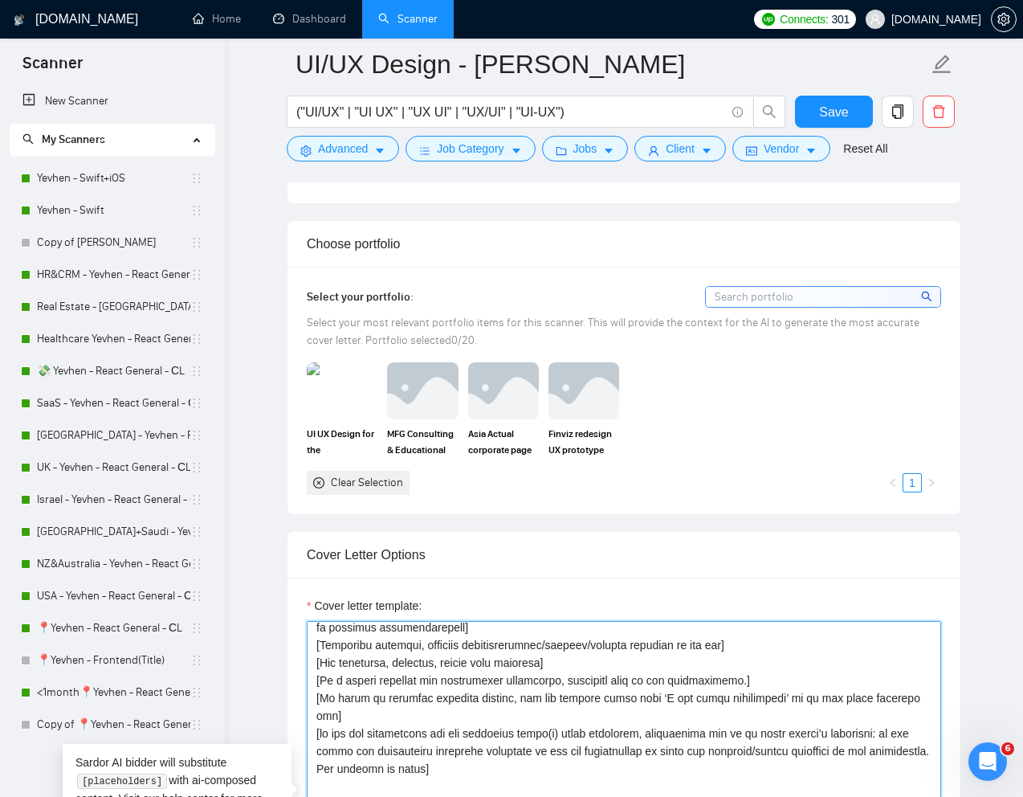
scroll to position [389, 0]
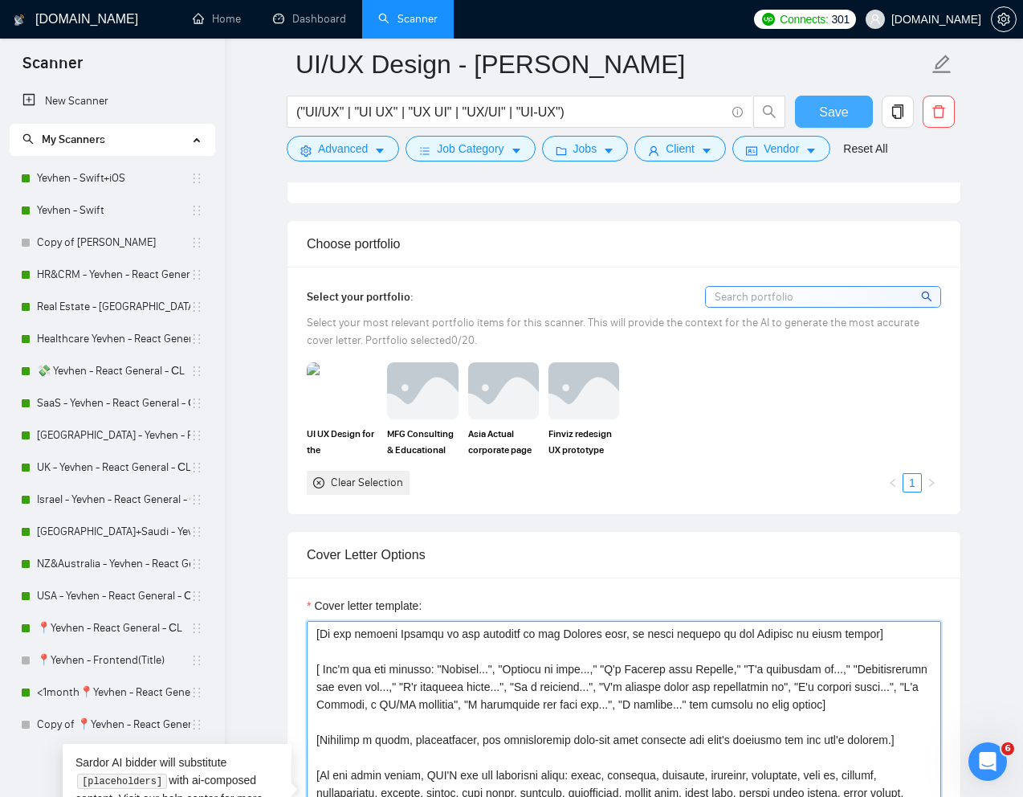
type textarea "[Write a personal greeting using the "Hi" and client's name or company name (if…"
click at [836, 112] on span "Save" at bounding box center [833, 112] width 29 height 20
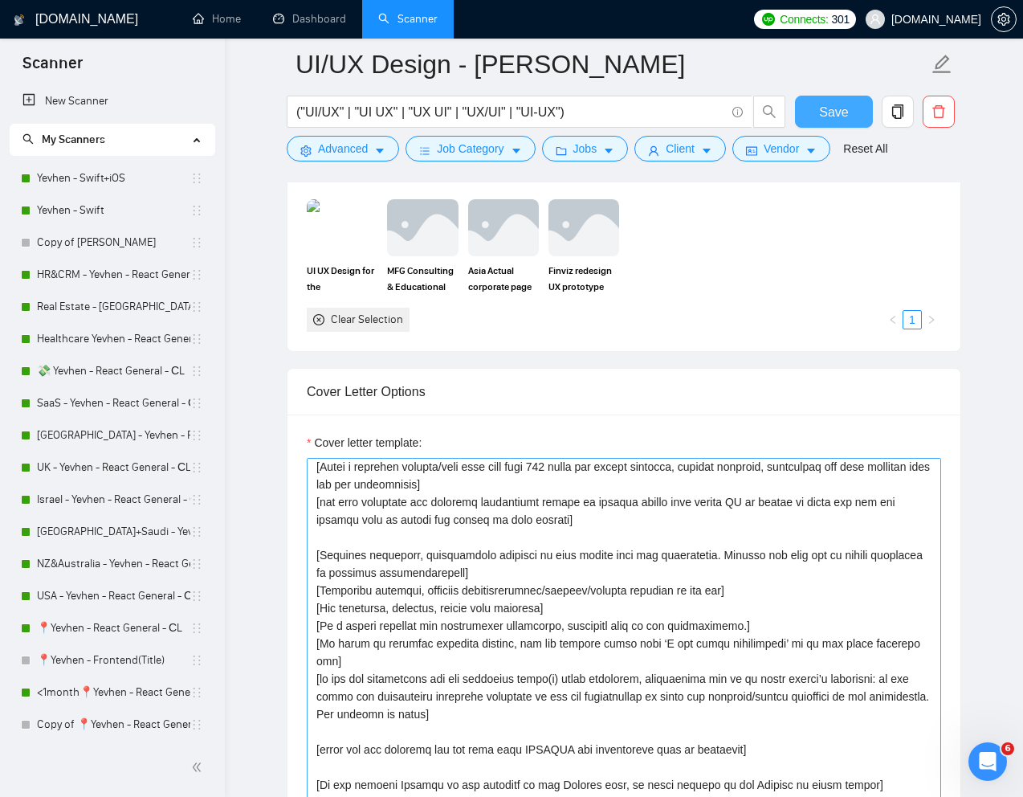
scroll to position [84, 0]
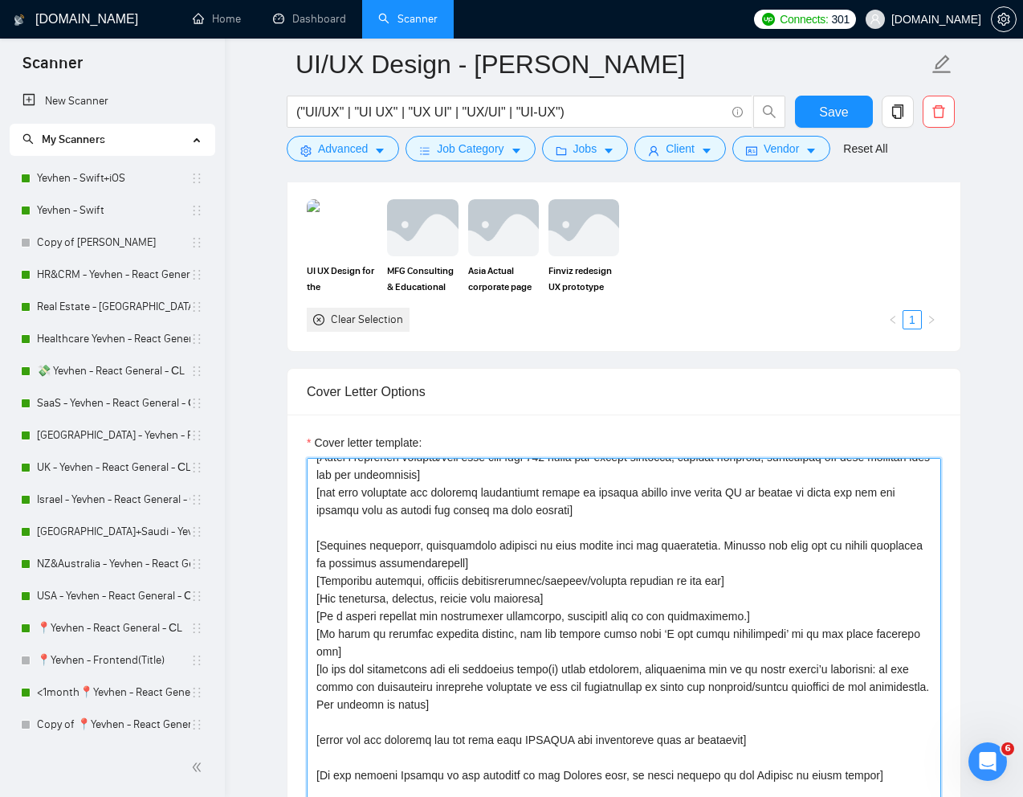
click at [495, 565] on textarea "Cover letter template:" at bounding box center [624, 638] width 634 height 361
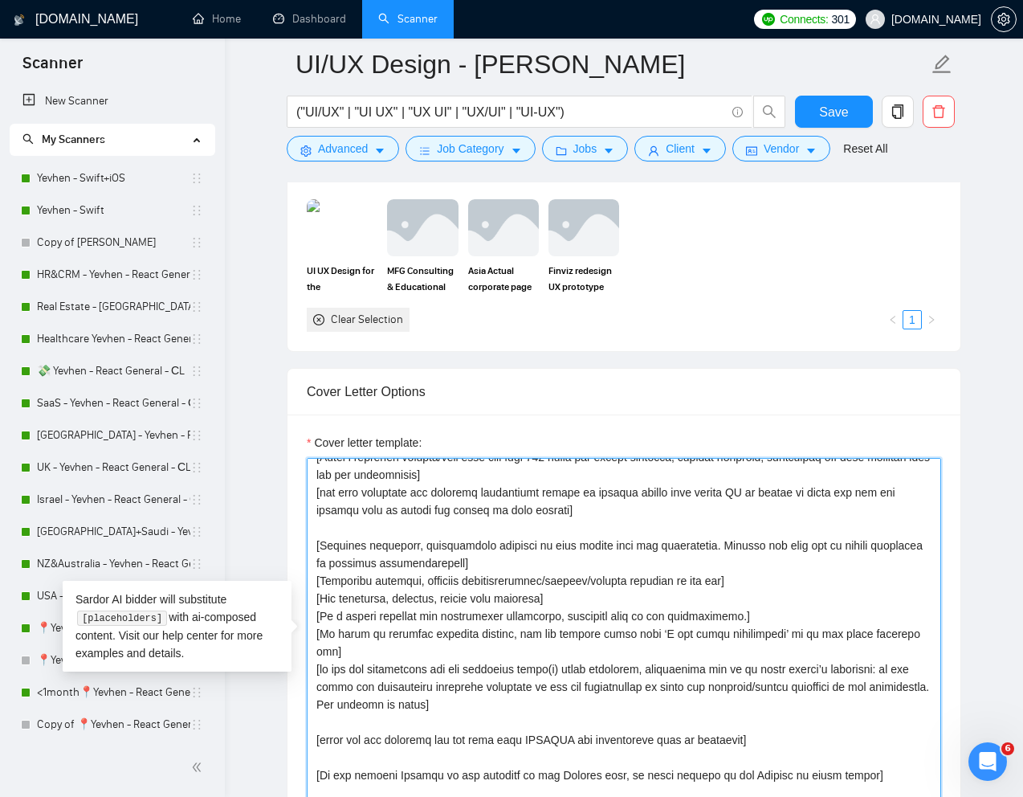
click at [495, 565] on textarea "Cover letter template:" at bounding box center [624, 638] width 634 height 361
click at [523, 566] on textarea "Cover letter template:" at bounding box center [624, 638] width 634 height 361
click at [515, 566] on textarea "Cover letter template:" at bounding box center [624, 638] width 634 height 361
click at [487, 563] on textarea "Cover letter template:" at bounding box center [624, 638] width 634 height 361
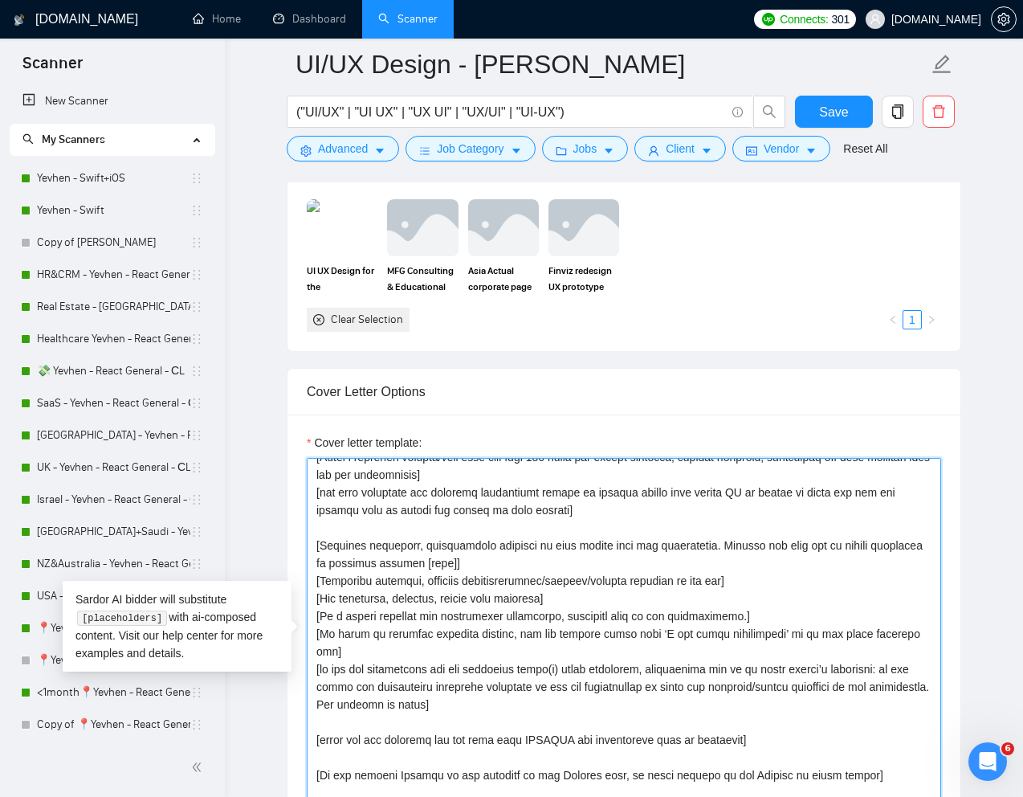
click at [483, 565] on textarea "Cover letter template:" at bounding box center [624, 638] width 634 height 361
paste textarea "most relevant project from my portfoli"
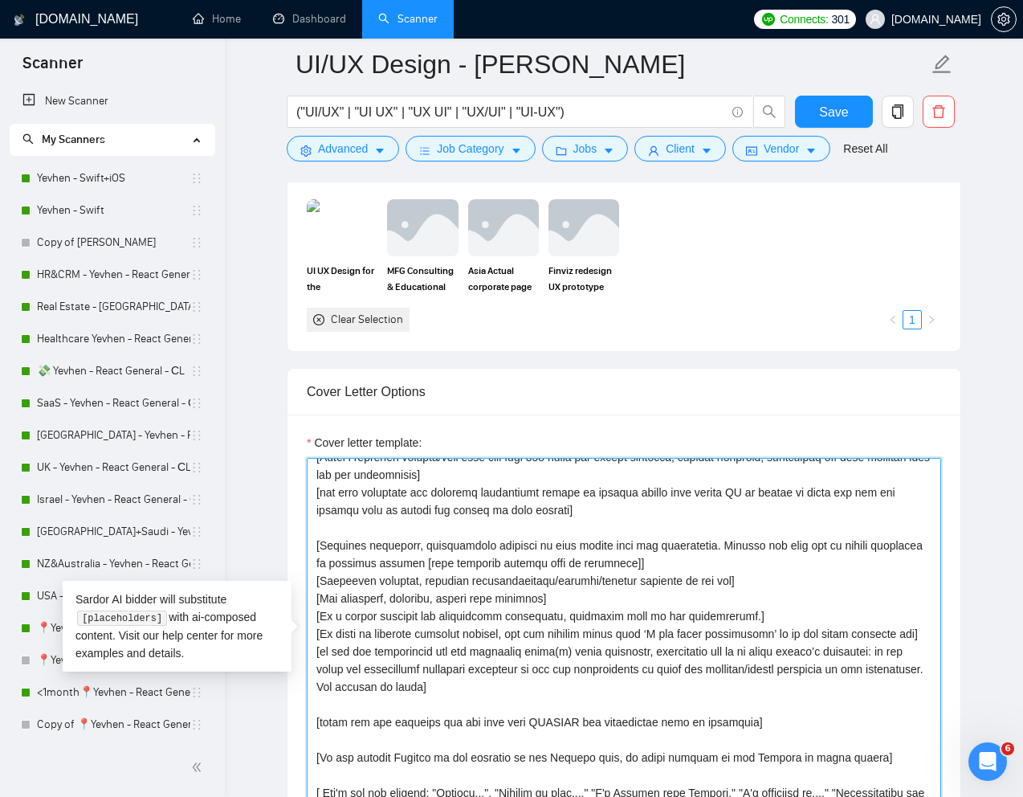
click at [470, 567] on textarea "Cover letter template:" at bounding box center [624, 638] width 634 height 361
click at [731, 568] on textarea "Cover letter template:" at bounding box center [624, 638] width 634 height 361
click at [787, 610] on textarea "Cover letter template:" at bounding box center [624, 638] width 634 height 361
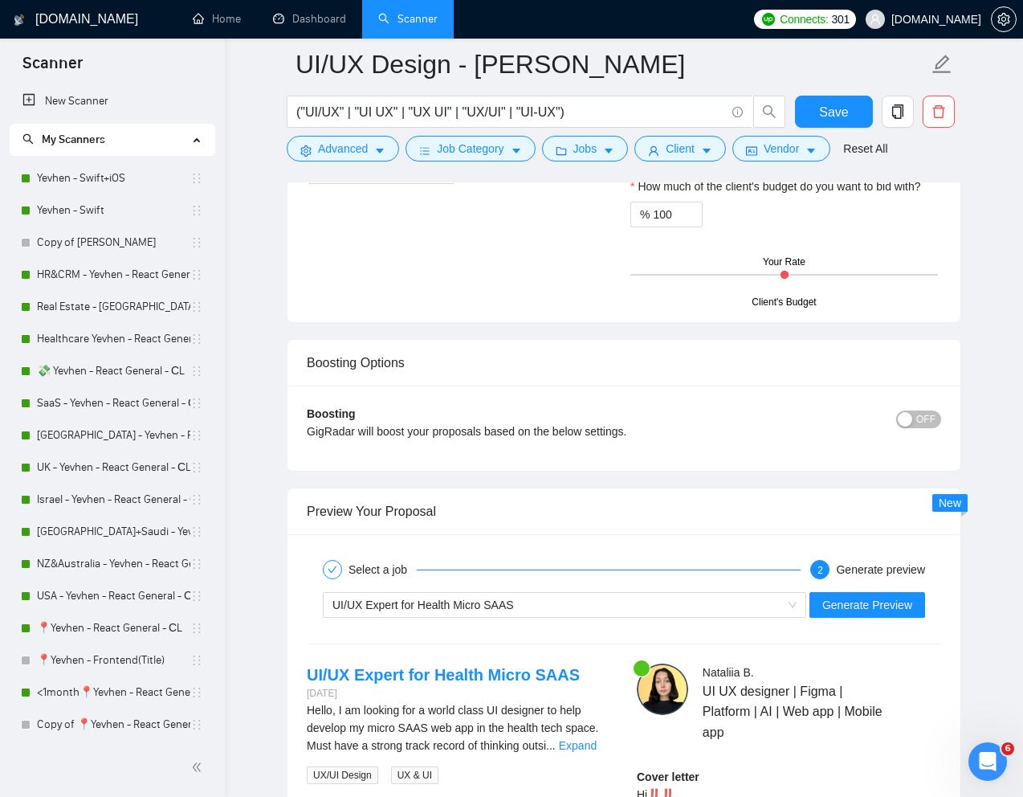
scroll to position [3091, 0]
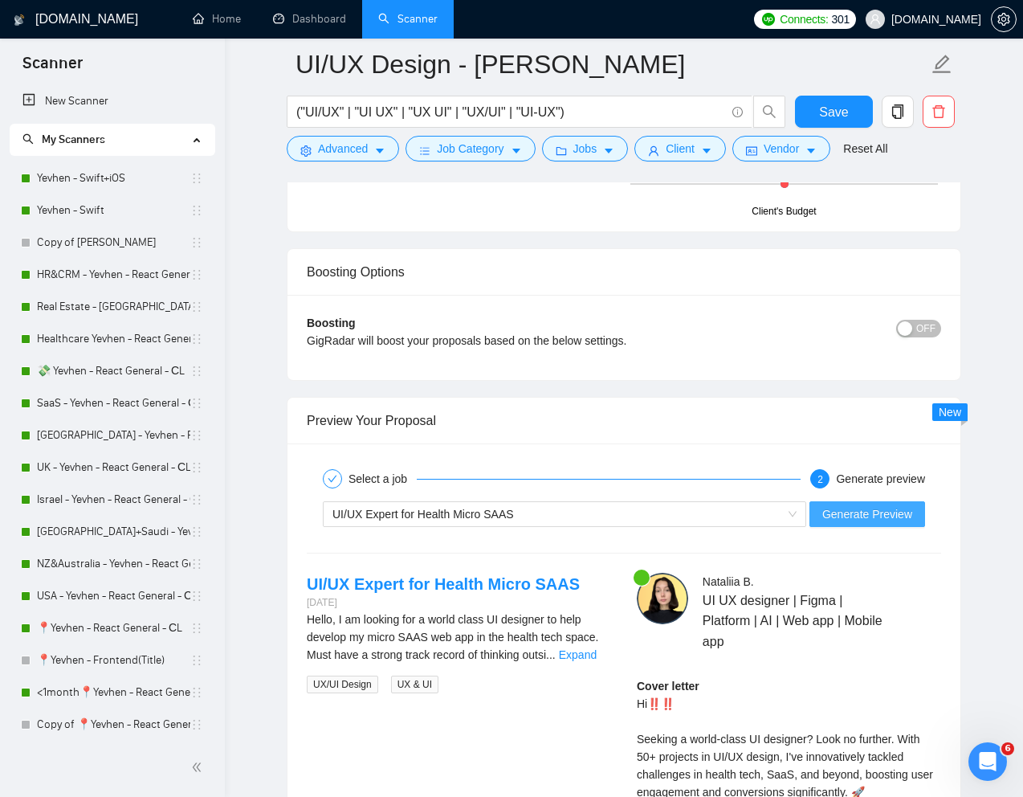
click at [840, 506] on span "Generate Preview" at bounding box center [867, 514] width 90 height 18
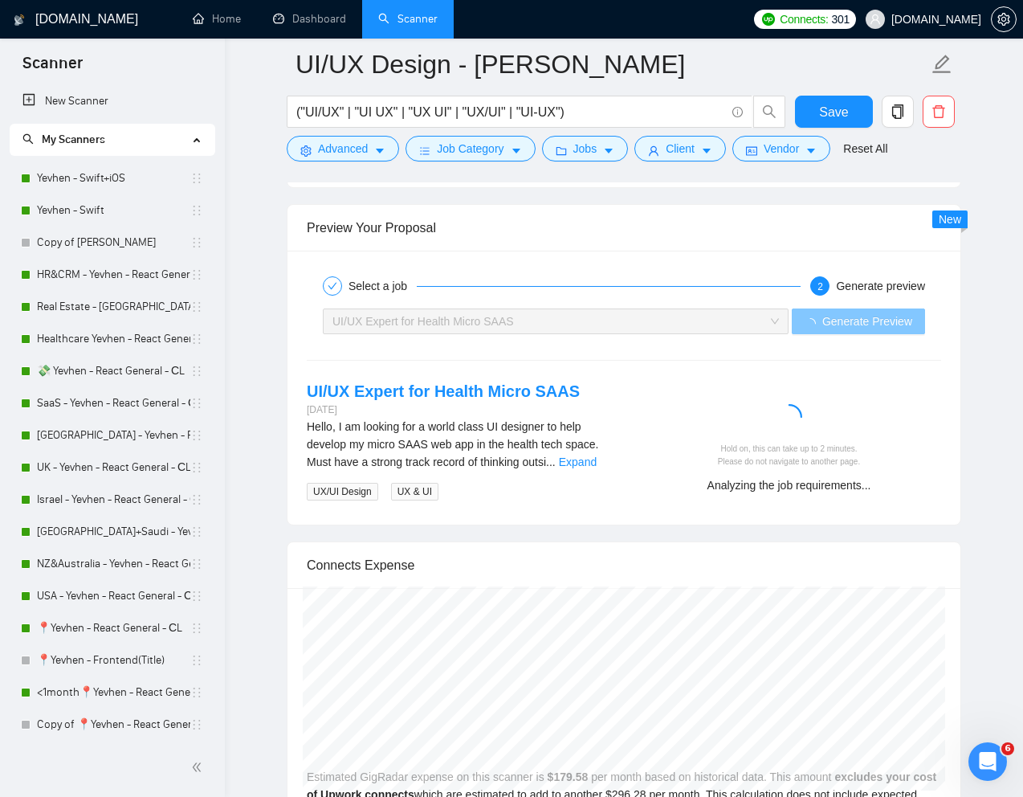
scroll to position [3284, 0]
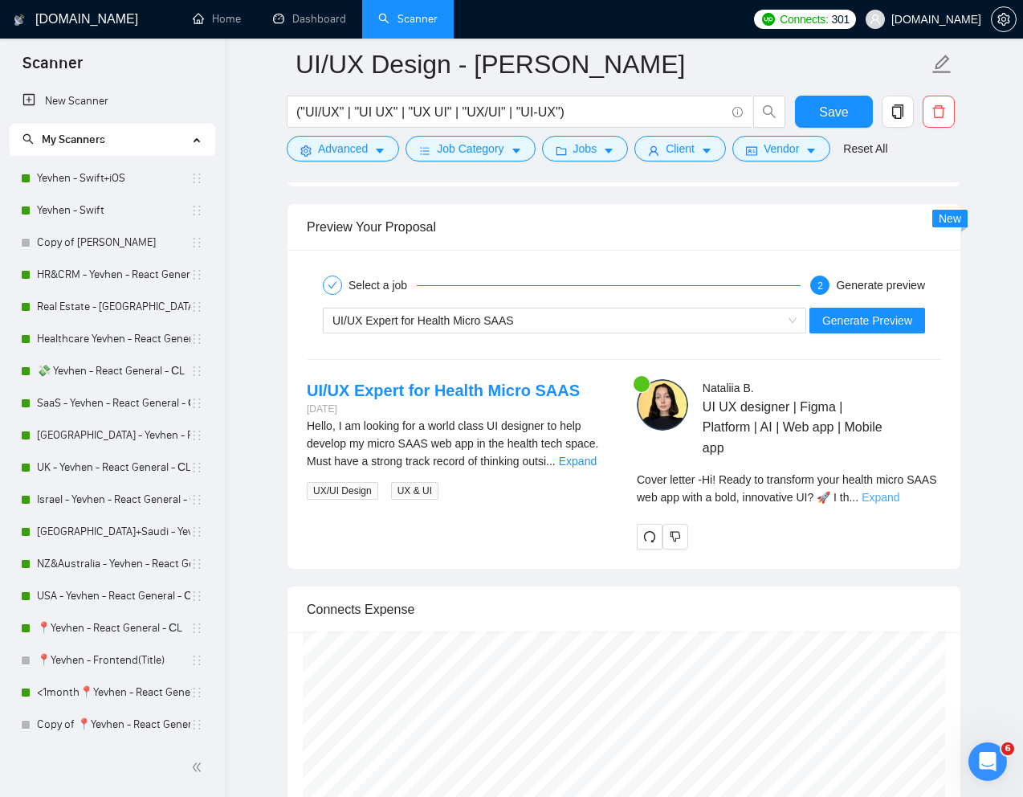
click at [899, 498] on link "Expand" at bounding box center [881, 497] width 38 height 13
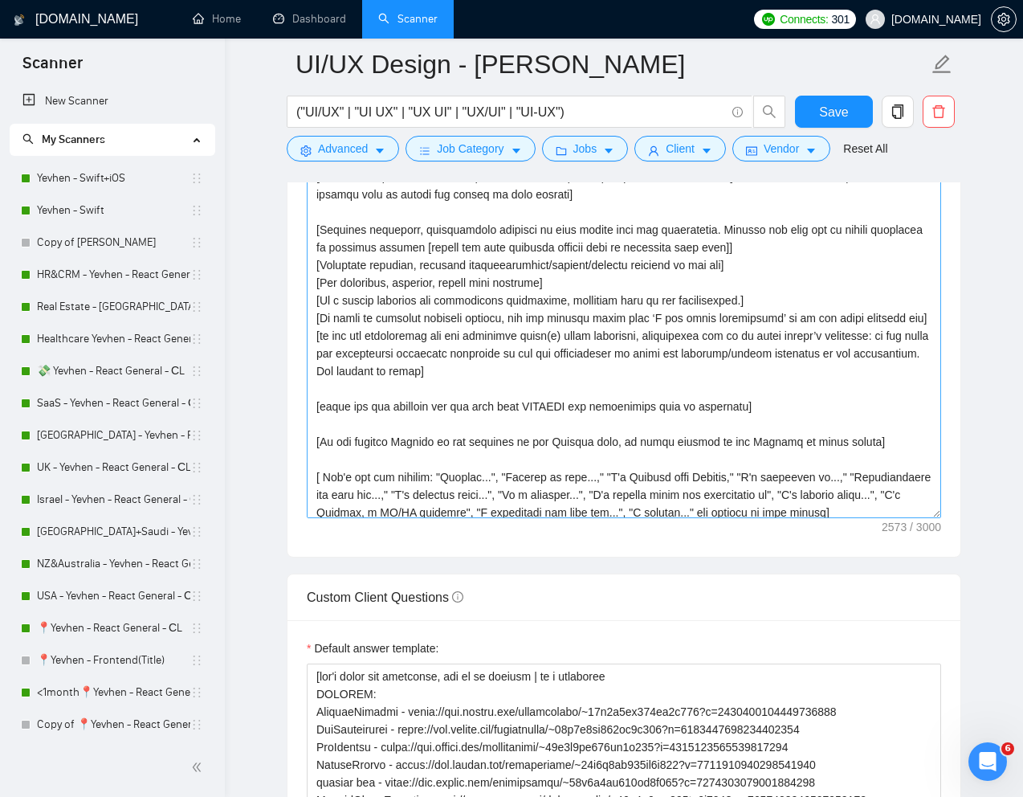
scroll to position [81, 0]
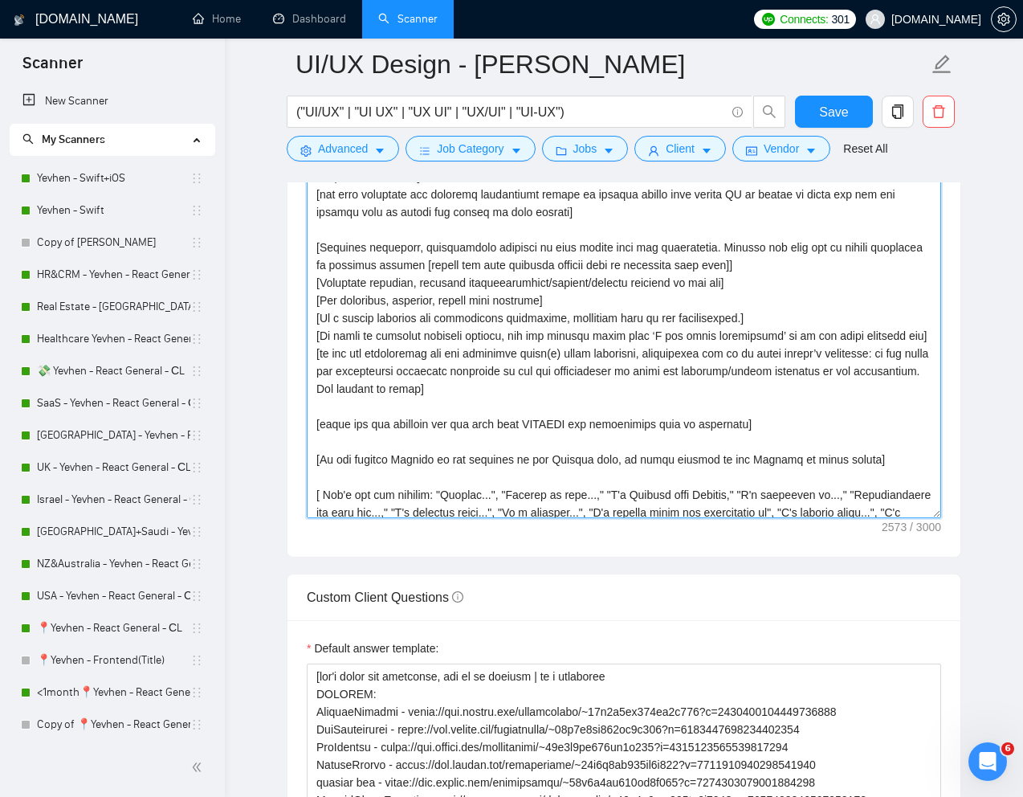
click at [781, 267] on textarea "Cover letter template:" at bounding box center [624, 337] width 634 height 361
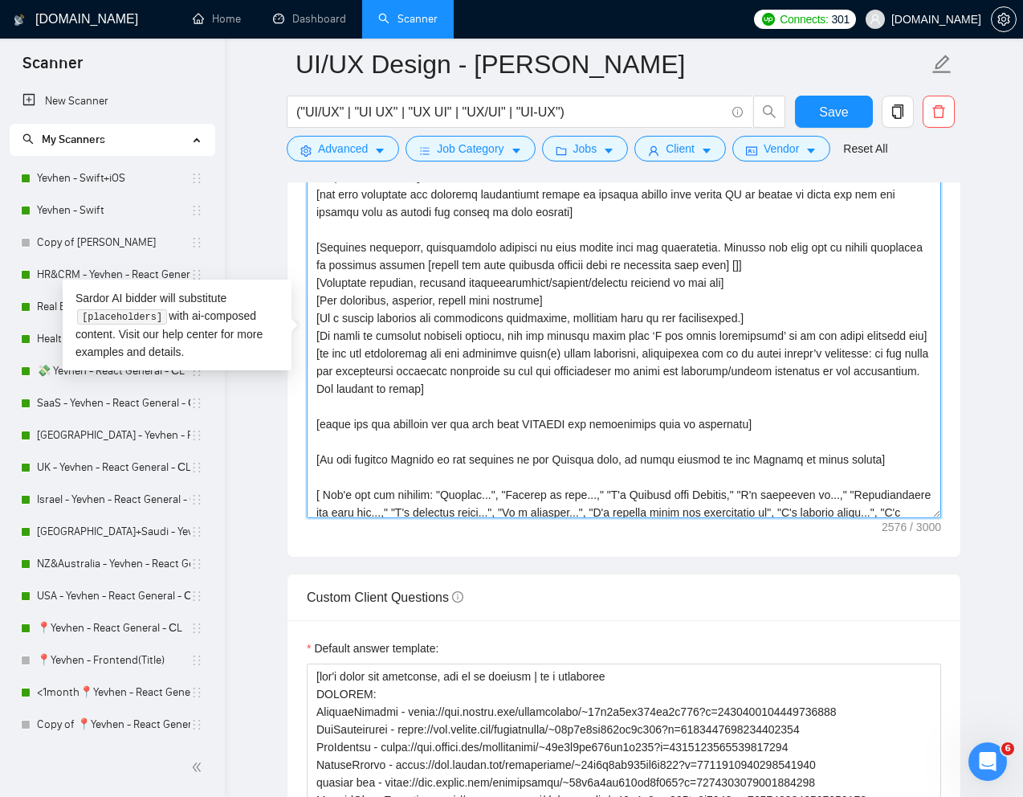
drag, startPoint x: 747, startPoint y: 426, endPoint x: 321, endPoint y: 416, distance: 425.7
click at [320, 417] on textarea "Cover letter template:" at bounding box center [624, 337] width 634 height 361
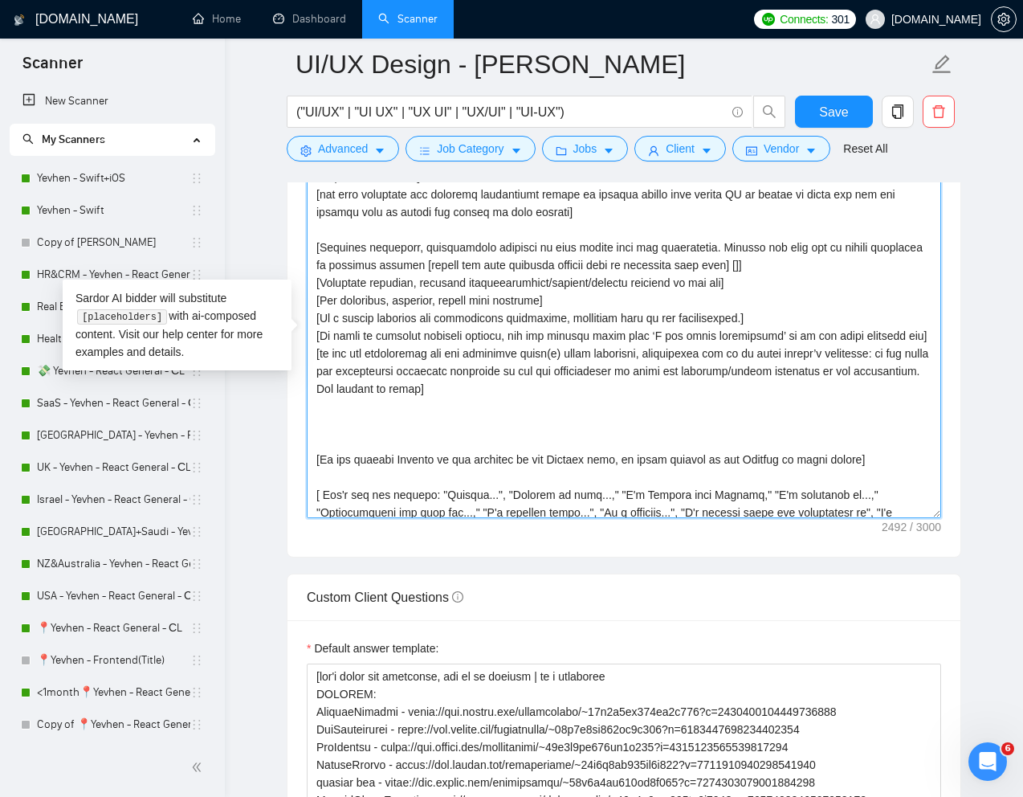
click at [788, 271] on textarea "Cover letter template:" at bounding box center [624, 337] width 634 height 361
paste textarea "links for the projects you can take from PRLINKS and description from my portfo…"
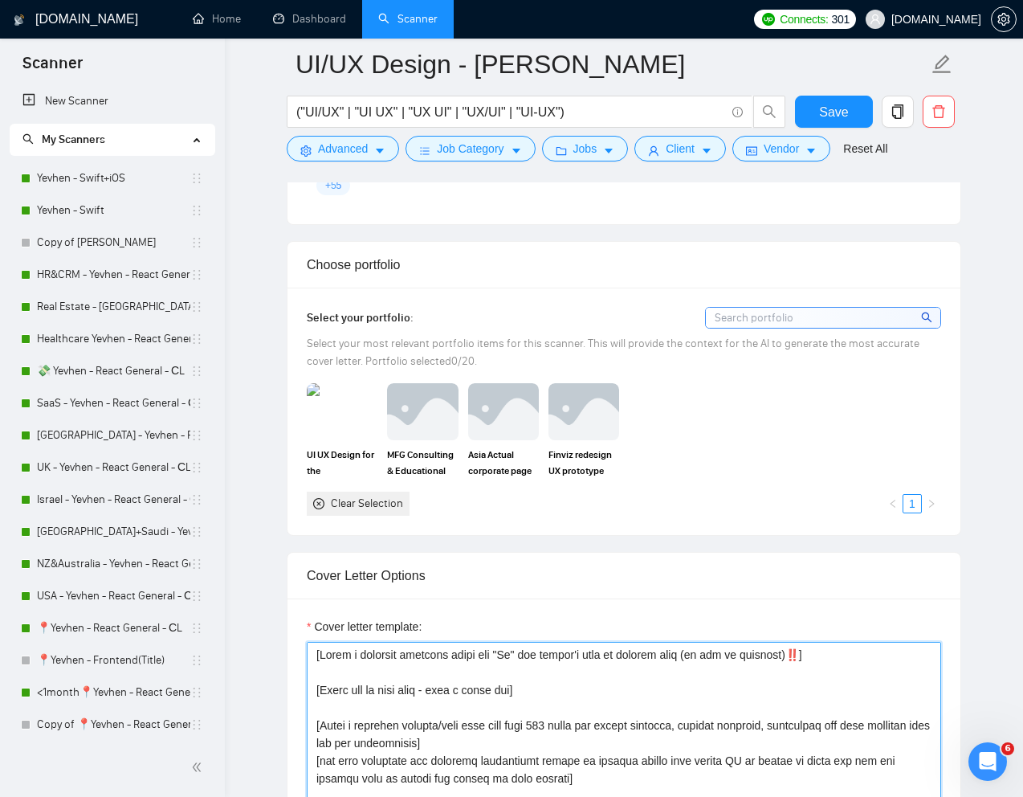
scroll to position [1358, 0]
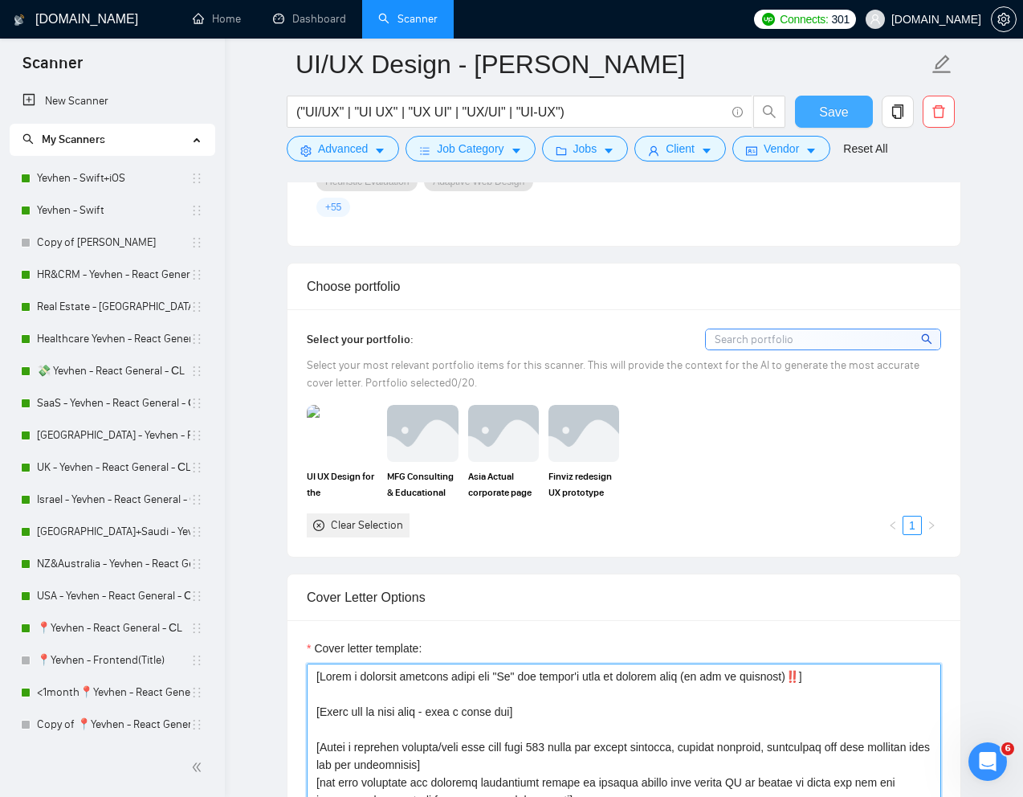
type textarea "[Write a personal greeting using the "Hi" and client's name or company name (if…"
click at [830, 118] on span "Save" at bounding box center [833, 112] width 29 height 20
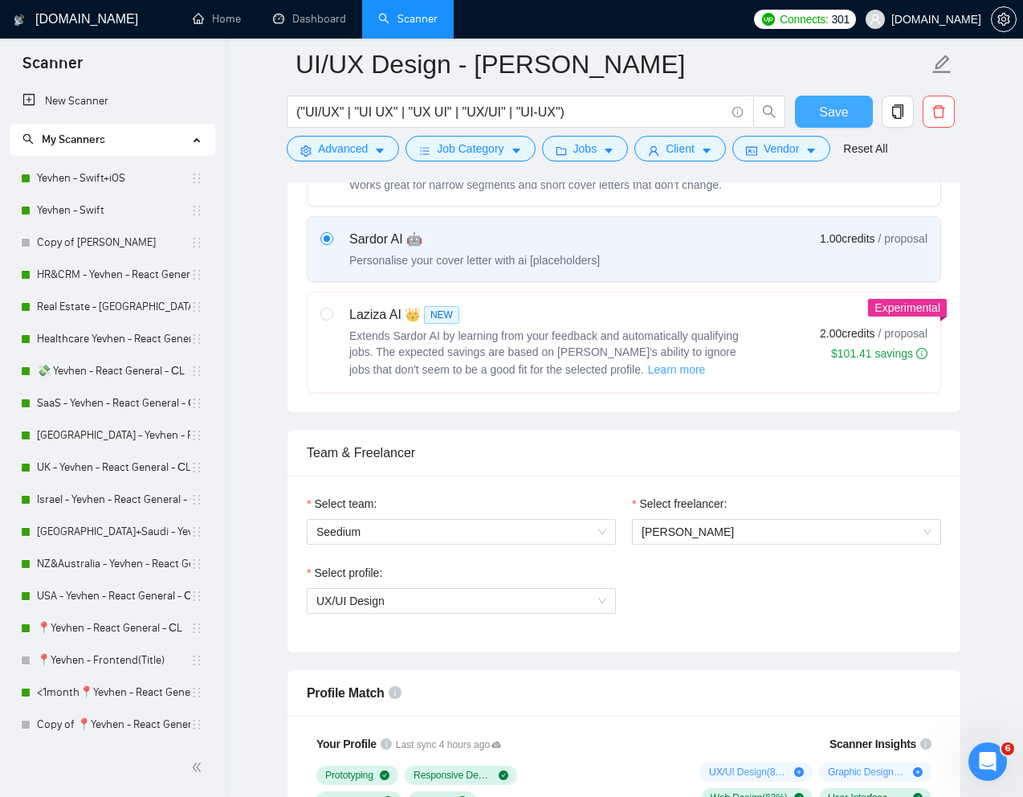
scroll to position [604, 0]
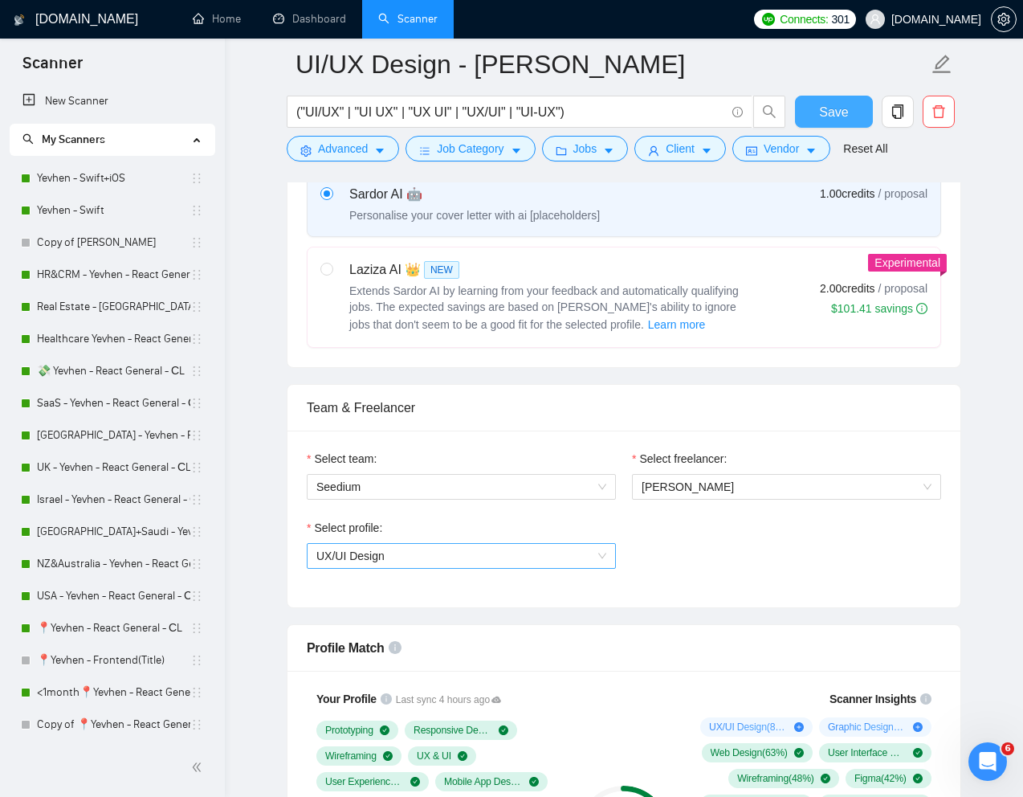
click at [571, 558] on span "UX/UI Design" at bounding box center [461, 556] width 290 height 24
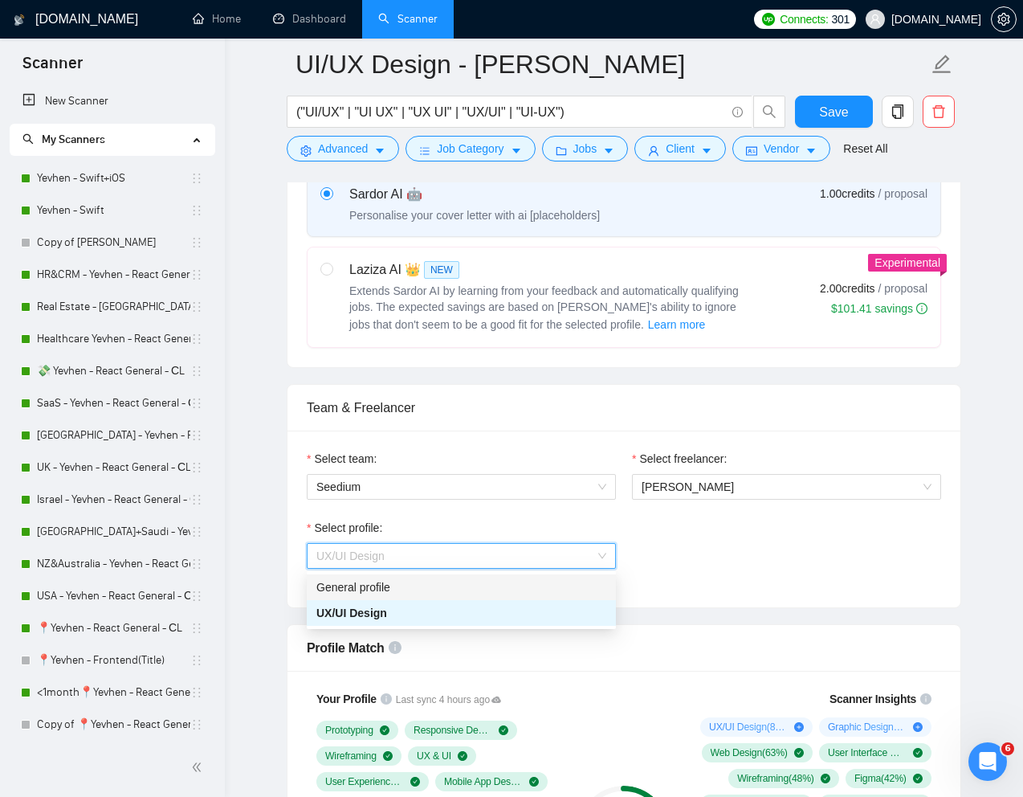
click at [468, 593] on div "General profile" at bounding box center [461, 587] width 290 height 18
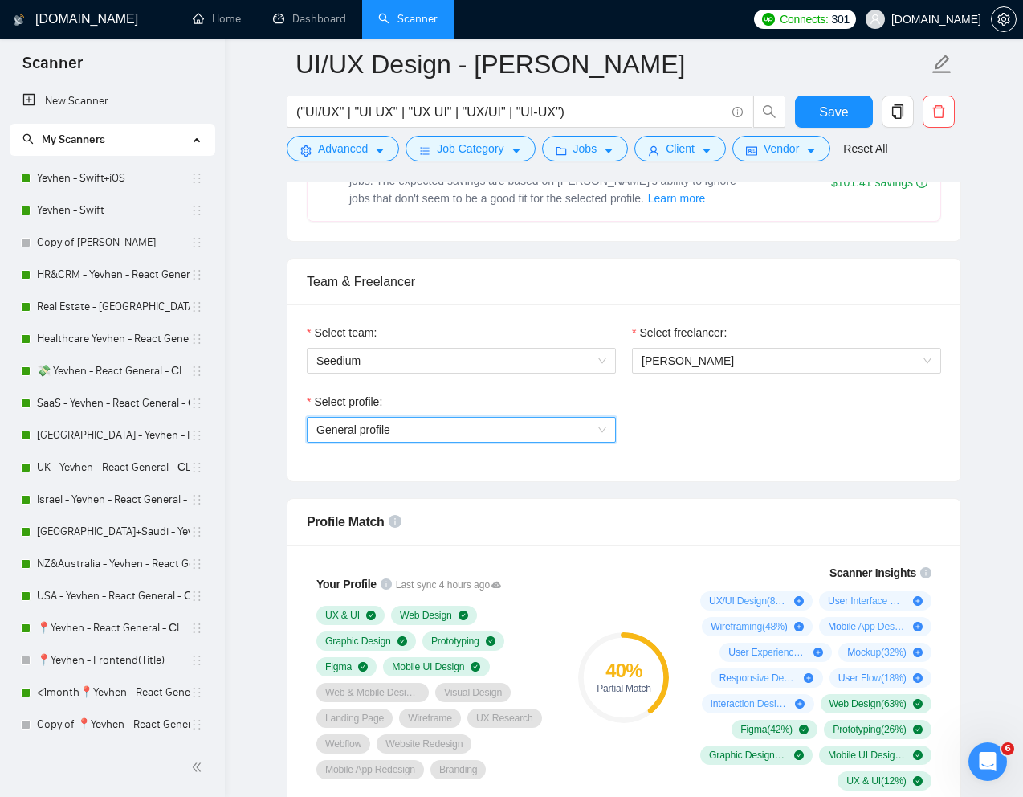
scroll to position [762, 0]
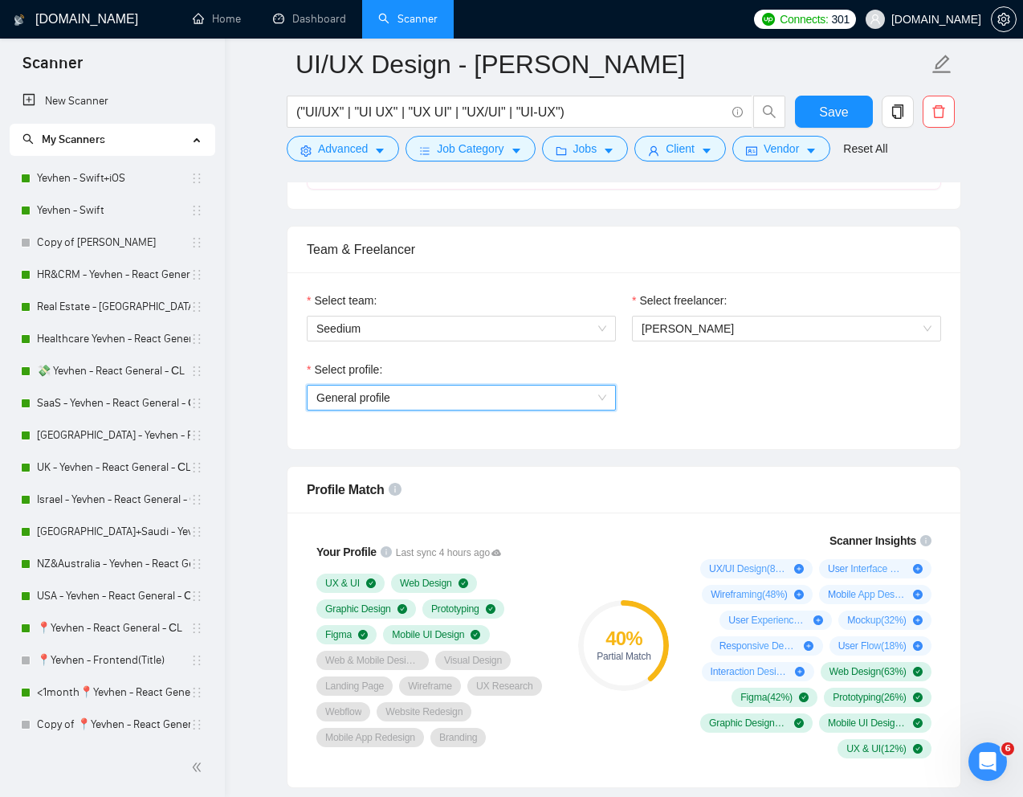
click at [578, 401] on span "General profile" at bounding box center [461, 397] width 290 height 24
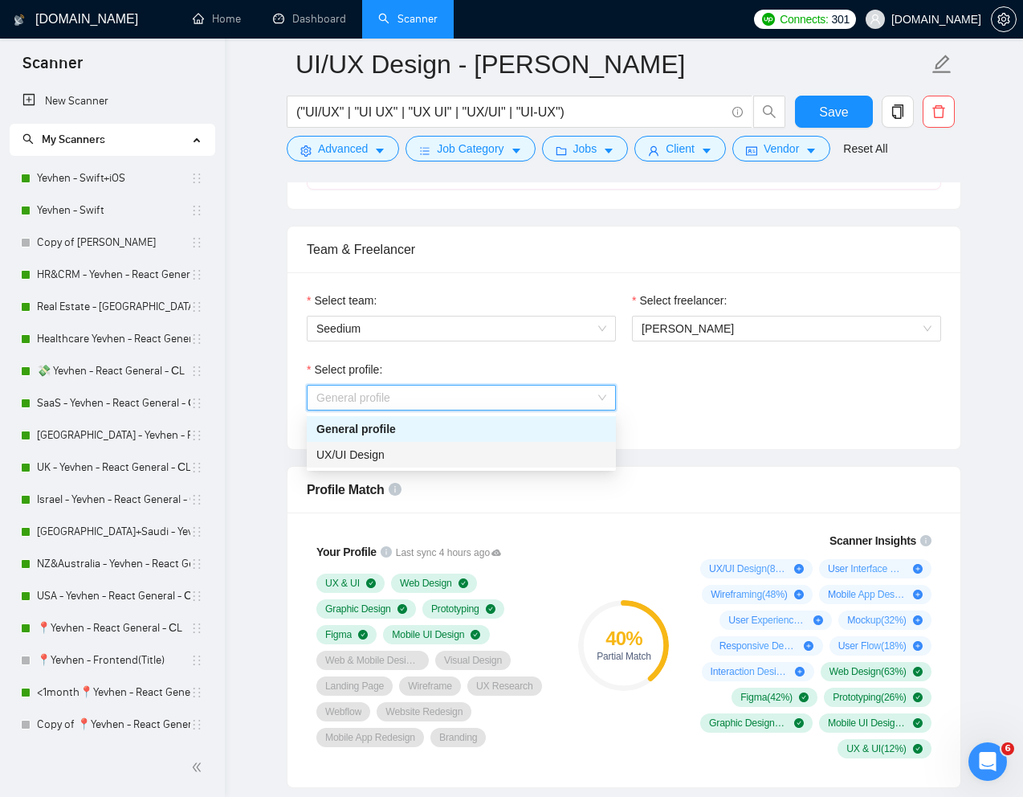
click at [462, 455] on div "UX/UI Design" at bounding box center [461, 455] width 290 height 18
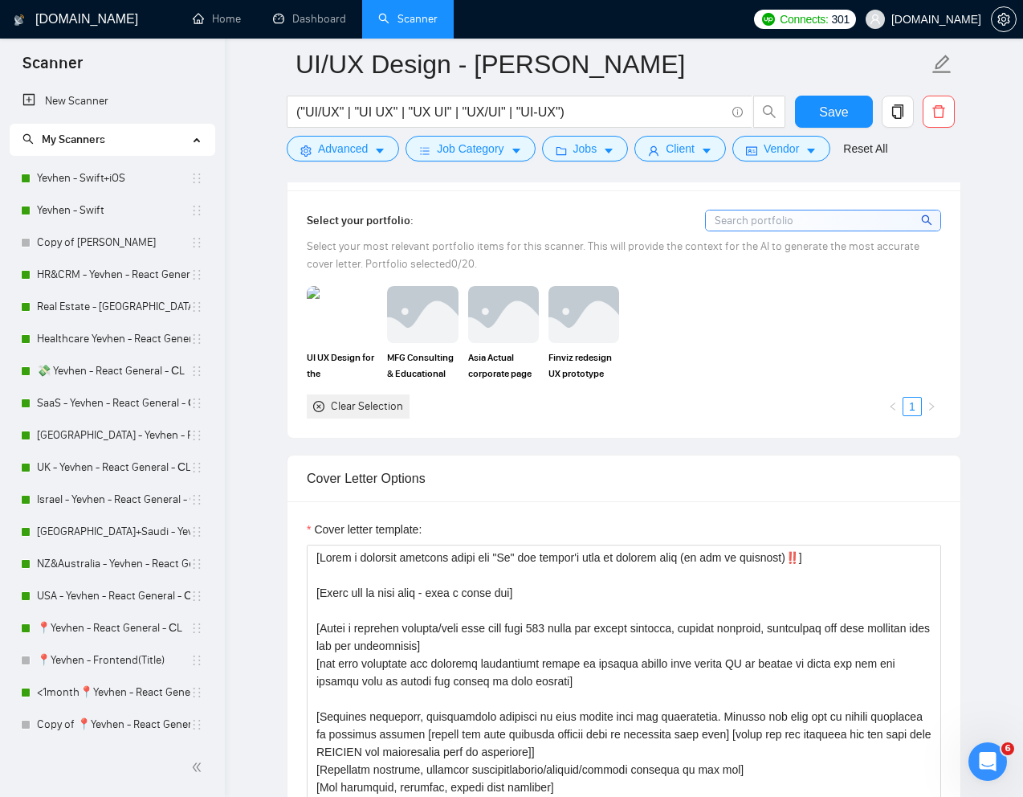
scroll to position [1502, 0]
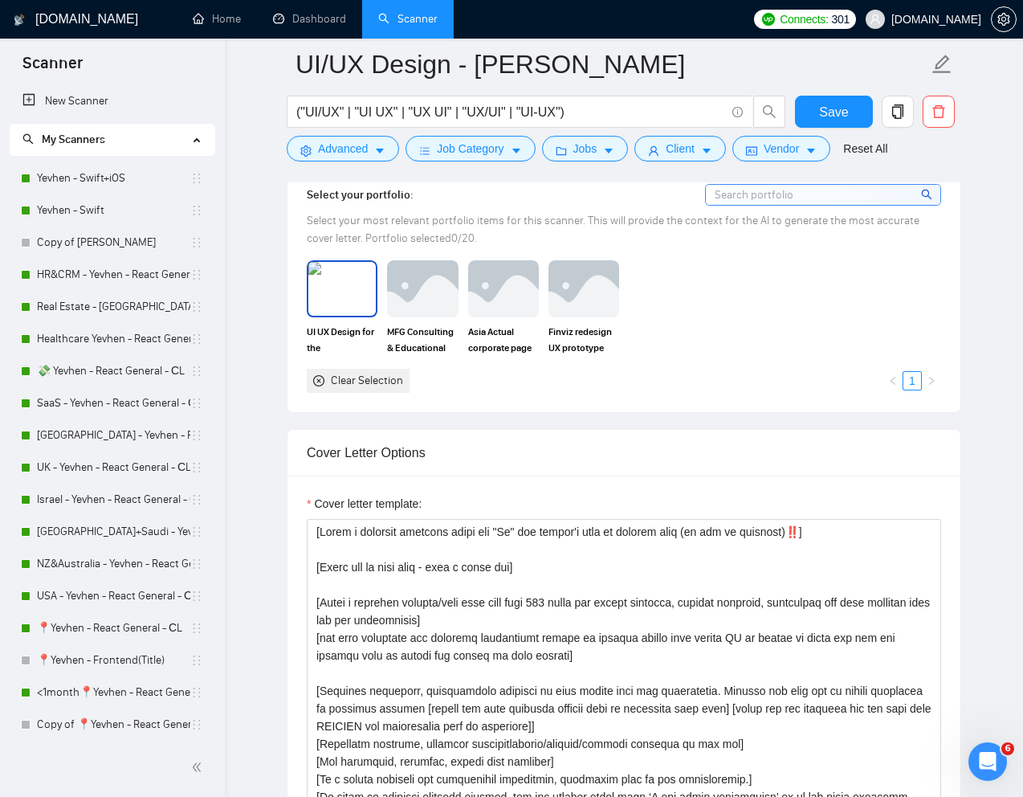
click at [344, 281] on img at bounding box center [341, 288] width 67 height 53
click at [462, 287] on div "MFG Consulting & Educational landing page design" at bounding box center [422, 307] width 80 height 95
click at [520, 289] on img at bounding box center [503, 288] width 67 height 53
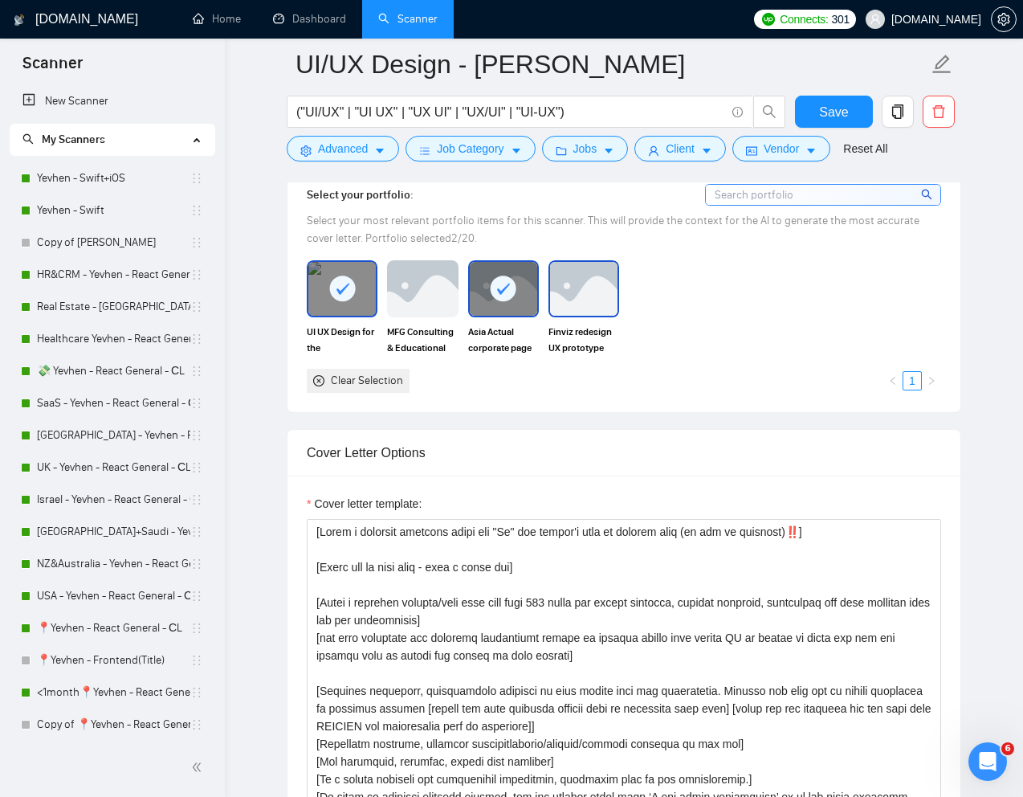
click at [581, 289] on img at bounding box center [583, 288] width 67 height 53
click at [369, 288] on div at bounding box center [341, 288] width 67 height 53
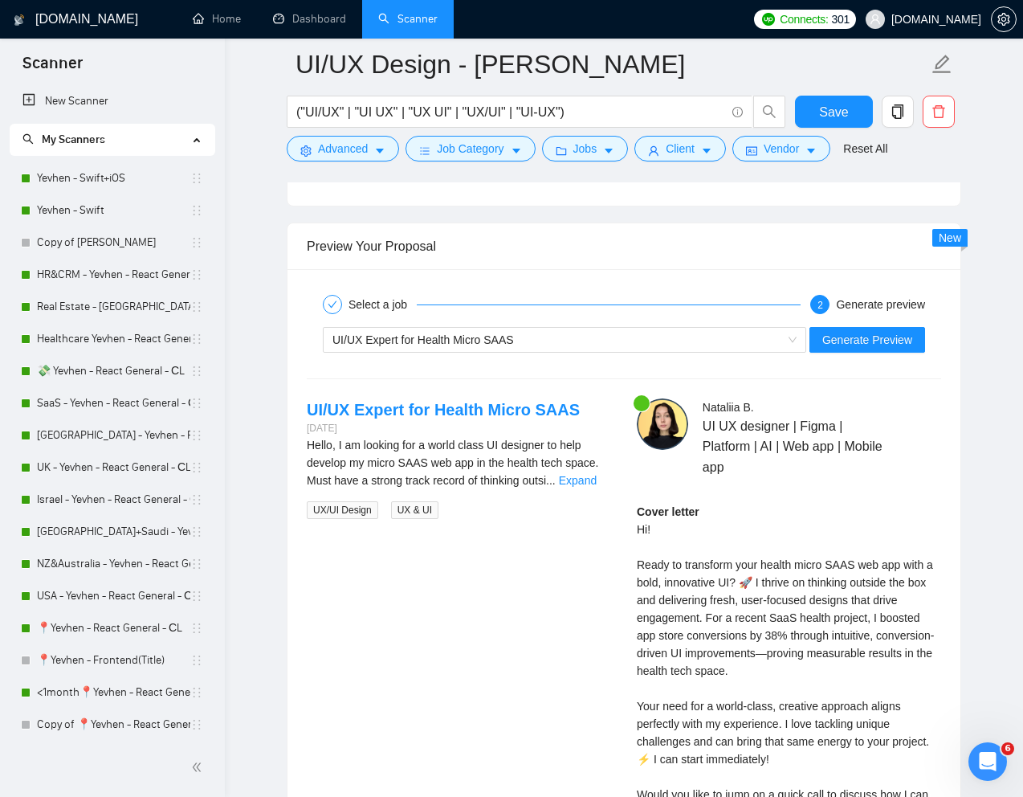
scroll to position [3309, 0]
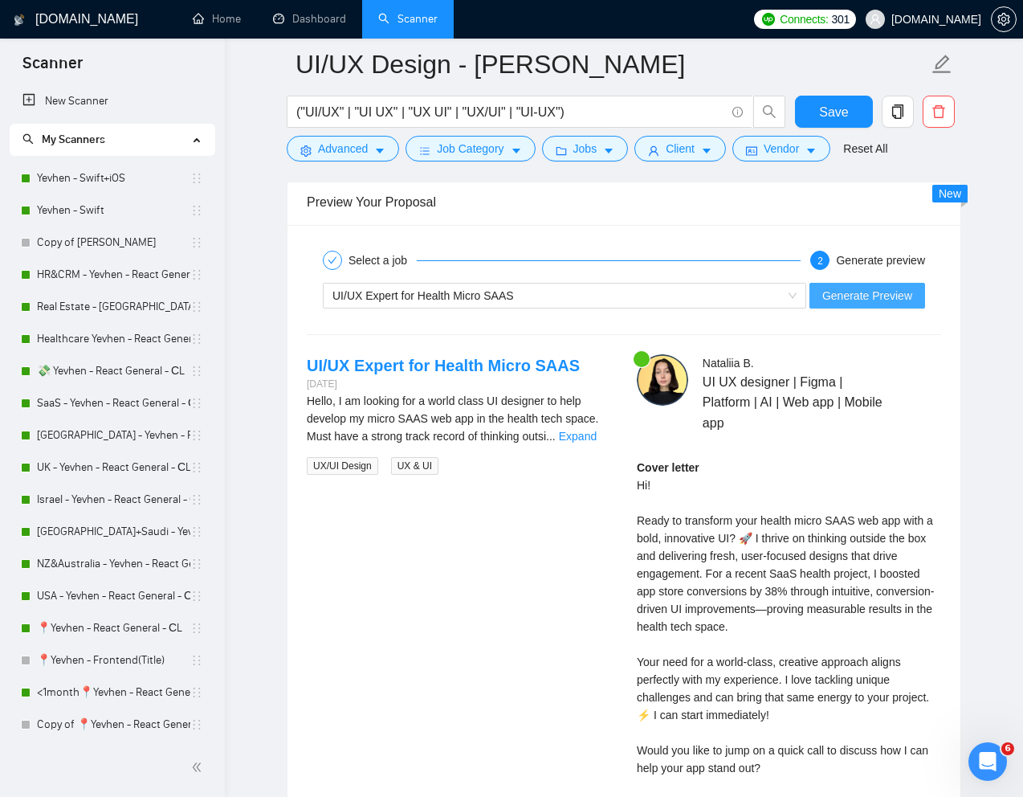
click at [832, 303] on span "Generate Preview" at bounding box center [867, 296] width 90 height 18
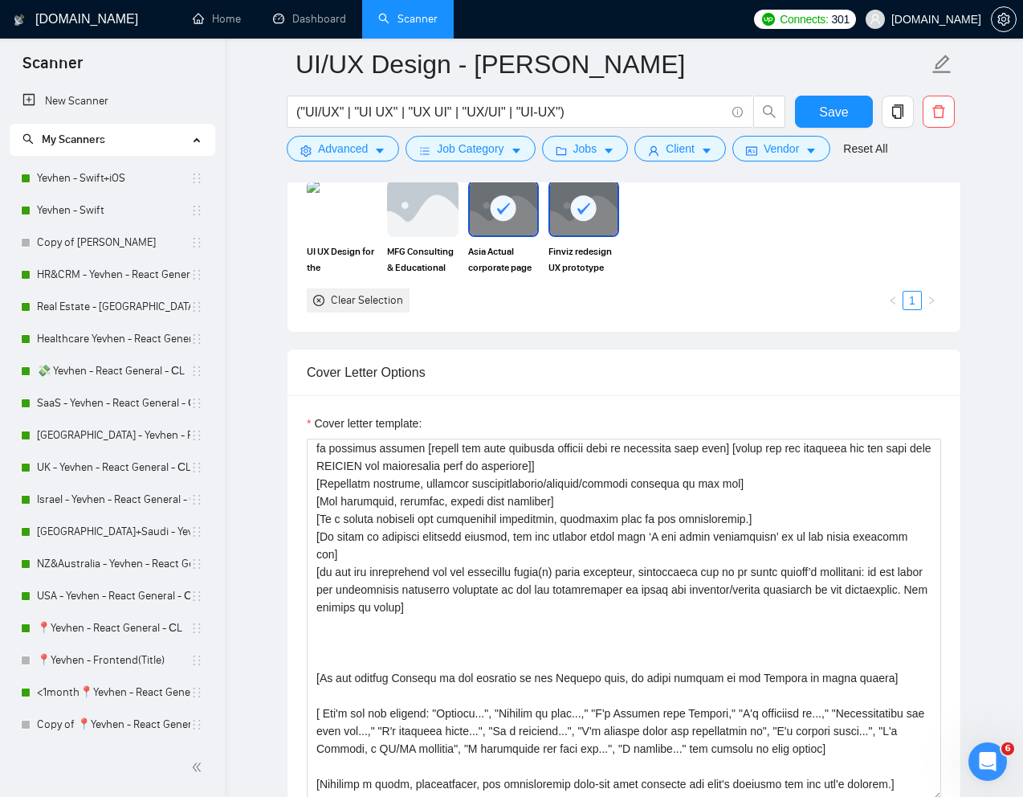
scroll to position [0, 0]
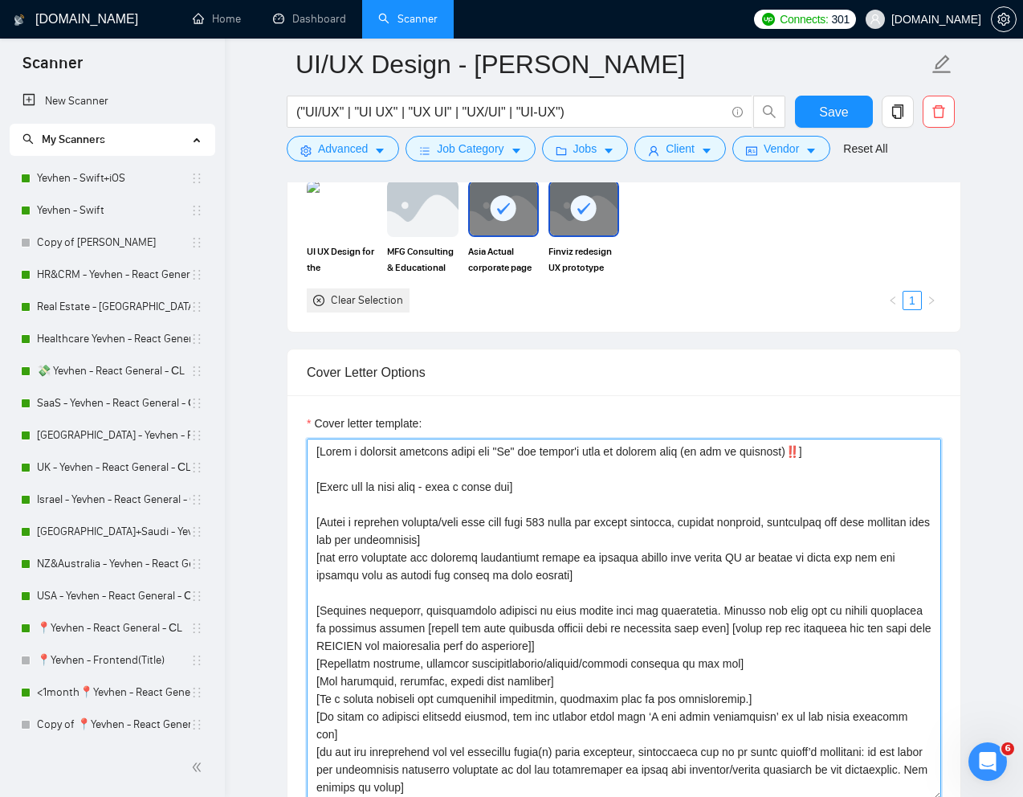
click at [821, 450] on textarea "Cover letter template:" at bounding box center [624, 618] width 634 height 361
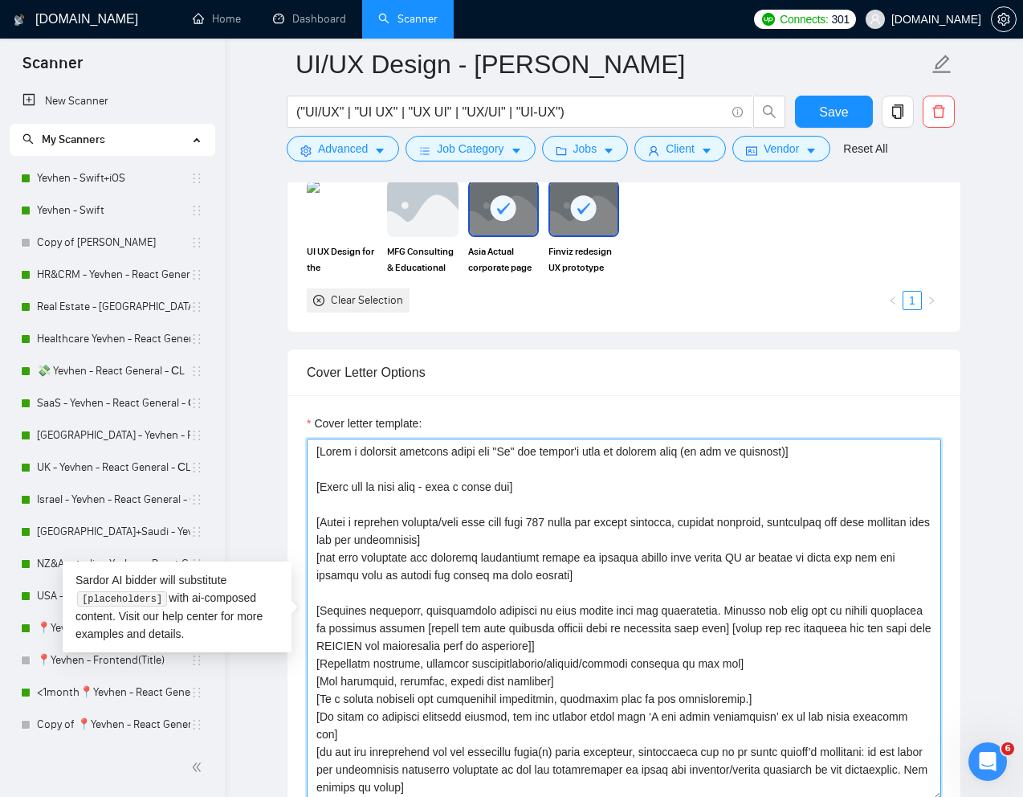
click at [523, 454] on textarea "Cover letter template:" at bounding box center [624, 618] width 634 height 361
paste textarea "‼️"
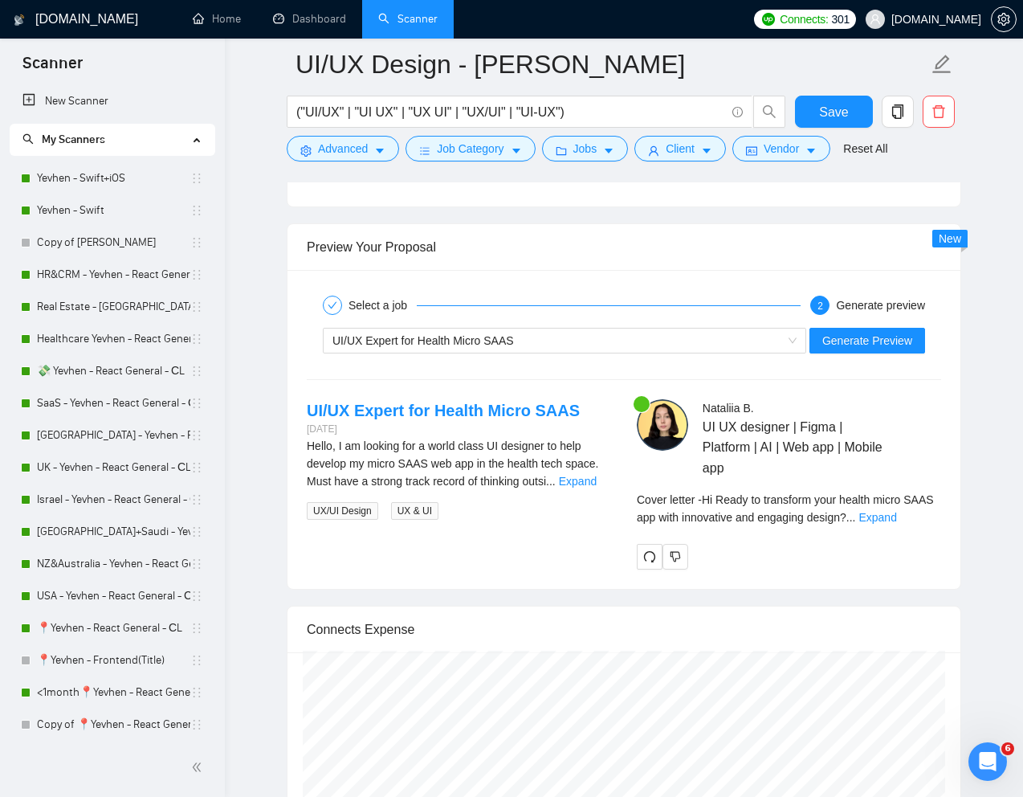
scroll to position [3327, 0]
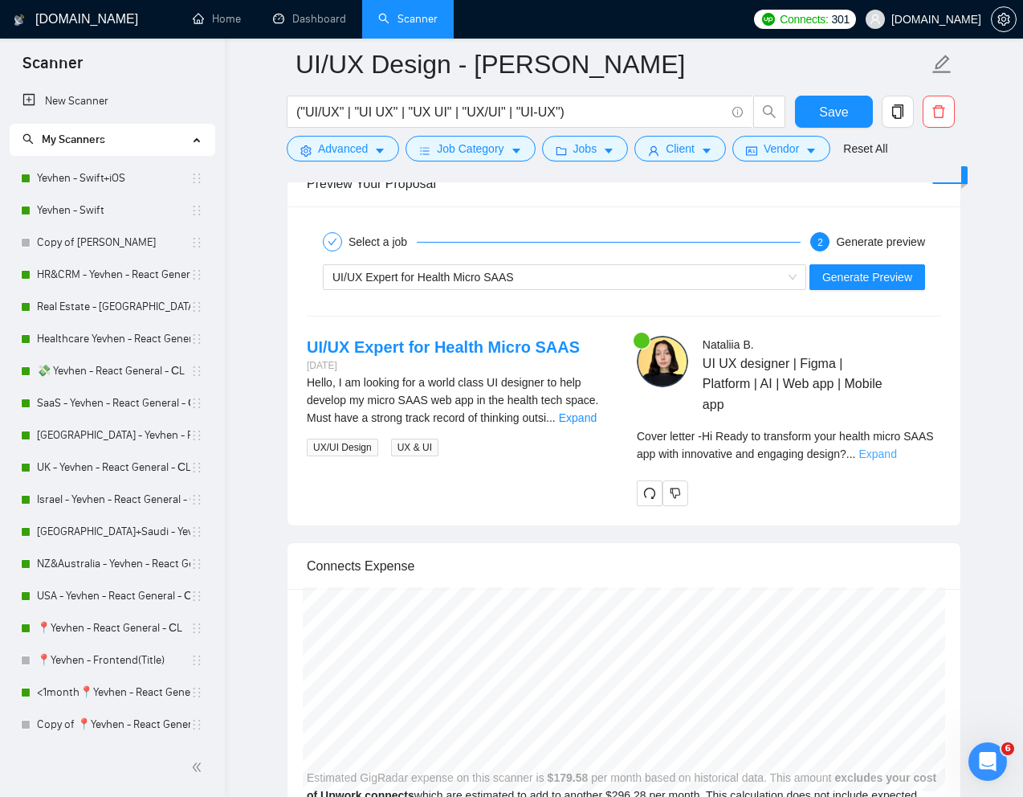
type textarea "[Write a personal greeting using the "Hi‼️" and client's name or company name (…"
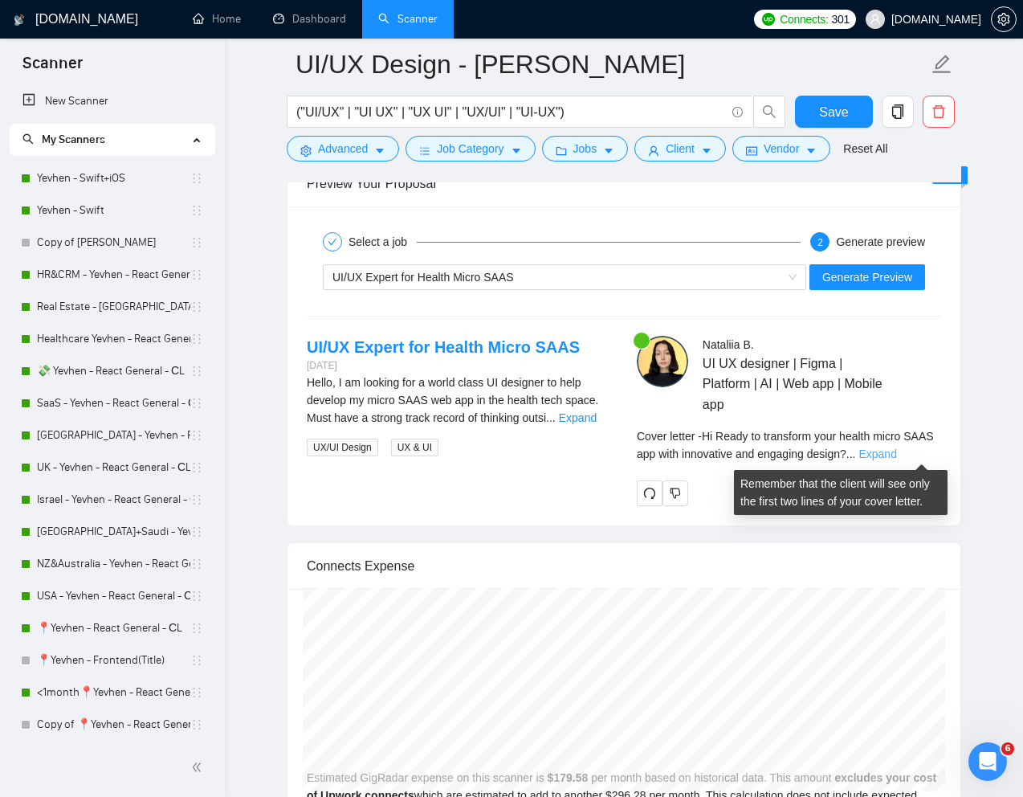
click at [896, 454] on link "Expand" at bounding box center [877, 453] width 38 height 13
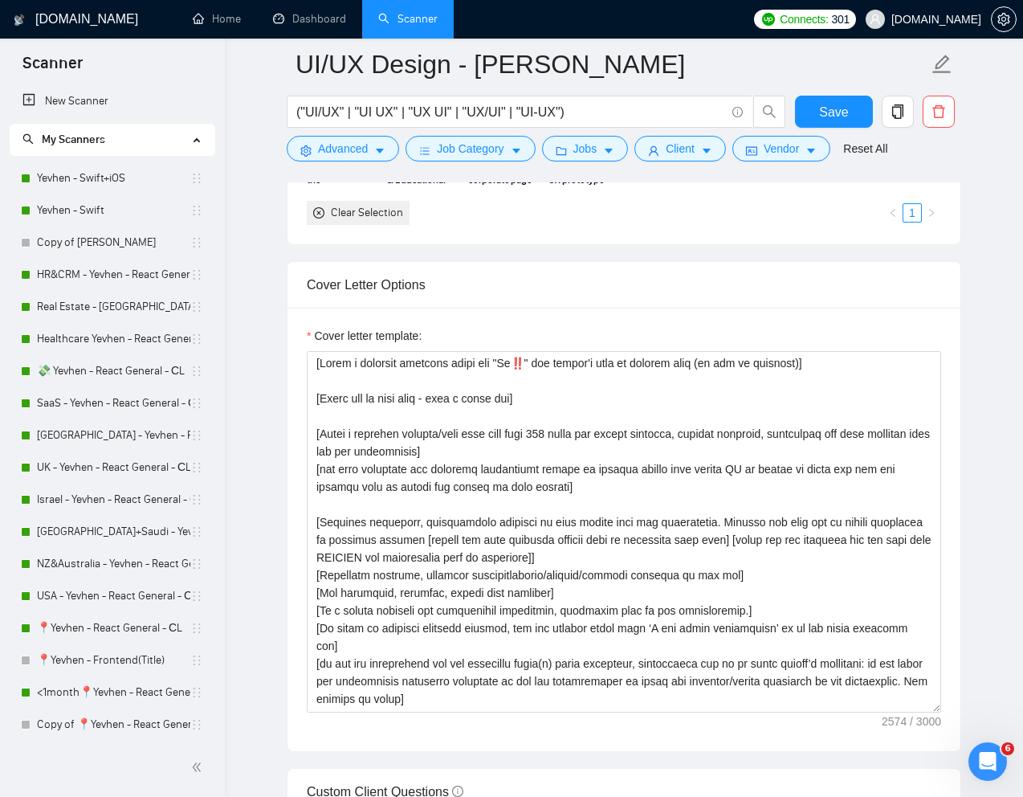
scroll to position [0, 0]
click at [830, 121] on span "Save" at bounding box center [833, 112] width 29 height 20
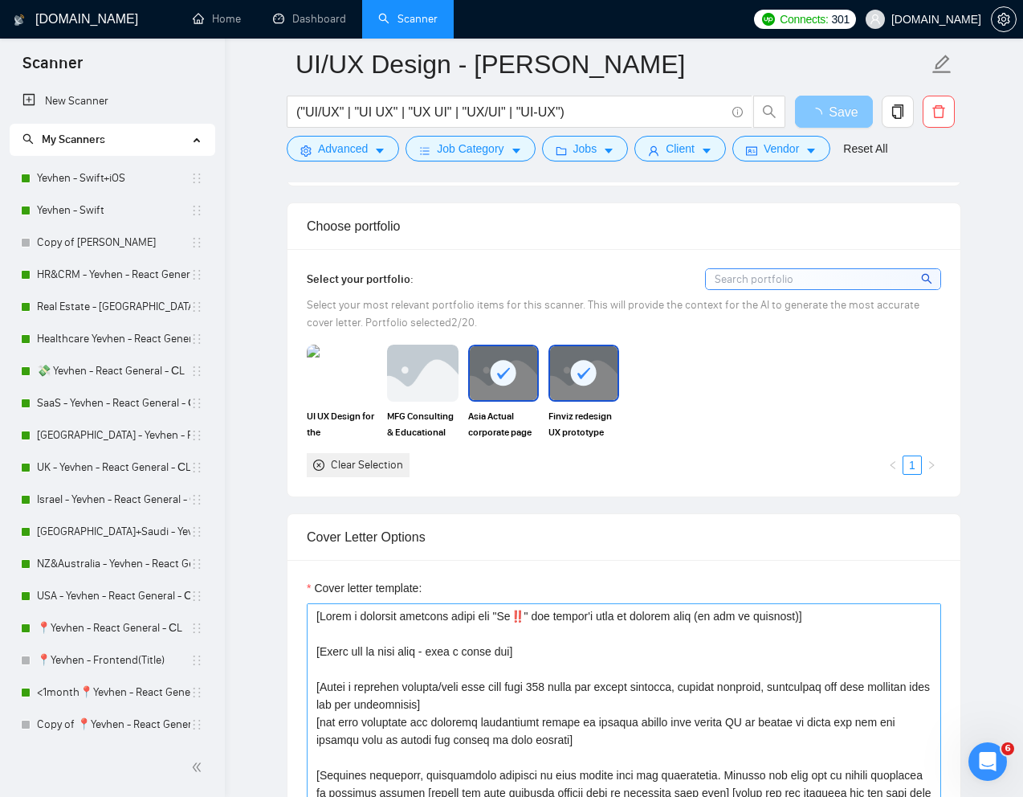
scroll to position [1416, 0]
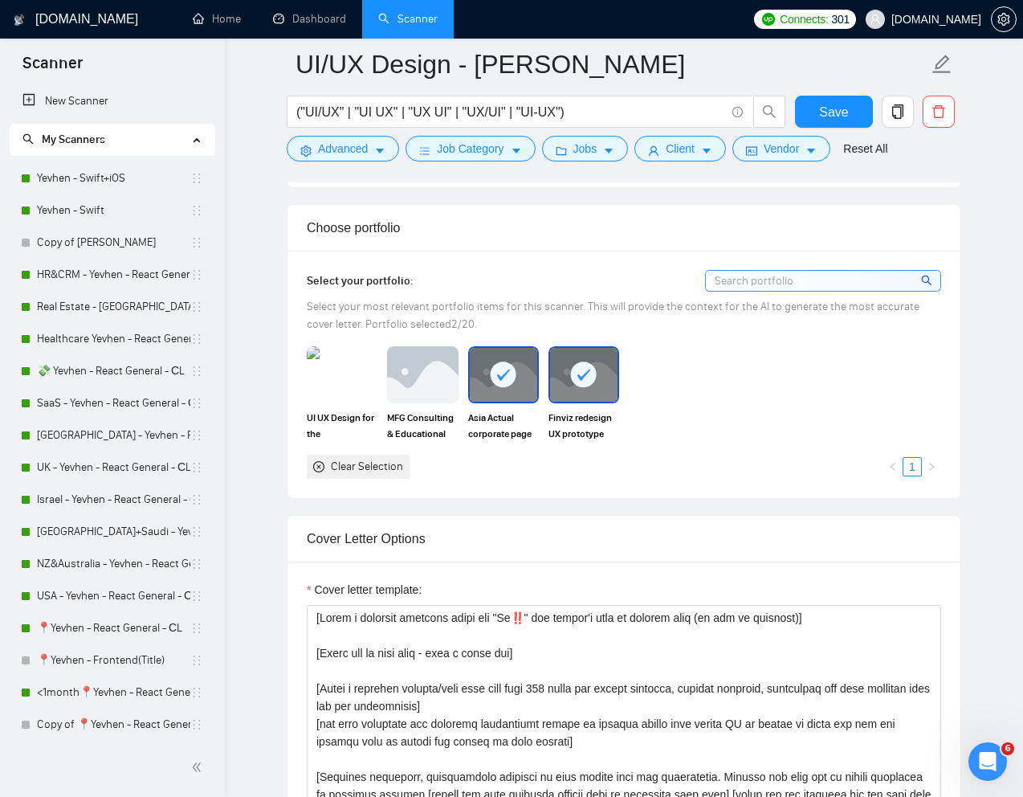
click at [495, 383] on rect at bounding box center [504, 374] width 26 height 26
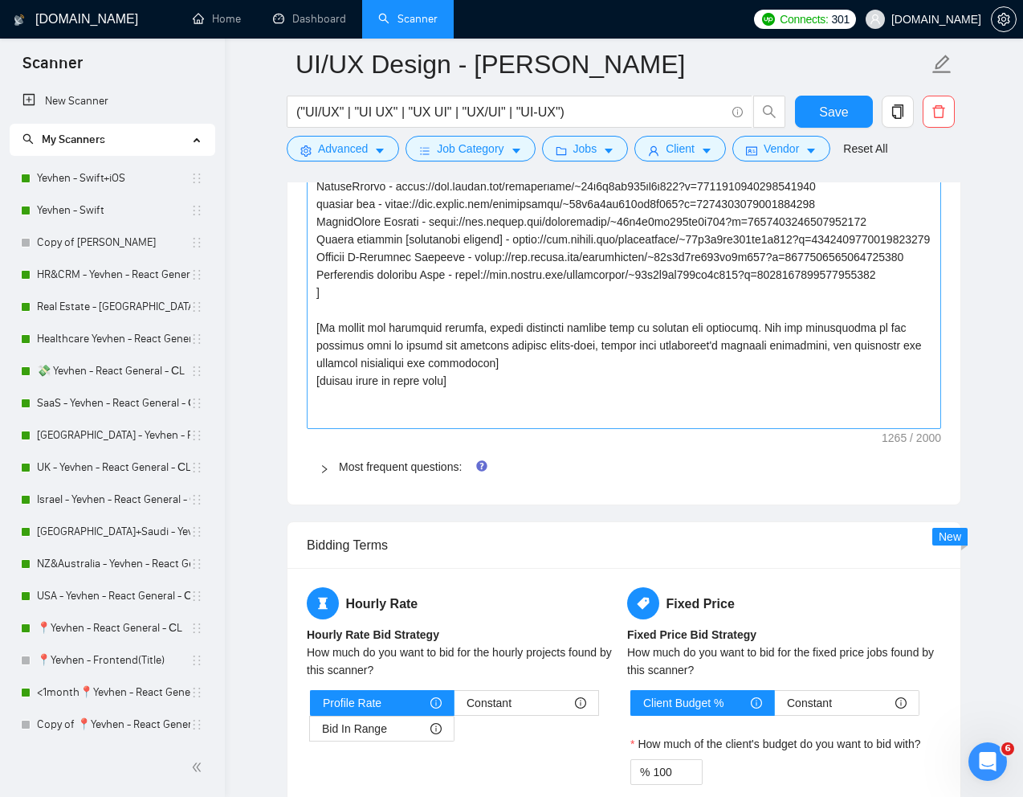
scroll to position [2413, 0]
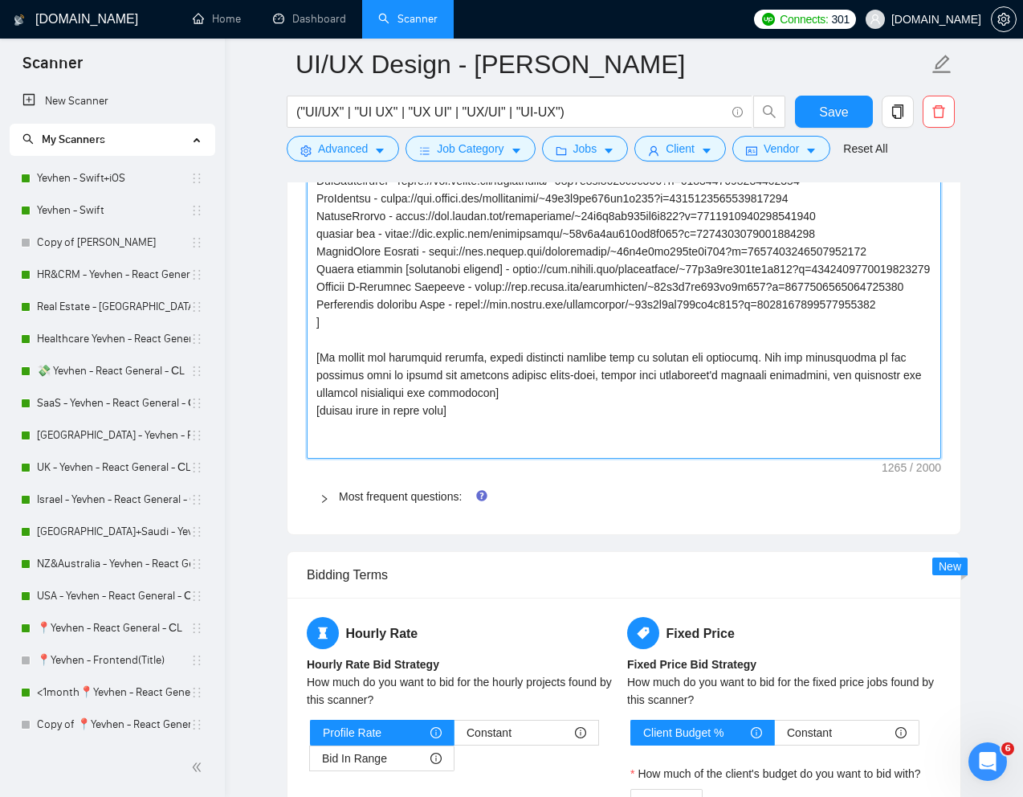
click at [932, 348] on textarea "Default answer template:" at bounding box center [624, 287] width 634 height 344
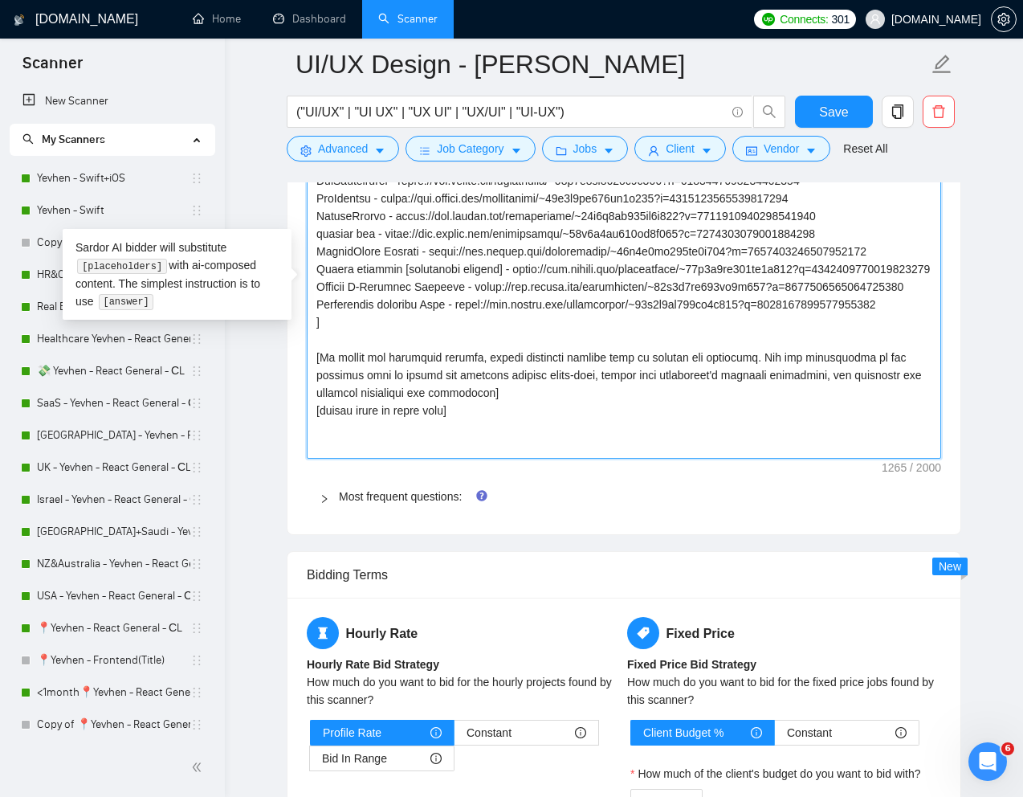
click at [927, 336] on textarea "Default answer template:" at bounding box center [624, 287] width 634 height 344
type textarea "[don't write the following, use it as context | is a separator PRLINKS: Smarter…"
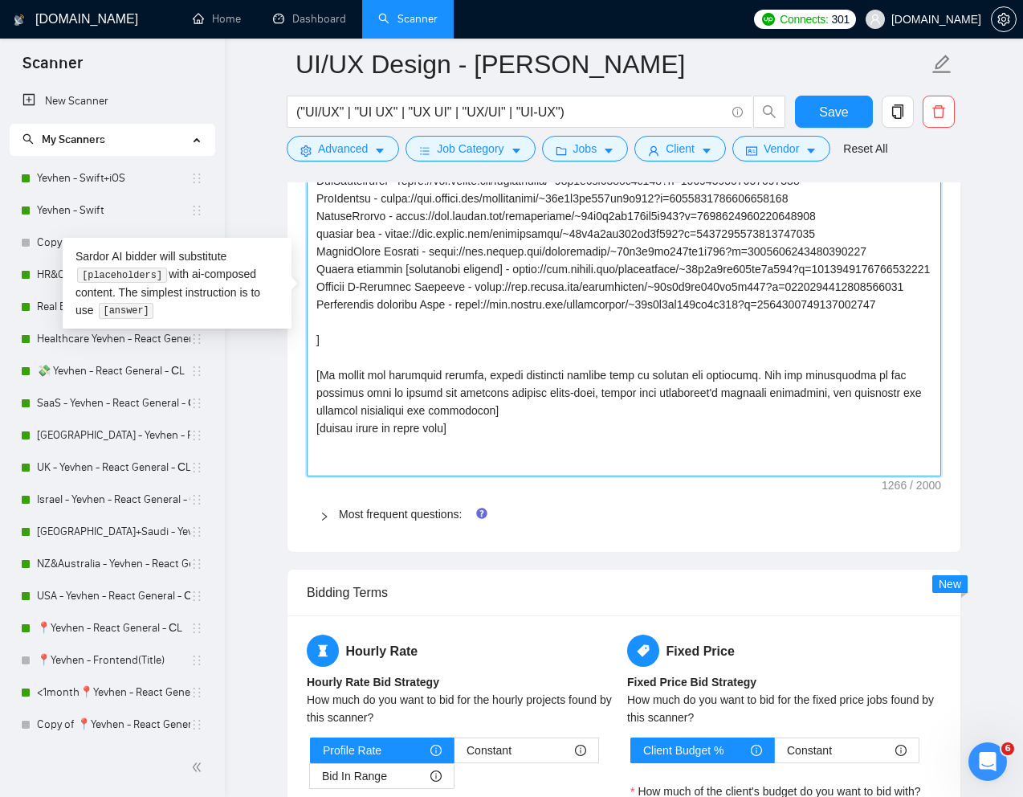
paste textarea "Finviz"
type textarea "[don't write the following, use it as context | is a separator PRLINKS: Smarter…"
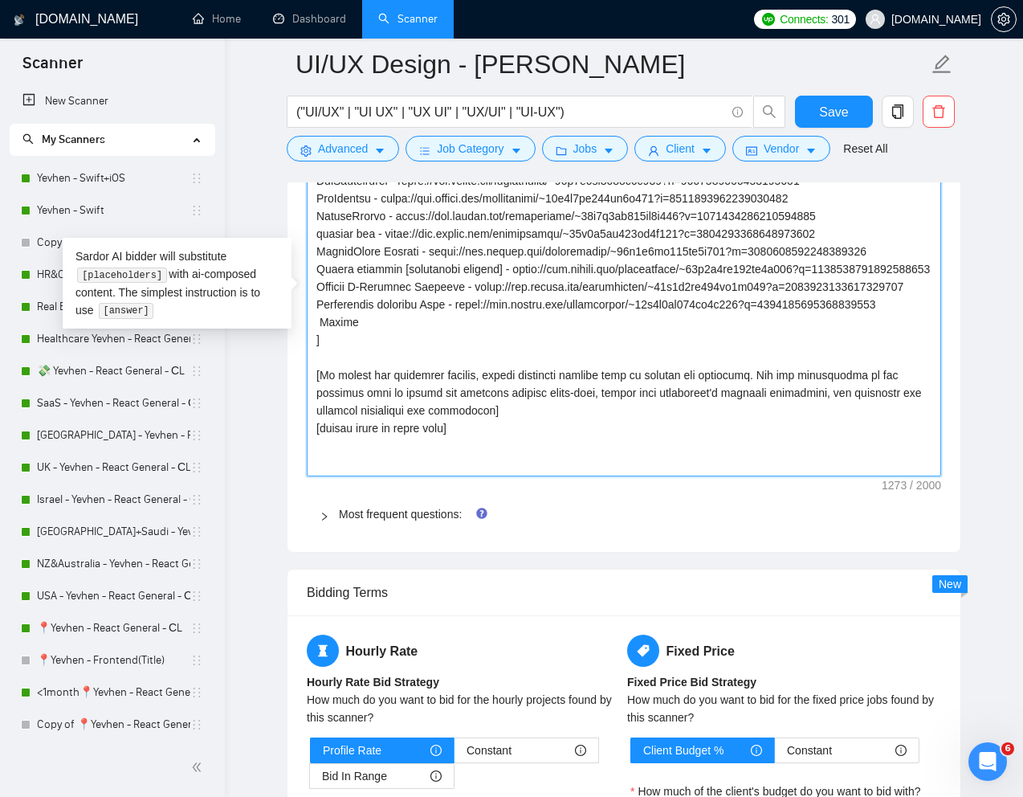
type textarea "[don't write the following, use it as context | is a separator PRLINKS: Smarter…"
paste textarea "https://www.upwork.com/freelancers/~01e2c1bf762ef9d684?p=1897035633526517760"
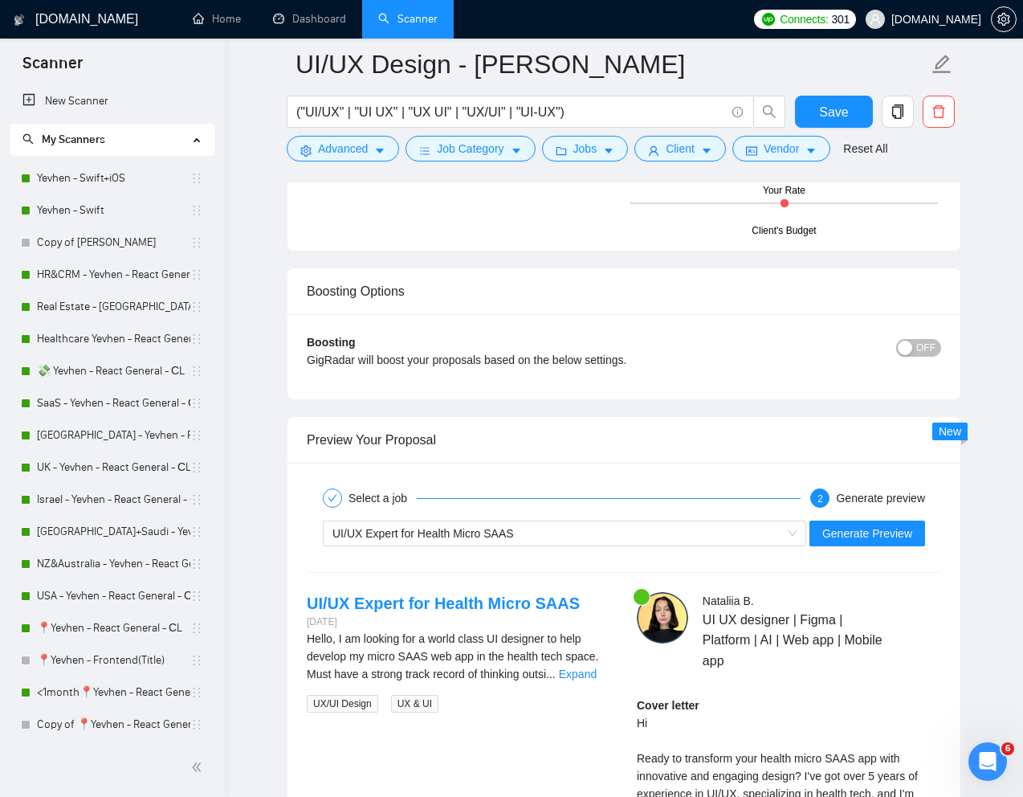
scroll to position [3163, 0]
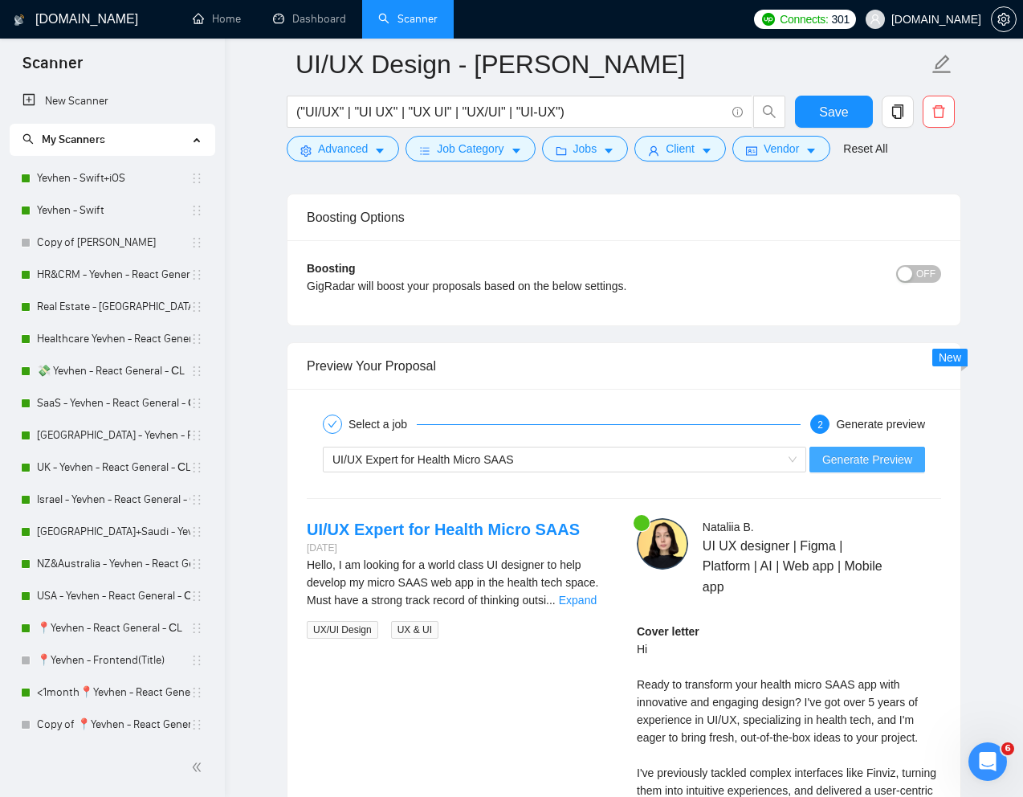
type textarea "[don't write the following, use it as context | is a separator PRLINKS: Smarter…"
click at [890, 464] on span "Generate Preview" at bounding box center [867, 459] width 90 height 18
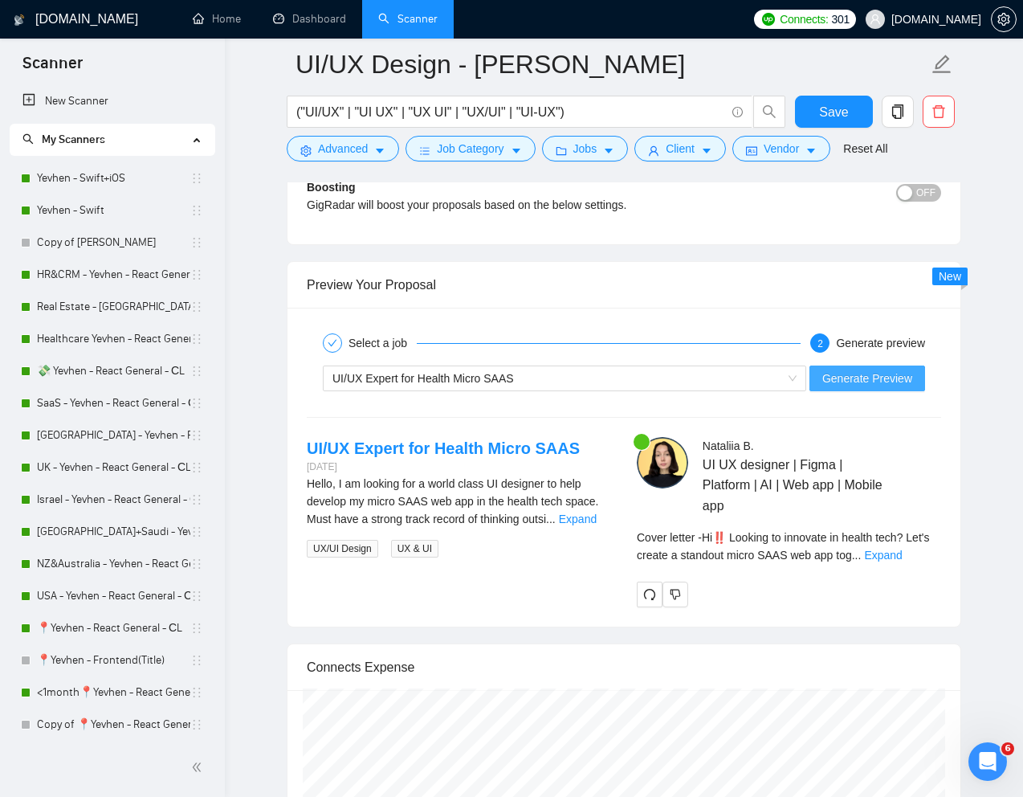
scroll to position [3274, 0]
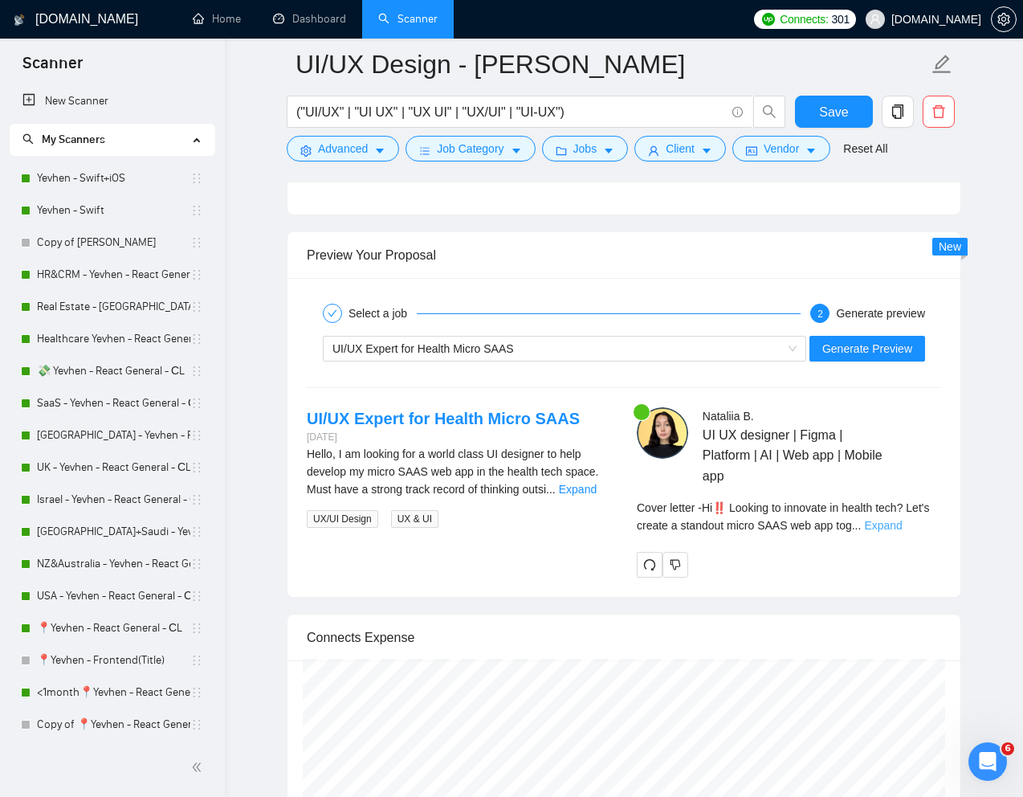
click at [902, 524] on link "Expand" at bounding box center [883, 525] width 38 height 13
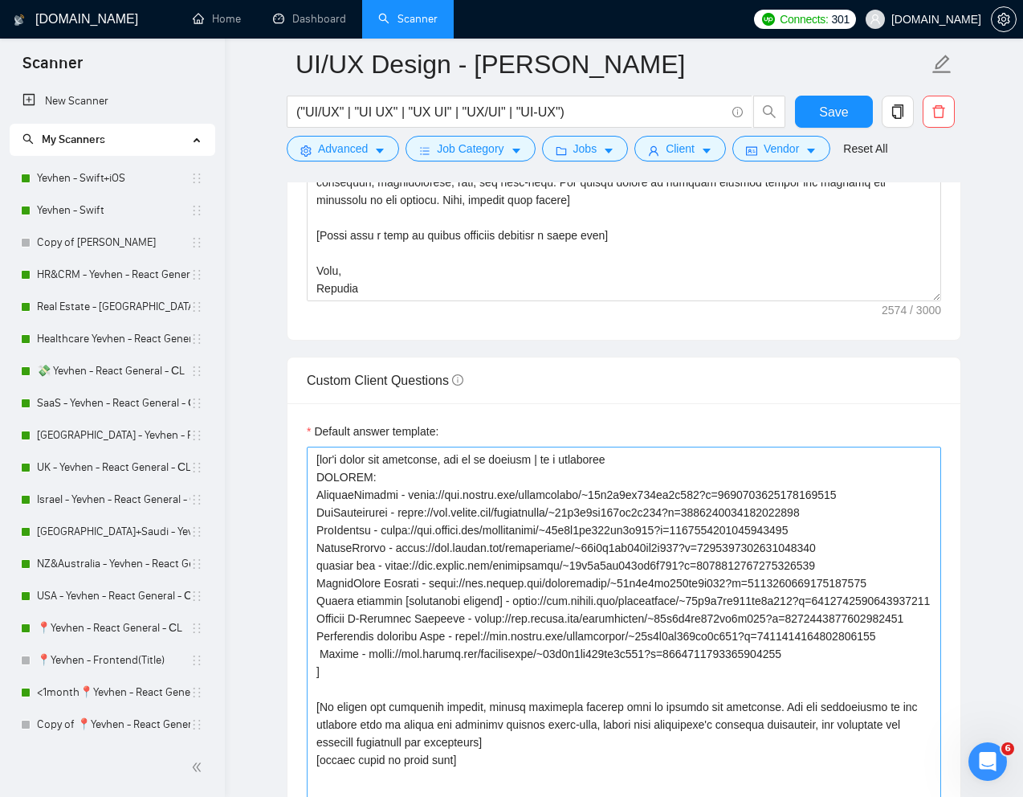
scroll to position [2083, 0]
click at [321, 689] on textarea "Default answer template:" at bounding box center [624, 625] width 634 height 361
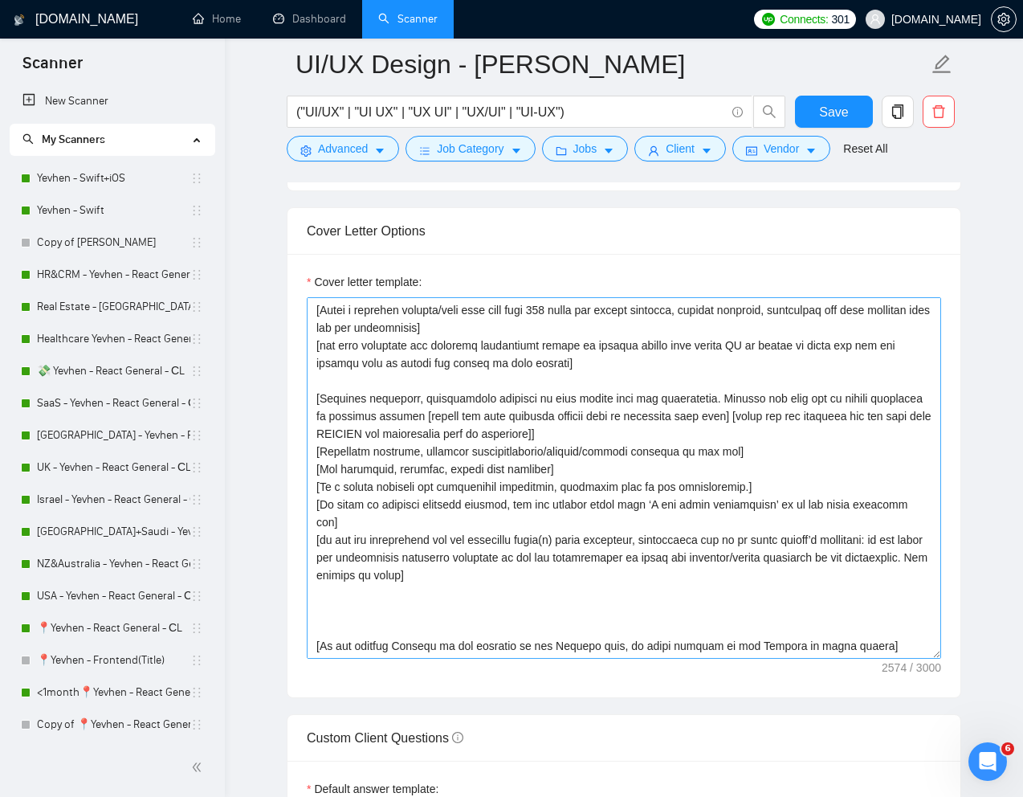
scroll to position [70, 0]
type textarea "[don't write the following, use it as context | is a separator PRLINKS: Smarter…"
click at [810, 418] on textarea "Cover letter template:" at bounding box center [624, 477] width 634 height 361
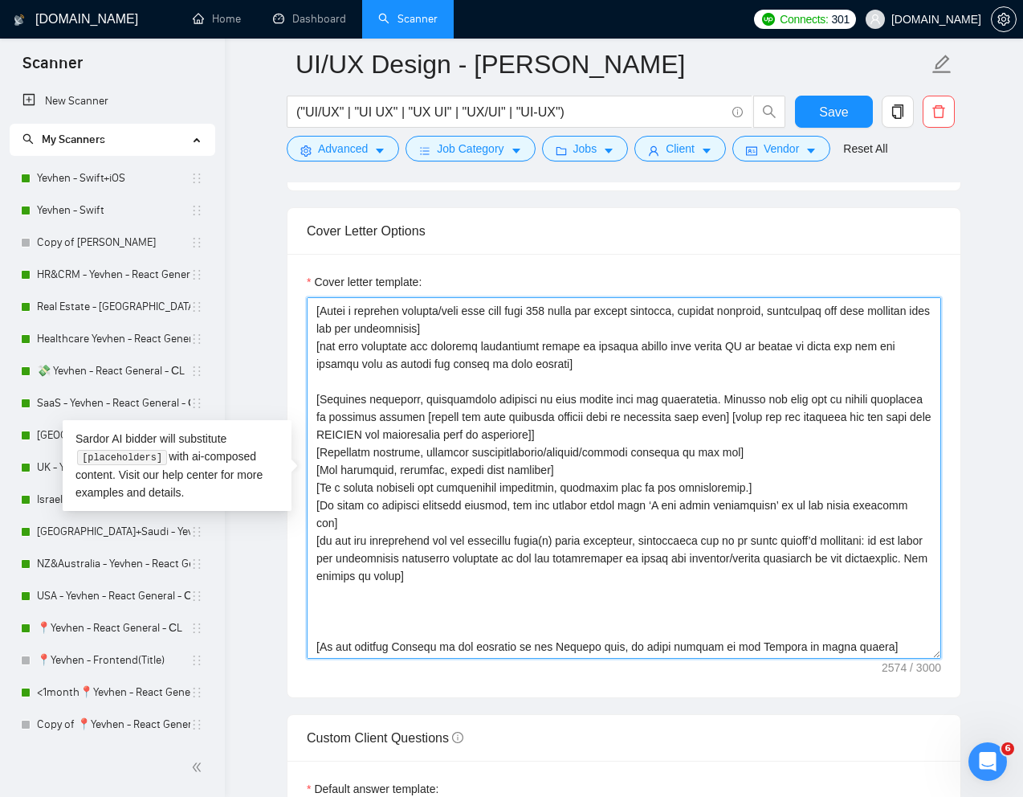
click at [782, 418] on textarea "Cover letter template:" at bounding box center [624, 477] width 634 height 361
drag, startPoint x: 784, startPoint y: 417, endPoint x: 616, endPoint y: 438, distance: 169.2
click at [616, 438] on textarea "Cover letter template:" at bounding box center [624, 477] width 634 height 361
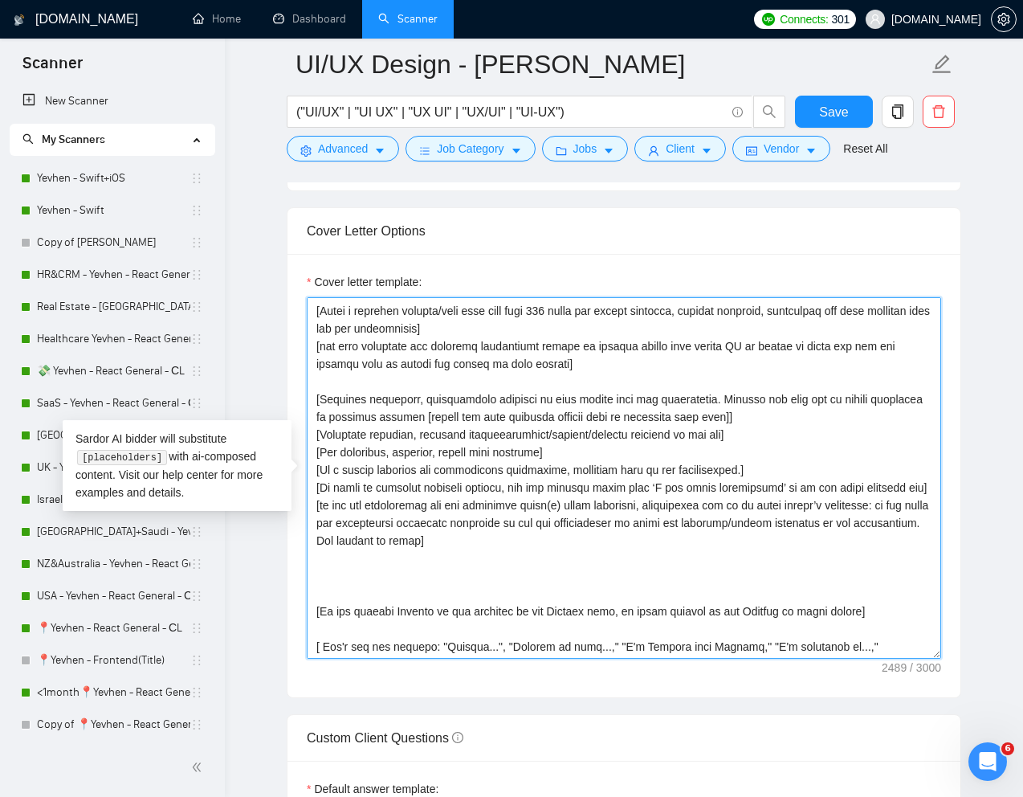
click at [776, 416] on textarea "Cover letter template:" at bounding box center [624, 477] width 634 height 361
paste textarea "[links for the projects you can take from PRLINKS and description from my portf…"
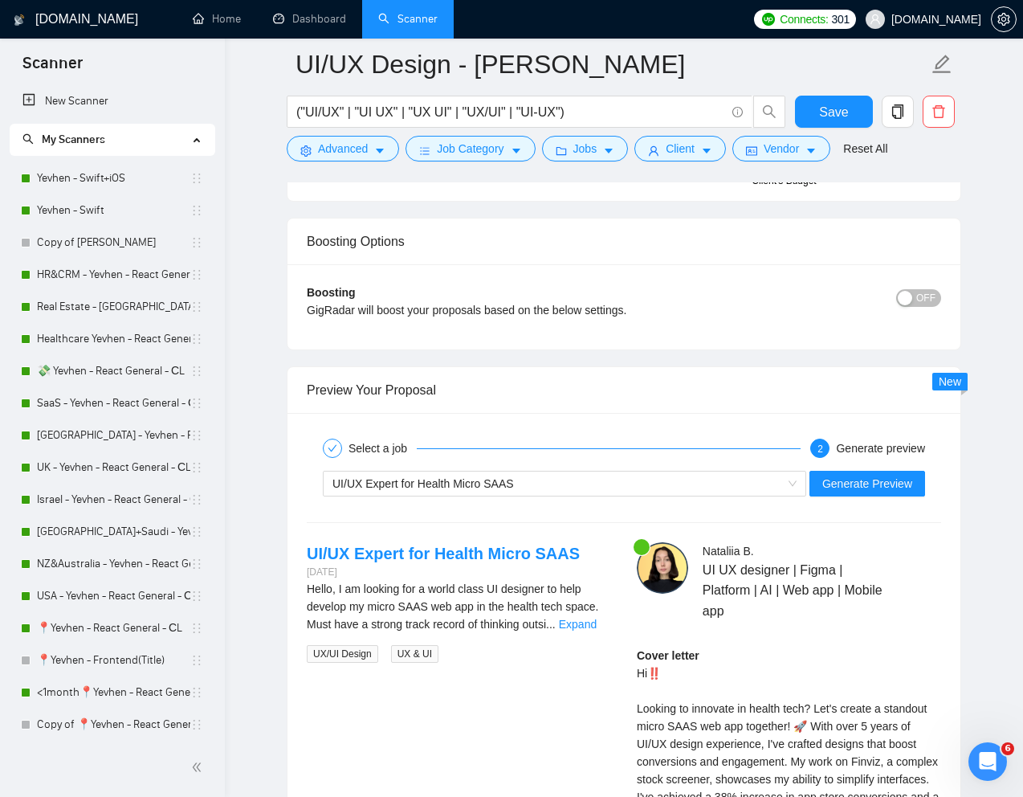
scroll to position [3156, 0]
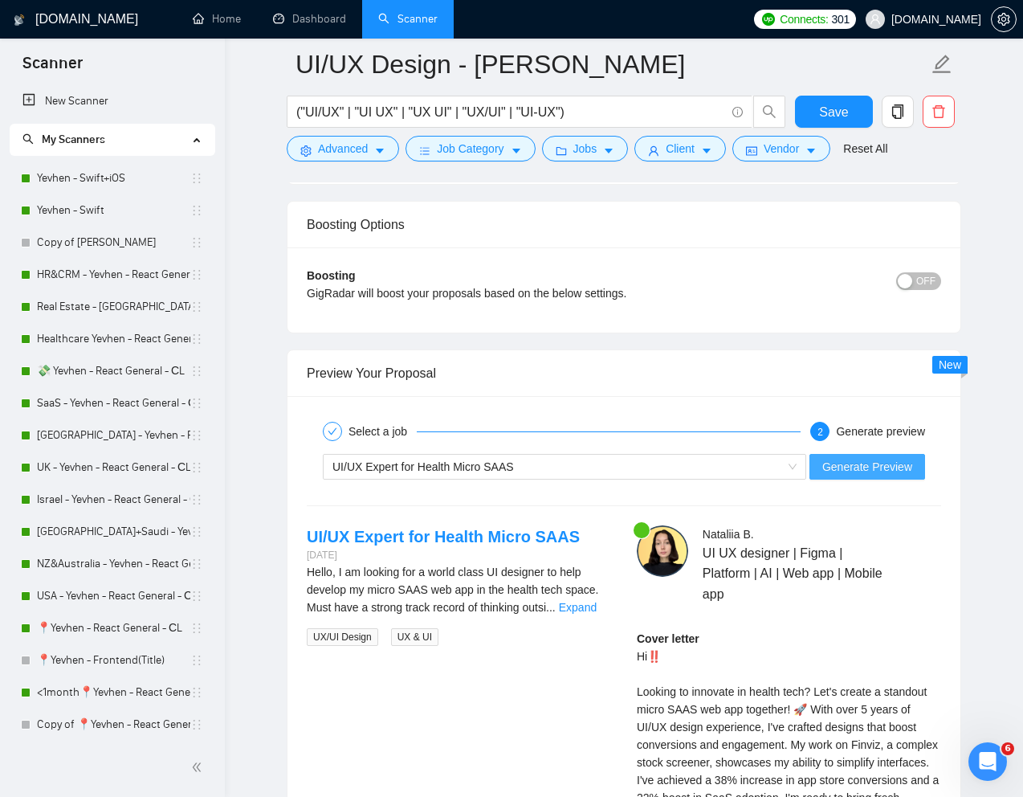
click at [854, 471] on span "Generate Preview" at bounding box center [867, 467] width 90 height 18
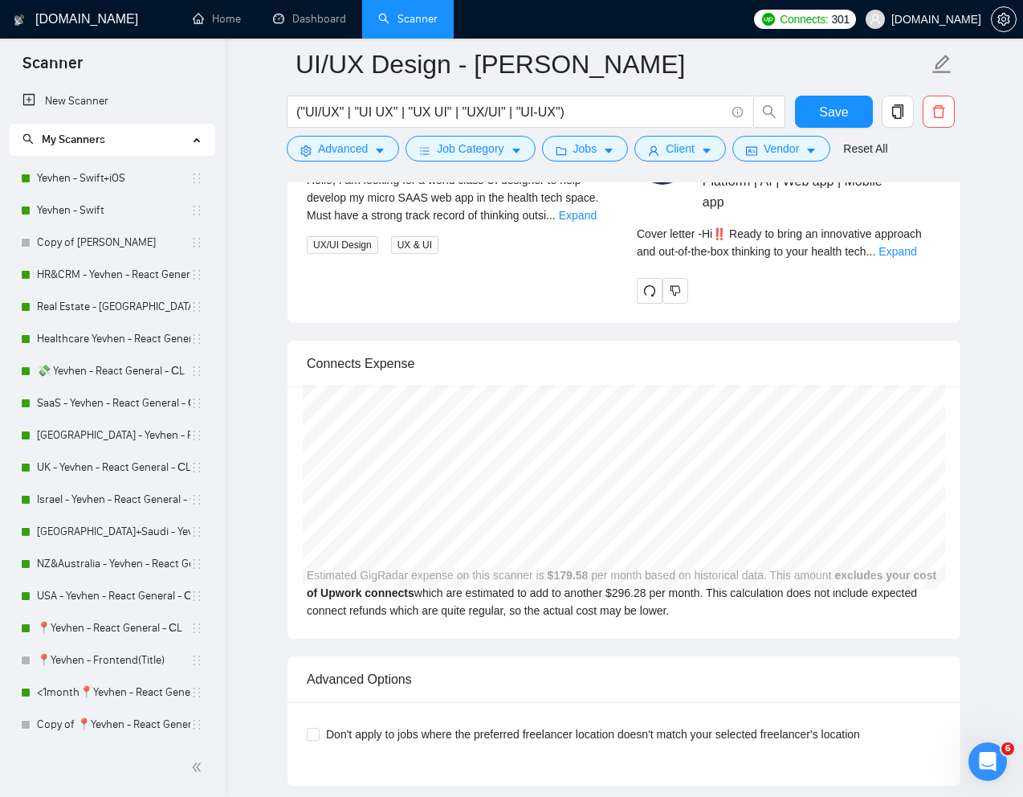
scroll to position [3534, 0]
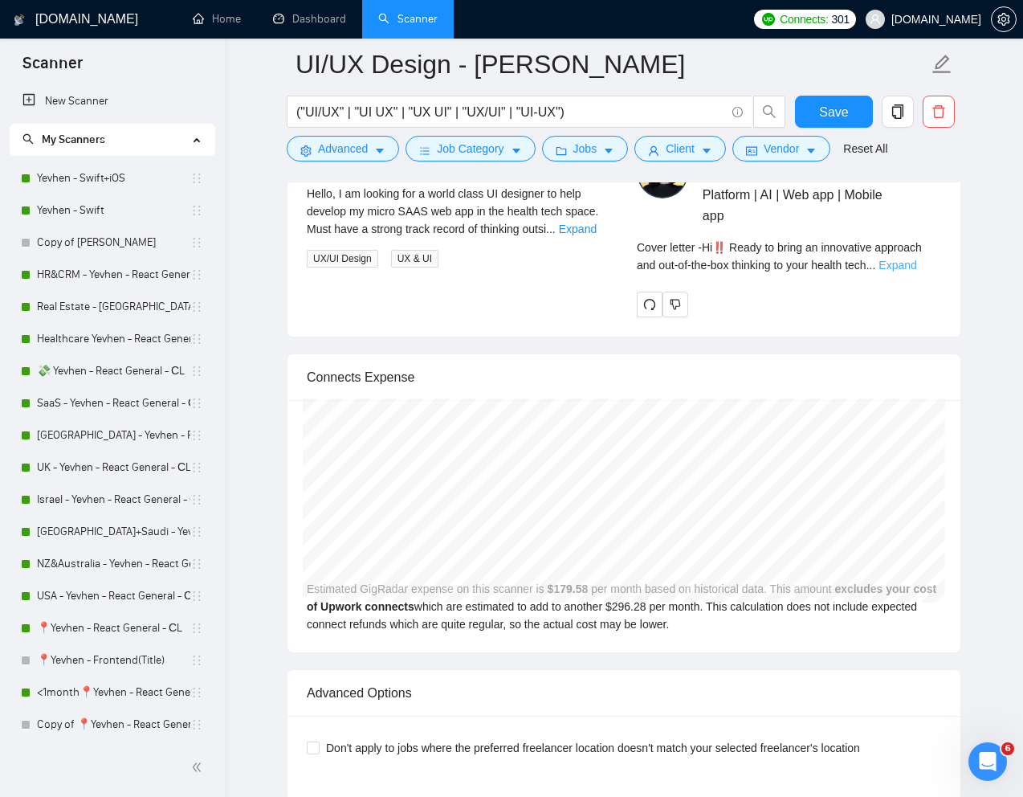
click at [916, 266] on link "Expand" at bounding box center [897, 265] width 38 height 13
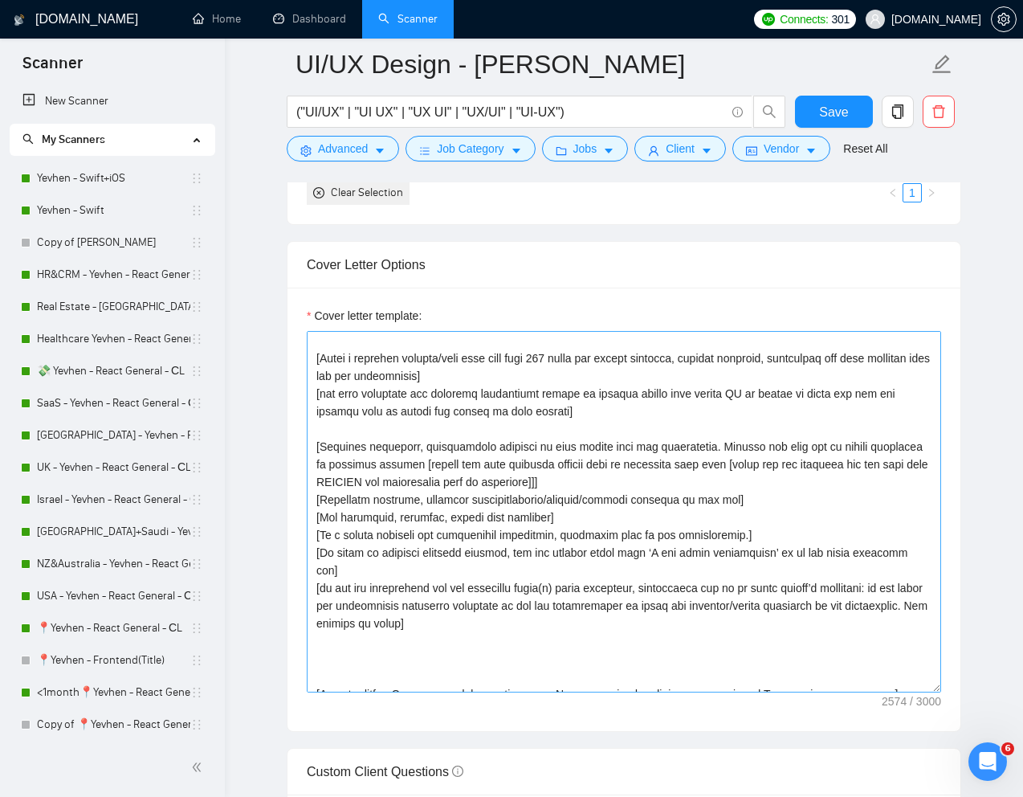
scroll to position [49, 0]
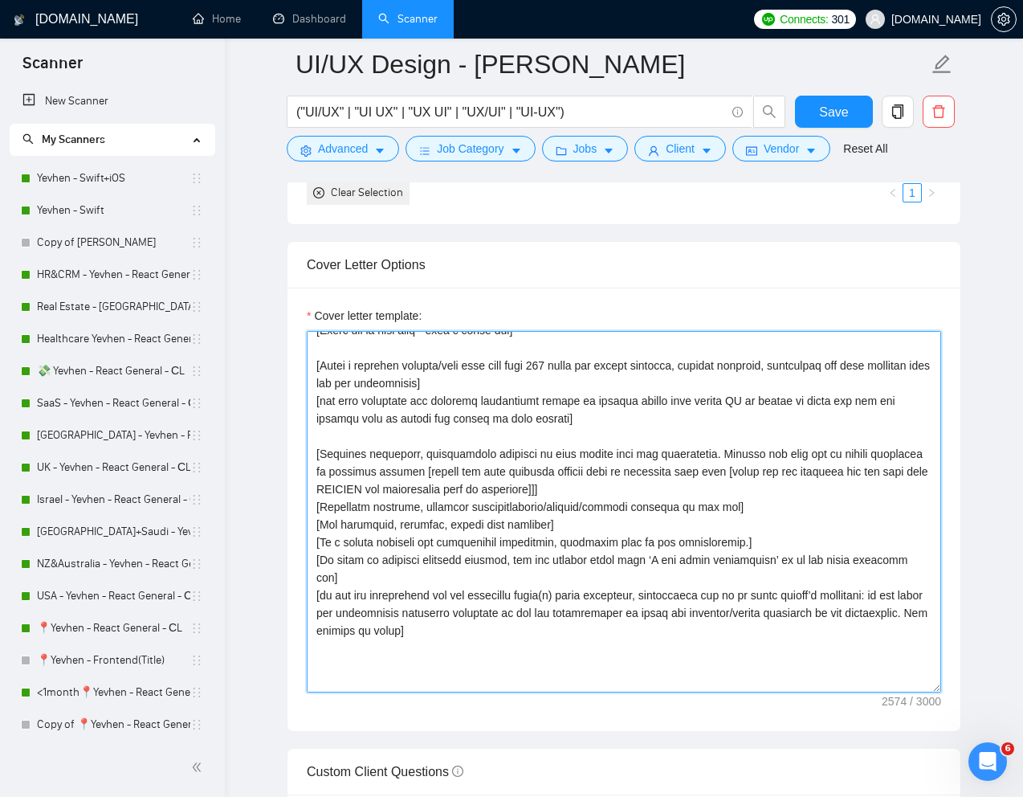
click at [807, 477] on textarea "Cover letter template:" at bounding box center [624, 511] width 634 height 361
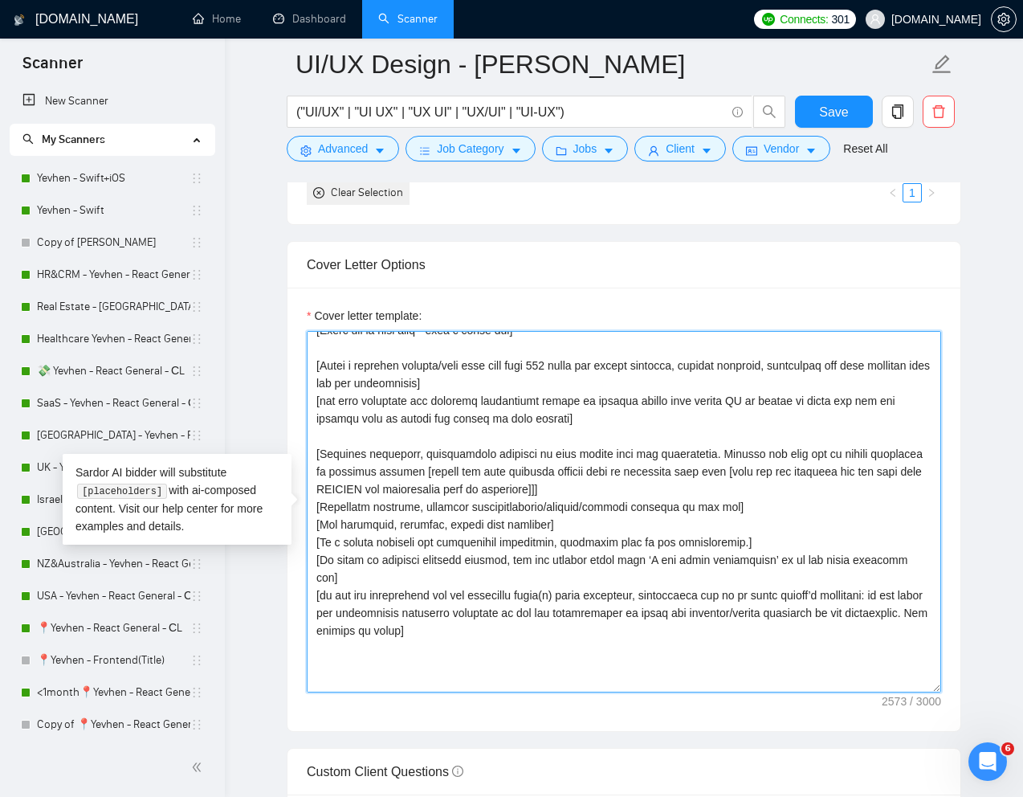
click at [882, 473] on textarea "Cover letter template:" at bounding box center [624, 511] width 634 height 361
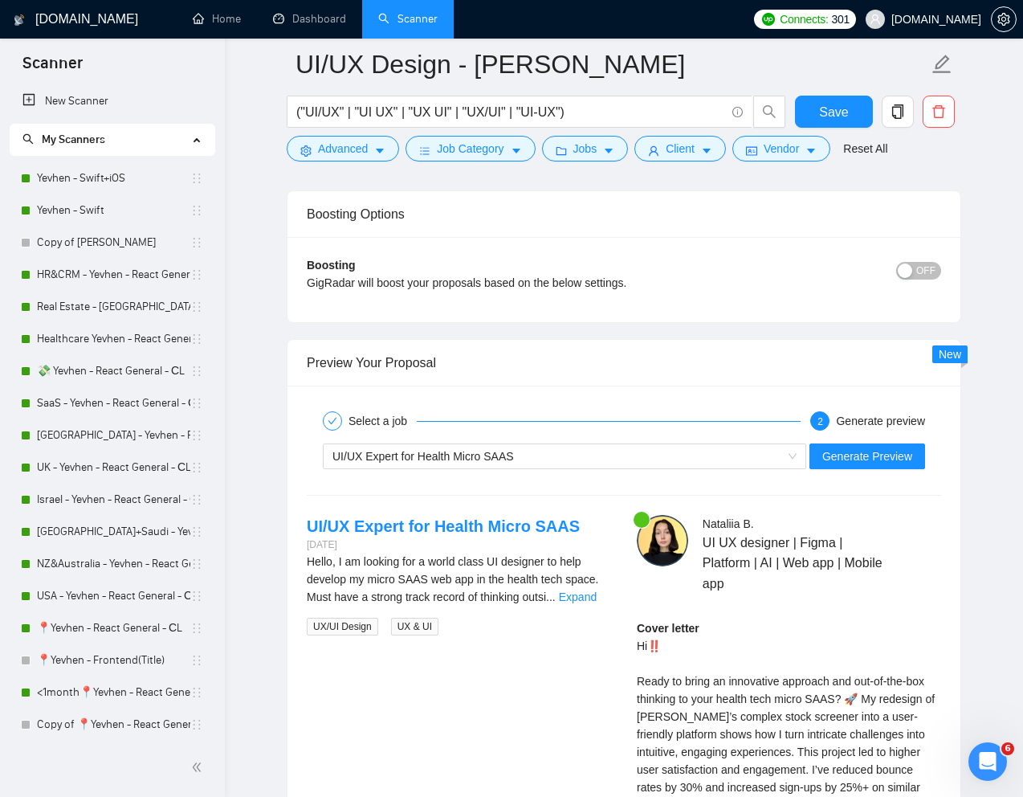
scroll to position [3417, 0]
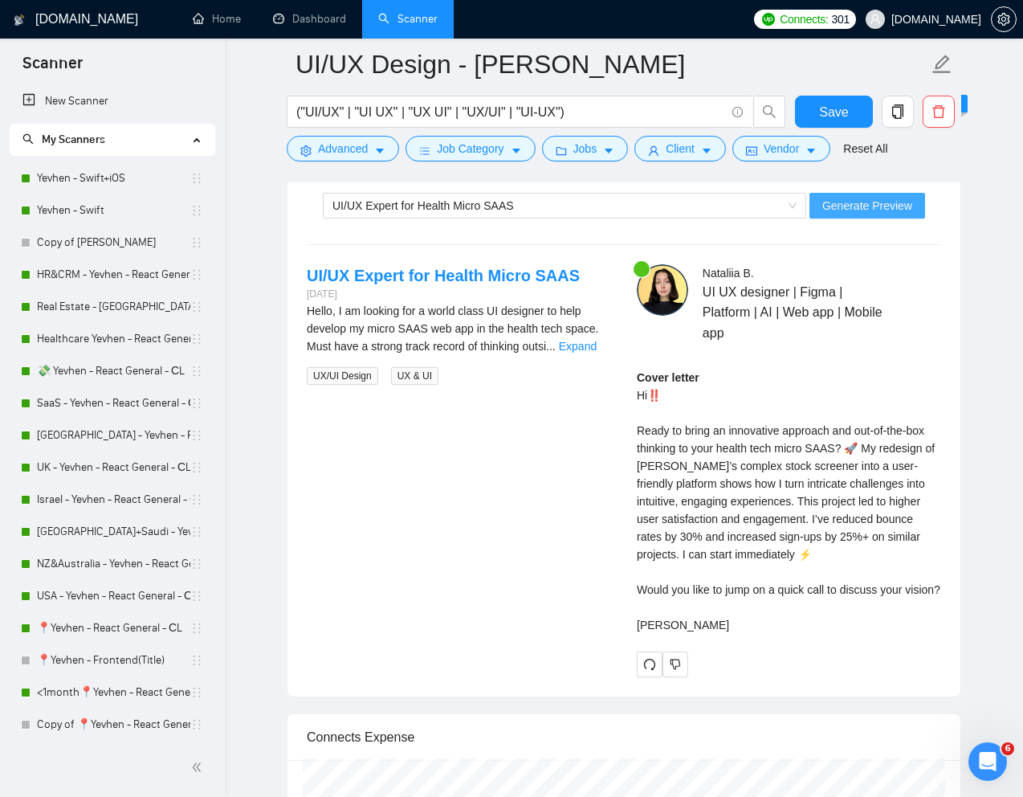
click at [845, 214] on span "Generate Preview" at bounding box center [867, 206] width 90 height 18
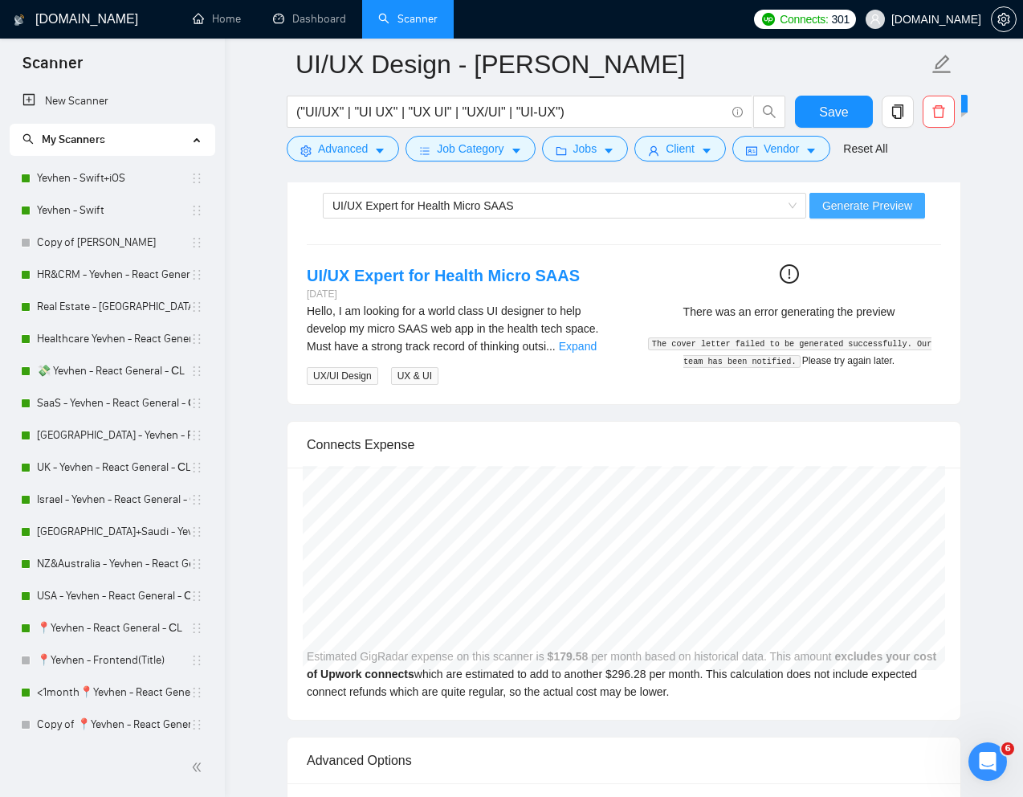
click at [876, 206] on span "Generate Preview" at bounding box center [867, 206] width 90 height 18
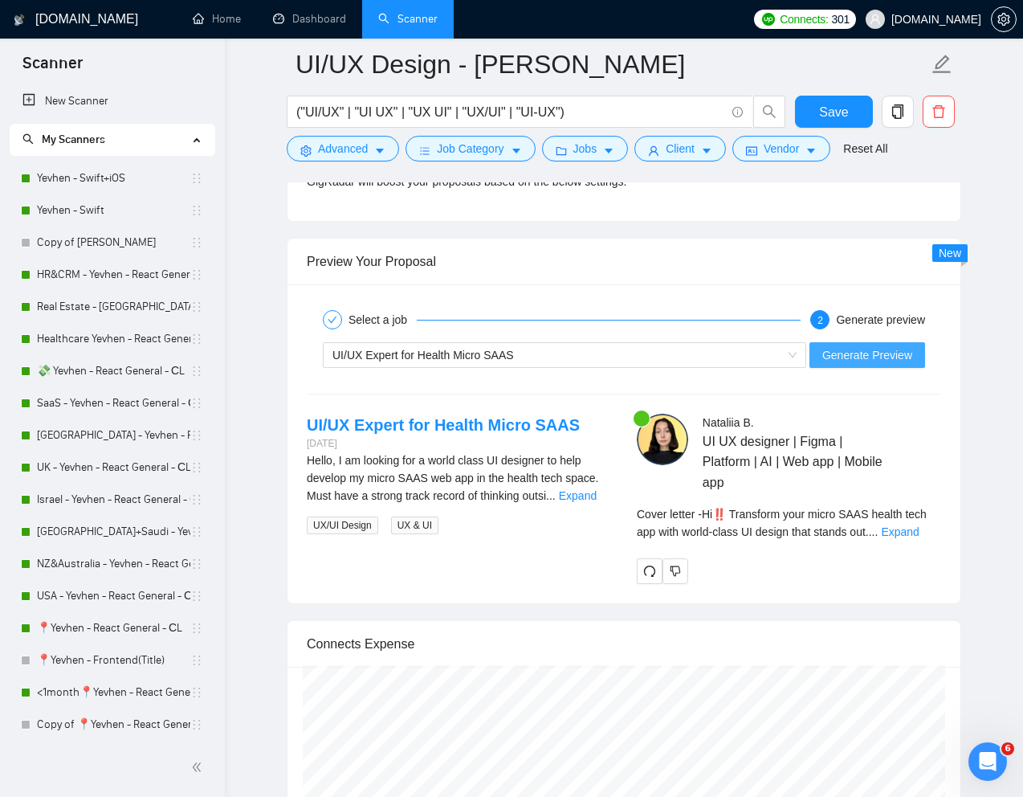
scroll to position [3274, 0]
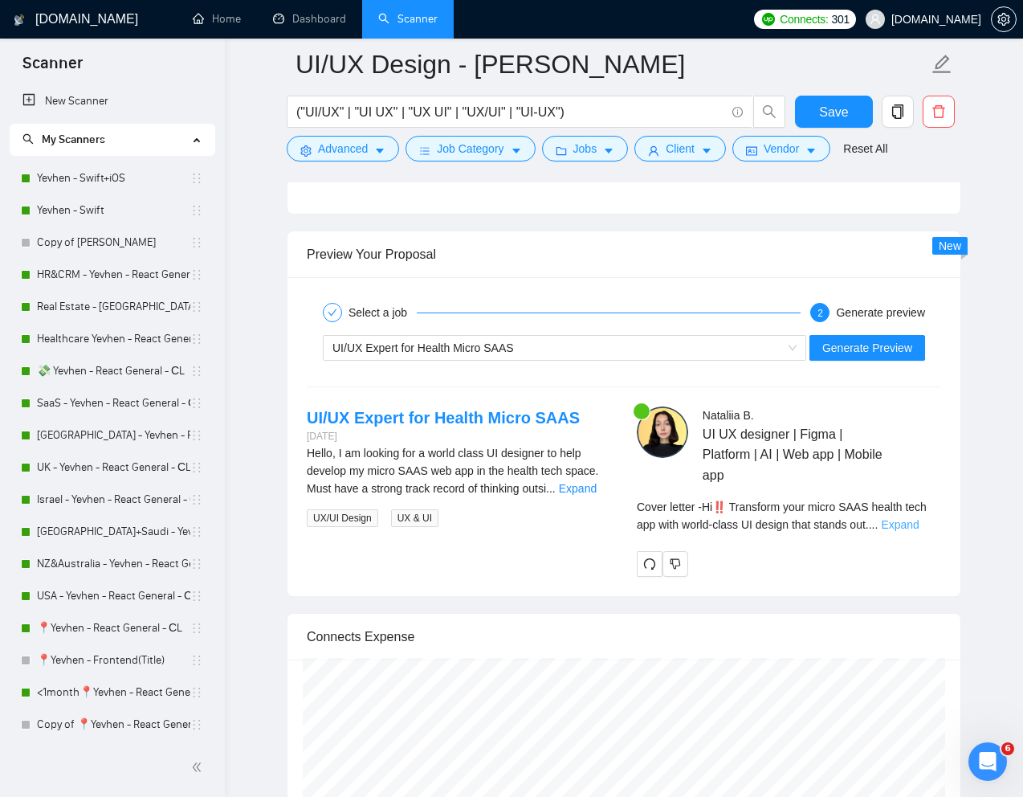
click at [918, 525] on link "Expand" at bounding box center [900, 524] width 38 height 13
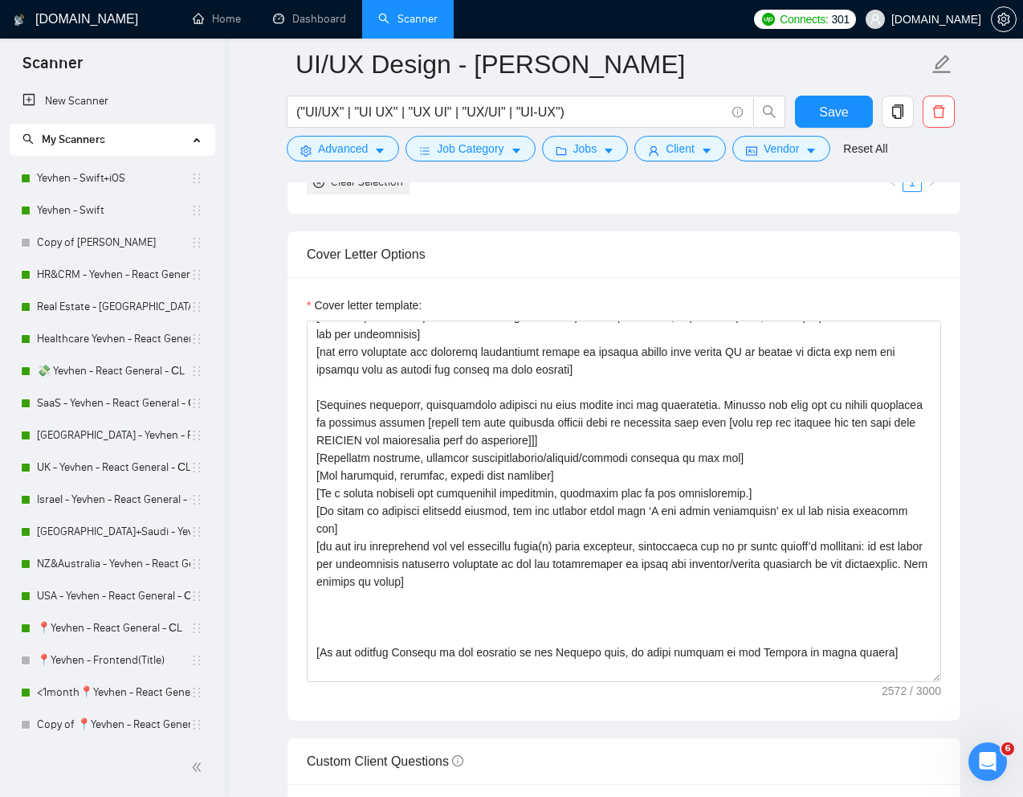
scroll to position [59, 0]
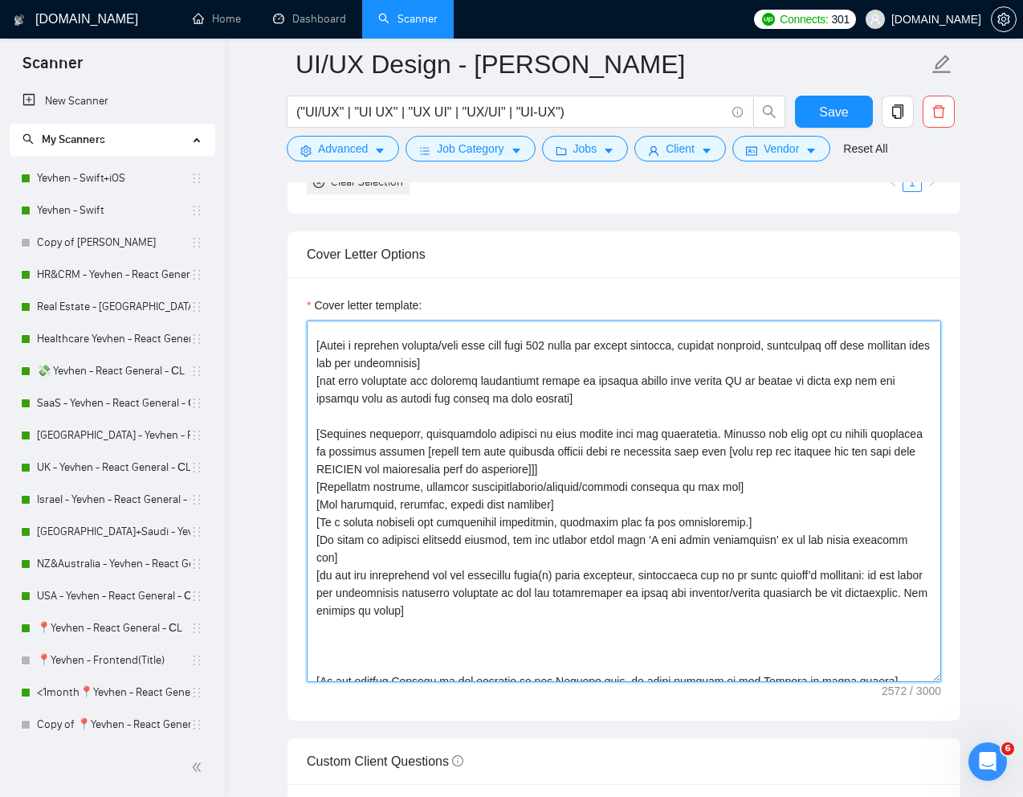
click at [753, 474] on textarea "Cover letter template:" at bounding box center [624, 500] width 634 height 361
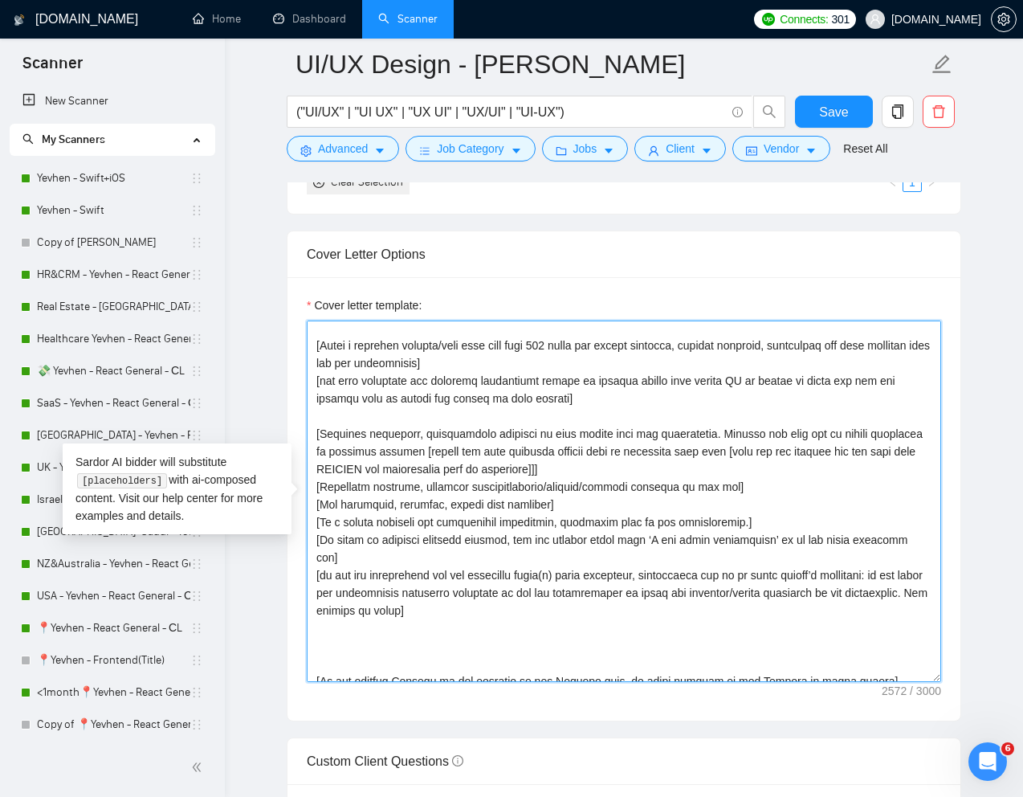
click at [746, 454] on textarea "Cover letter template:" at bounding box center [624, 500] width 634 height 361
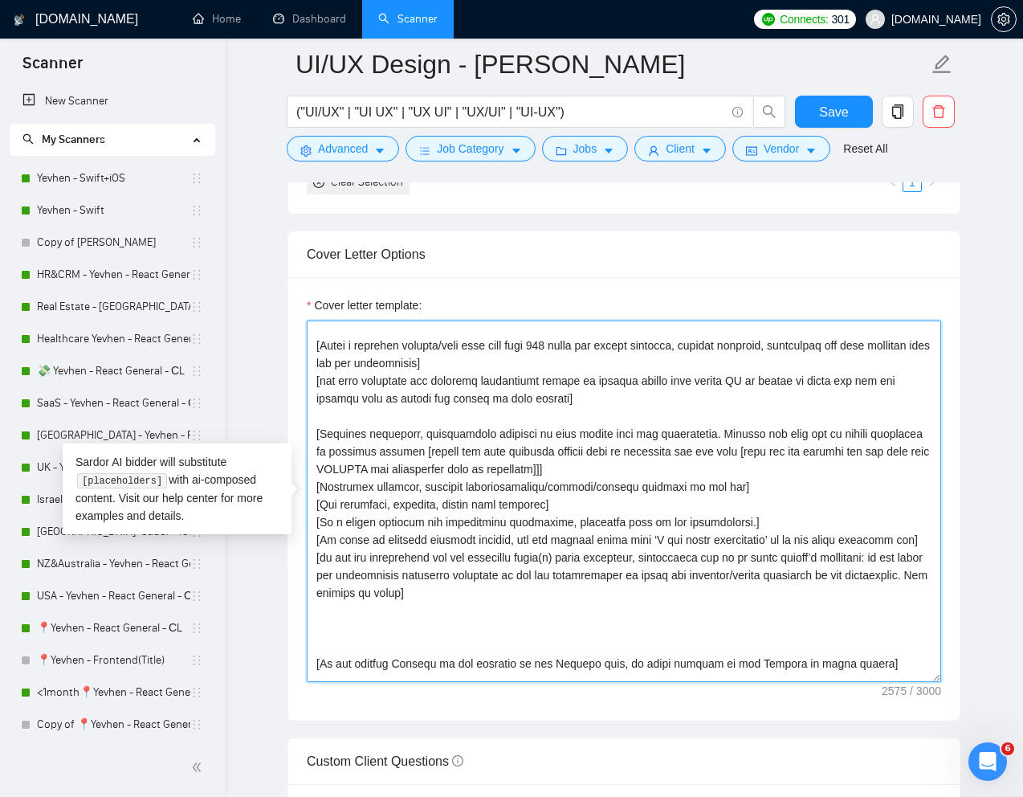
drag, startPoint x: 436, startPoint y: 471, endPoint x: 613, endPoint y: 475, distance: 176.7
click at [613, 475] on textarea "Cover letter template:" at bounding box center [624, 500] width 634 height 361
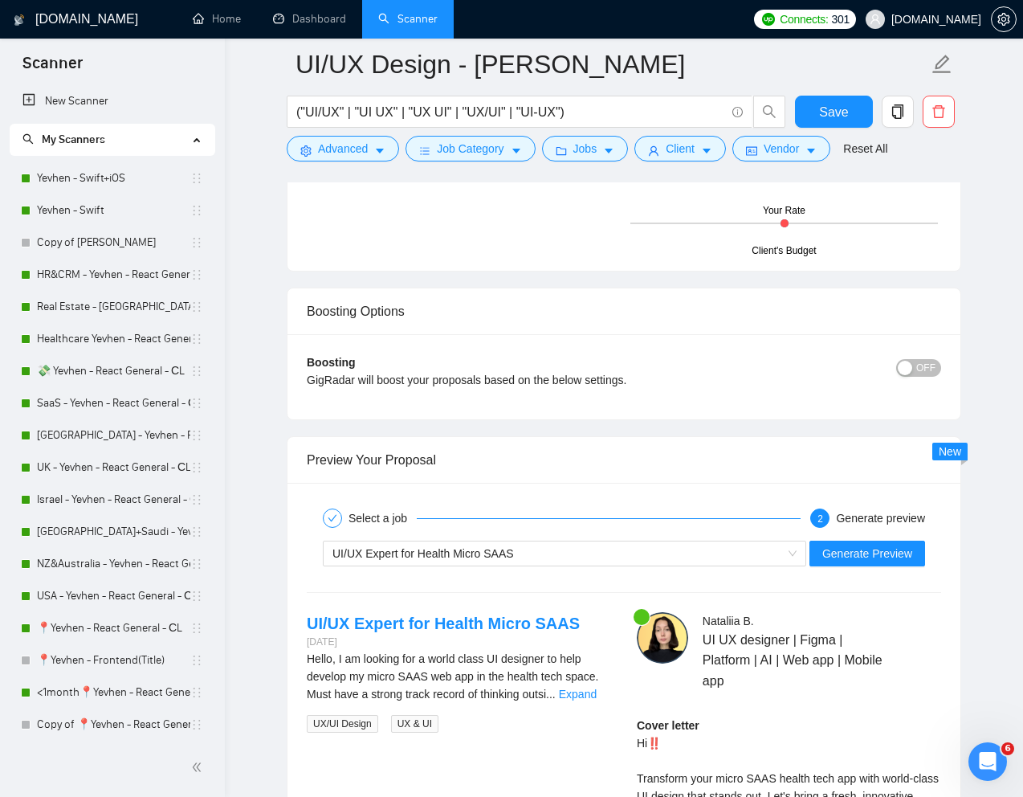
scroll to position [3268, 0]
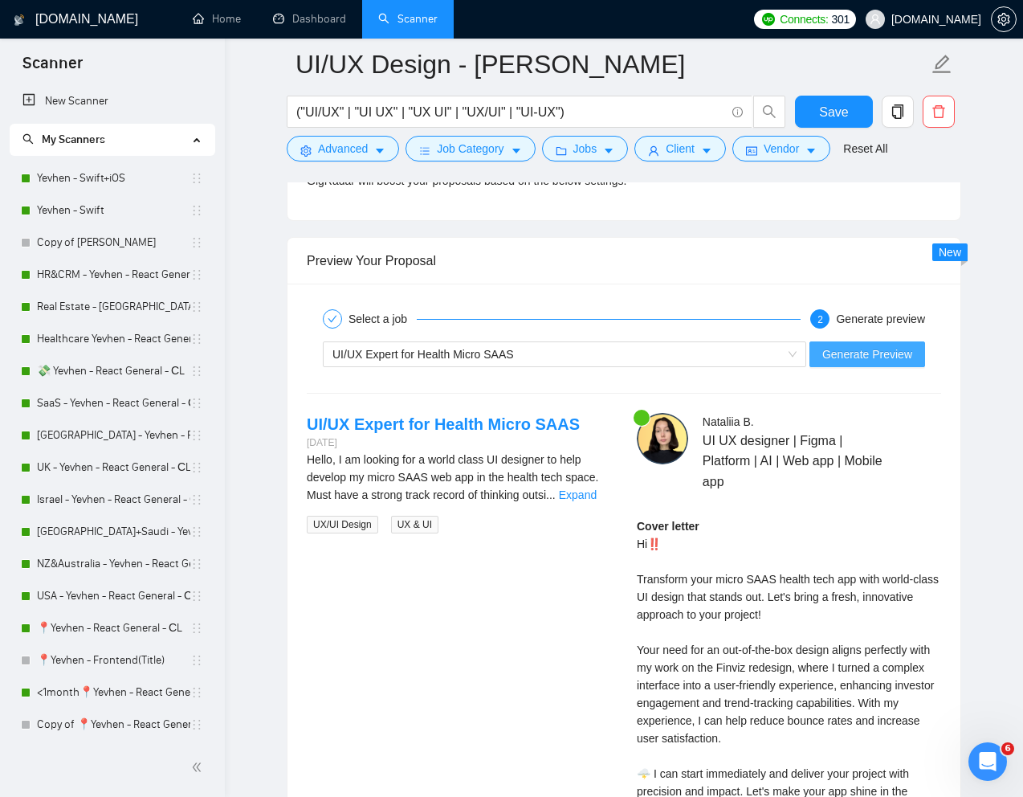
click at [887, 352] on span "Generate Preview" at bounding box center [867, 354] width 90 height 18
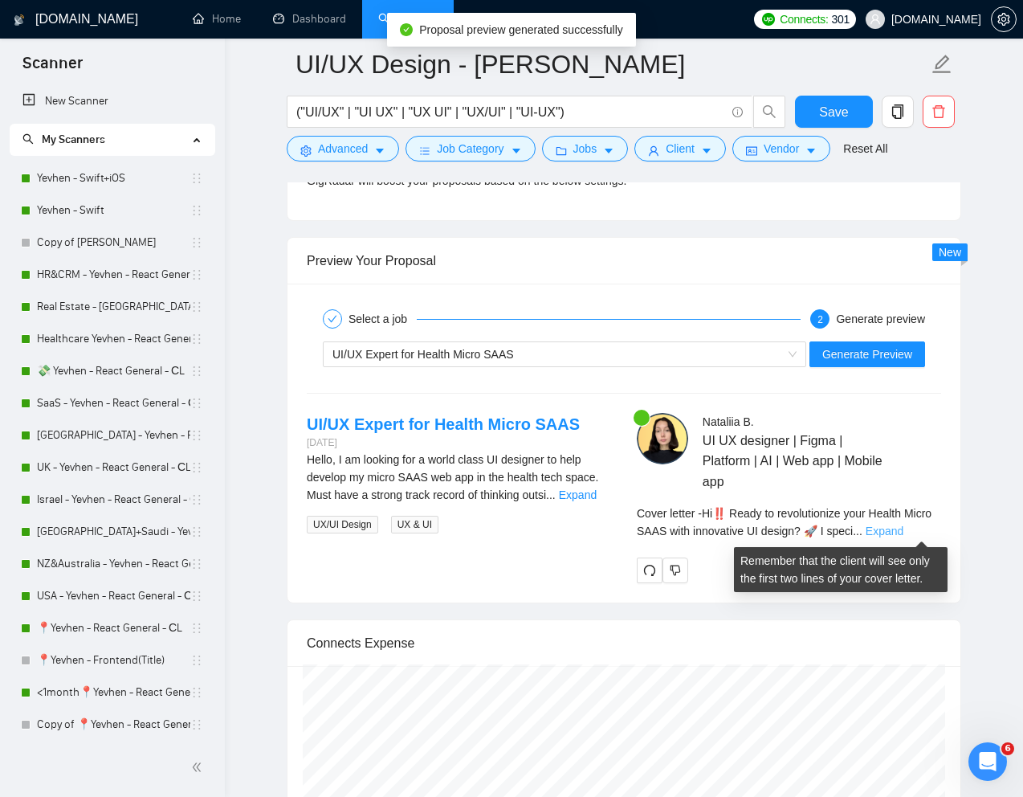
click at [903, 527] on link "Expand" at bounding box center [885, 530] width 38 height 13
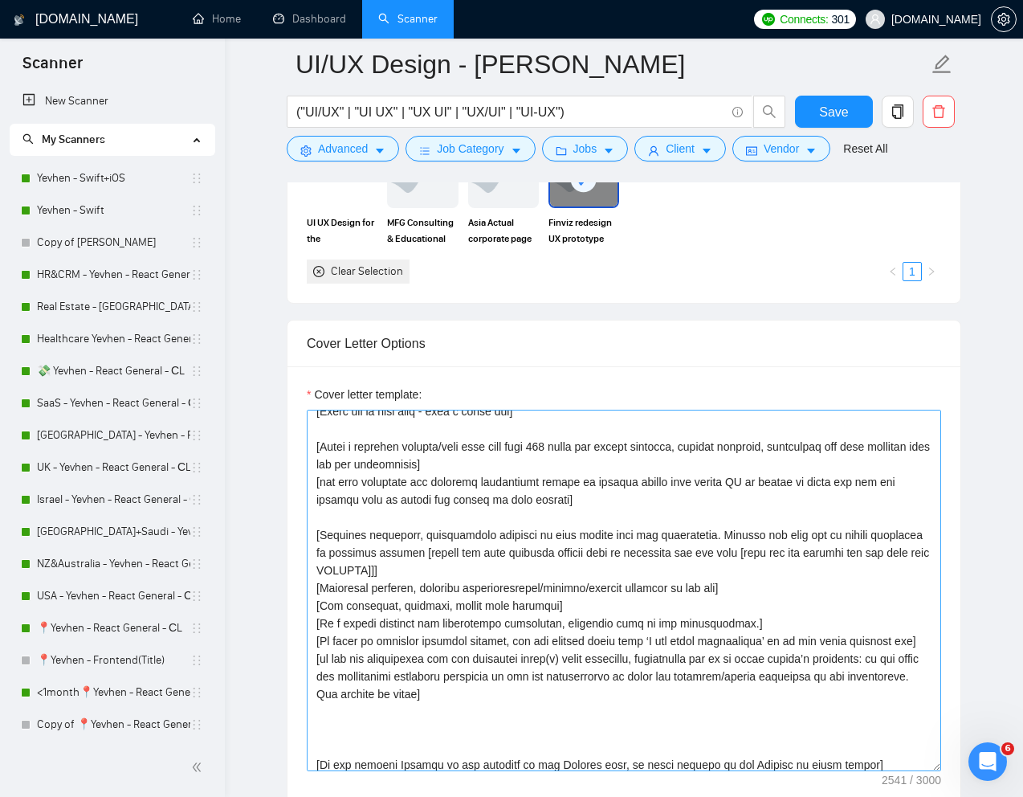
scroll to position [38, 0]
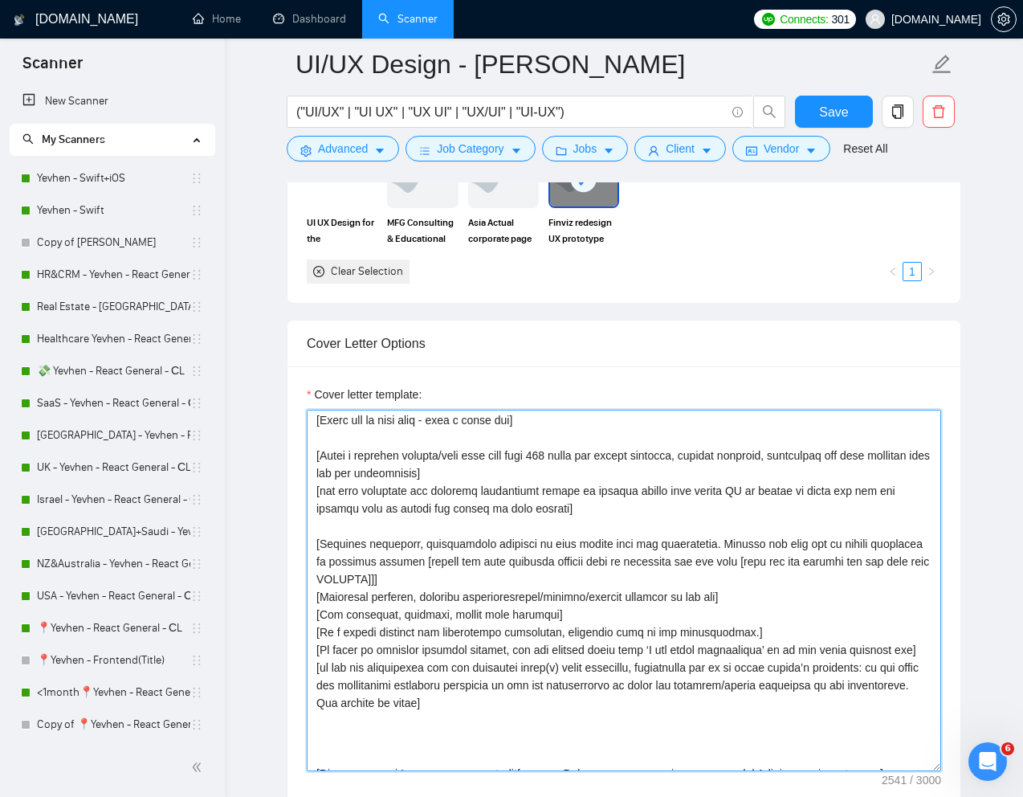
click at [860, 564] on textarea "Cover letter template:" at bounding box center [624, 590] width 634 height 361
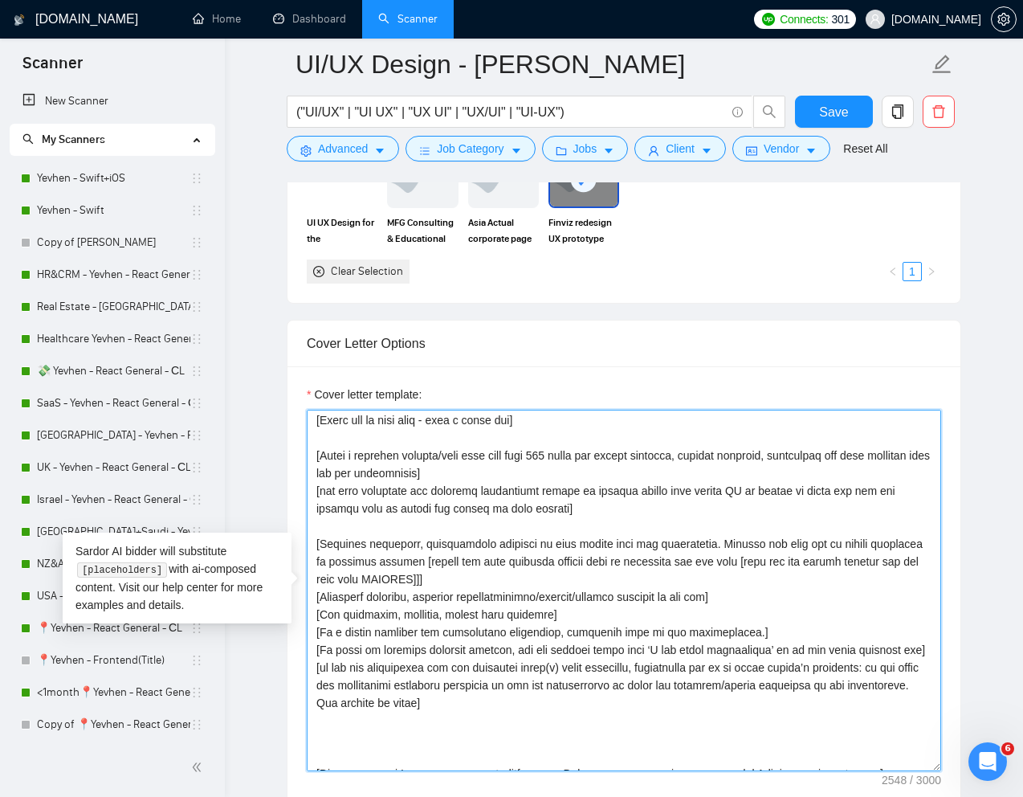
click at [842, 576] on textarea "Cover letter template:" at bounding box center [624, 590] width 634 height 361
drag, startPoint x: 798, startPoint y: 560, endPoint x: 500, endPoint y: 576, distance: 298.3
click at [500, 576] on textarea "Cover letter template:" at bounding box center [624, 590] width 634 height 361
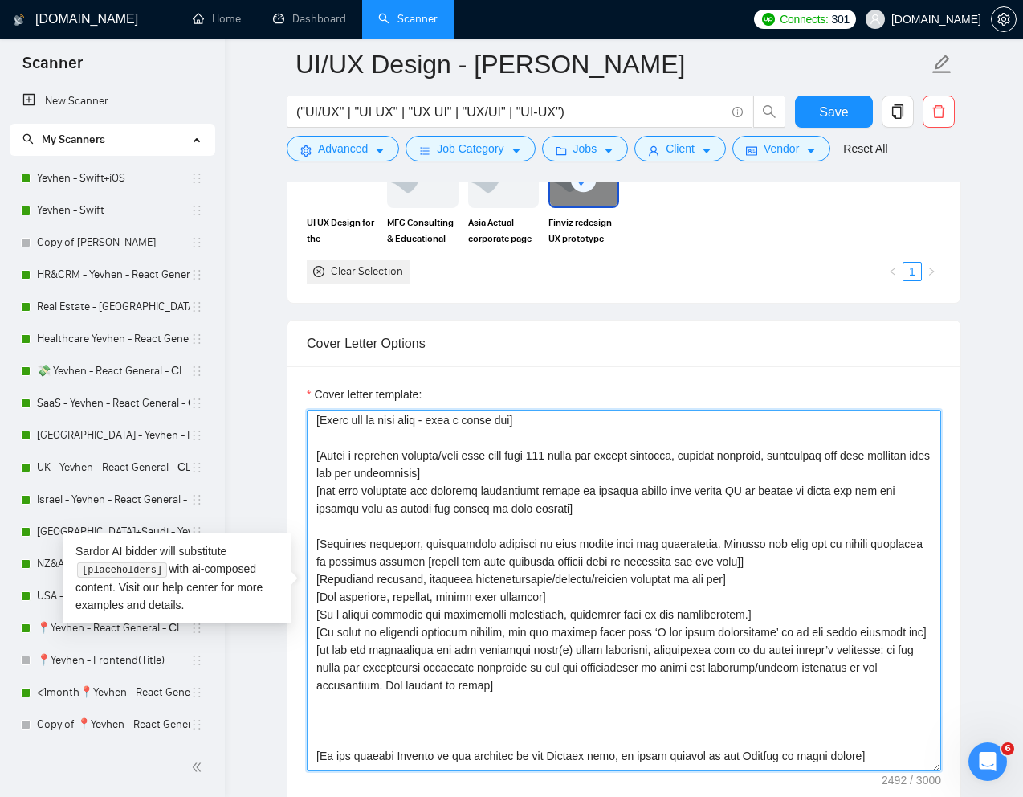
click at [828, 562] on textarea "Cover letter template:" at bounding box center [624, 590] width 634 height 361
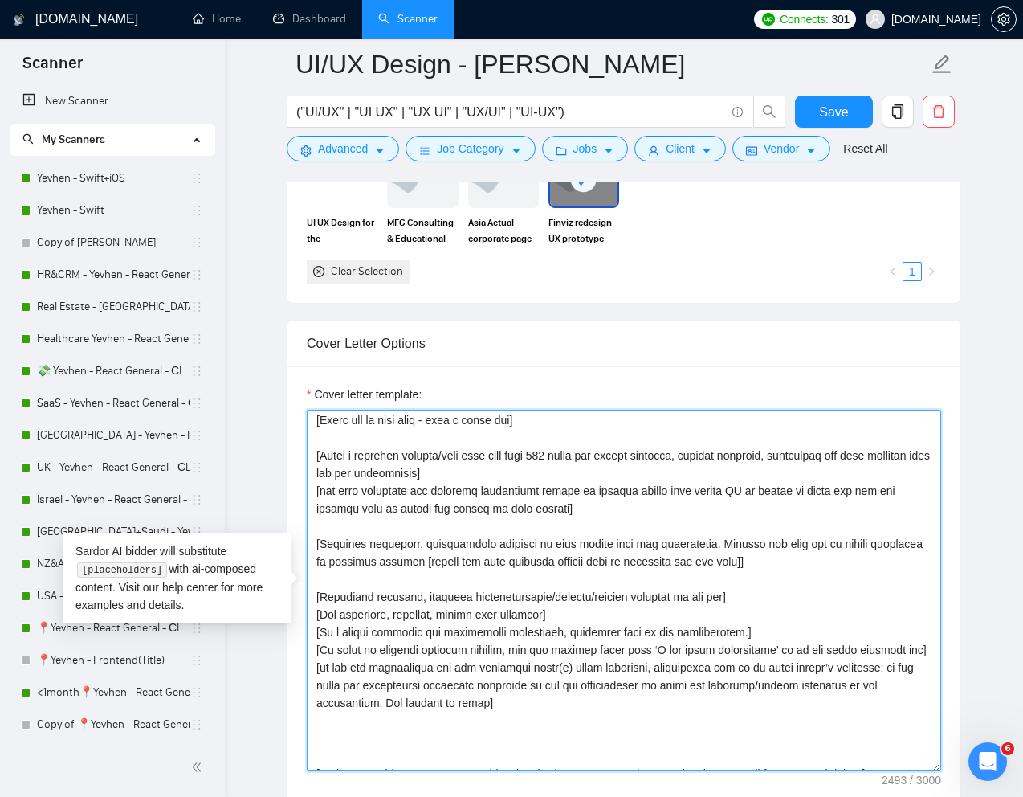
paste textarea "[link for the chosen project you can take from PRLINKS]"
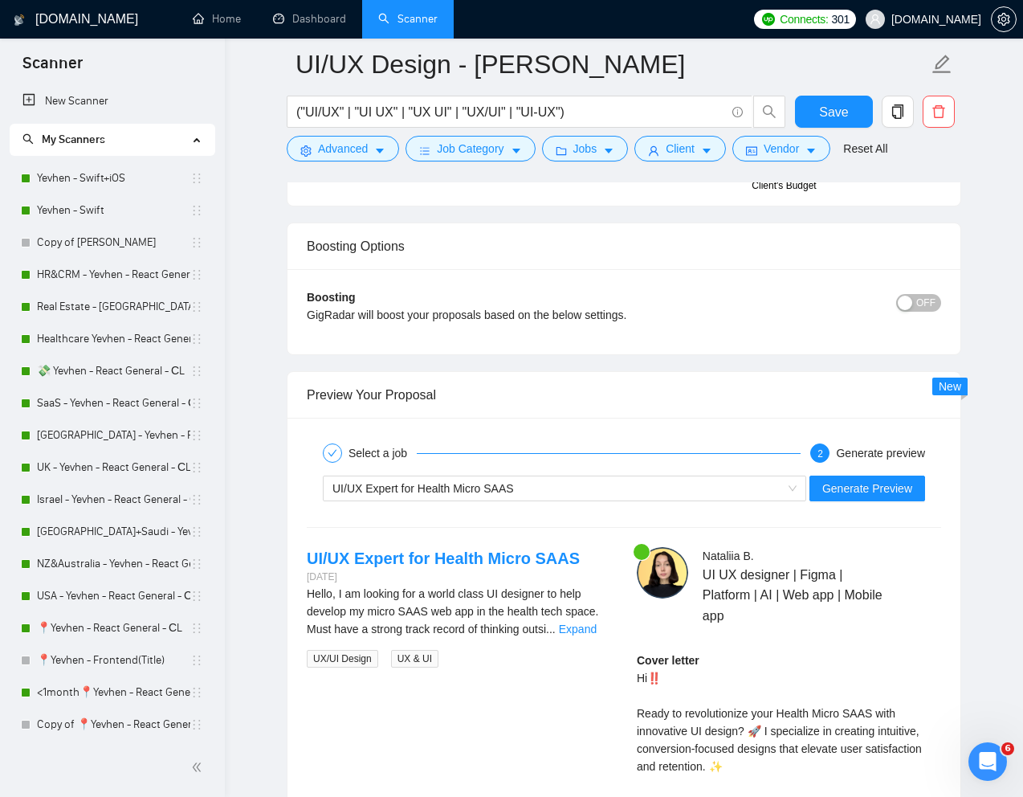
scroll to position [3227, 0]
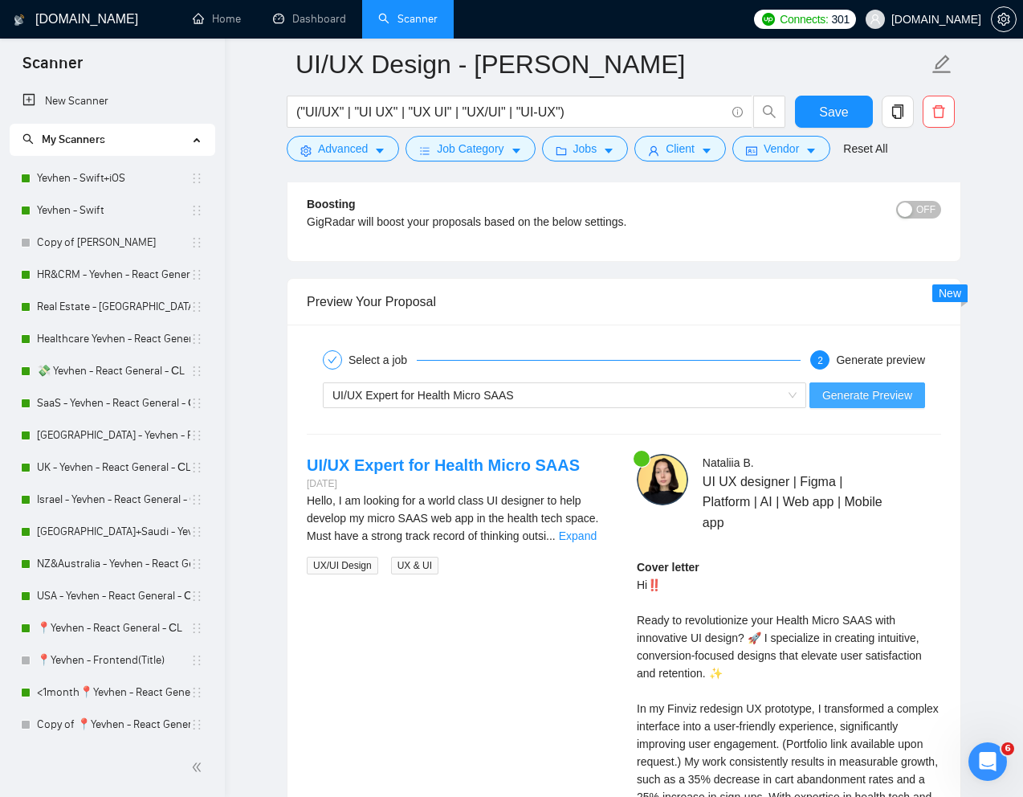
click at [863, 400] on span "Generate Preview" at bounding box center [867, 395] width 90 height 18
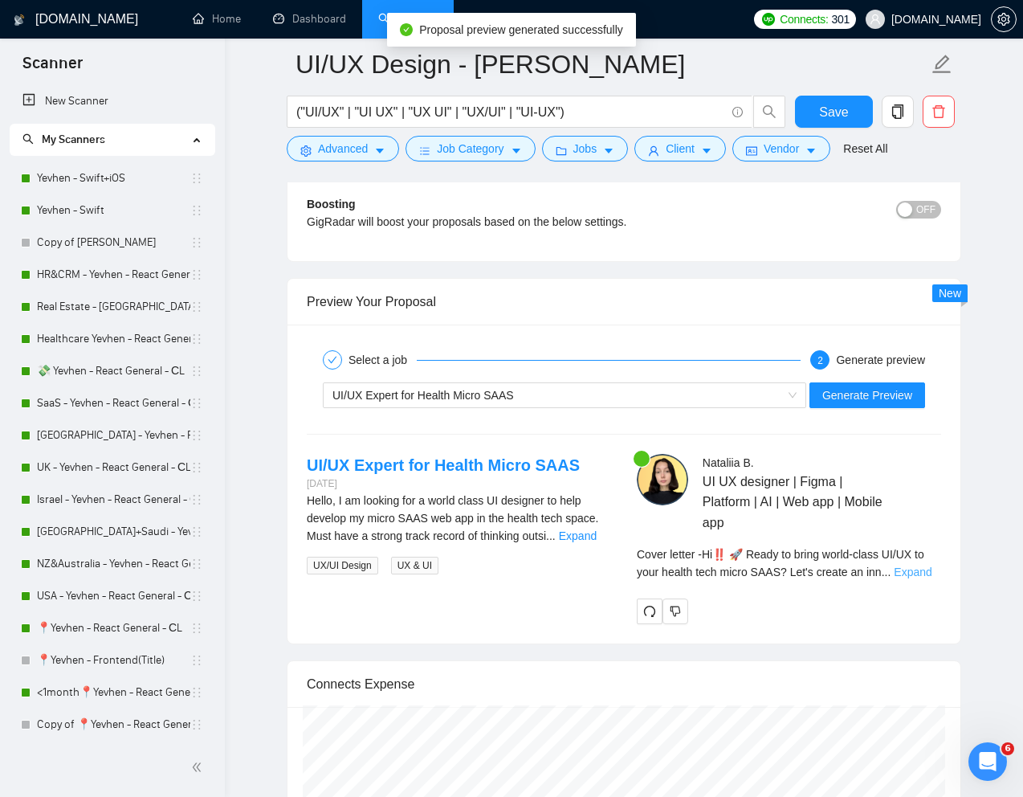
click at [921, 573] on link "Expand" at bounding box center [913, 571] width 38 height 13
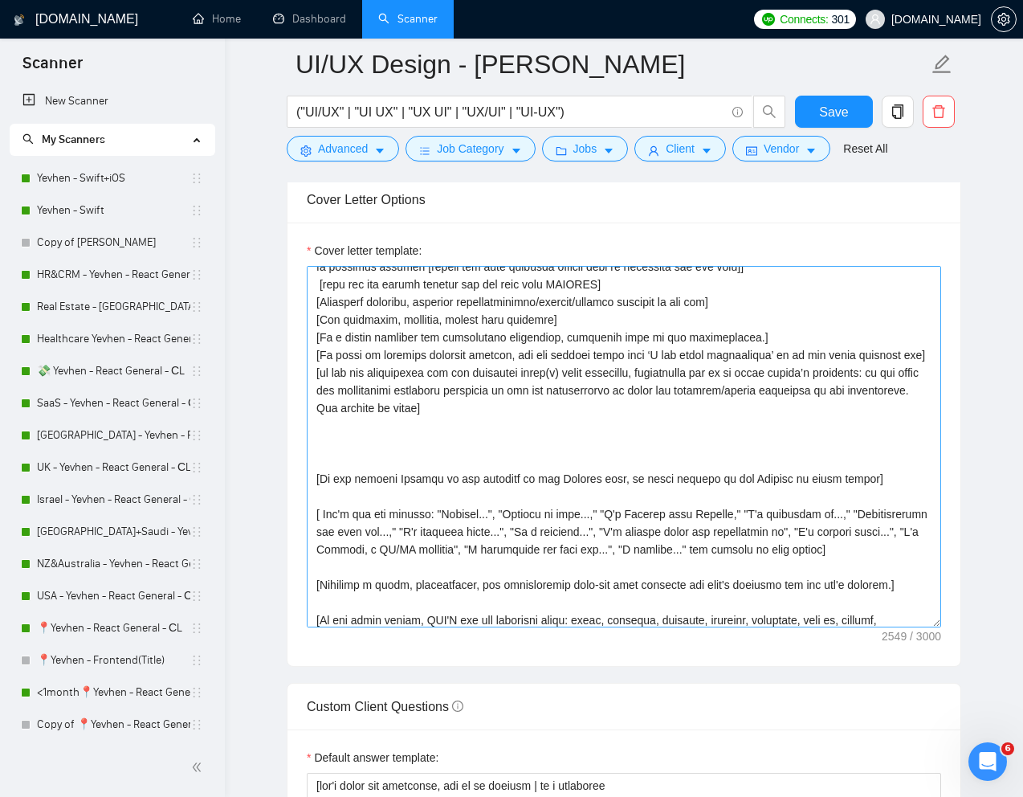
scroll to position [184, 0]
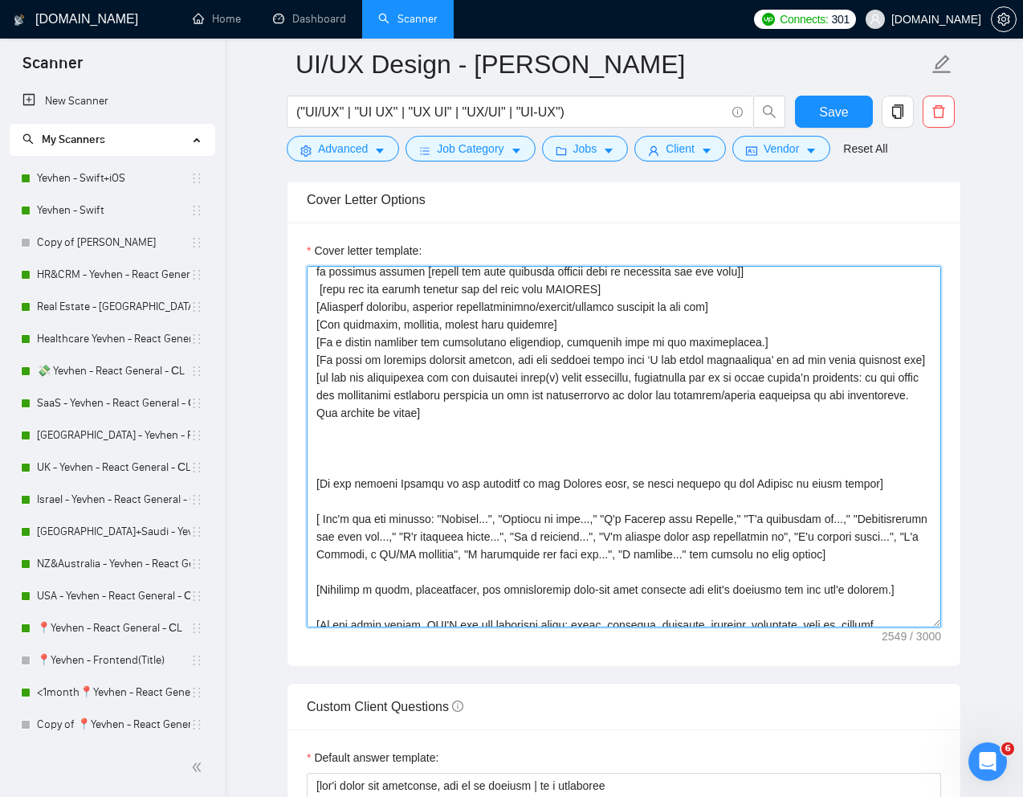
click at [504, 458] on textarea "Cover letter template:" at bounding box center [624, 446] width 634 height 361
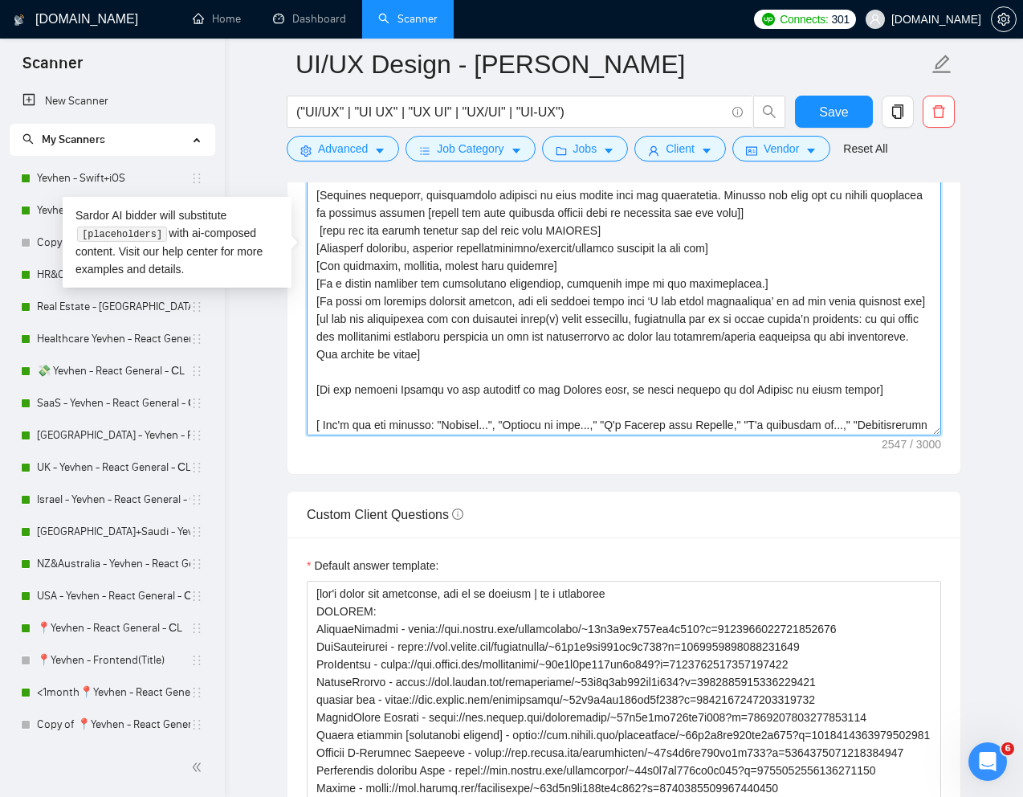
scroll to position [0, 0]
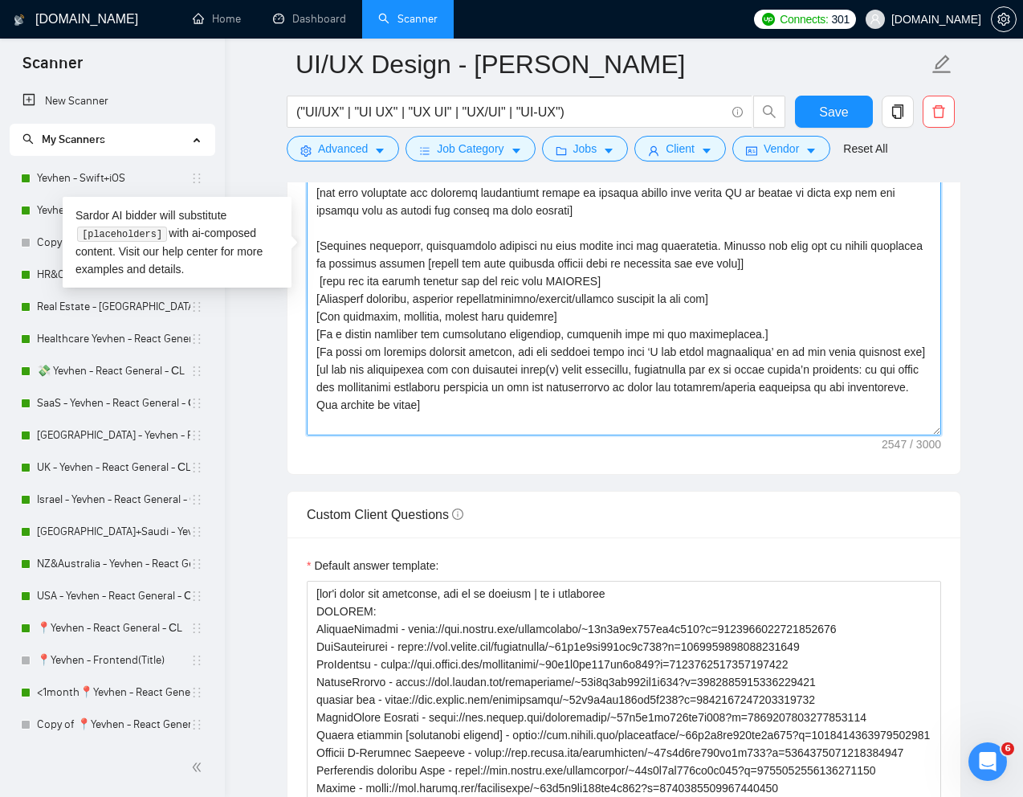
click at [561, 282] on textarea "Cover letter template:" at bounding box center [624, 254] width 634 height 361
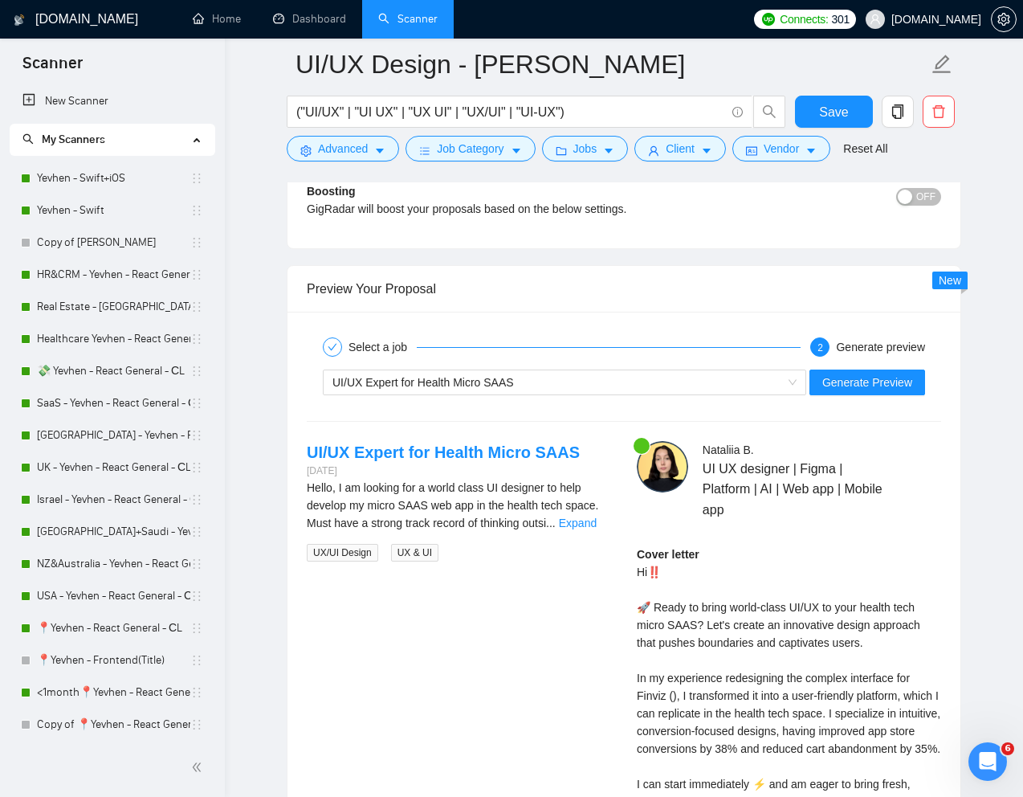
scroll to position [3258, 0]
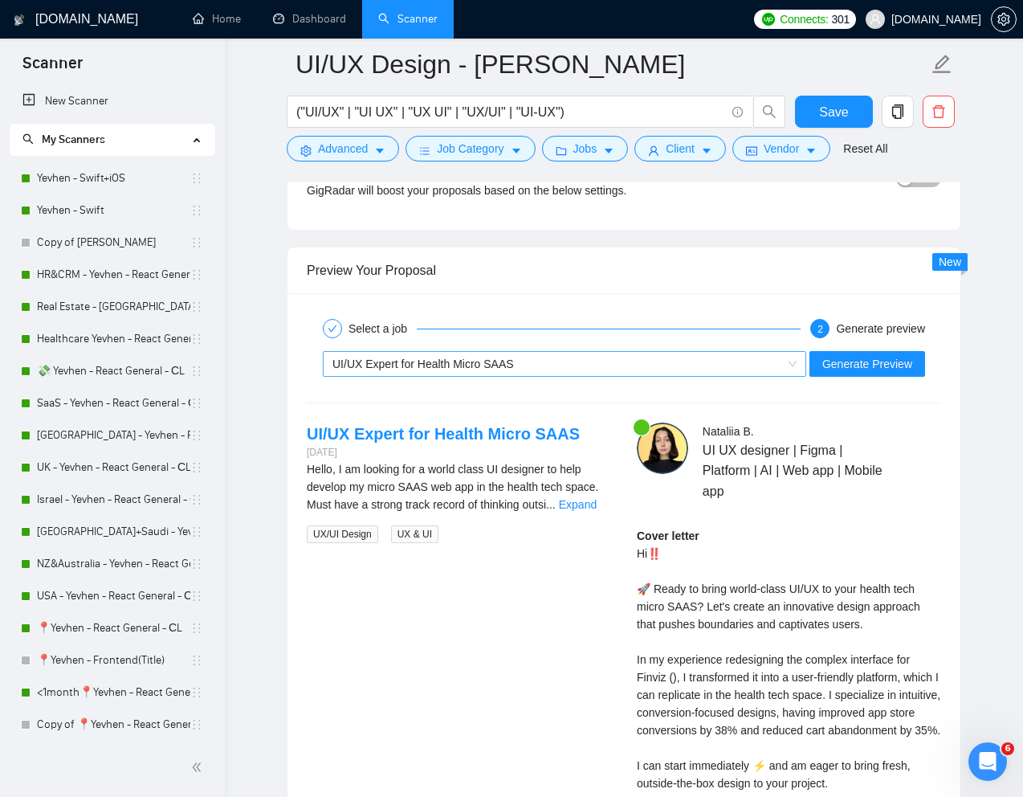
click at [607, 374] on div "UI/UX Expert for Health Micro SAAS" at bounding box center [557, 364] width 450 height 24
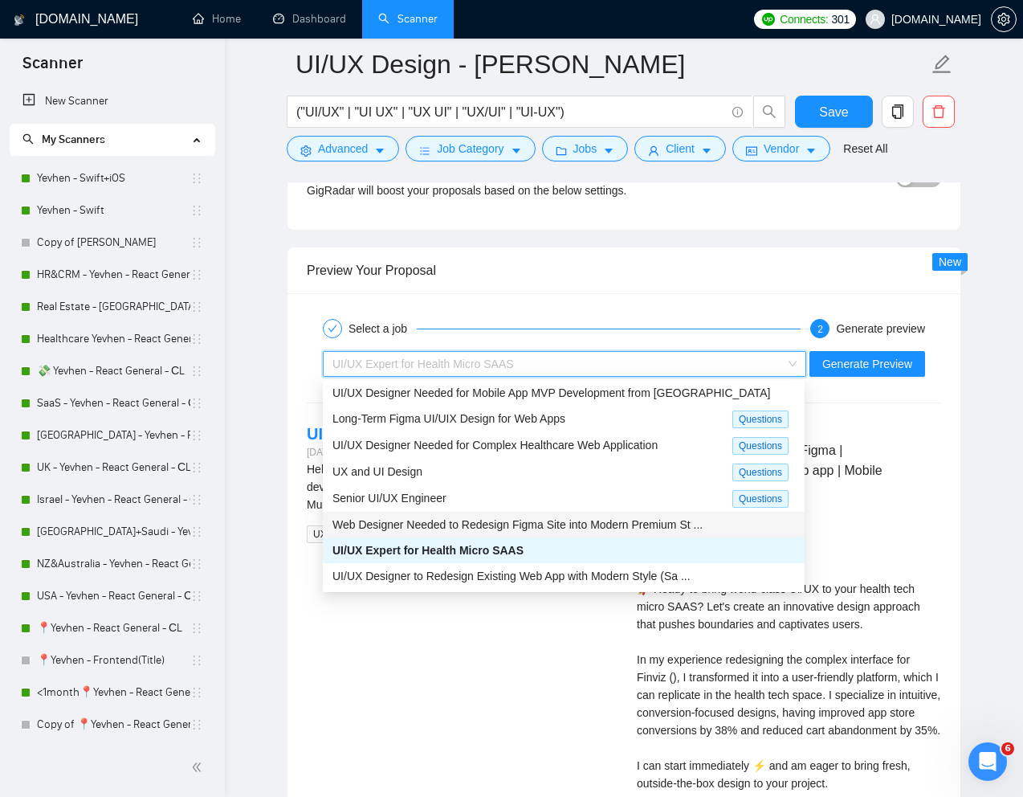
click at [421, 520] on span "Web Designer Needed to Redesign Figma Site into Modern Premium St ..." at bounding box center [517, 524] width 370 height 13
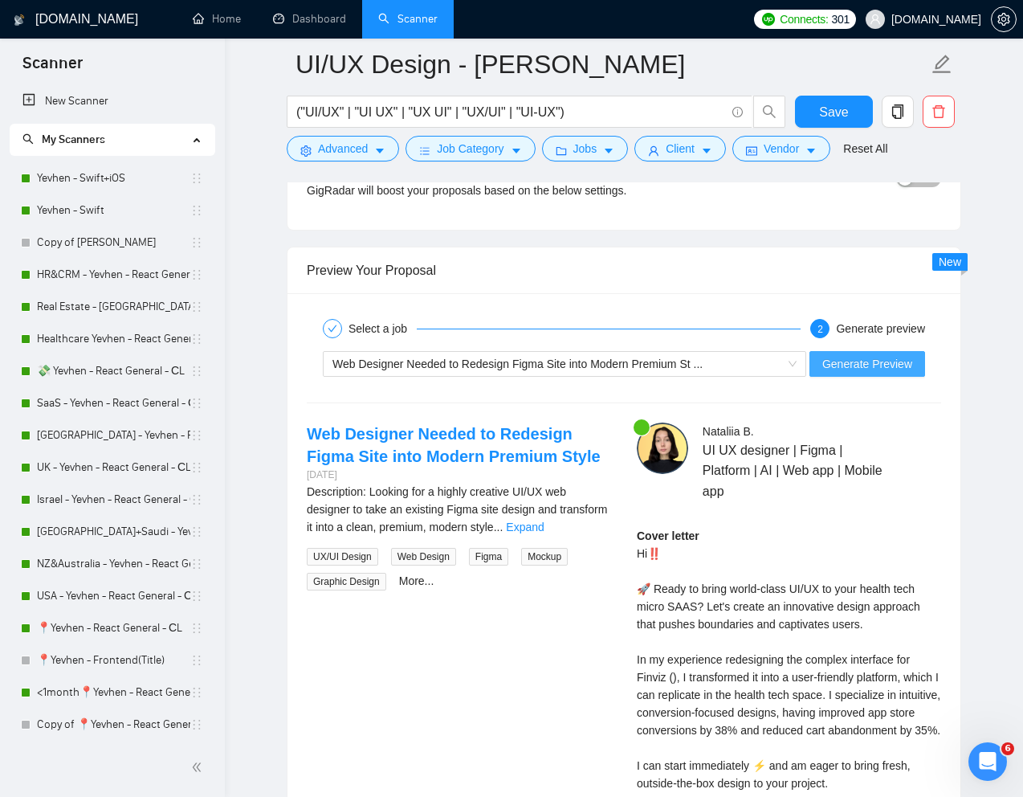
click at [871, 360] on span "Generate Preview" at bounding box center [867, 364] width 90 height 18
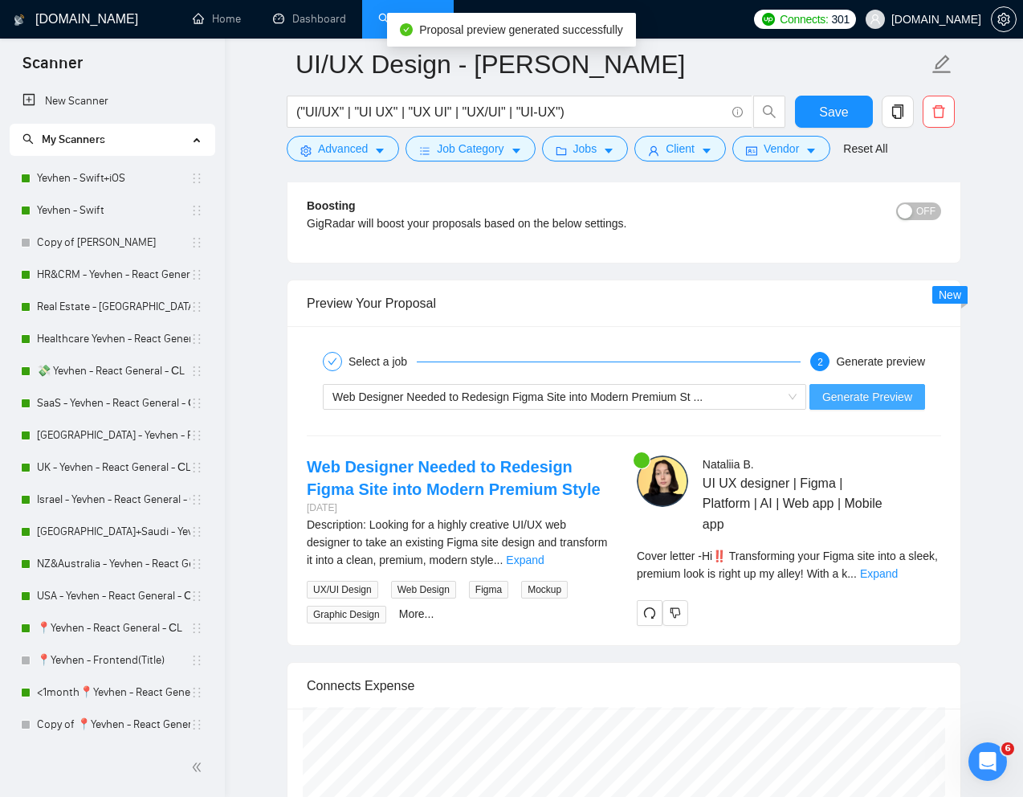
scroll to position [3270, 0]
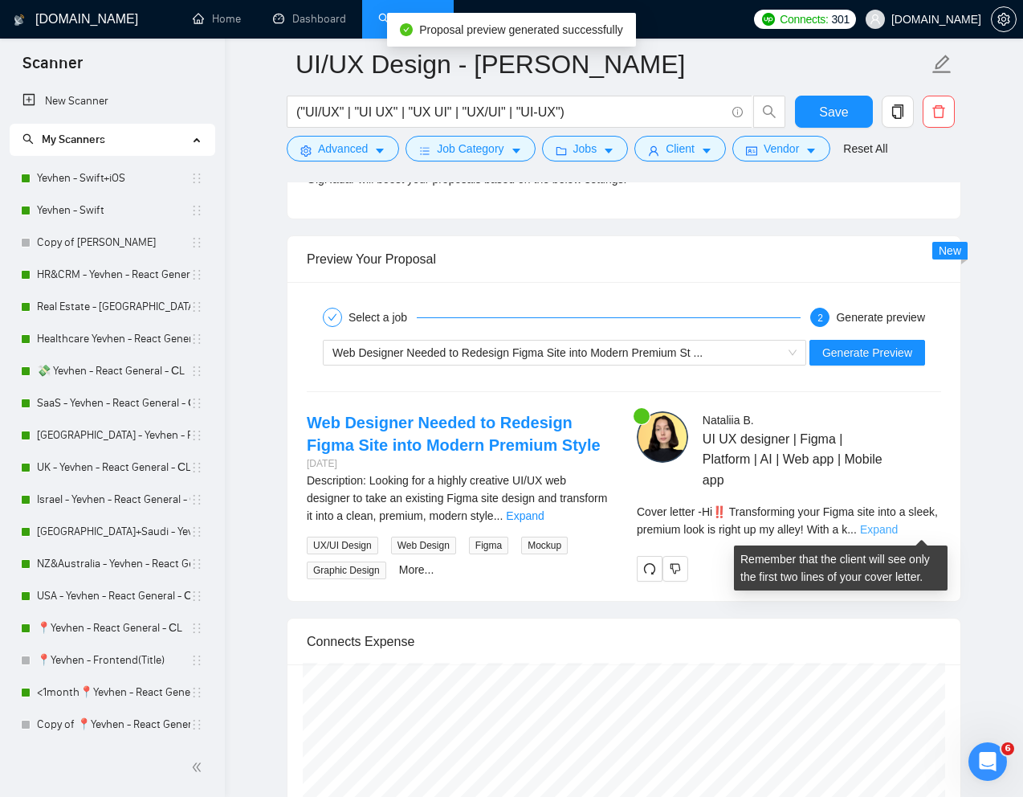
click at [898, 527] on link "Expand" at bounding box center [879, 529] width 38 height 13
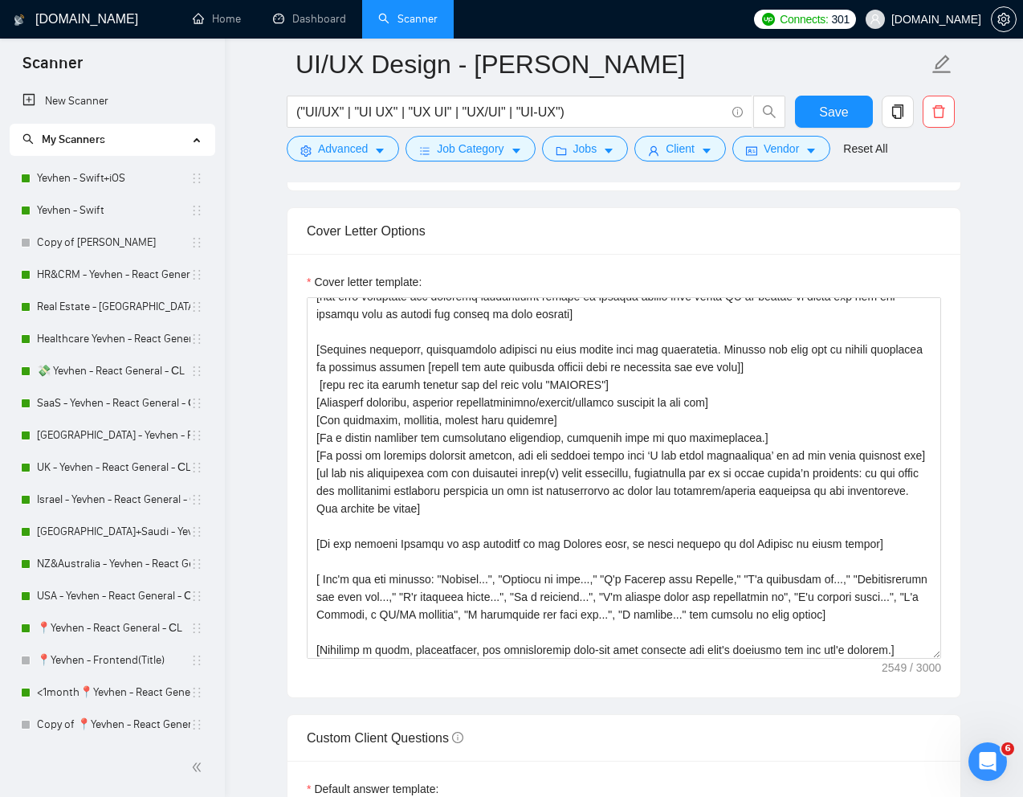
scroll to position [118, 0]
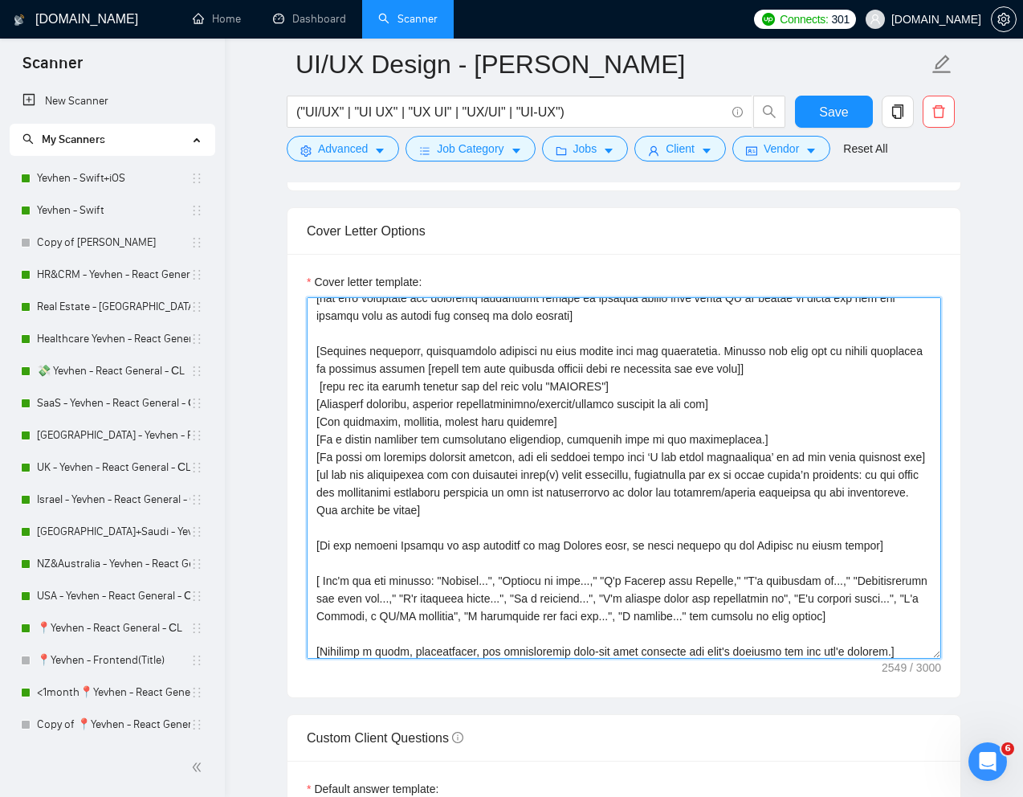
click at [319, 387] on textarea "Cover letter template:" at bounding box center [624, 477] width 634 height 361
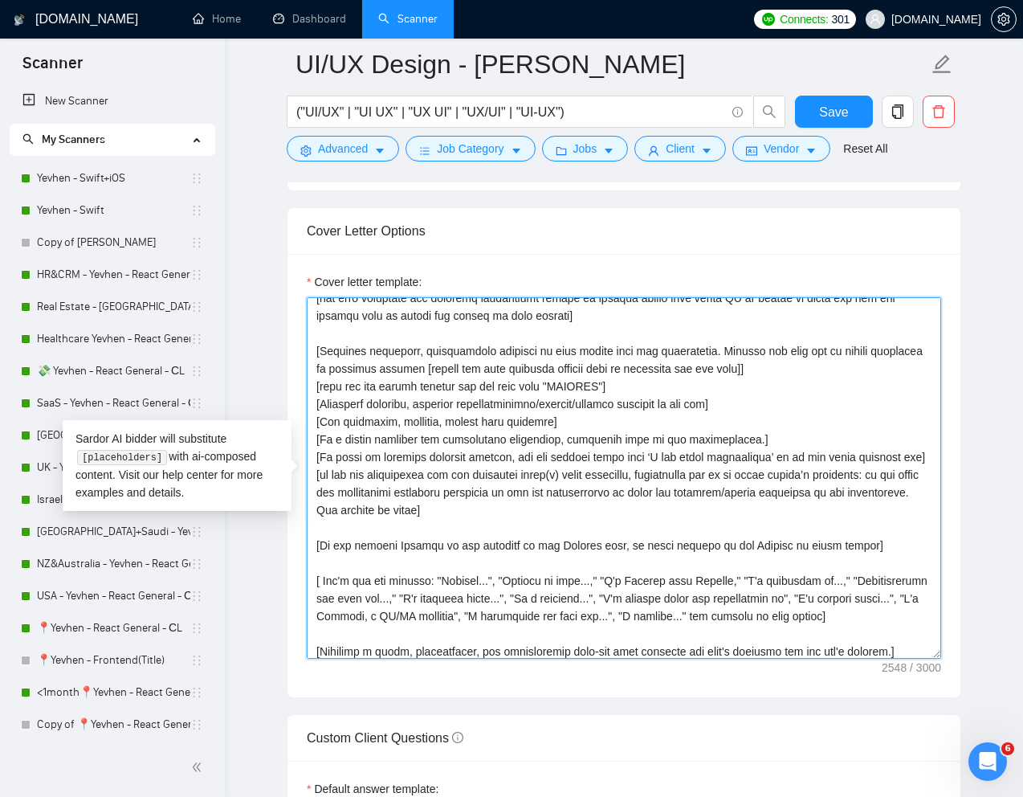
click at [609, 385] on textarea "Cover letter template:" at bounding box center [624, 477] width 634 height 361
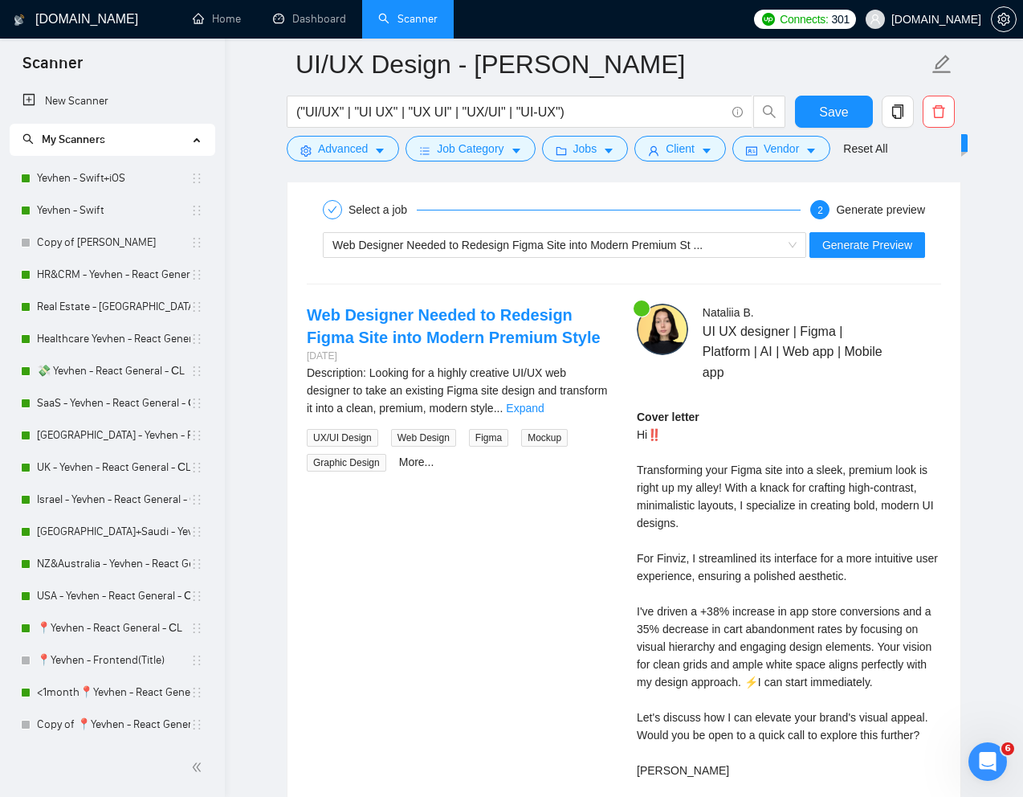
scroll to position [3383, 0]
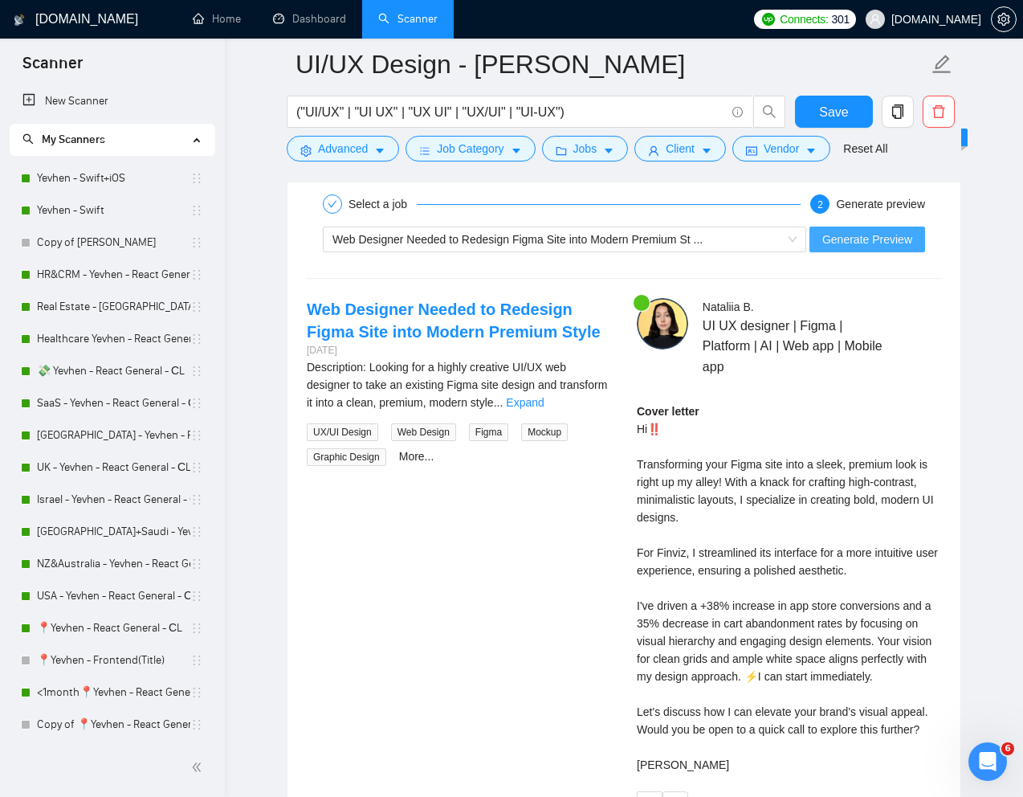
click at [862, 238] on span "Generate Preview" at bounding box center [867, 239] width 90 height 18
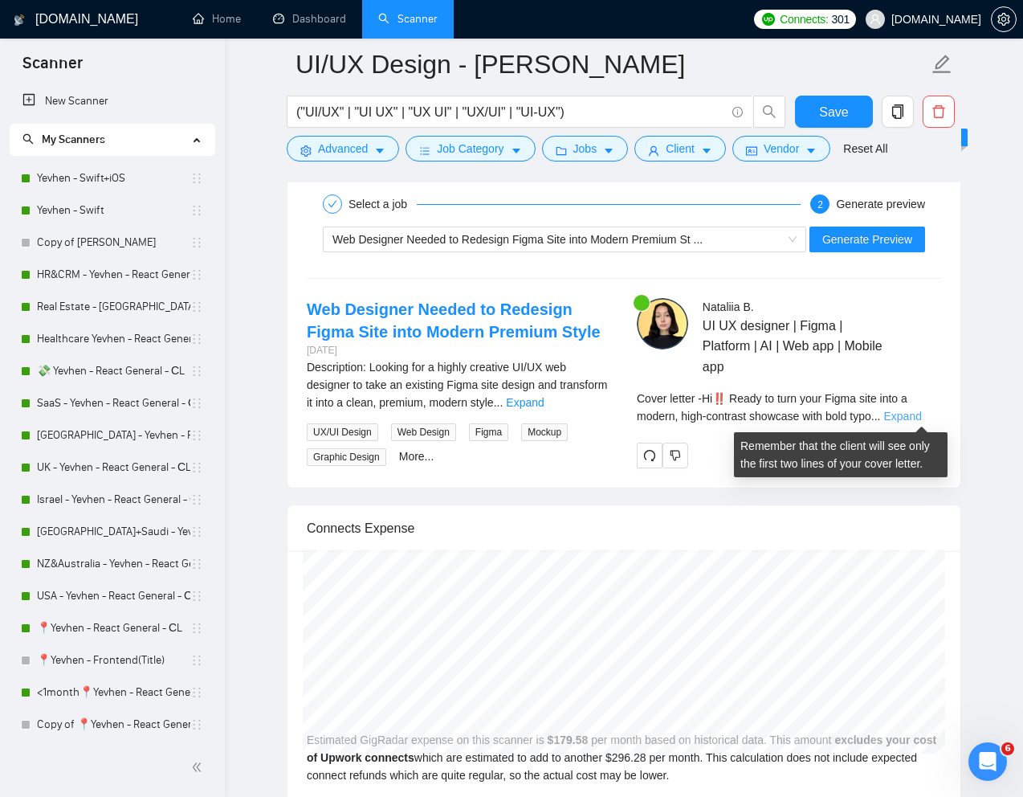
click at [918, 414] on link "Expand" at bounding box center [903, 416] width 38 height 13
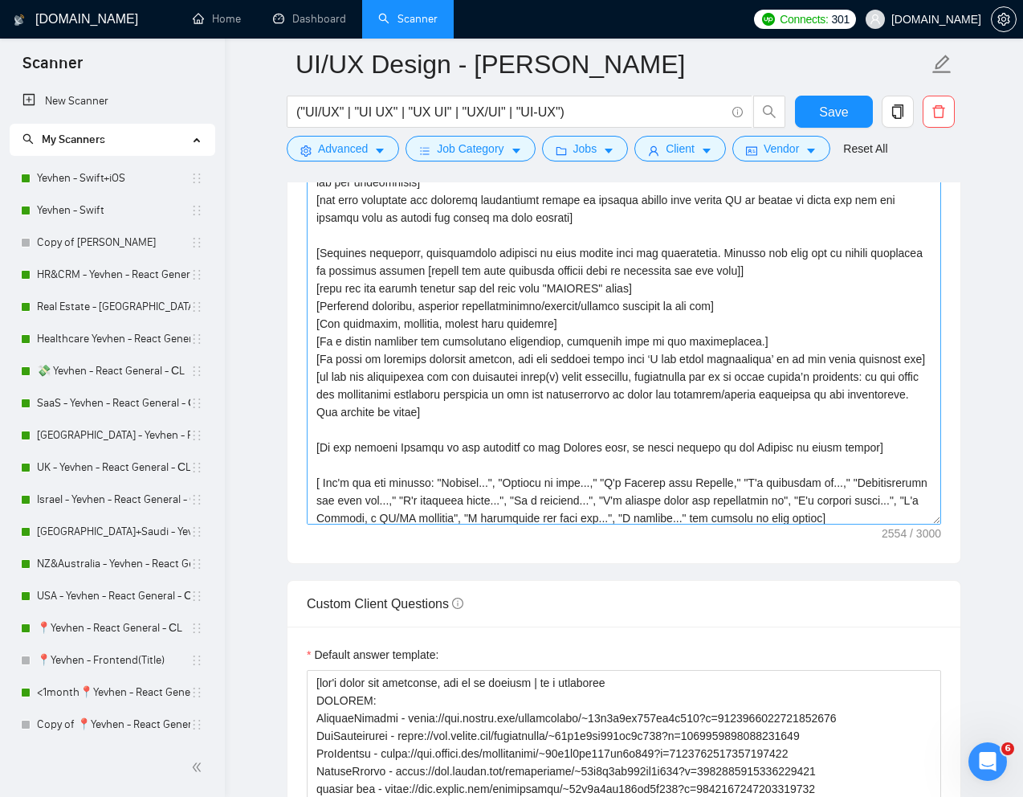
scroll to position [79, 0]
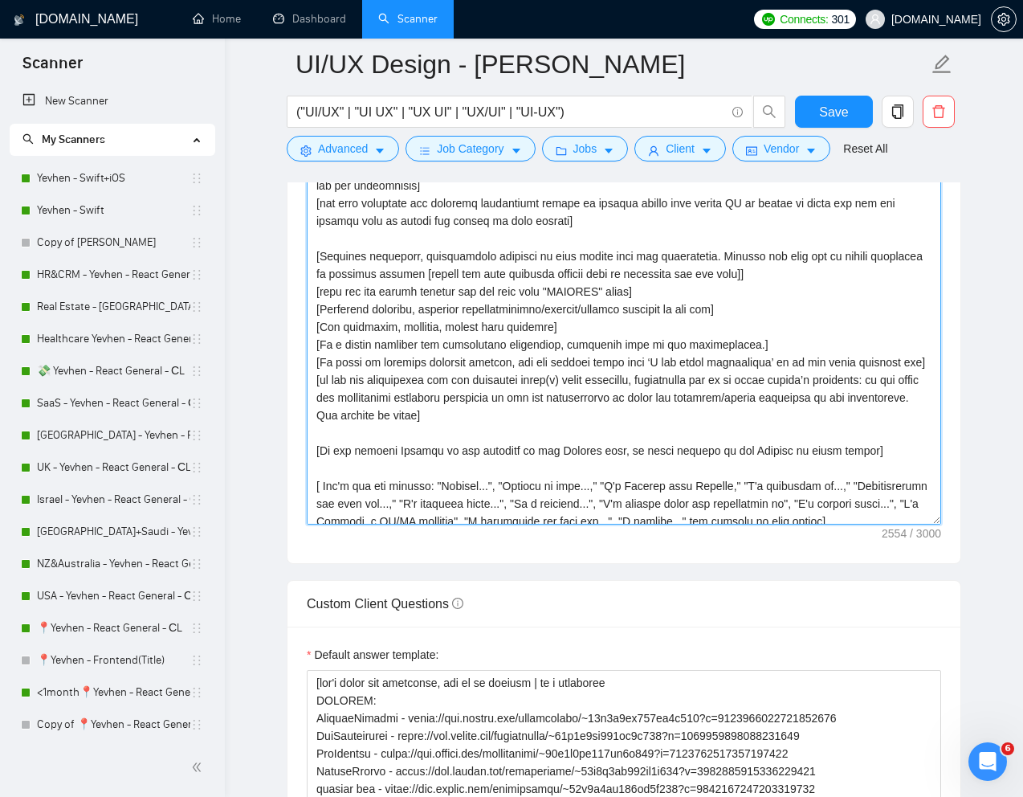
click at [560, 292] on textarea "Cover letter template:" at bounding box center [624, 343] width 634 height 361
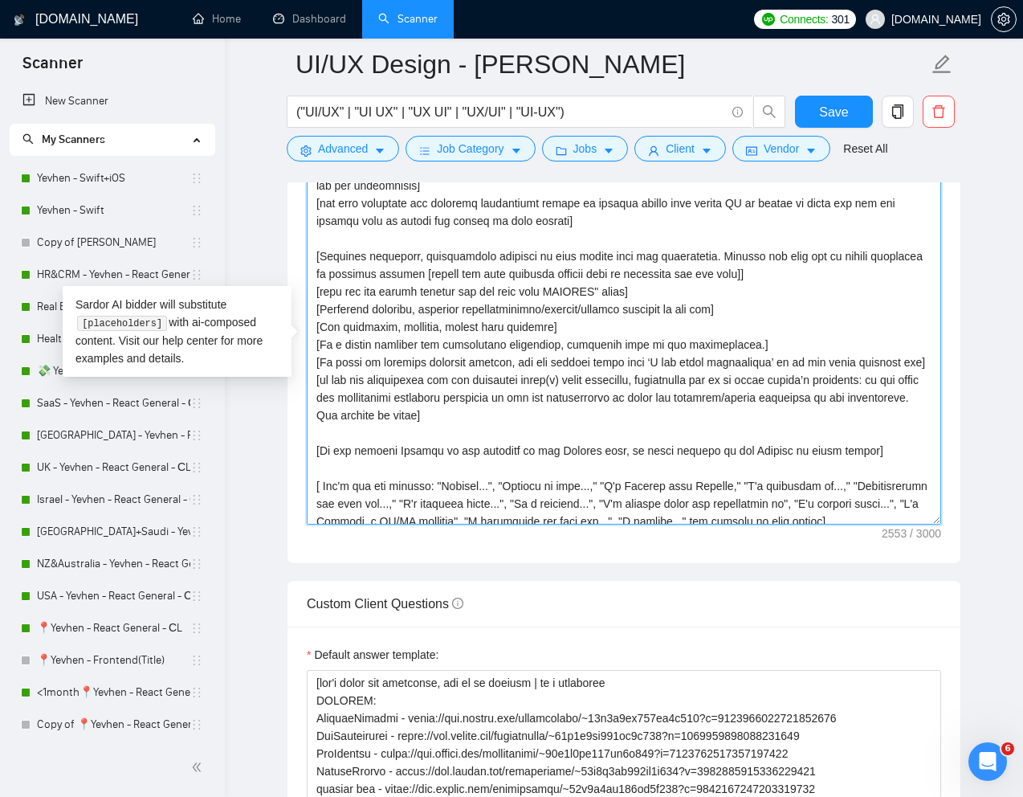
click at [608, 291] on textarea "Cover letter template:" at bounding box center [624, 343] width 634 height 361
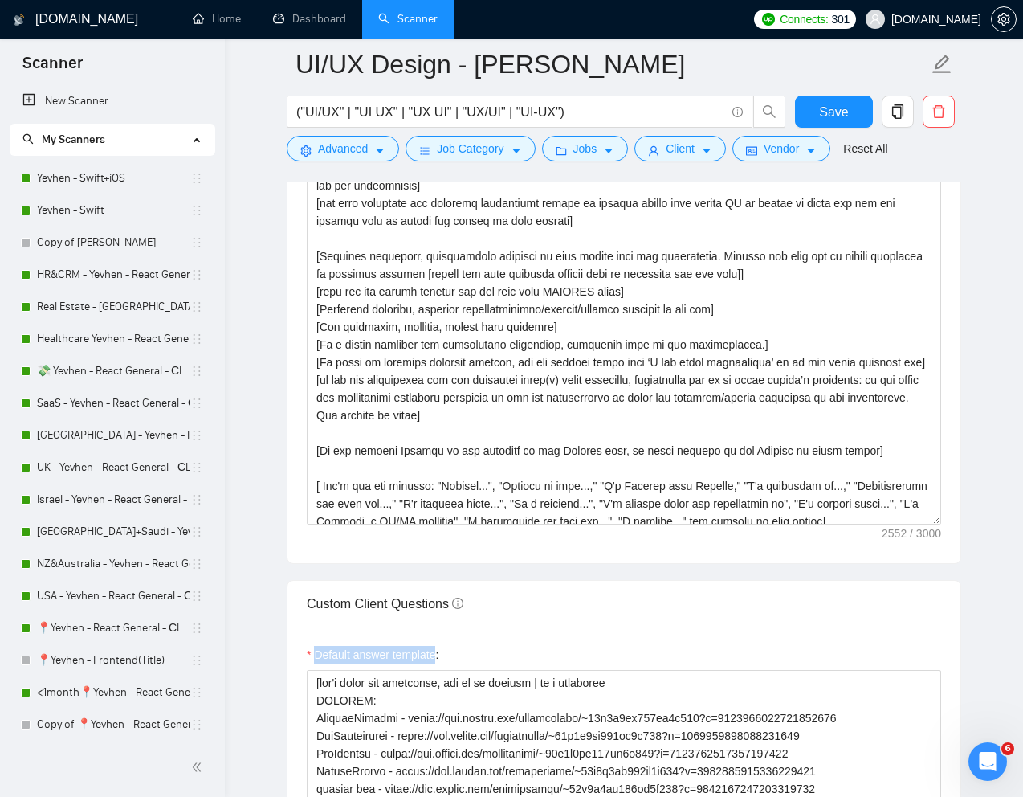
drag, startPoint x: 316, startPoint y: 653, endPoint x: 439, endPoint y: 657, distance: 123.7
click at [438, 657] on label "Default answer template:" at bounding box center [373, 655] width 132 height 18
copy label "Default answer template"
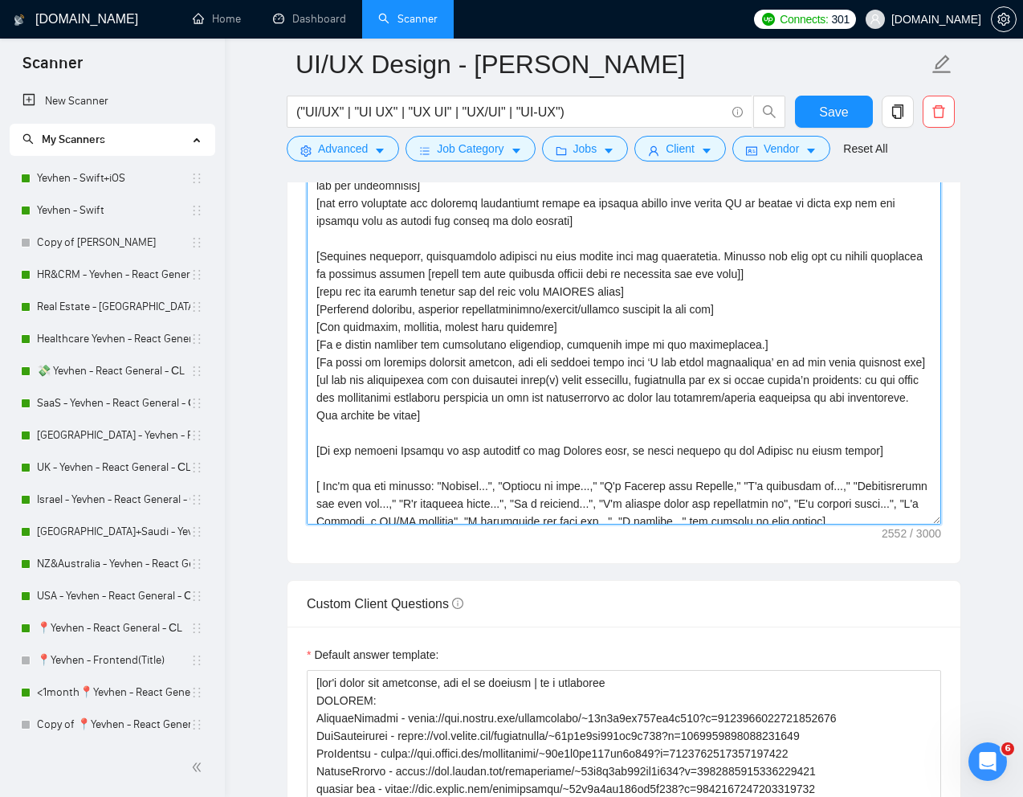
click at [616, 295] on textarea "Cover letter template:" at bounding box center [624, 343] width 634 height 361
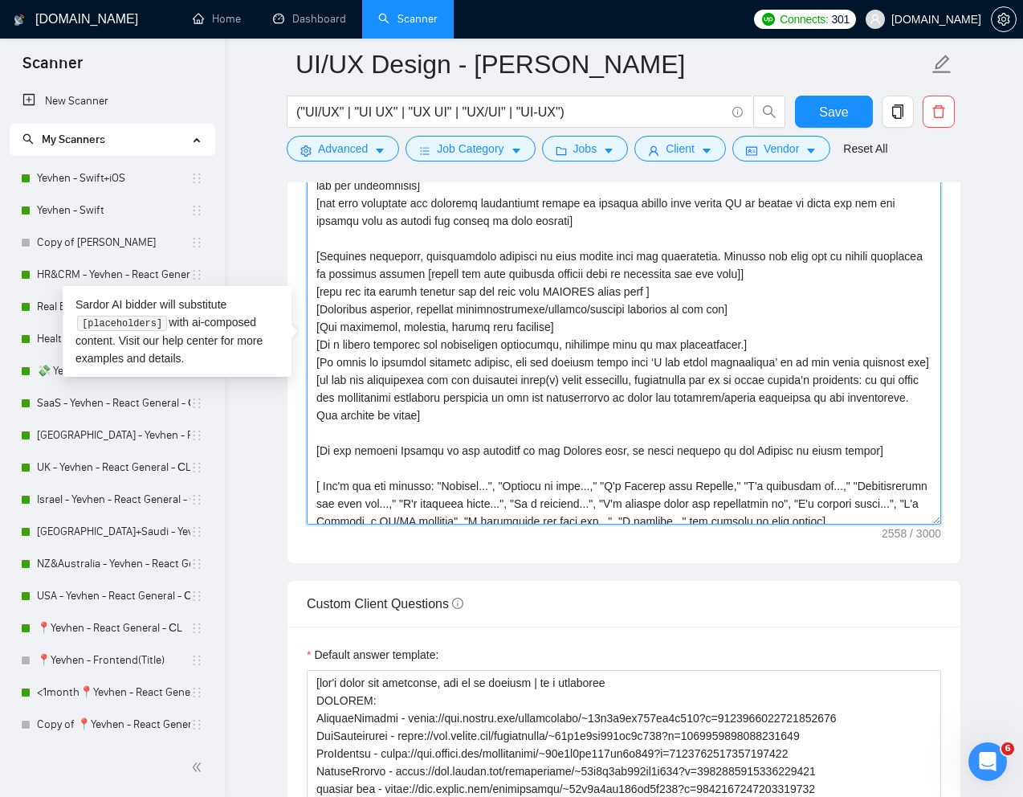
paste textarea "Default answer template"
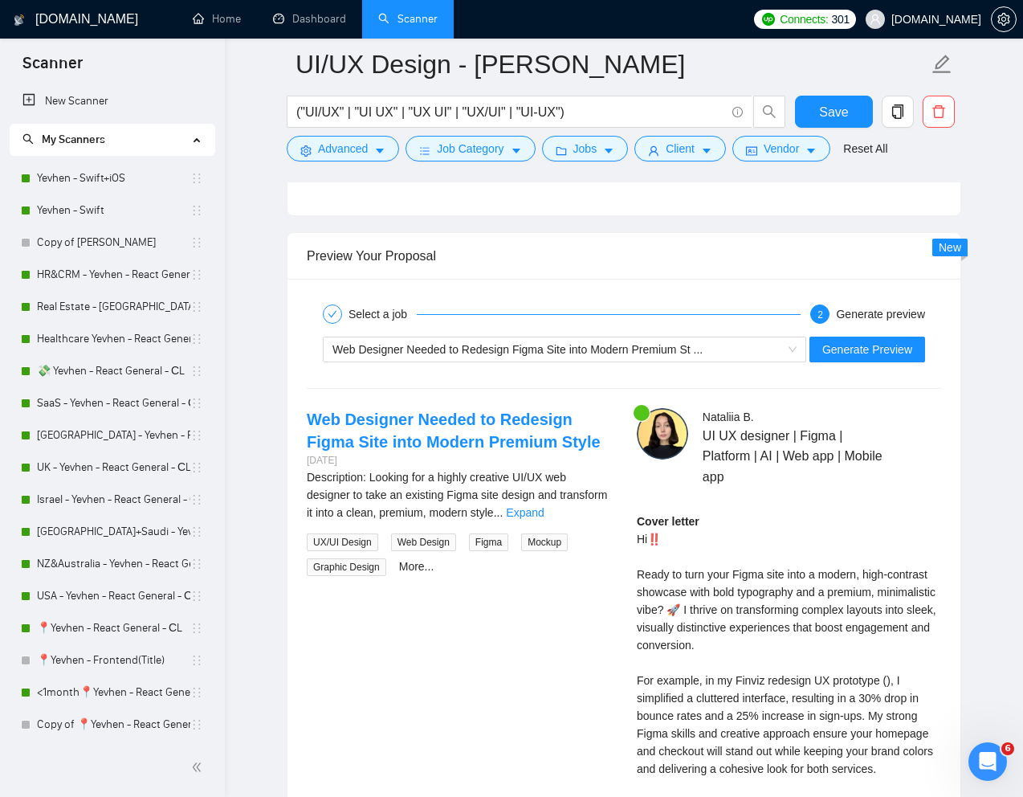
scroll to position [3307, 0]
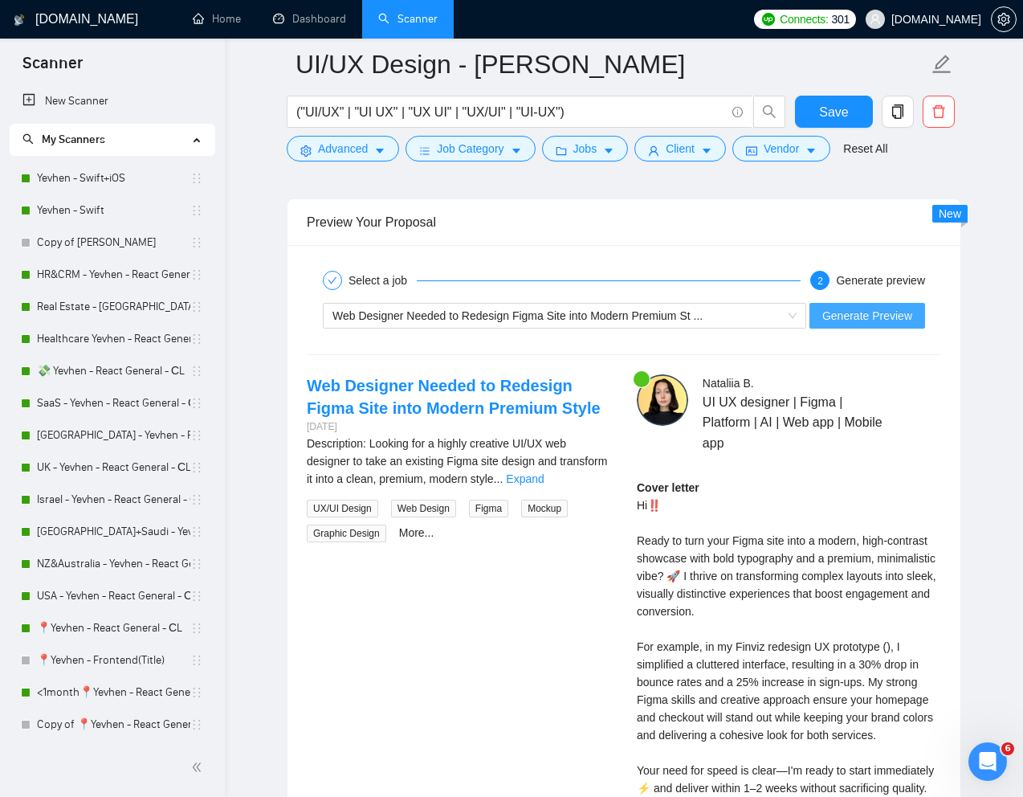
type textarea "[Write a personal greeting using the "Hi‼️" and client's name or company name (…"
click at [900, 309] on span "Generate Preview" at bounding box center [867, 316] width 90 height 18
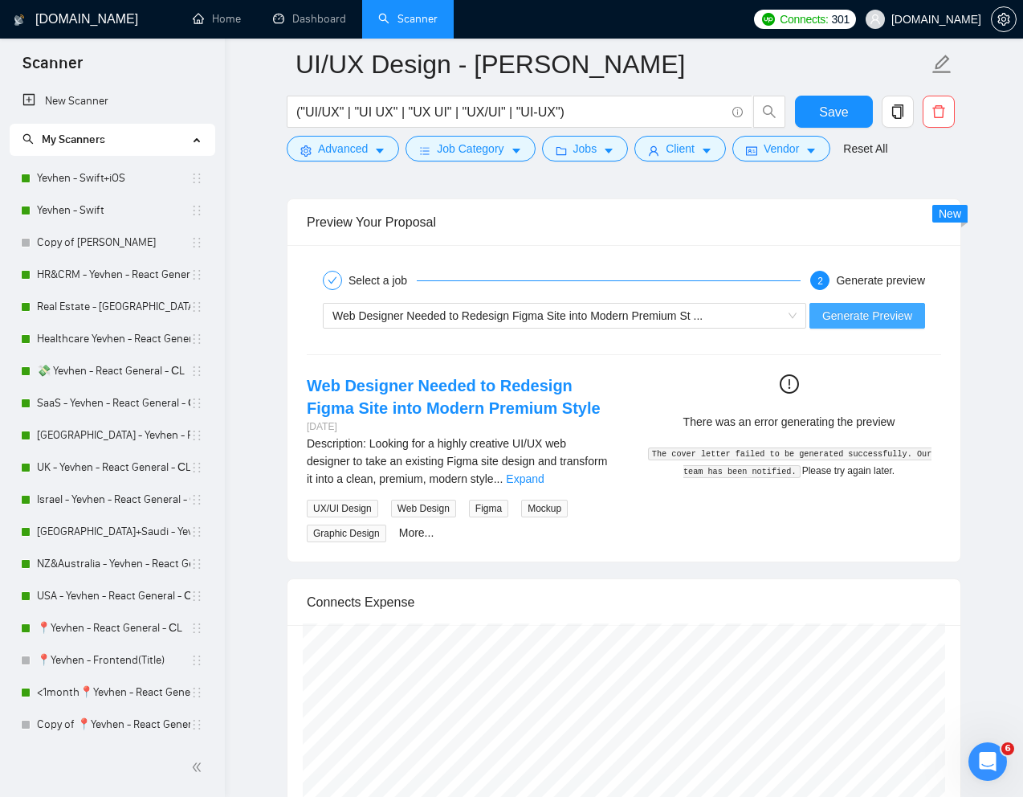
click at [900, 309] on span "Generate Preview" at bounding box center [867, 316] width 90 height 18
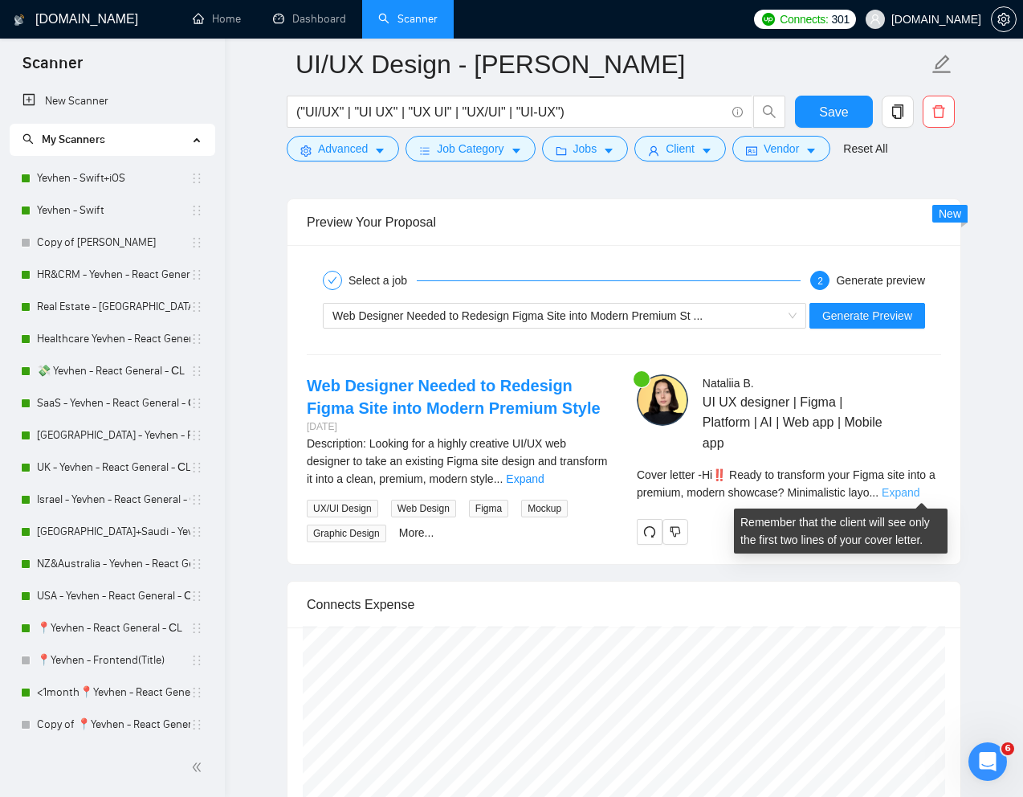
click at [919, 493] on link "Expand" at bounding box center [901, 492] width 38 height 13
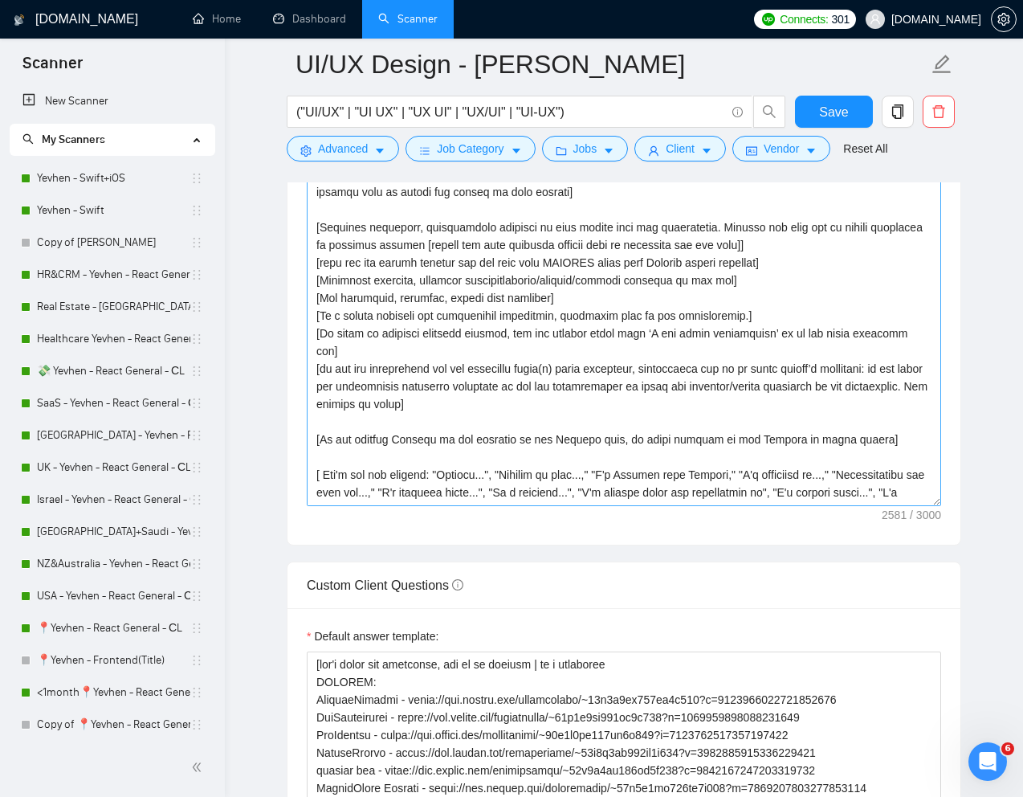
scroll to position [88, 0]
click at [815, 110] on button "Save" at bounding box center [834, 112] width 78 height 32
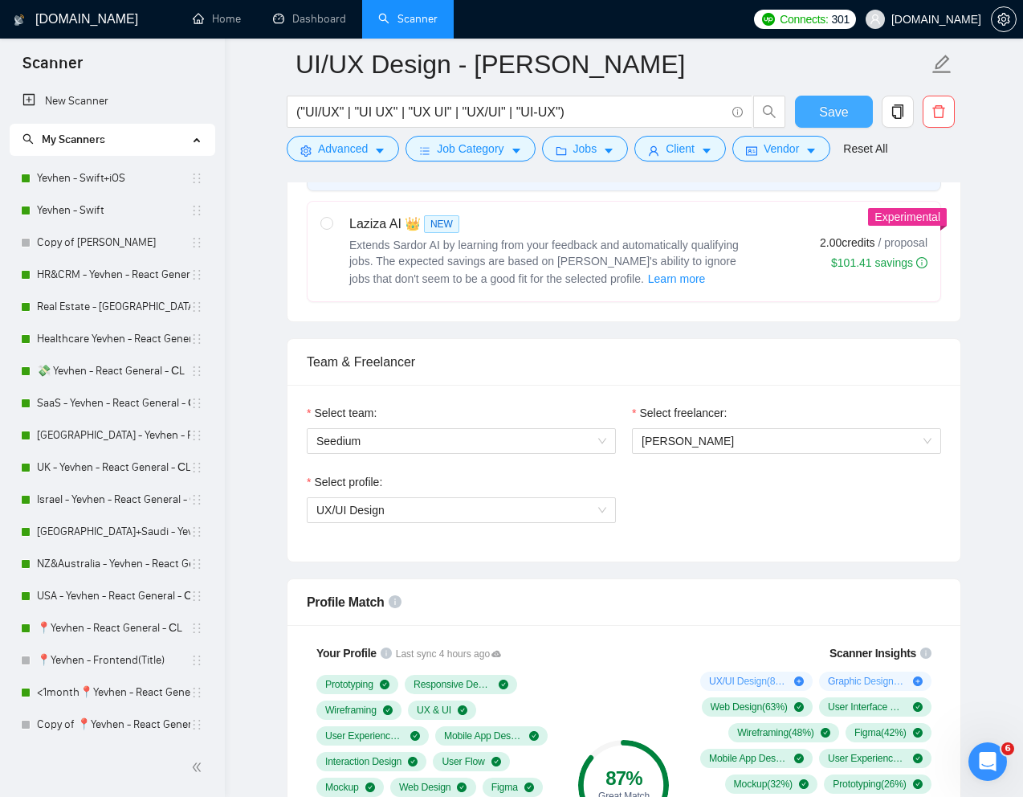
scroll to position [669, 0]
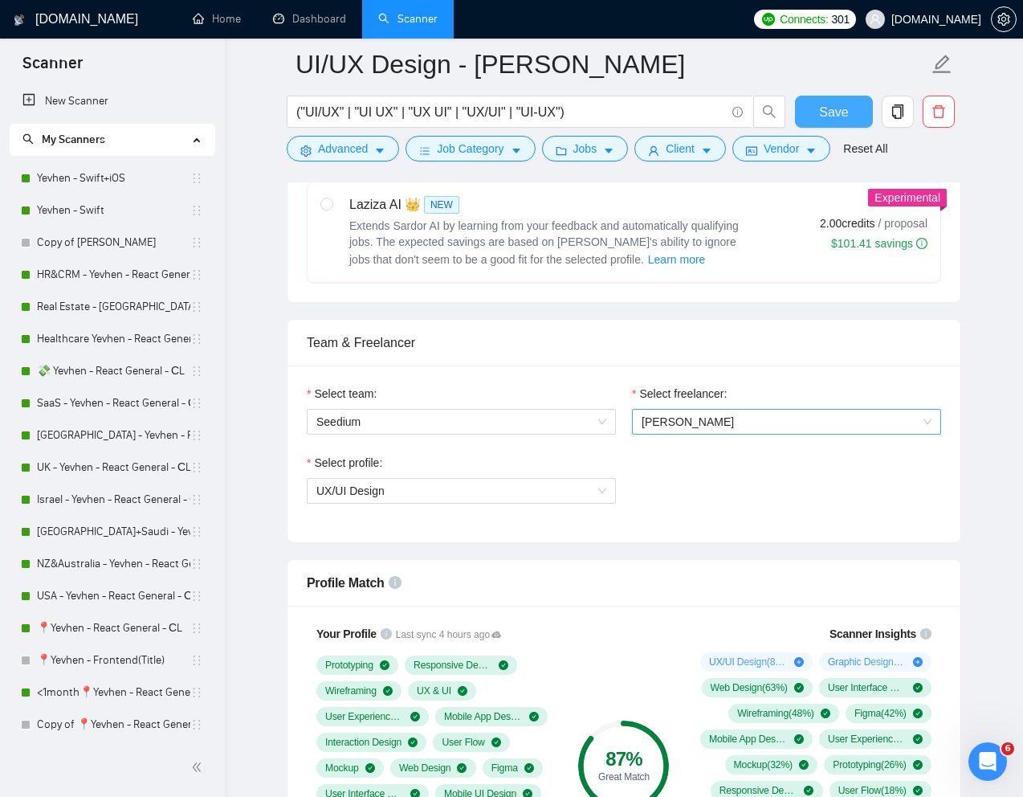
click at [724, 421] on span "Nataliia Bosa" at bounding box center [787, 422] width 290 height 24
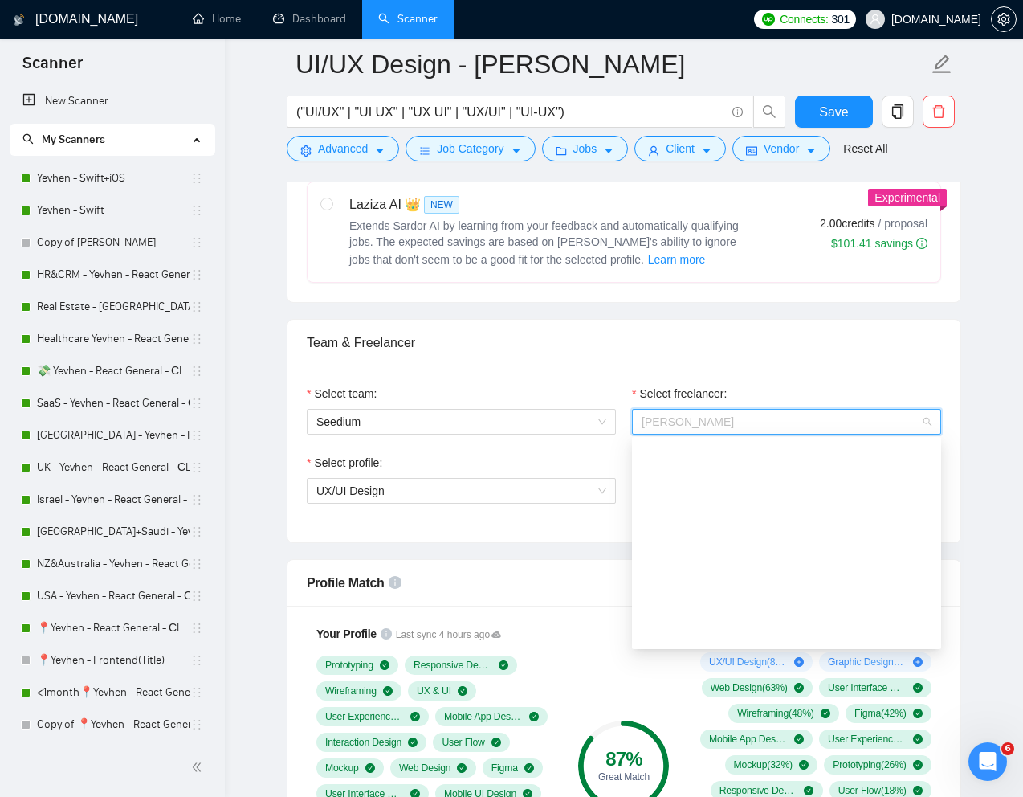
scroll to position [578, 0]
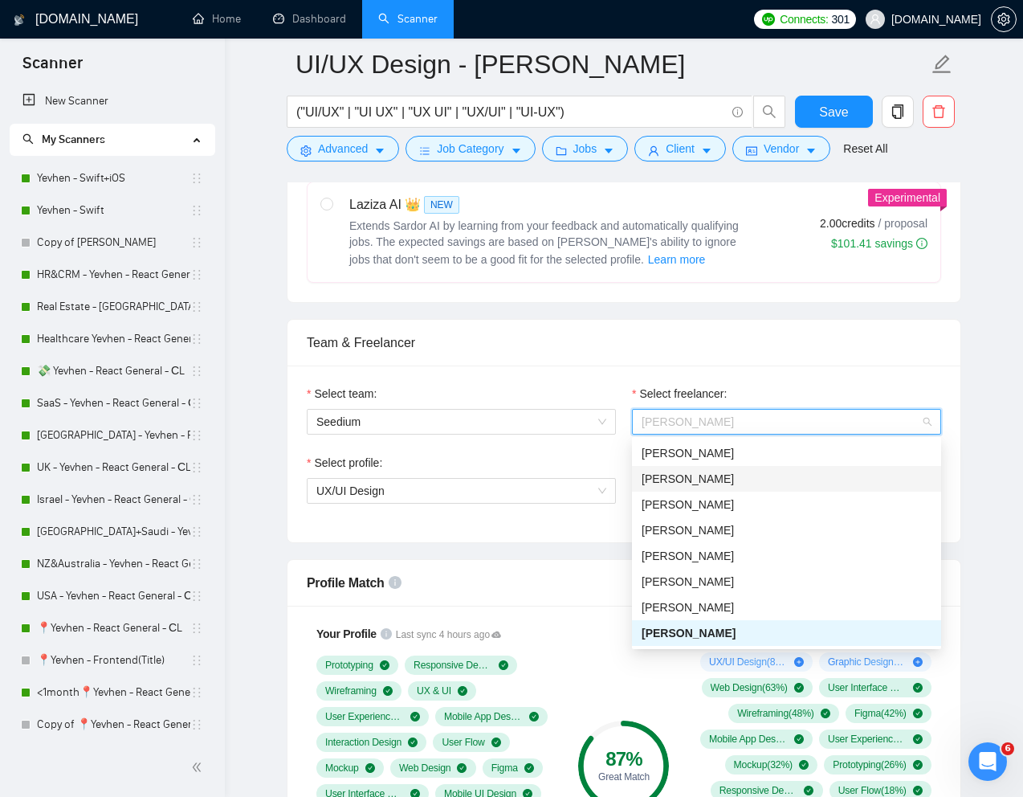
click at [695, 477] on span "Viktoriia Kruk" at bounding box center [688, 478] width 92 height 13
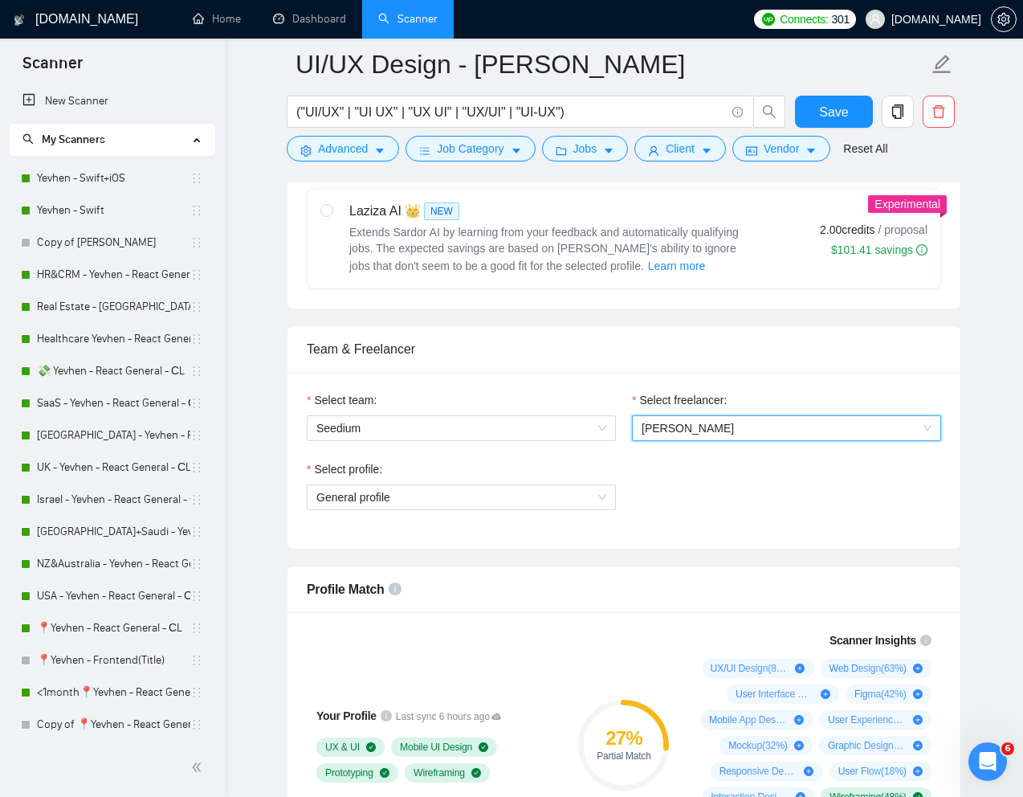
scroll to position [605, 0]
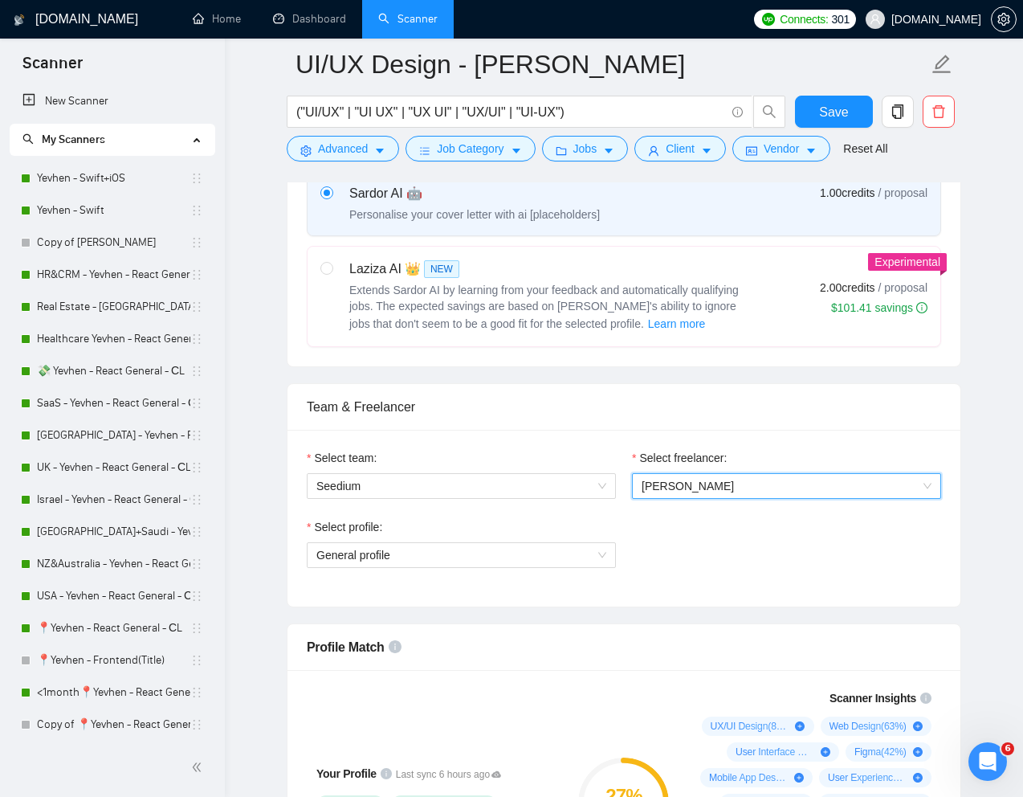
click at [761, 489] on span "Viktoriia Kruk" at bounding box center [787, 486] width 290 height 24
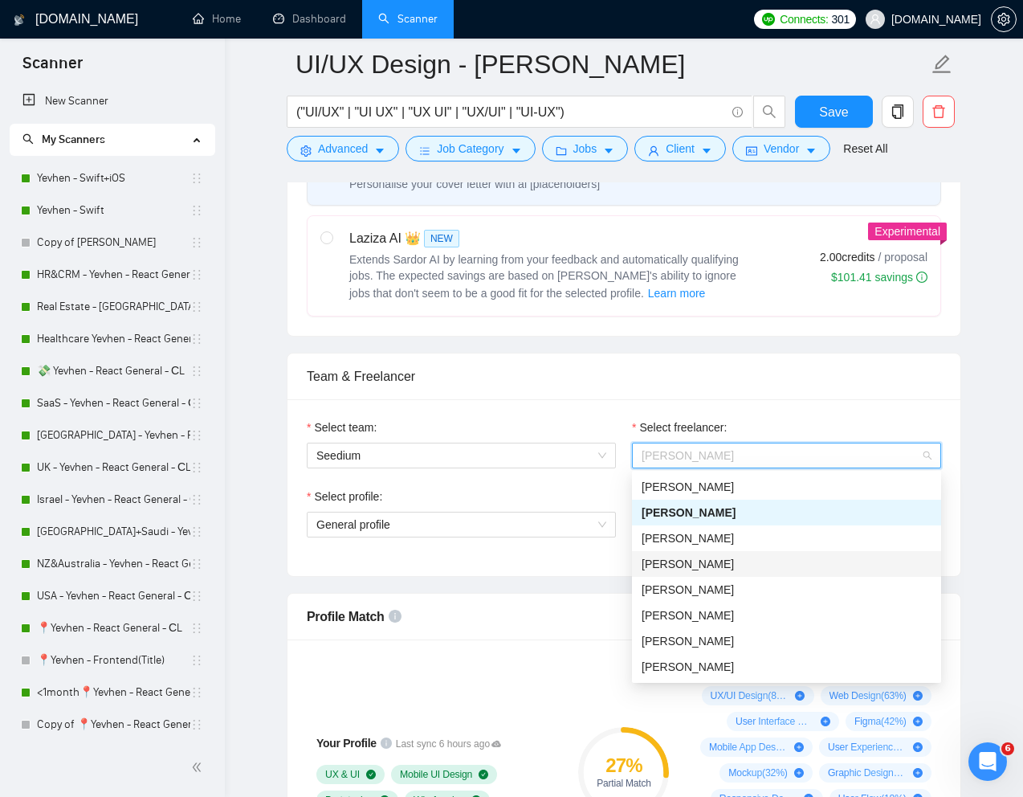
scroll to position [576, 0]
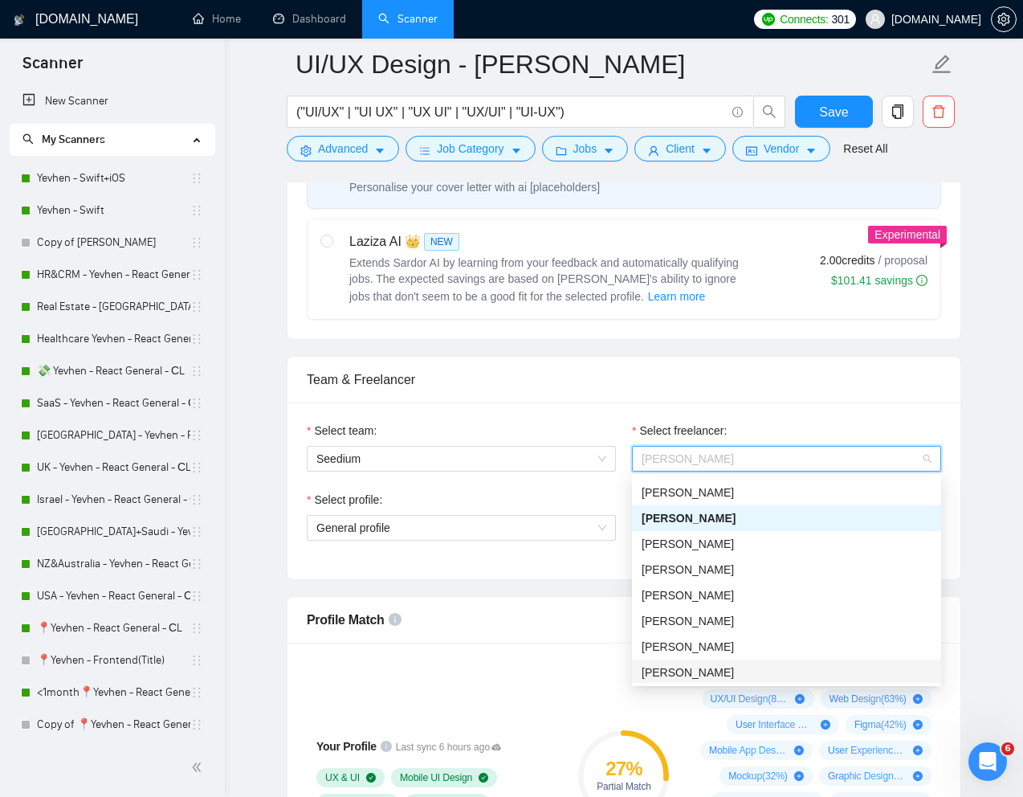
click at [674, 671] on span "Nataliia Bosa" at bounding box center [688, 672] width 92 height 13
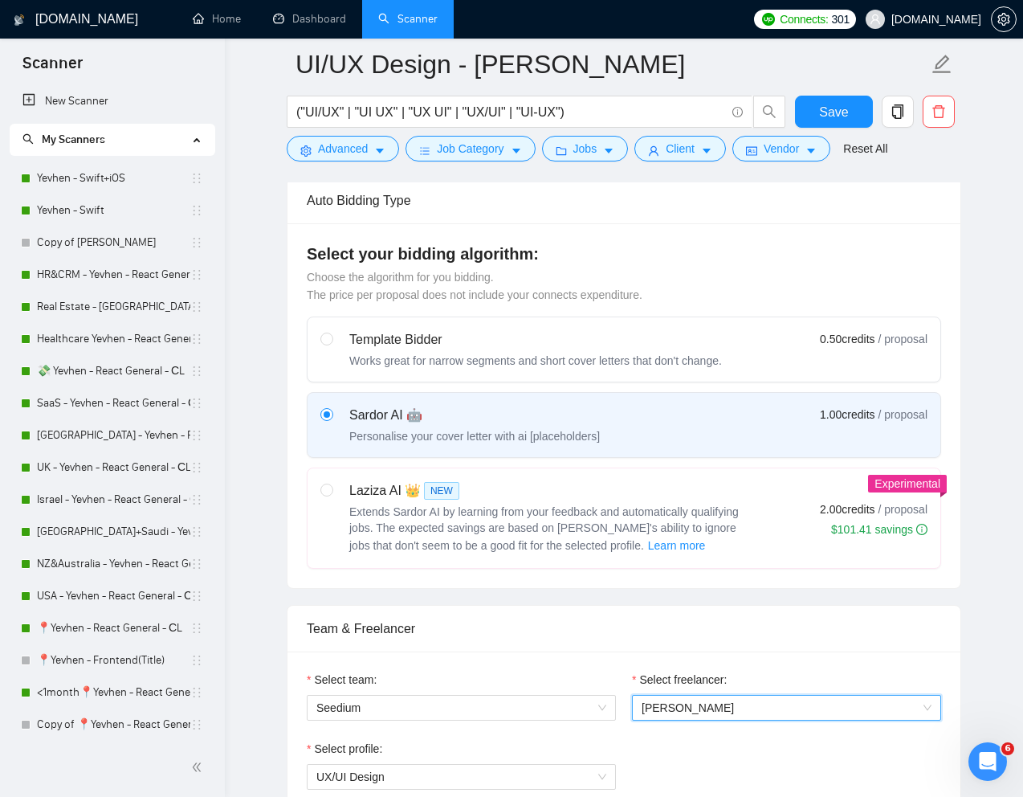
scroll to position [403, 0]
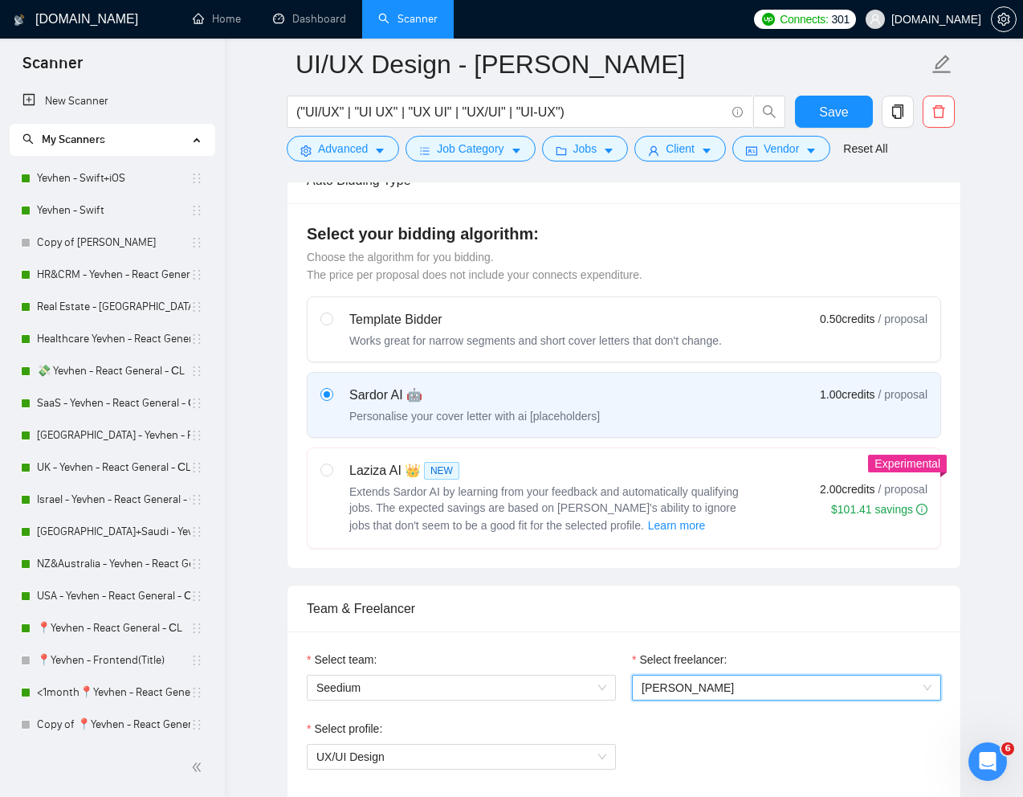
click at [845, 605] on div "Team & Freelancer" at bounding box center [624, 608] width 634 height 46
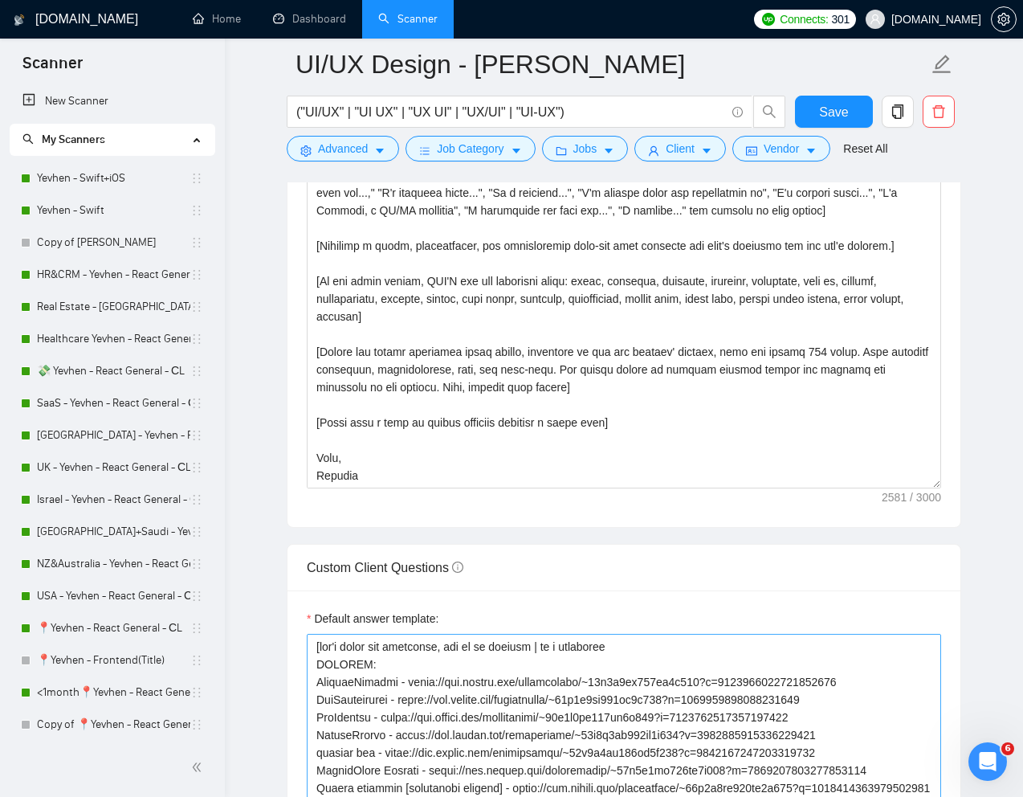
scroll to position [1895, 0]
